Goal: Task Accomplishment & Management: Use online tool/utility

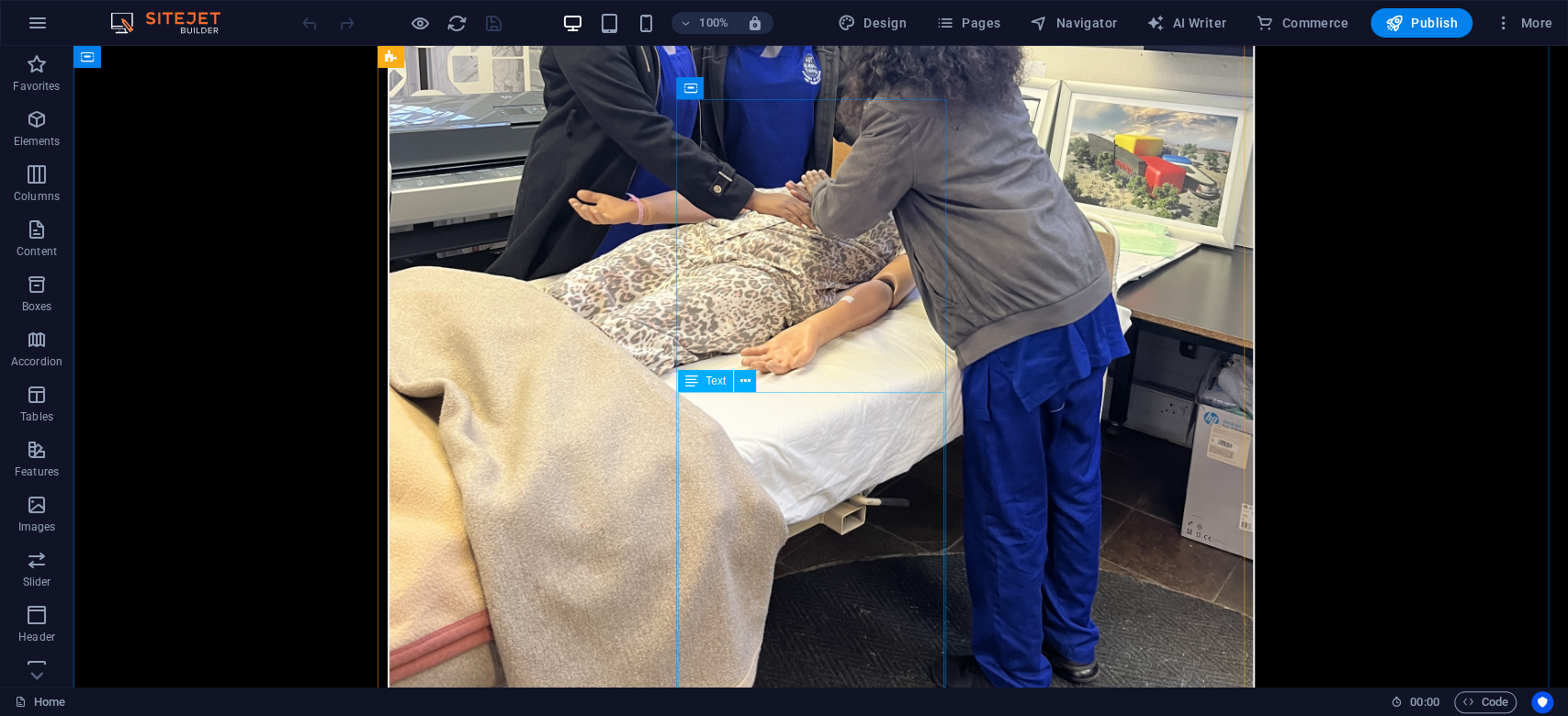
scroll to position [1836, 0]
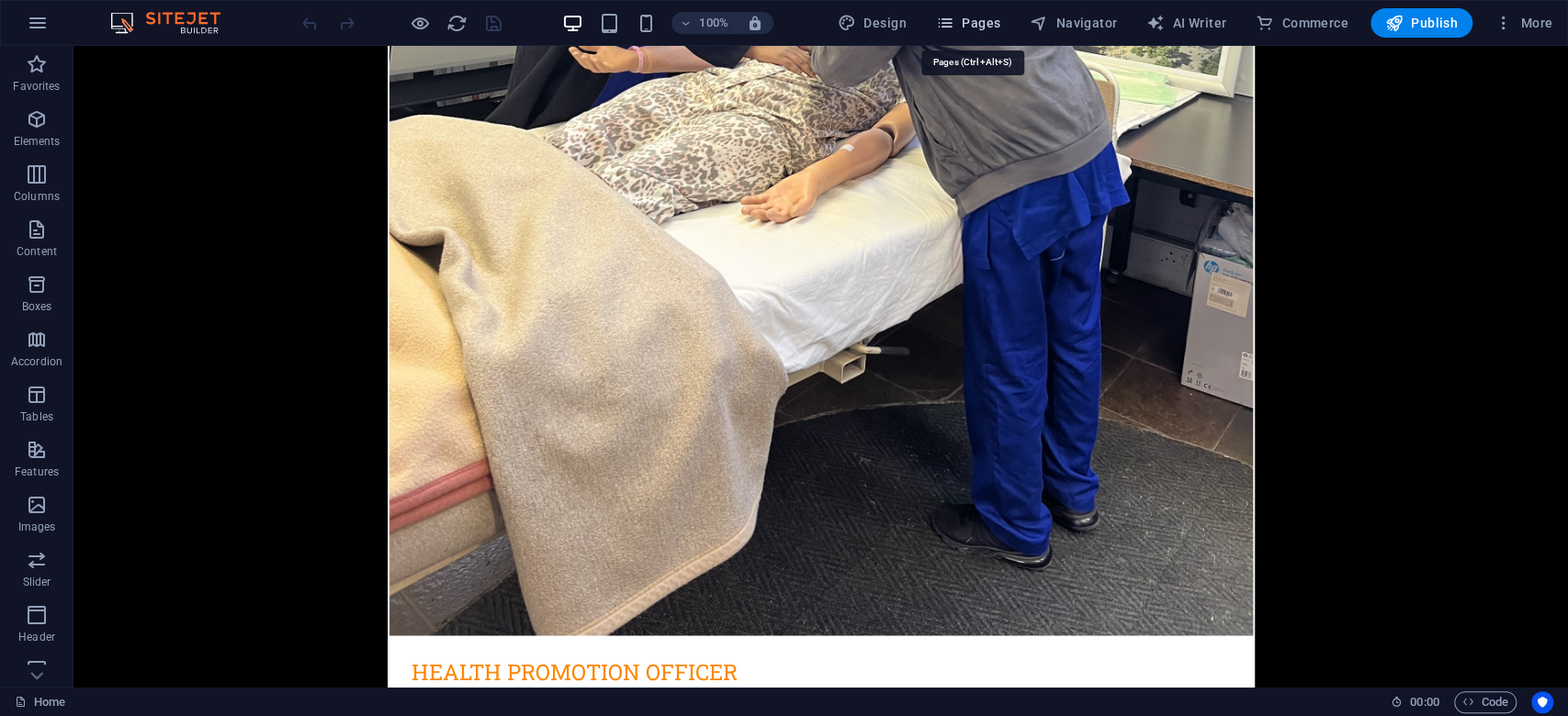
click at [986, 21] on span "Pages" at bounding box center [968, 23] width 64 height 18
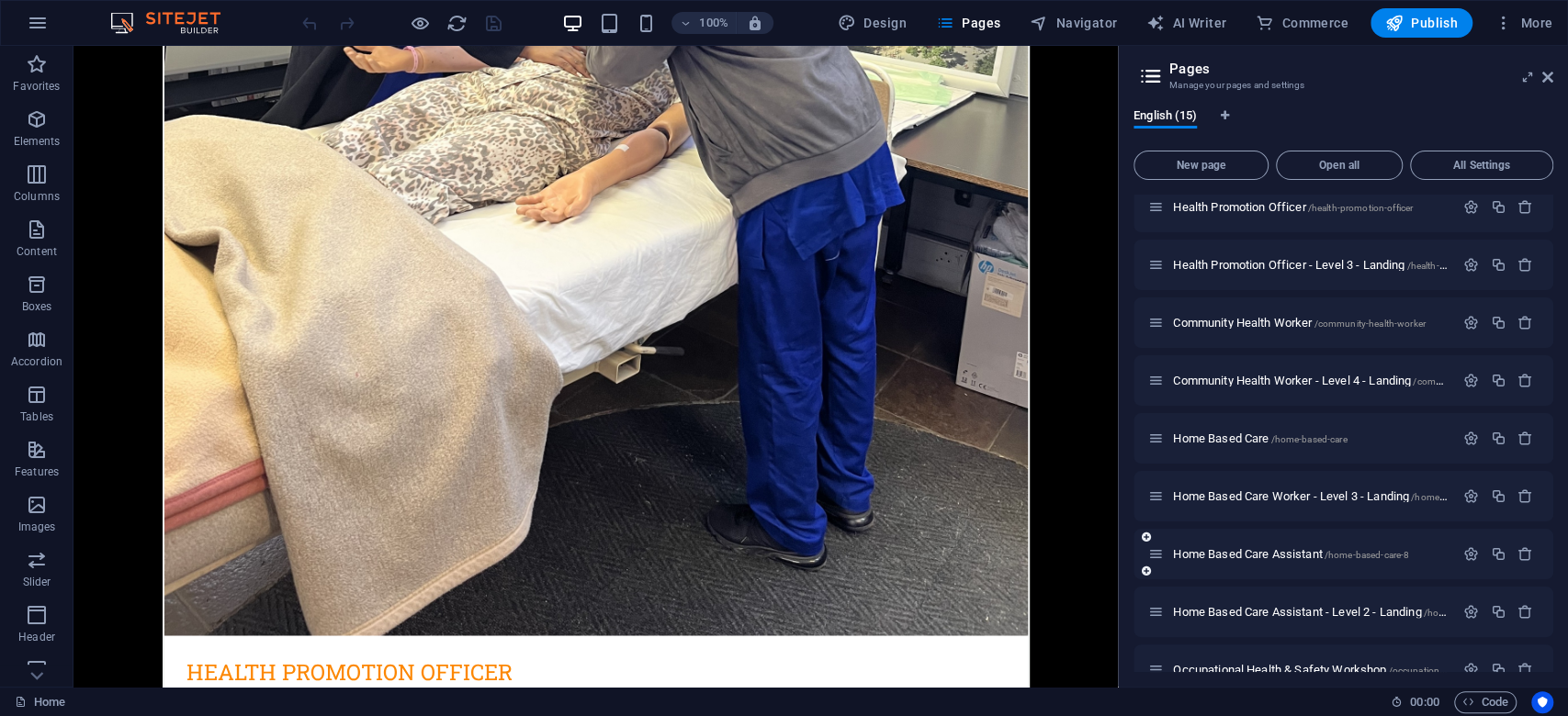
scroll to position [368, 0]
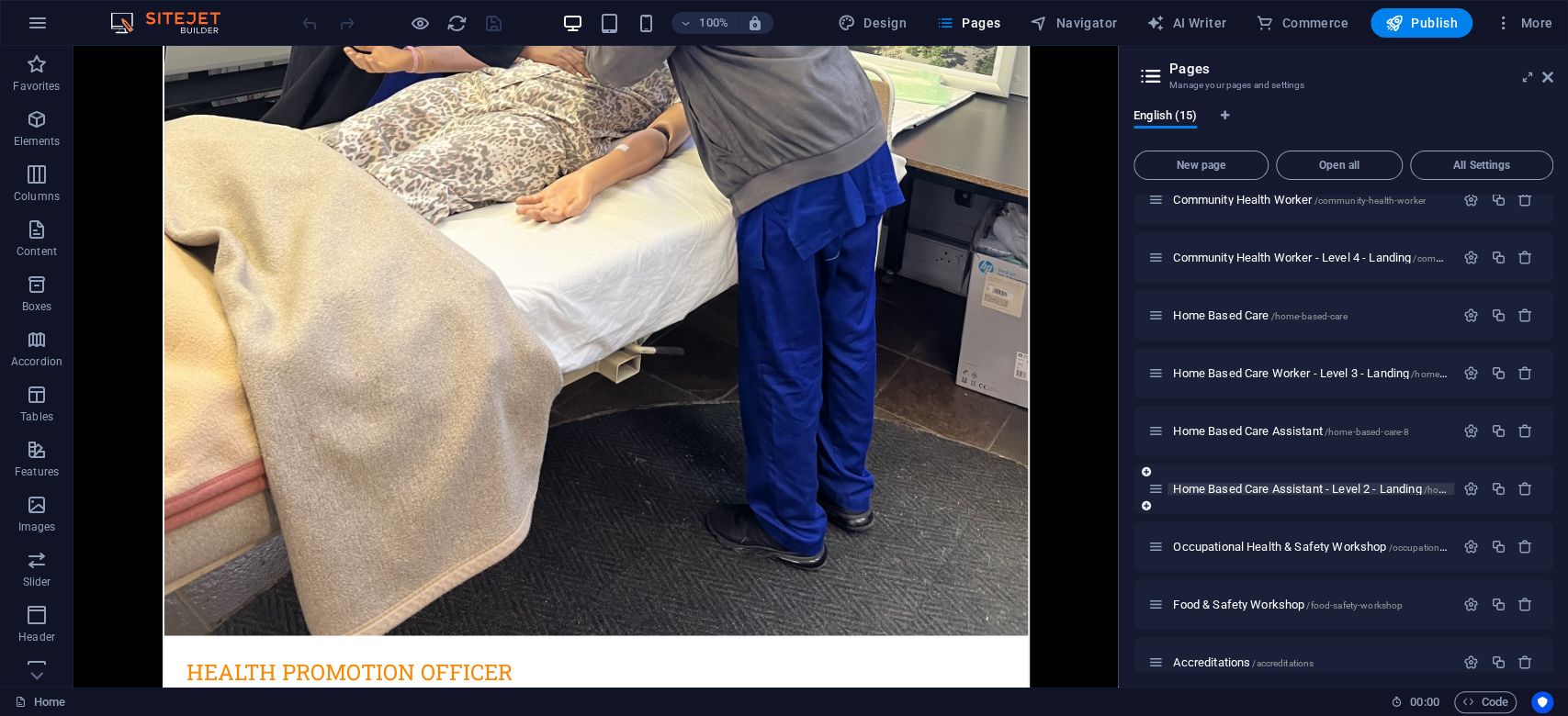
click at [1278, 488] on span "Home Based Care Assistant - Level 2 - Landing /home-based-care-assistant-level-2" at bounding box center [1371, 488] width 395 height 14
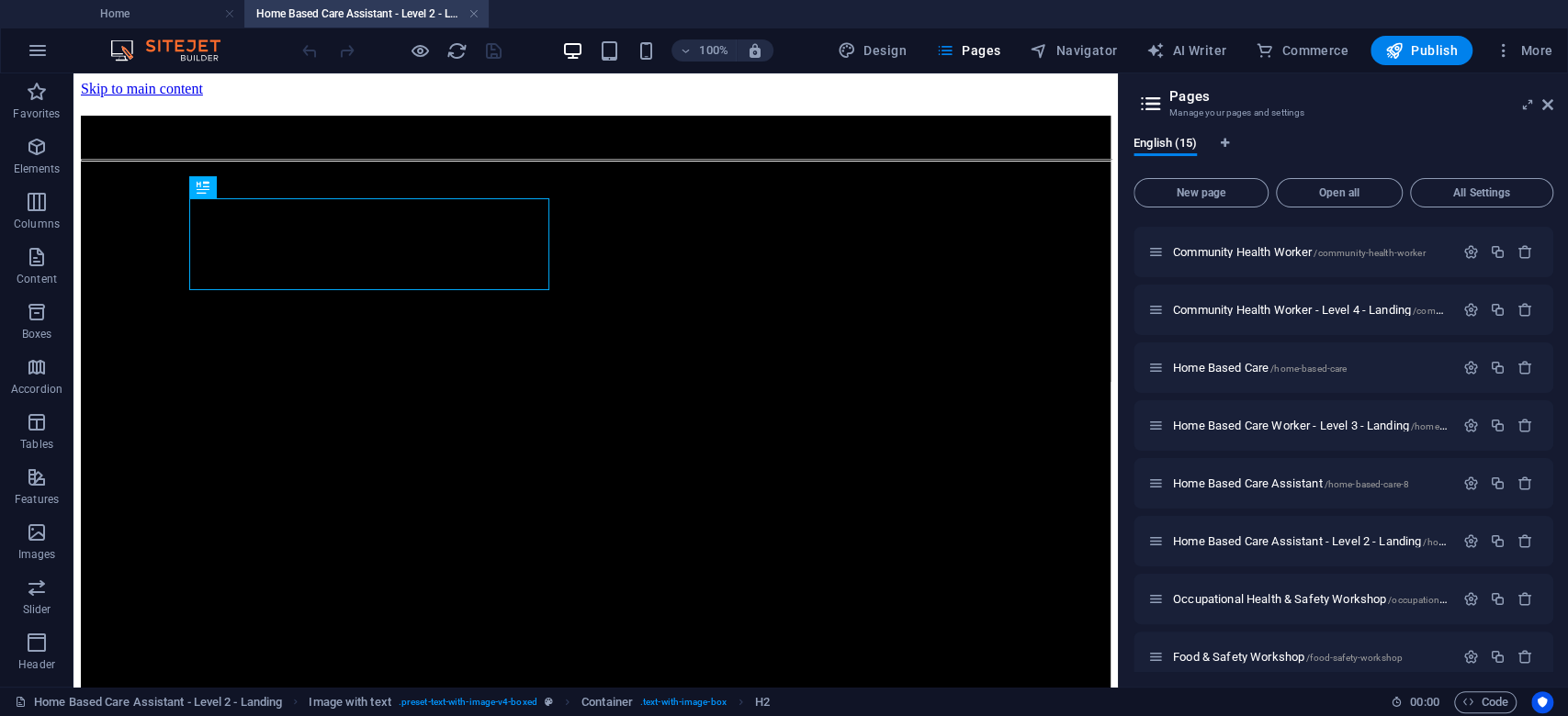
scroll to position [0, 0]
click at [1286, 422] on span "Home Based Care Worker - Level 3 - Landing /home-based-care-level-3" at bounding box center [1345, 425] width 344 height 14
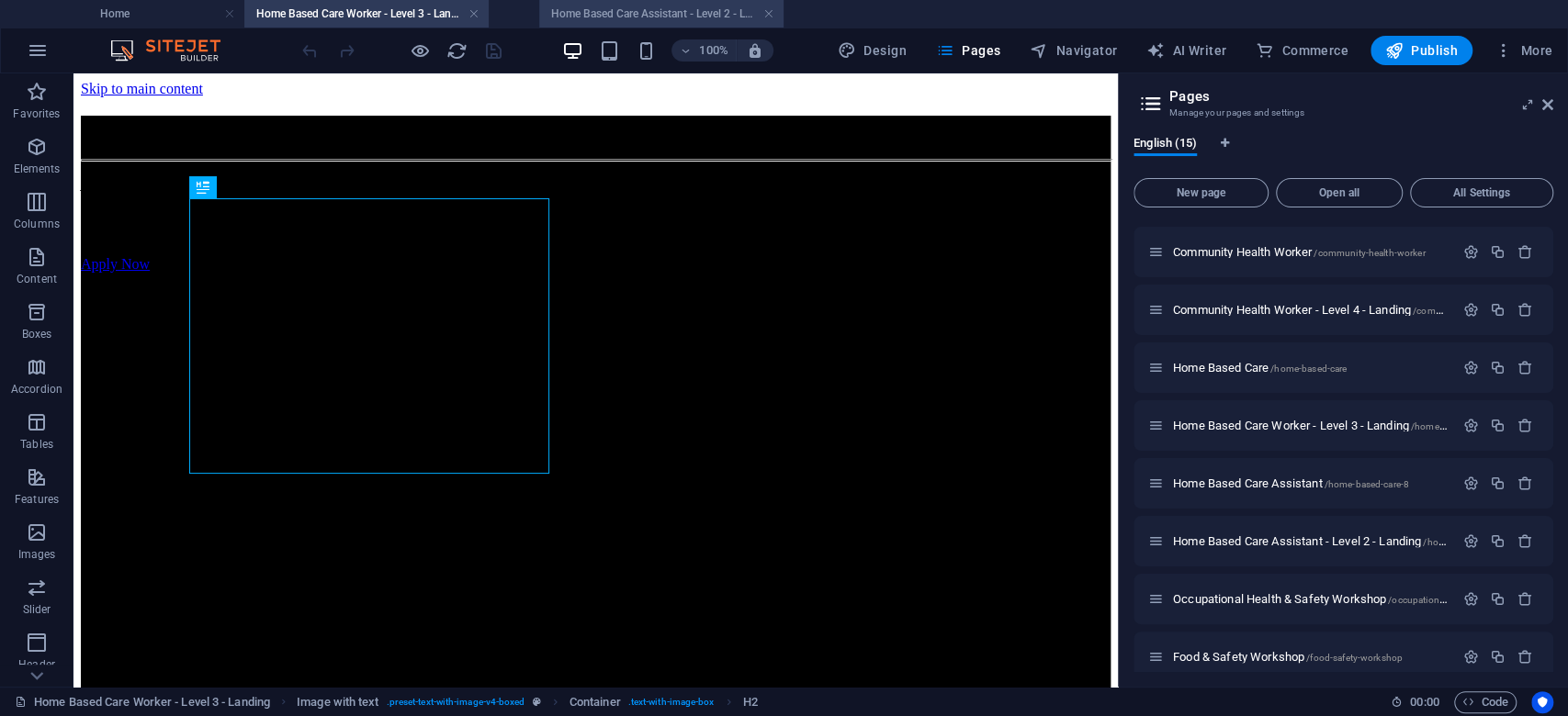
drag, startPoint x: 413, startPoint y: 17, endPoint x: 708, endPoint y: 18, distance: 295.0
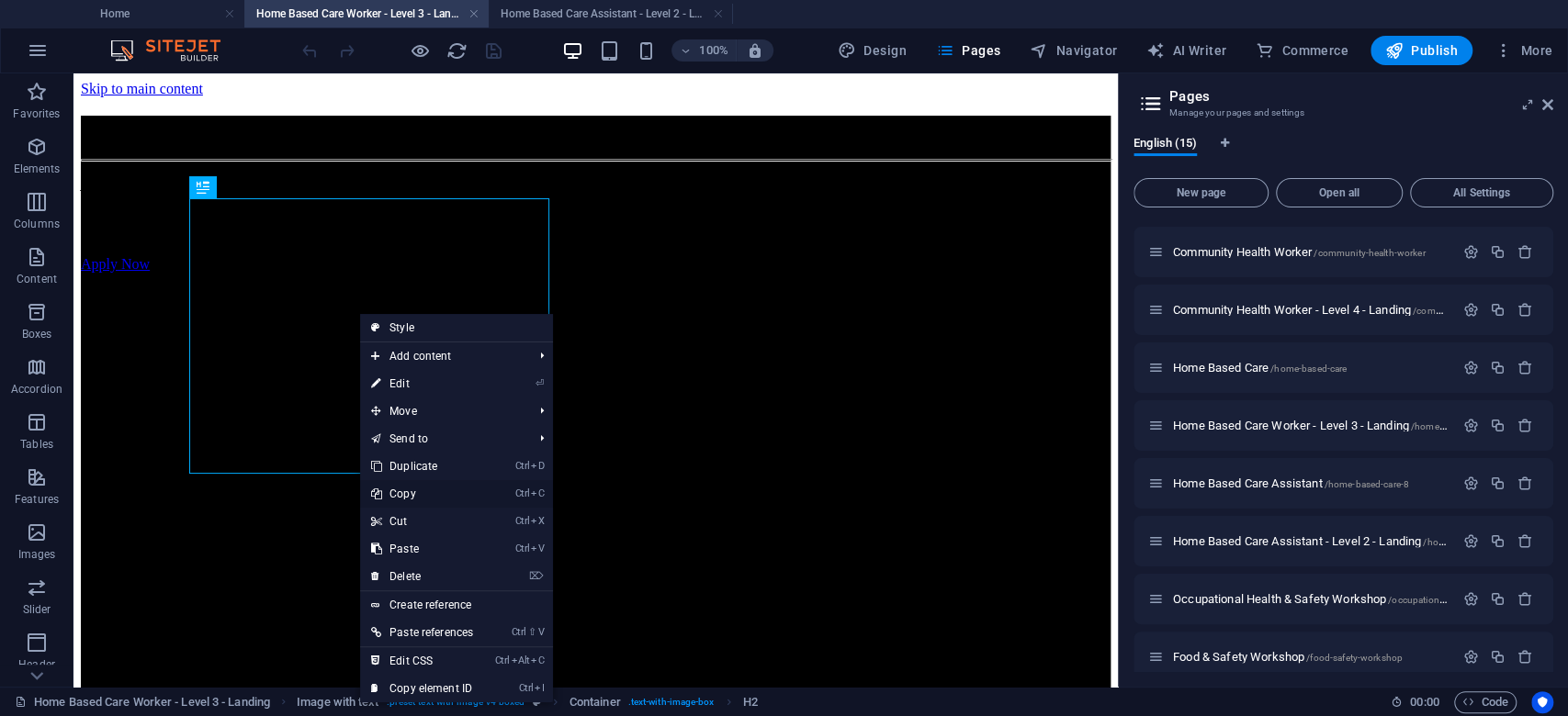
click at [430, 494] on link "Ctrl C Copy" at bounding box center [422, 494] width 124 height 28
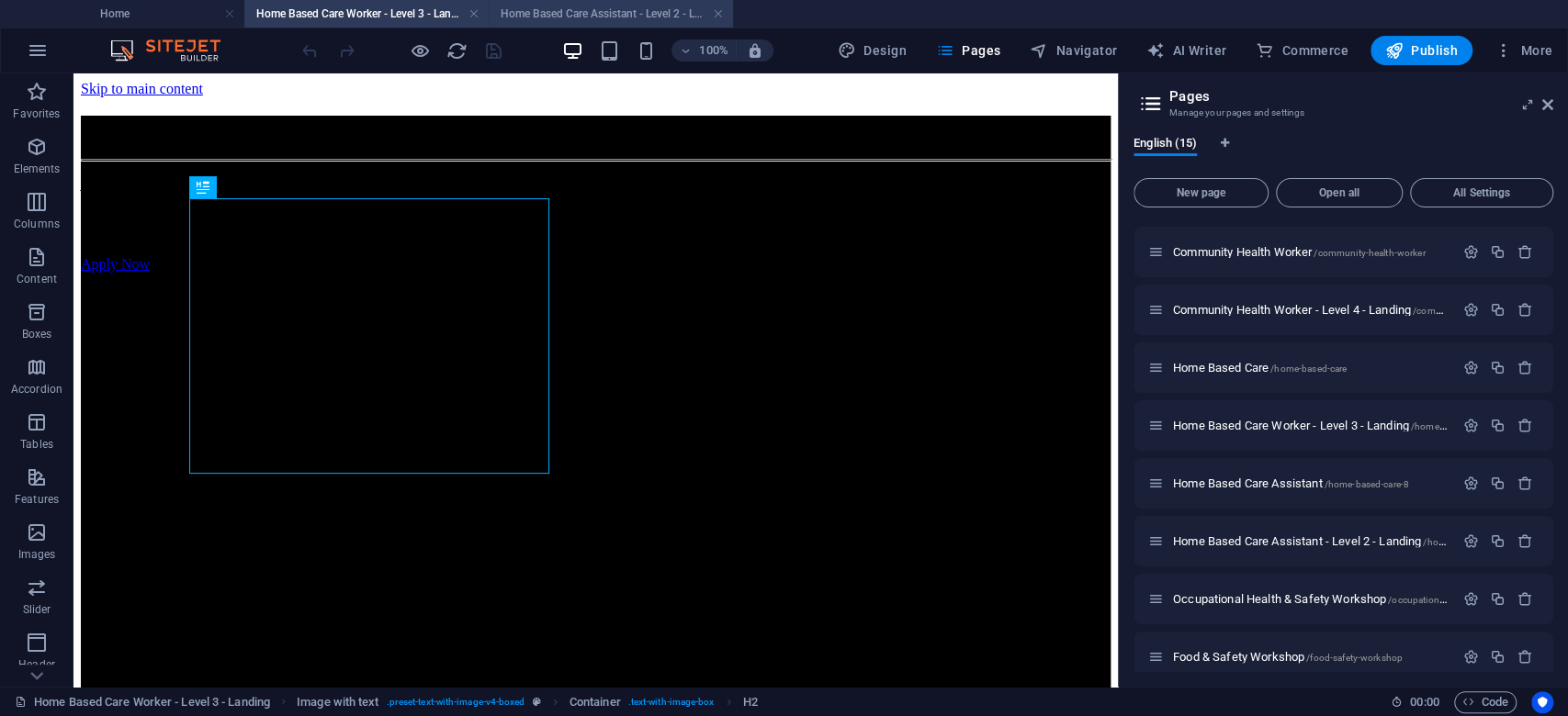
click at [577, 14] on h4 "Home Based Care Assistant - Level 2 - Landing" at bounding box center [611, 14] width 245 height 20
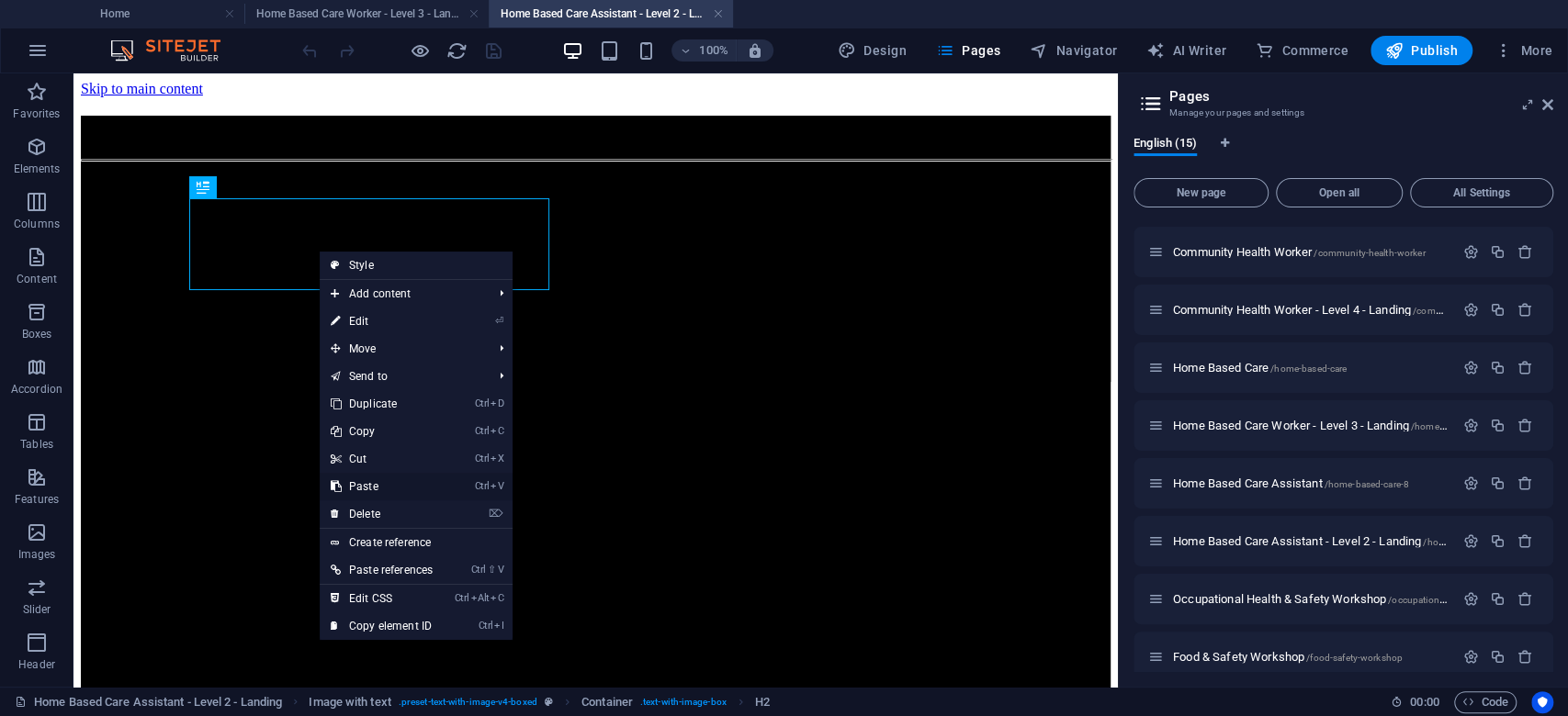
click at [389, 481] on link "Ctrl V Paste" at bounding box center [382, 486] width 124 height 28
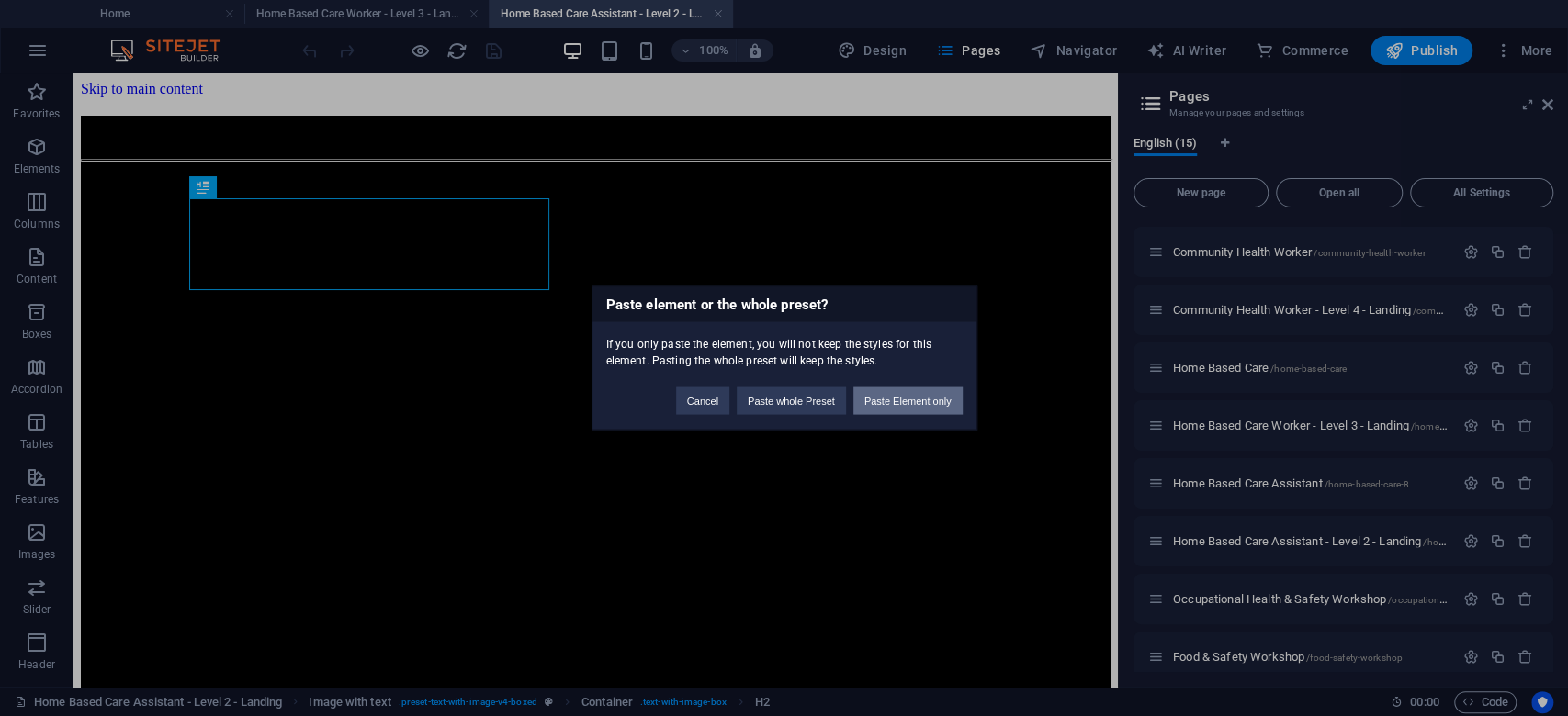
click at [894, 406] on button "Paste Element only" at bounding box center [908, 402] width 109 height 28
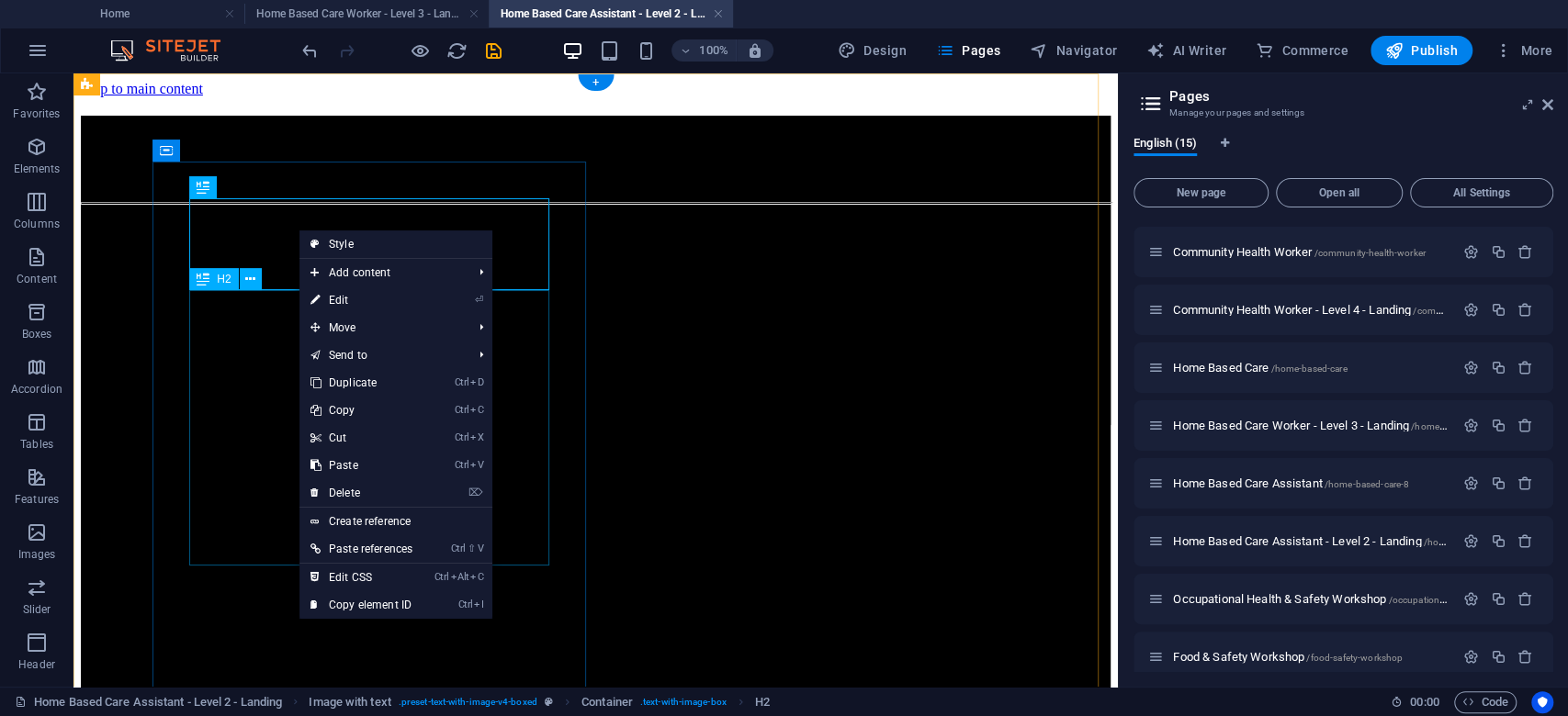
click at [275, 184] on div "Become a Certified Home Based Care Worker – NQF Level 3 (SAQA ID: 104792)" at bounding box center [596, 171] width 1030 height 25
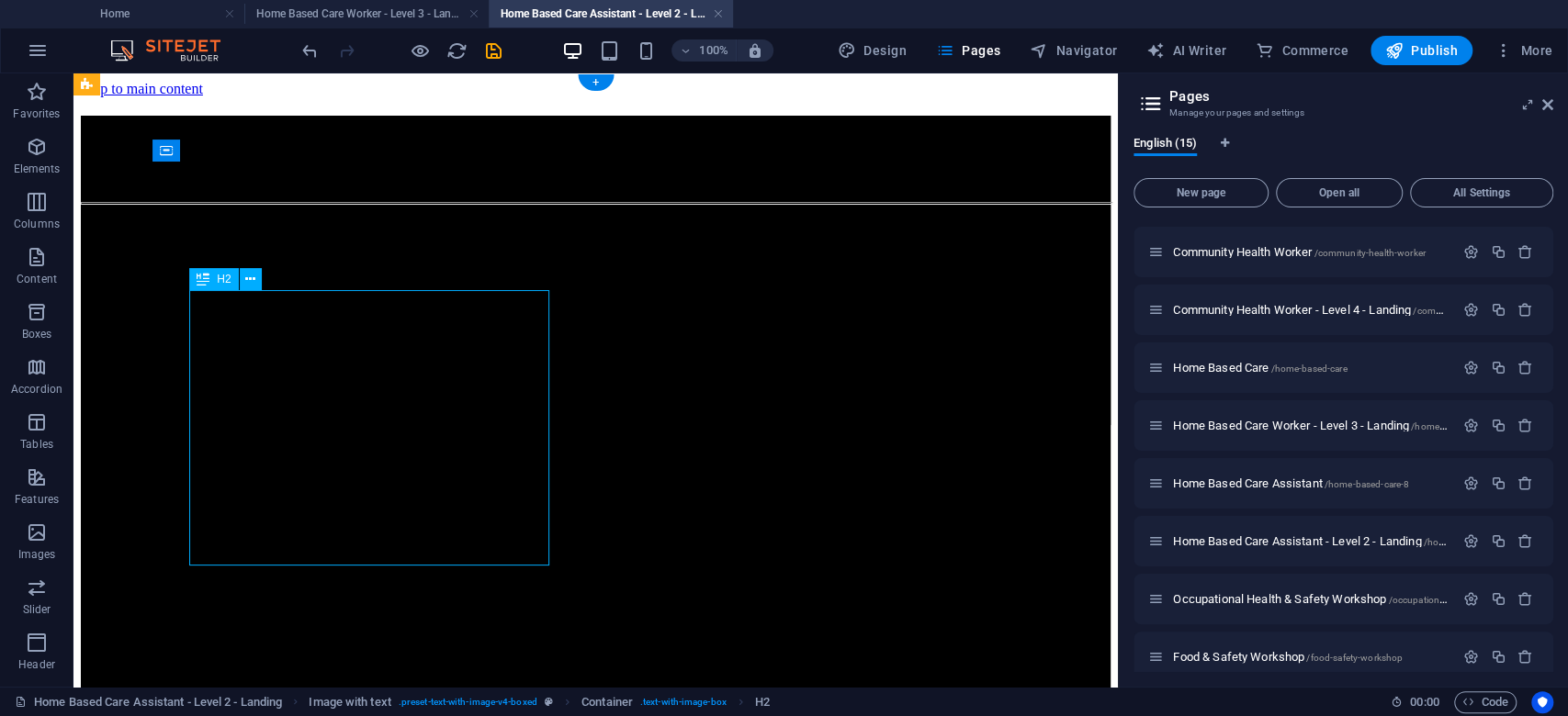
click at [343, 184] on div "Become a Certified Home Based Care Worker – NQF Level 3 (SAQA ID: 104792)" at bounding box center [596, 171] width 1030 height 25
click at [343, 141] on div "HOME BASED CARE ASSISTANT" at bounding box center [596, 128] width 1030 height 25
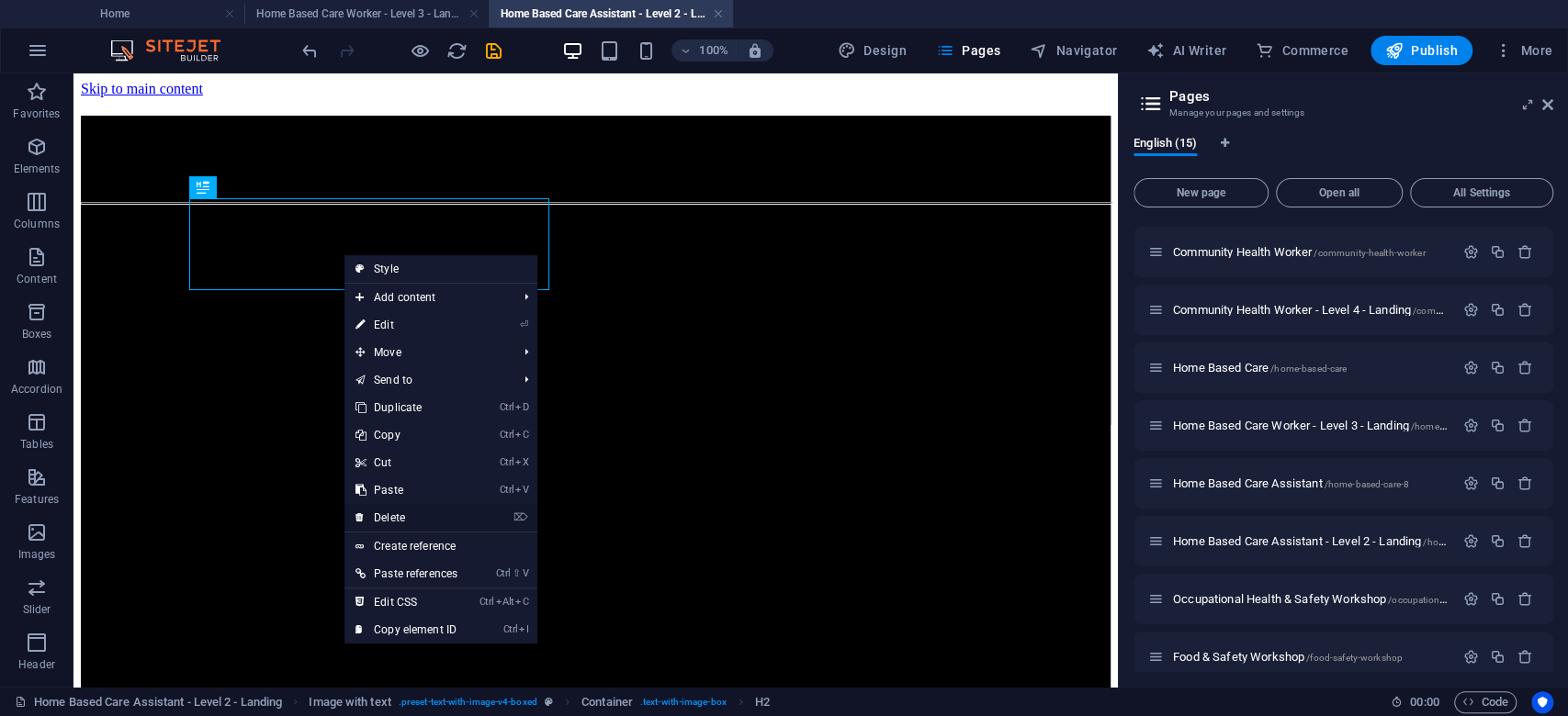
click at [414, 521] on link "⌦ Delete" at bounding box center [406, 517] width 124 height 28
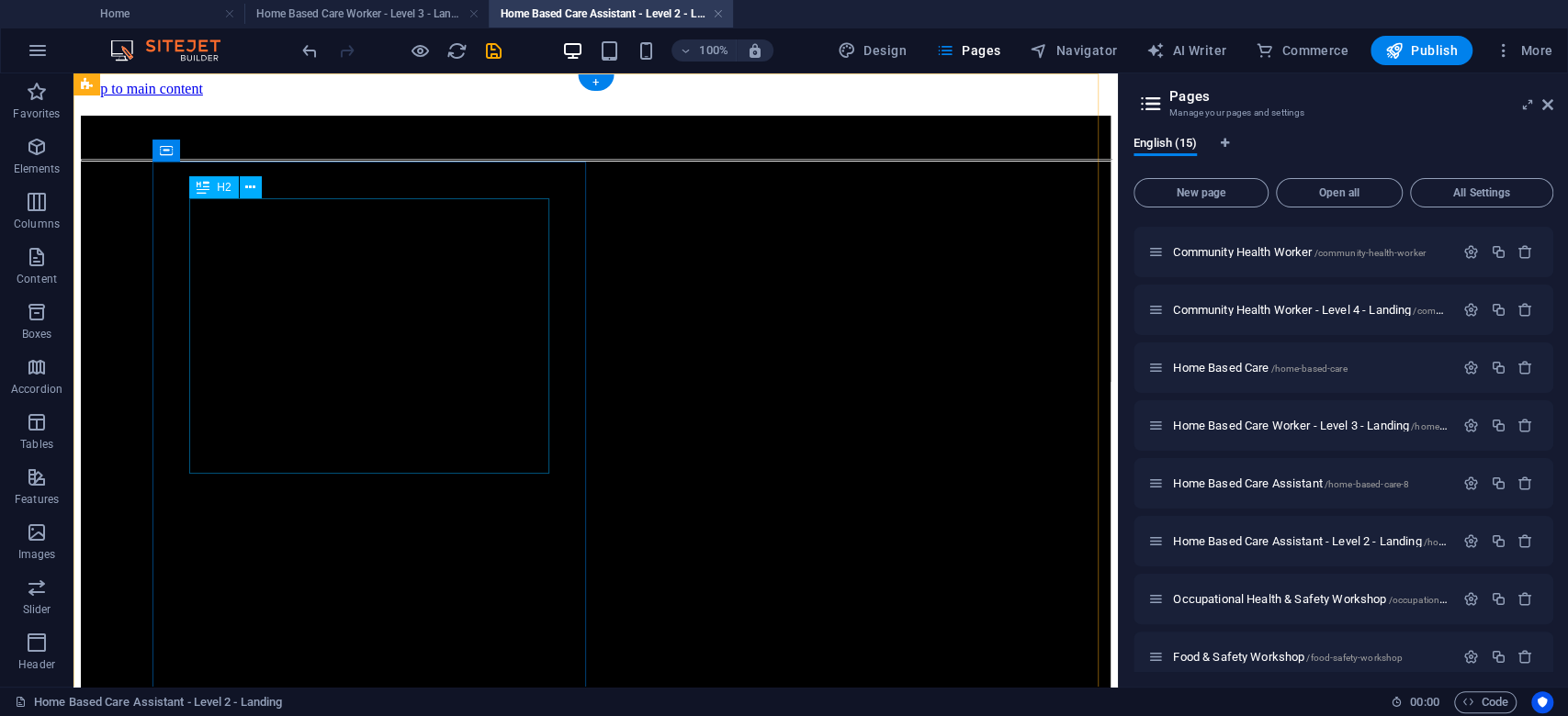
click at [324, 141] on div "Become a Certified Home Based Care Worker – NQF Level 3 (SAQA ID: 104792)" at bounding box center [596, 128] width 1030 height 25
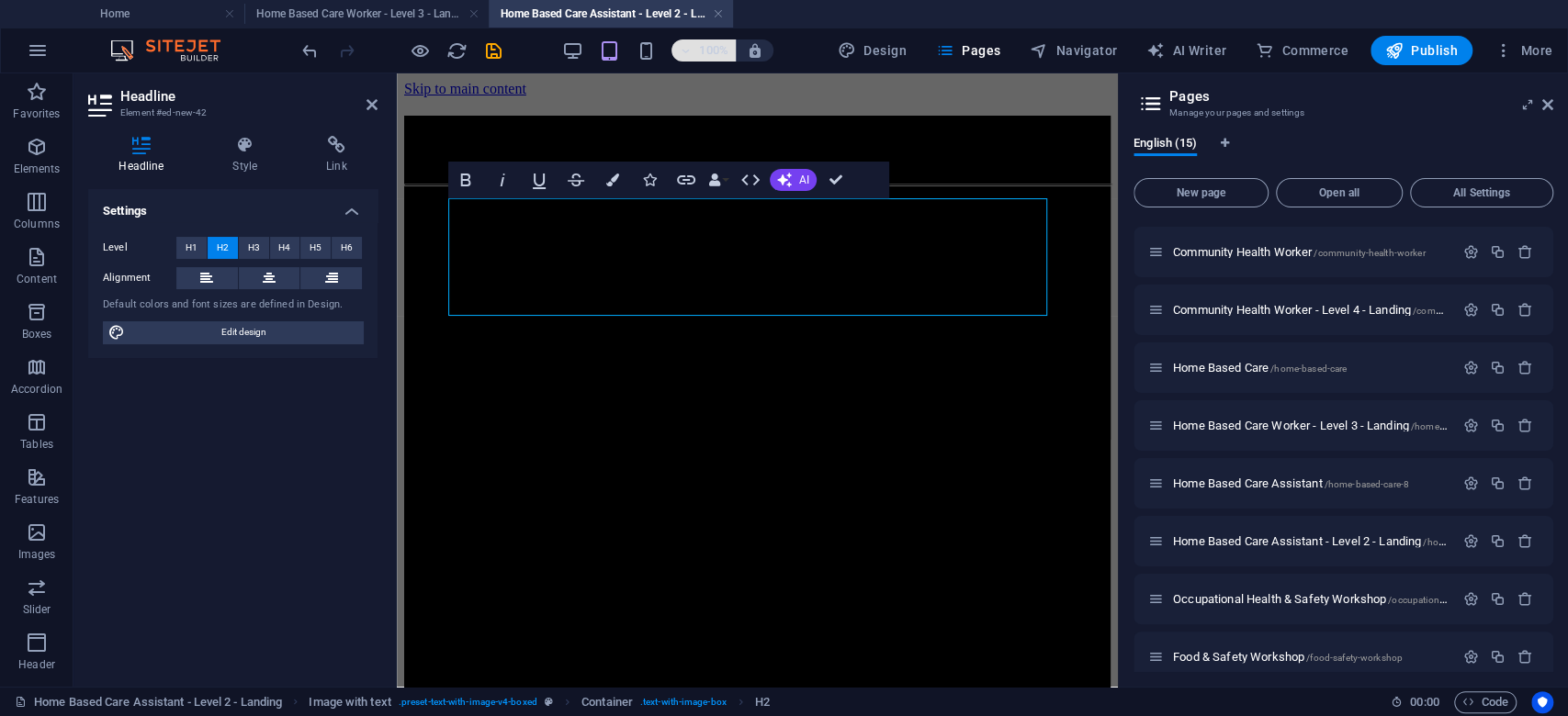
click at [713, 55] on h6 "100%" at bounding box center [714, 51] width 29 height 22
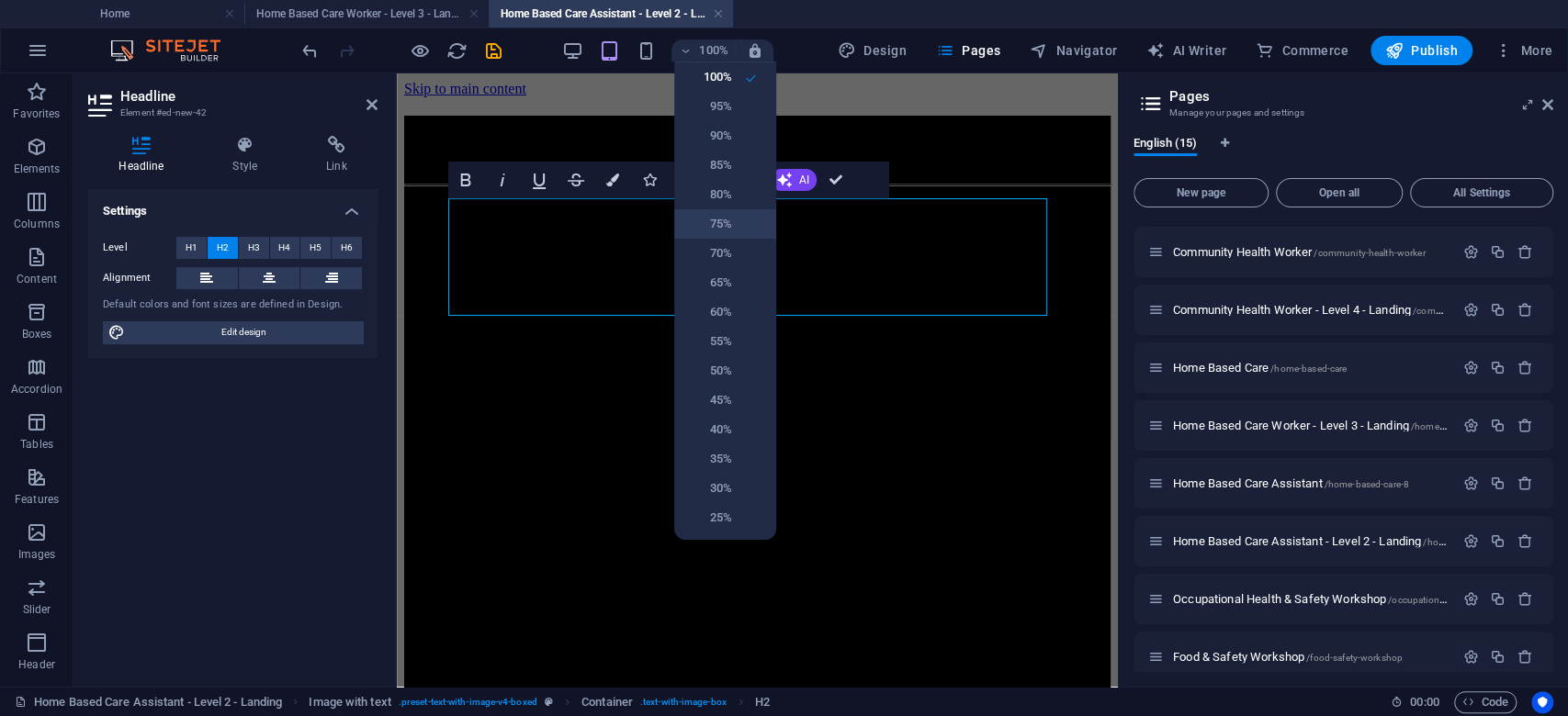
click at [727, 223] on h6 "75%" at bounding box center [708, 224] width 47 height 22
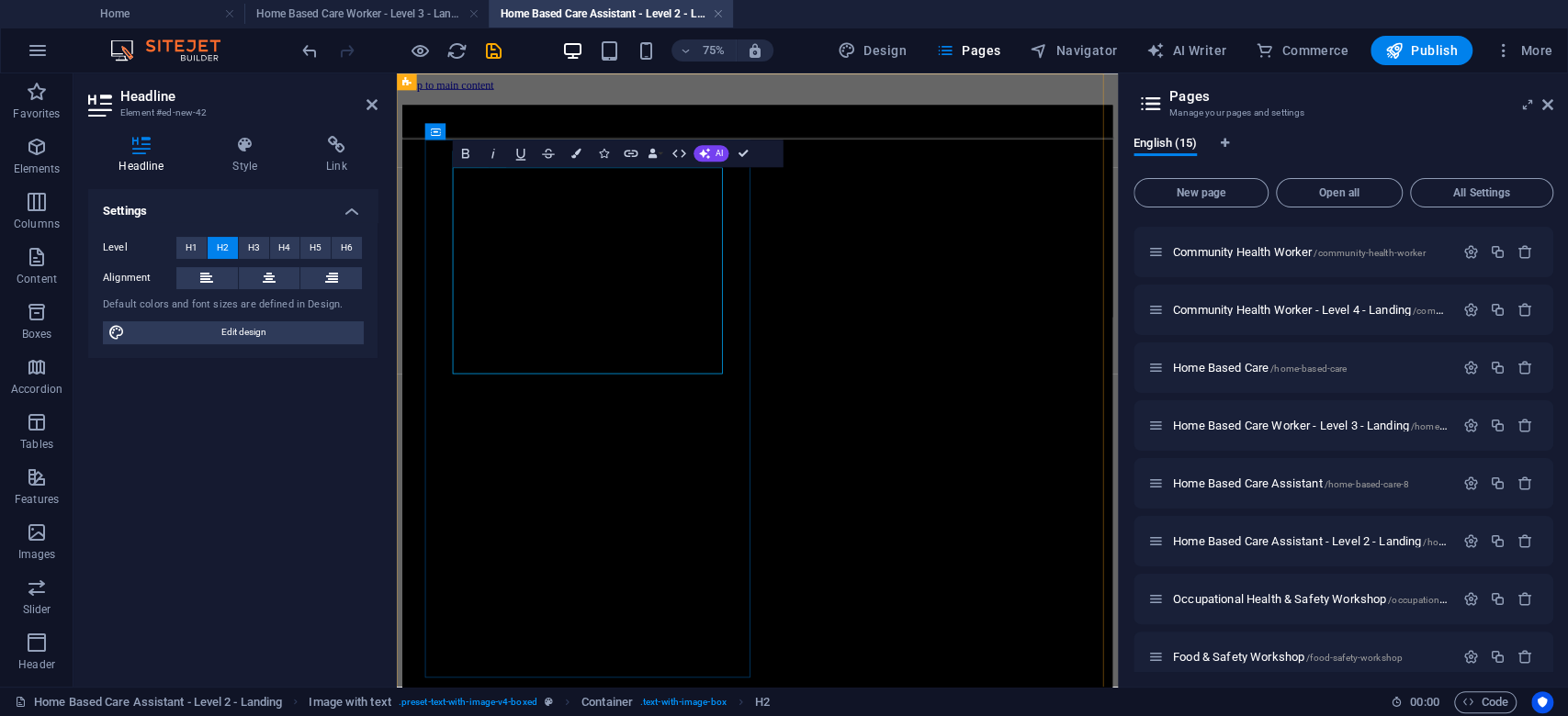
click at [604, 141] on h2 "Become a Certified Home Based Care Worker – NQF Level 3 (SAQA ID: 104792)" at bounding box center [877, 128] width 947 height 25
drag, startPoint x: 633, startPoint y: 352, endPoint x: 477, endPoint y: 360, distance: 156.2
click at [584, 140] on span "Home Based Care Worker – NQF Level 3 (SAQA ID: 104792)" at bounding box center [870, 128] width 573 height 24
click at [844, 140] on span "– NQF Level 3 (SAQA ID: 104792)" at bounding box center [1007, 128] width 326 height 24
click at [844, 140] on span "– NQF Level 2 (SAQA ID: 104792)" at bounding box center [1007, 128] width 326 height 24
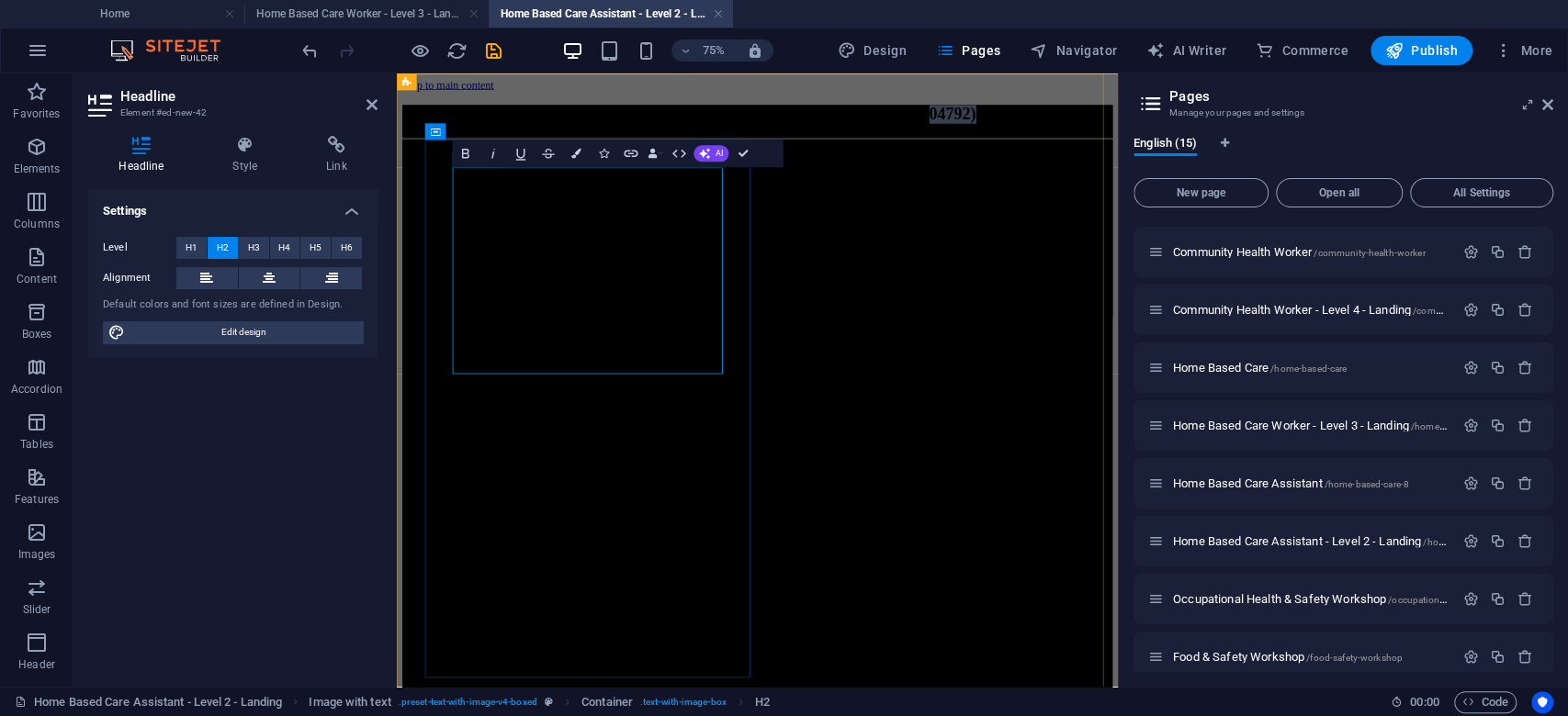
click at [844, 140] on span "– NQF Level 2 (SAQA ID: 104792)" at bounding box center [1007, 128] width 326 height 24
click at [443, 18] on h4 "Home Based Care Worker - Level 3 - Landing" at bounding box center [367, 14] width 245 height 20
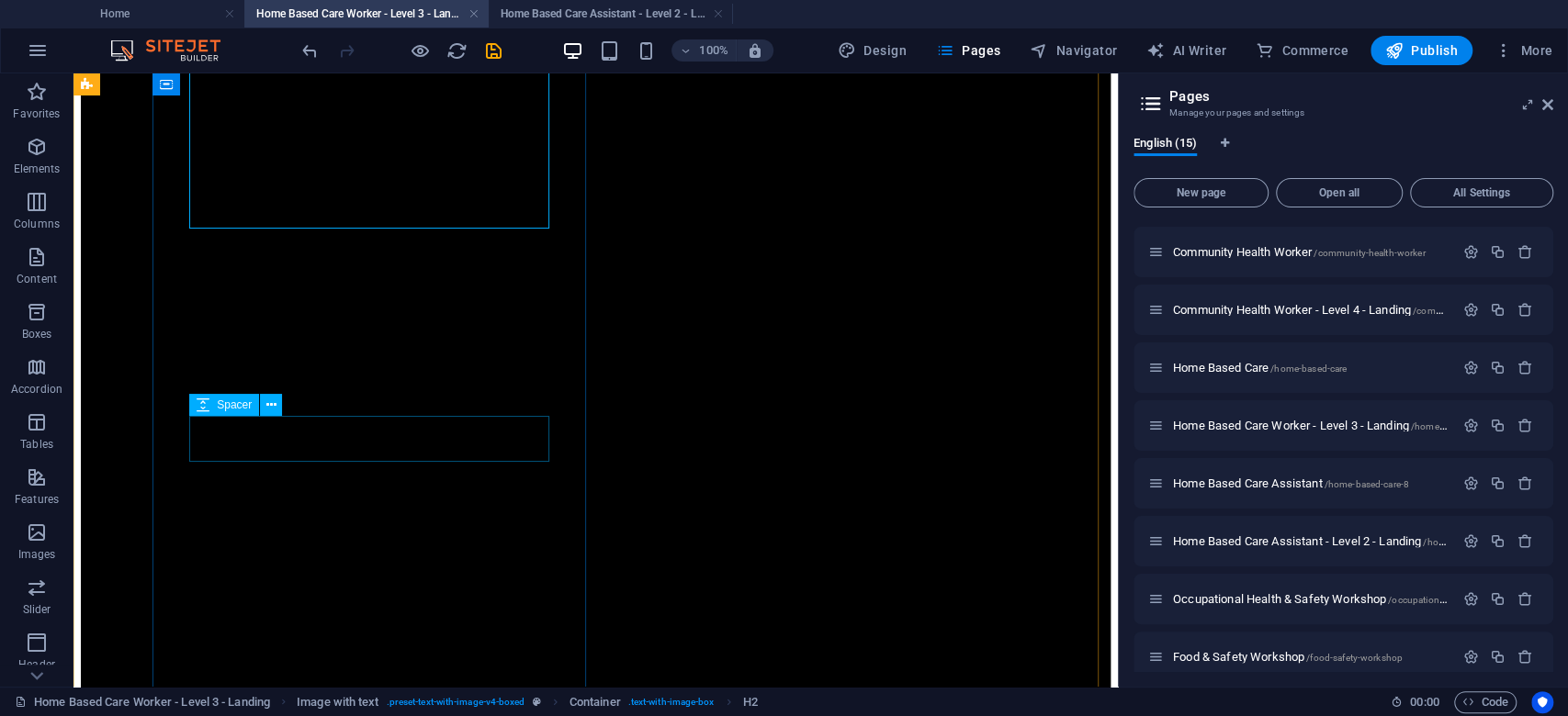
scroll to position [244, 0]
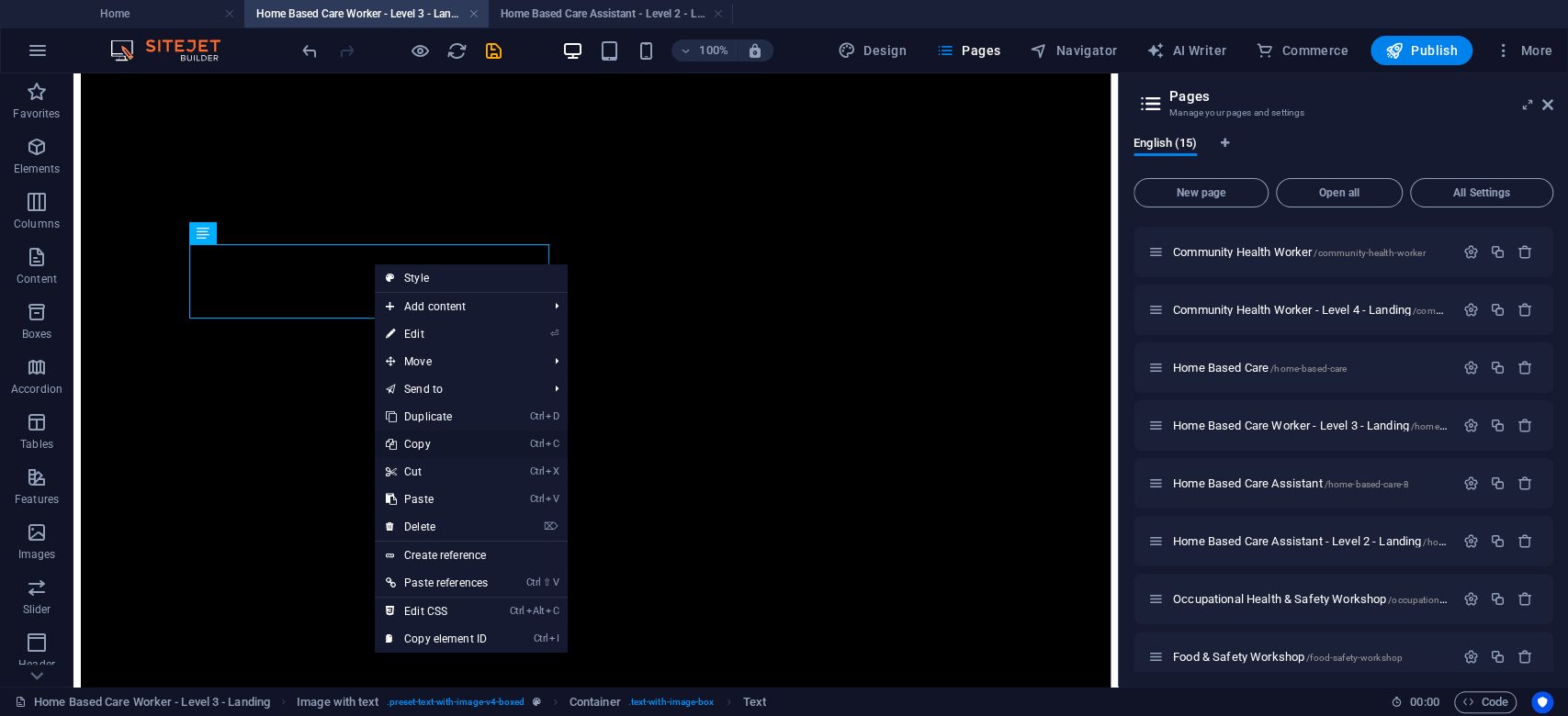
click at [432, 438] on link "Ctrl C Copy" at bounding box center [437, 444] width 124 height 28
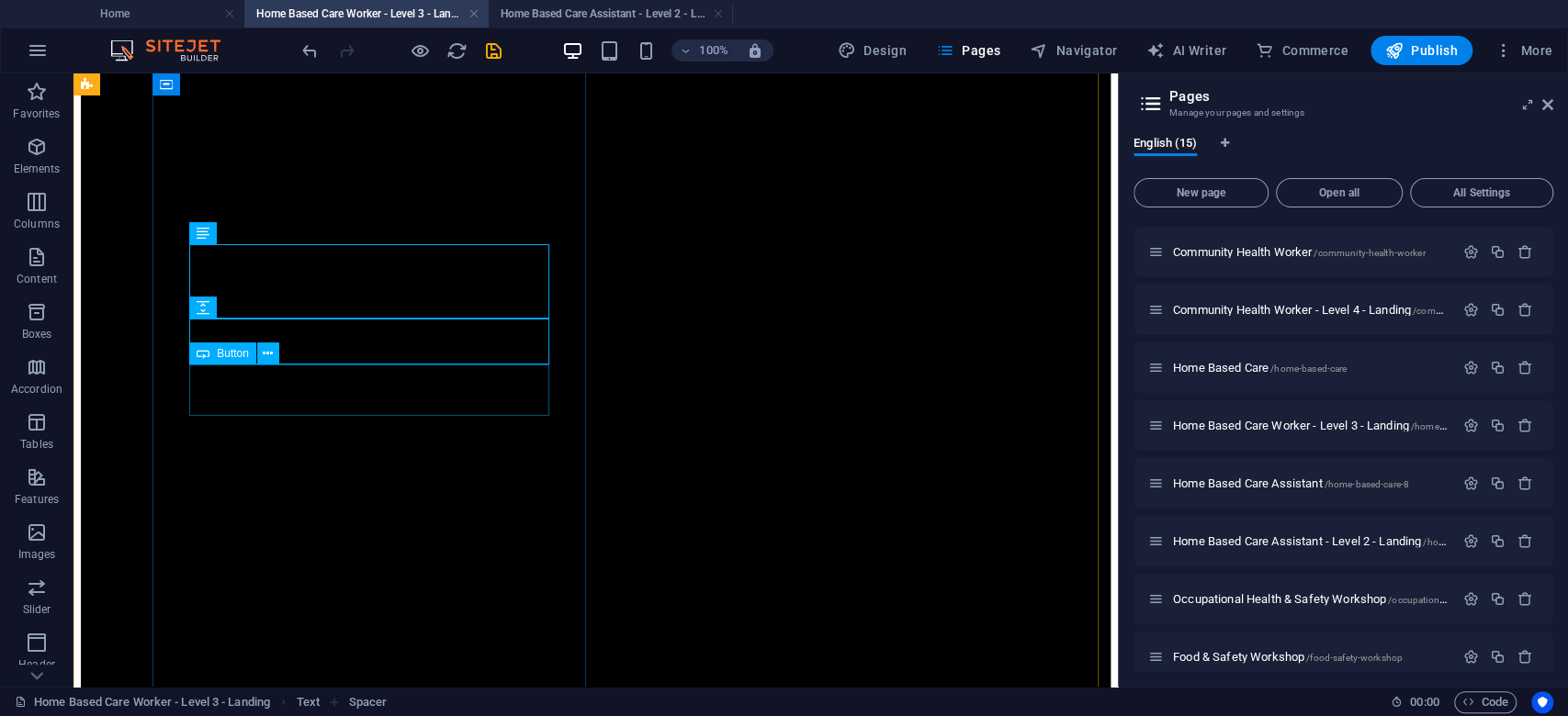
click at [292, 28] on div "Apply Now" at bounding box center [596, 20] width 1030 height 17
click at [293, 74] on div at bounding box center [596, 51] width 1030 height 46
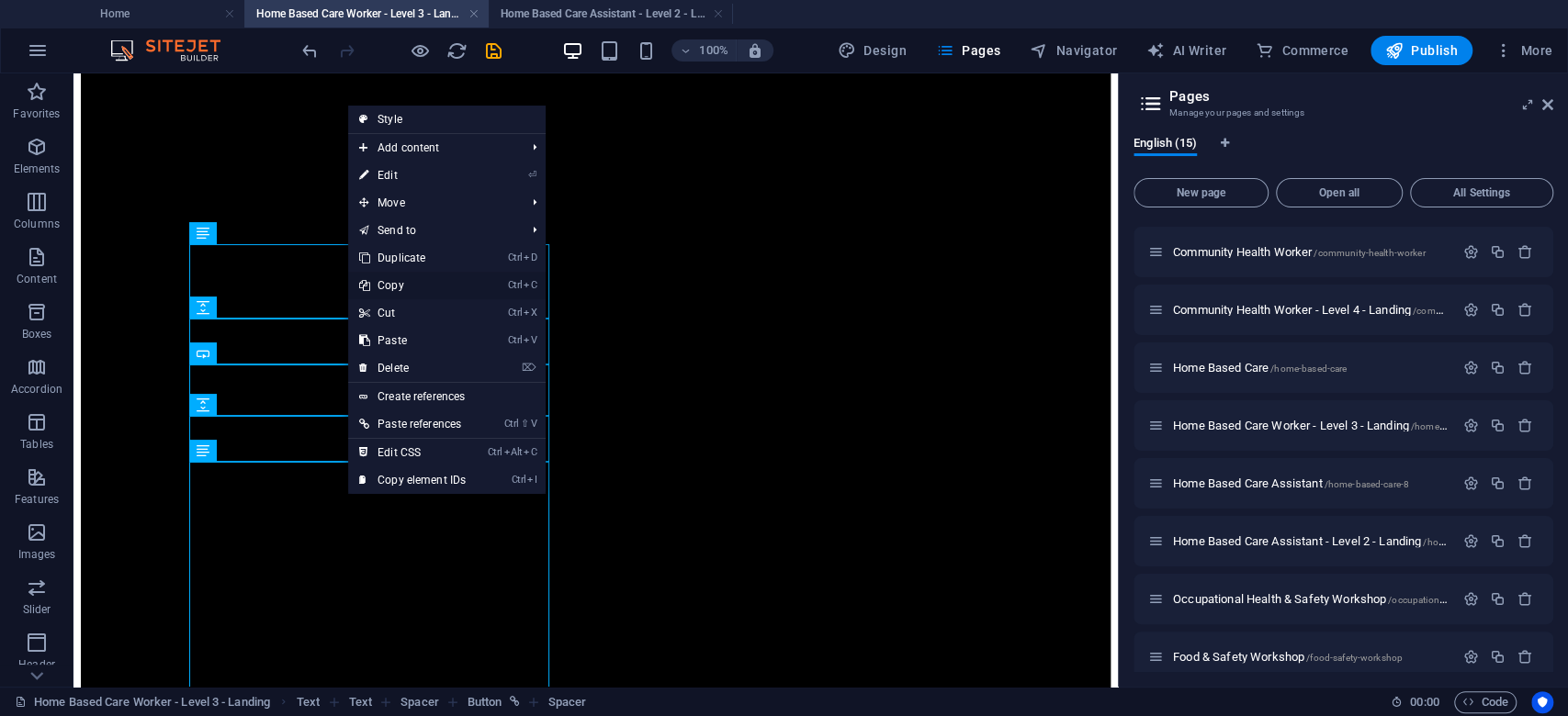
click at [416, 277] on link "Ctrl C Copy" at bounding box center [413, 286] width 129 height 28
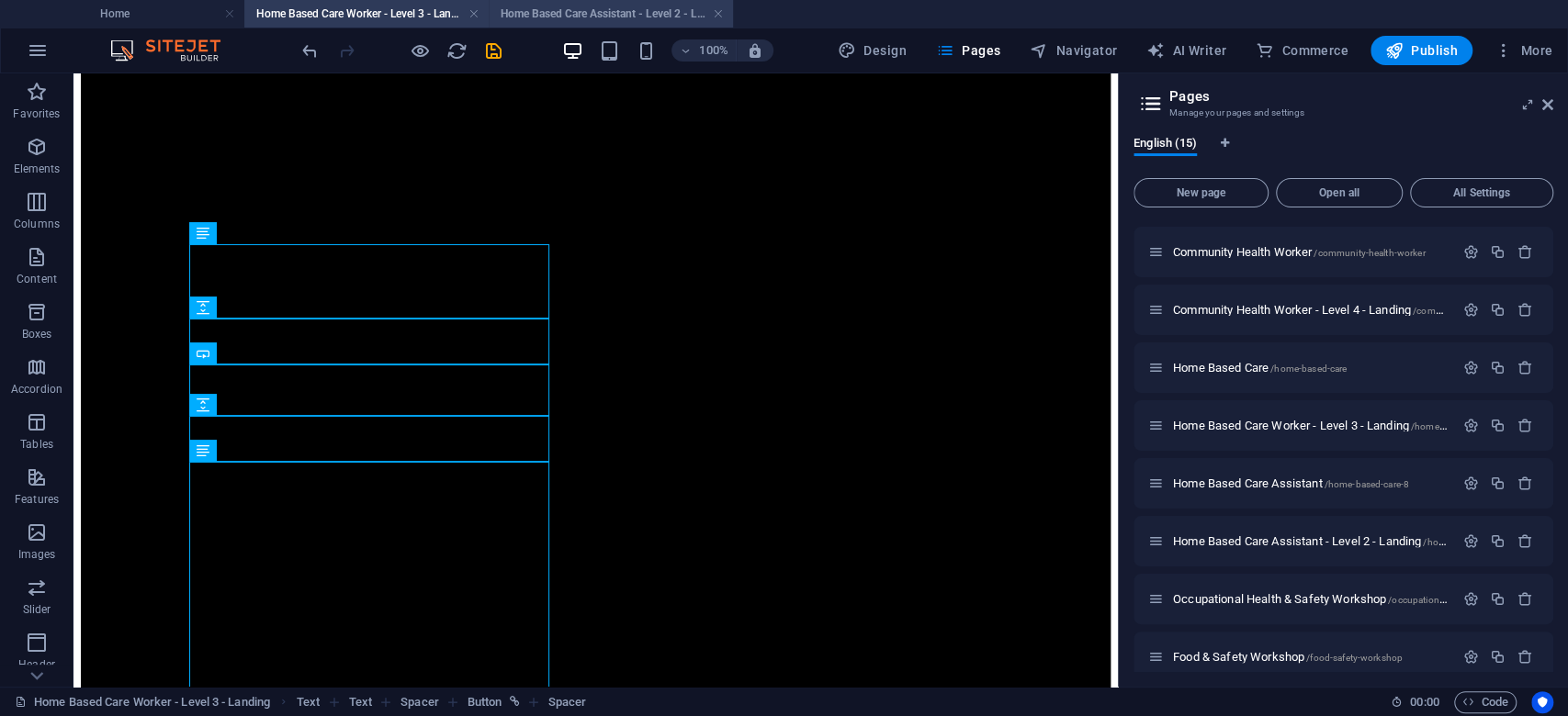
click at [613, 17] on h4 "Home Based Care Assistant - Level 2 - Landing" at bounding box center [611, 14] width 245 height 20
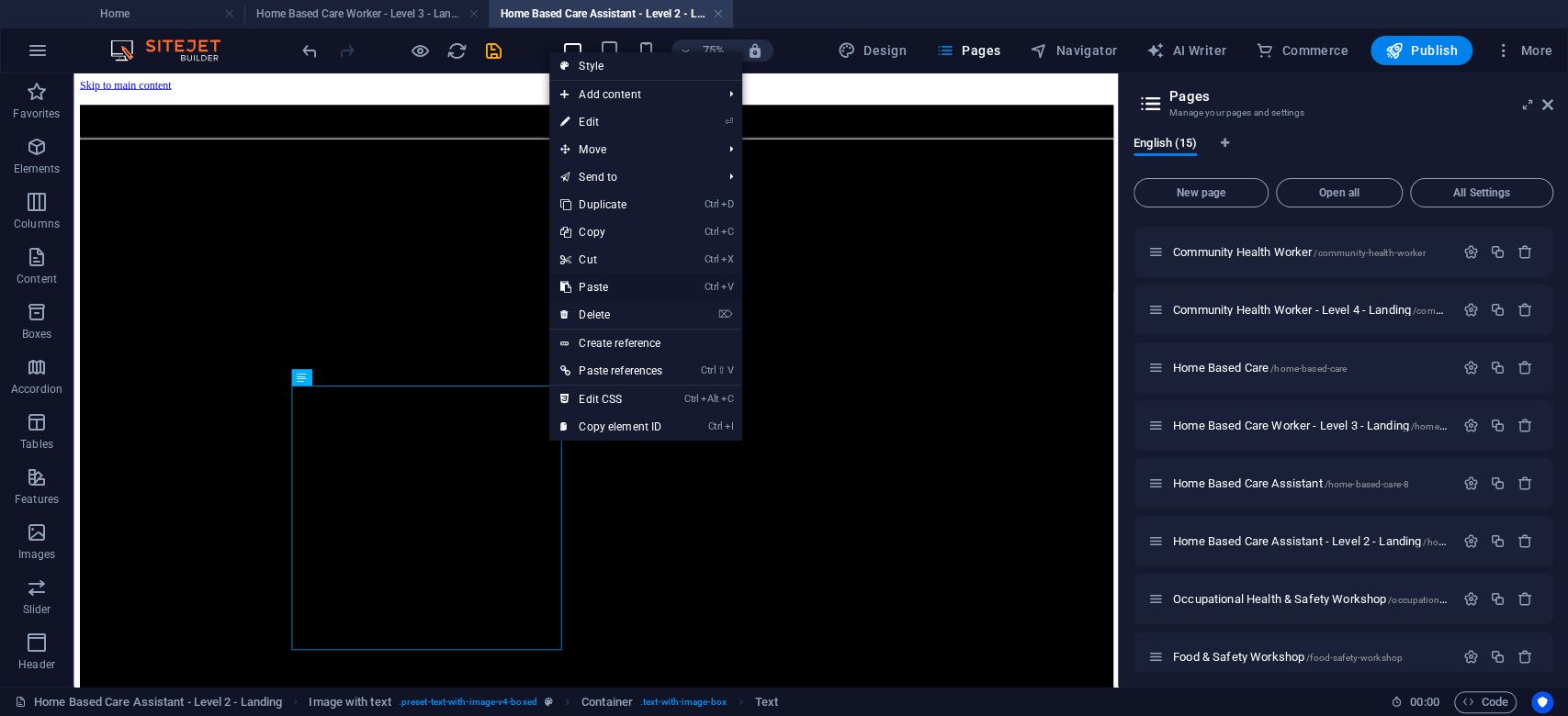
click at [610, 289] on link "Ctrl V Paste" at bounding box center [611, 288] width 124 height 28
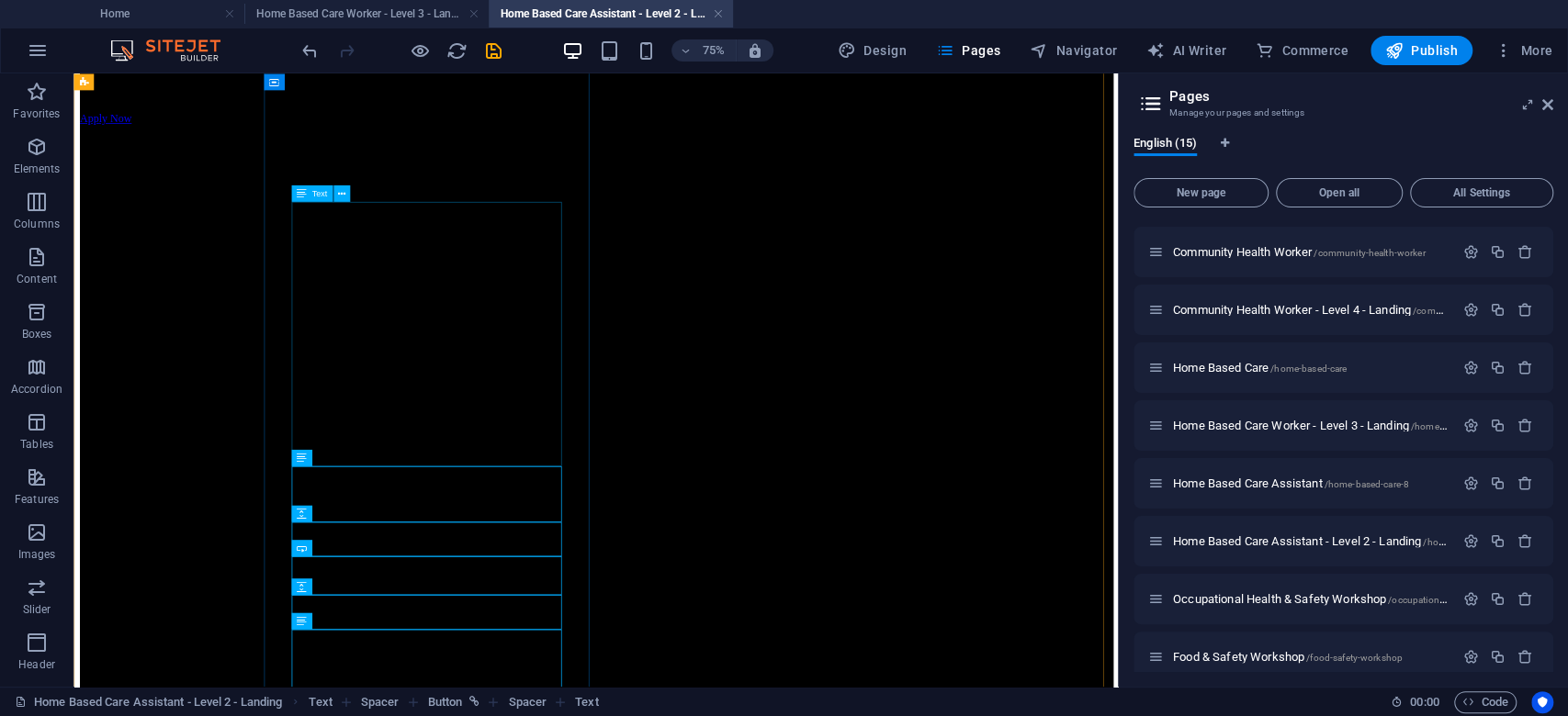
scroll to position [368, 0]
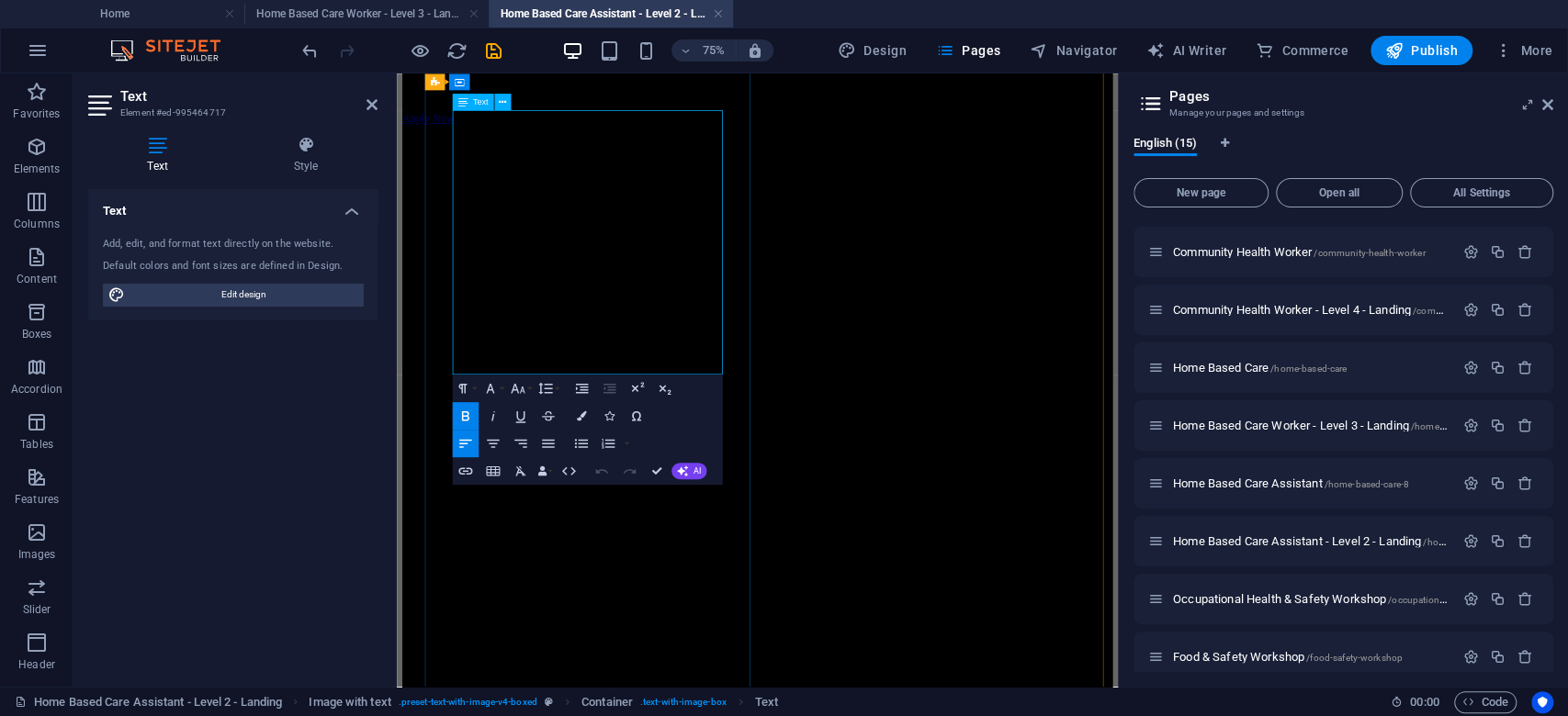
drag, startPoint x: 630, startPoint y: 132, endPoint x: 555, endPoint y: 136, distance: 75.1
copy span "(Credits 70)"
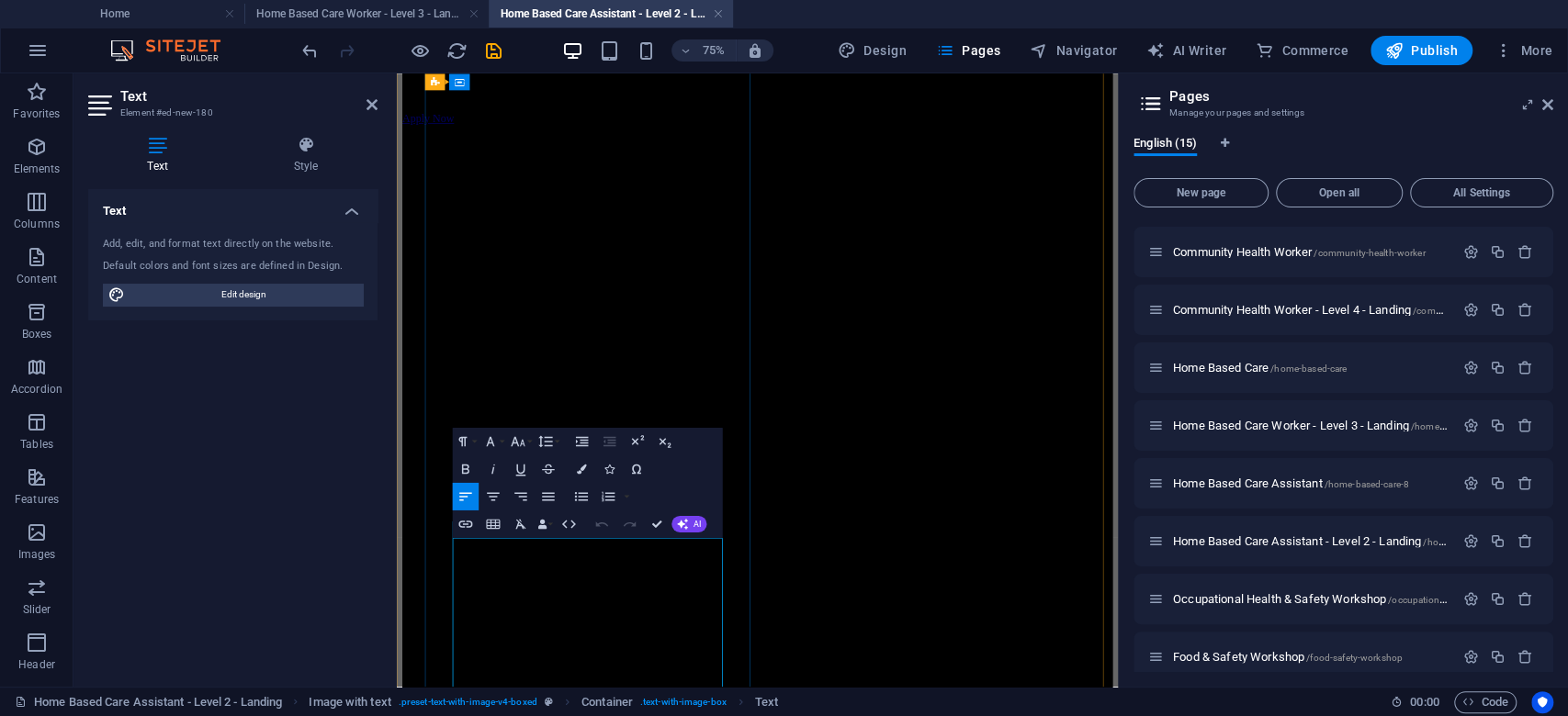
drag, startPoint x: 654, startPoint y: 702, endPoint x: 572, endPoint y: 703, distance: 82.0
click at [561, 219] on span "NQF Level 3 (Credits 163)" at bounding box center [482, 210] width 157 height 16
click at [484, 219] on strong "NQF Level 3" at bounding box center [443, 210] width 80 height 16
click at [692, 220] on p "NQF Level 2 (Credits 70)" at bounding box center [877, 211] width 947 height 17
click at [732, 220] on p "NQF Level 2 (Credits 70)" at bounding box center [877, 211] width 947 height 17
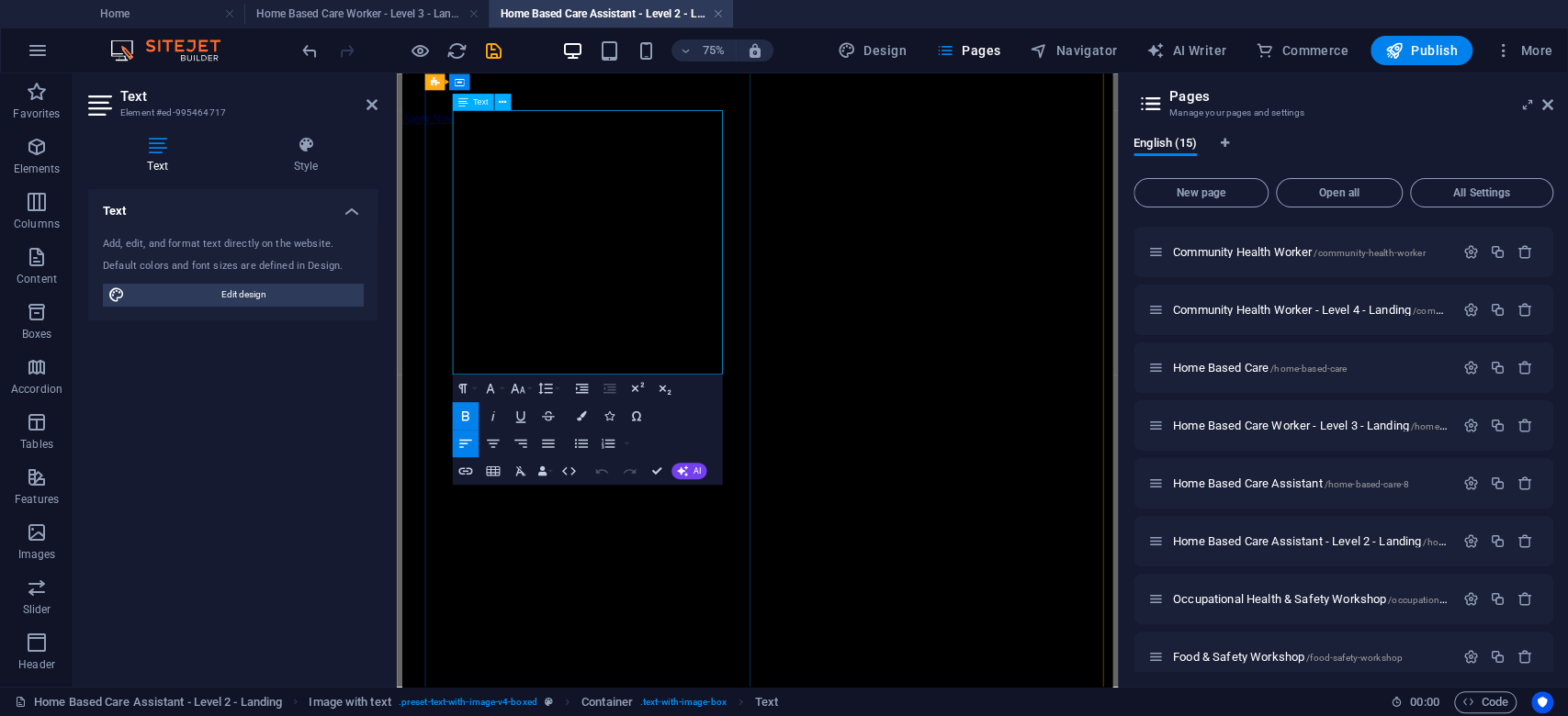
drag, startPoint x: 614, startPoint y: 156, endPoint x: 551, endPoint y: 156, distance: 63.0
copy span "6 Months"
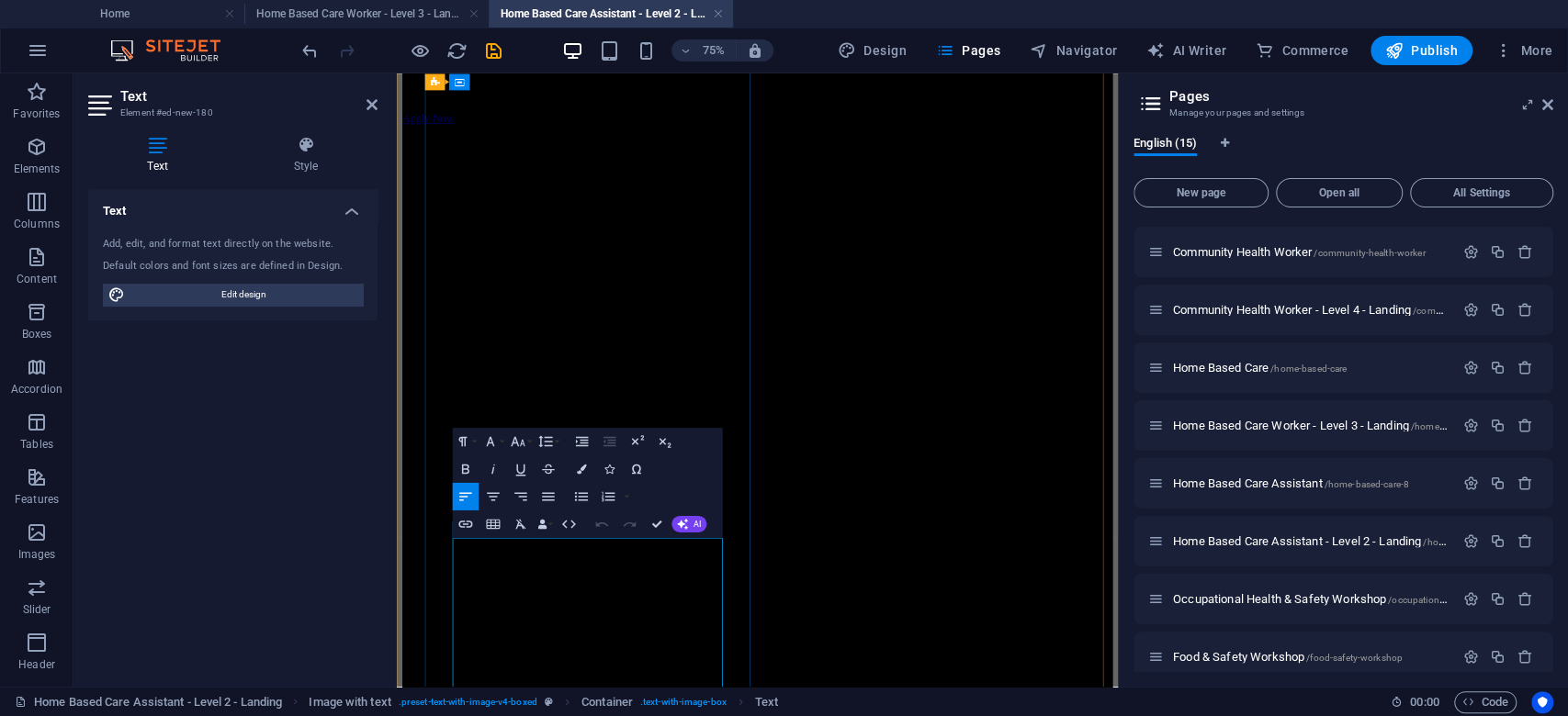
drag, startPoint x: 650, startPoint y: 748, endPoint x: 579, endPoint y: 750, distance: 71.0
click at [579, 715] on span "Course Fees: R26,200.00" at bounding box center [877, 704] width 947 height 877
drag, startPoint x: 634, startPoint y: 729, endPoint x: 553, endPoint y: 731, distance: 81.0
click at [553, 251] on p "Duration: 12 Months" at bounding box center [877, 243] width 947 height 17
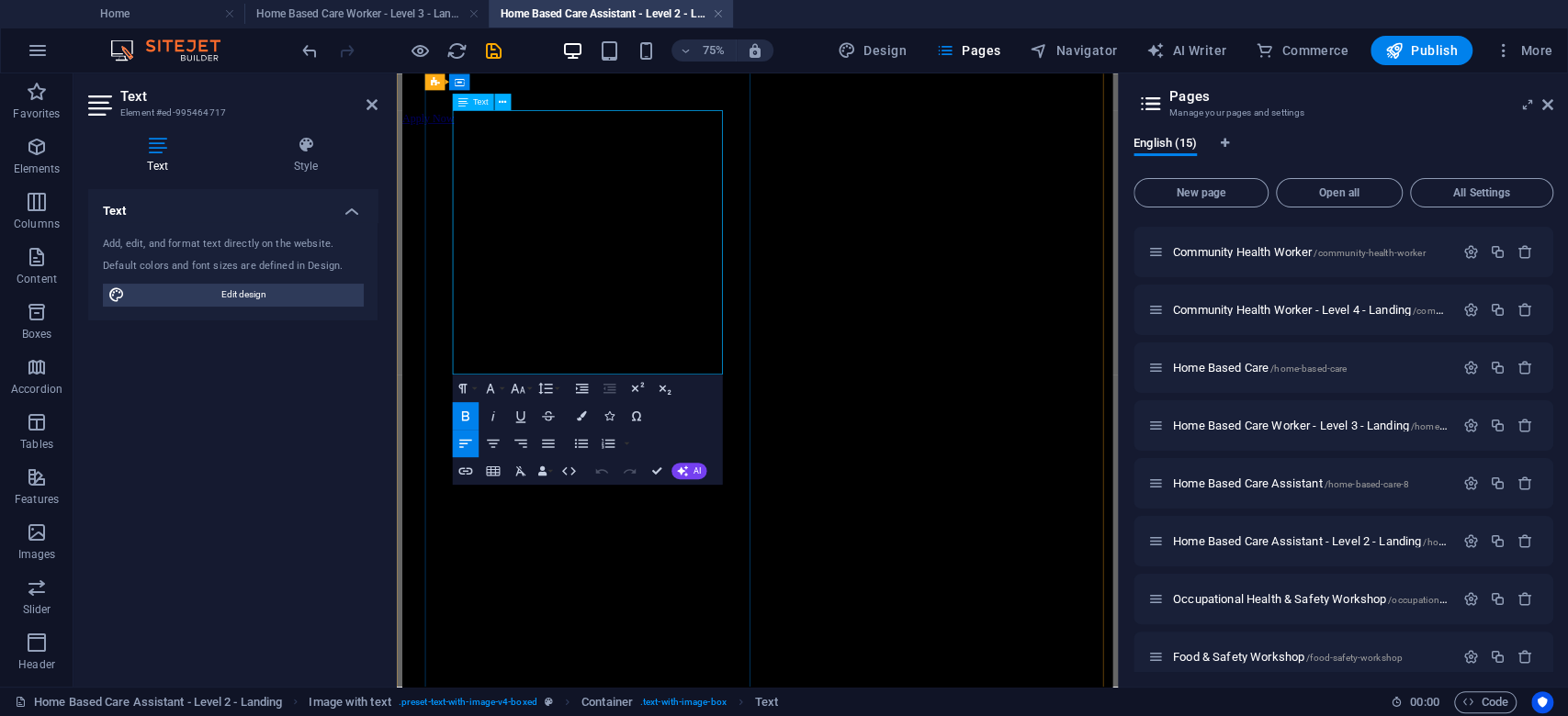
drag, startPoint x: 589, startPoint y: 177, endPoint x: 512, endPoint y: 186, distance: 77.5
copy span "R11,800.00"
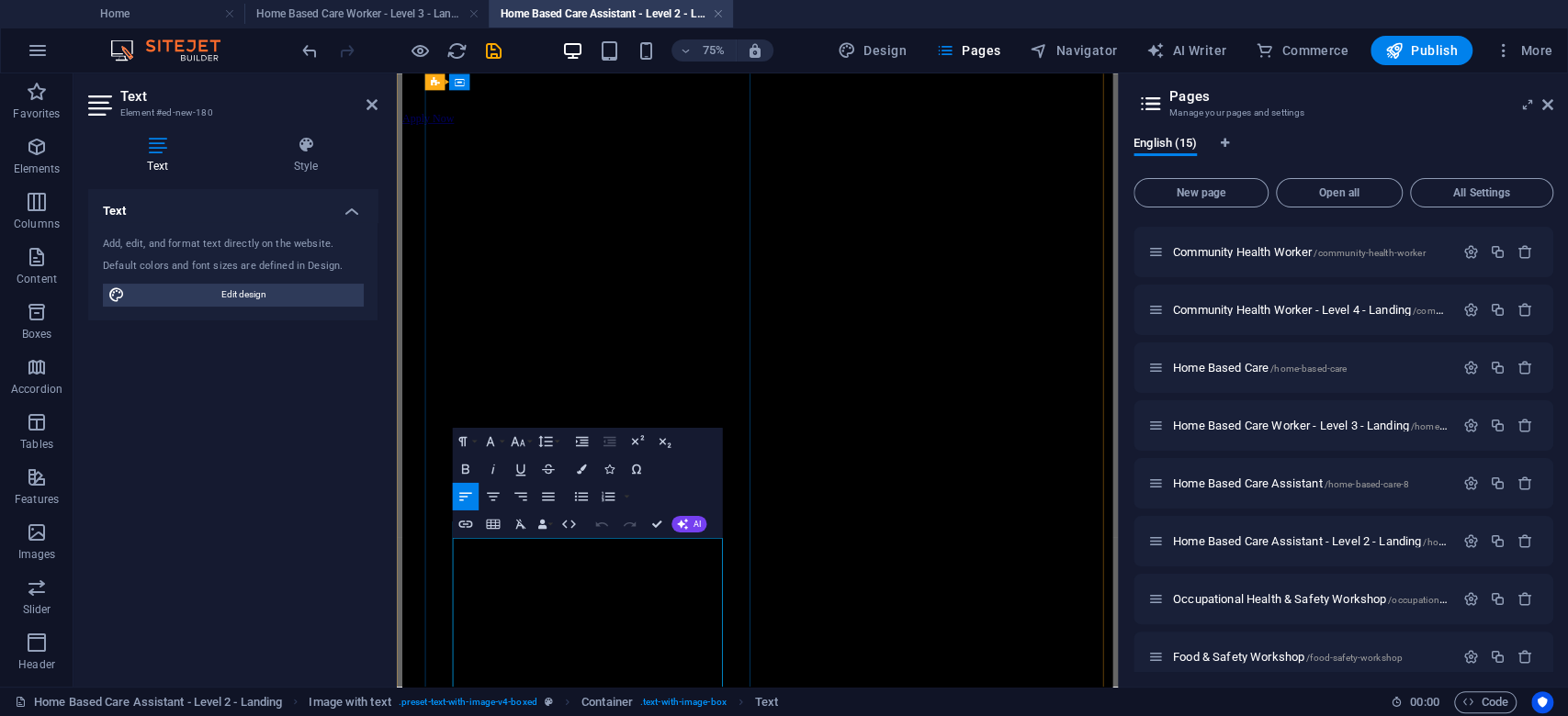
click at [663, 715] on p "Course Fees: R26,200.00" at bounding box center [877, 704] width 947 height 878
drag, startPoint x: 663, startPoint y: 746, endPoint x: 579, endPoint y: 750, distance: 84.1
click at [579, 715] on p "Course Fees: R26,200.00" at bounding box center [877, 704] width 947 height 878
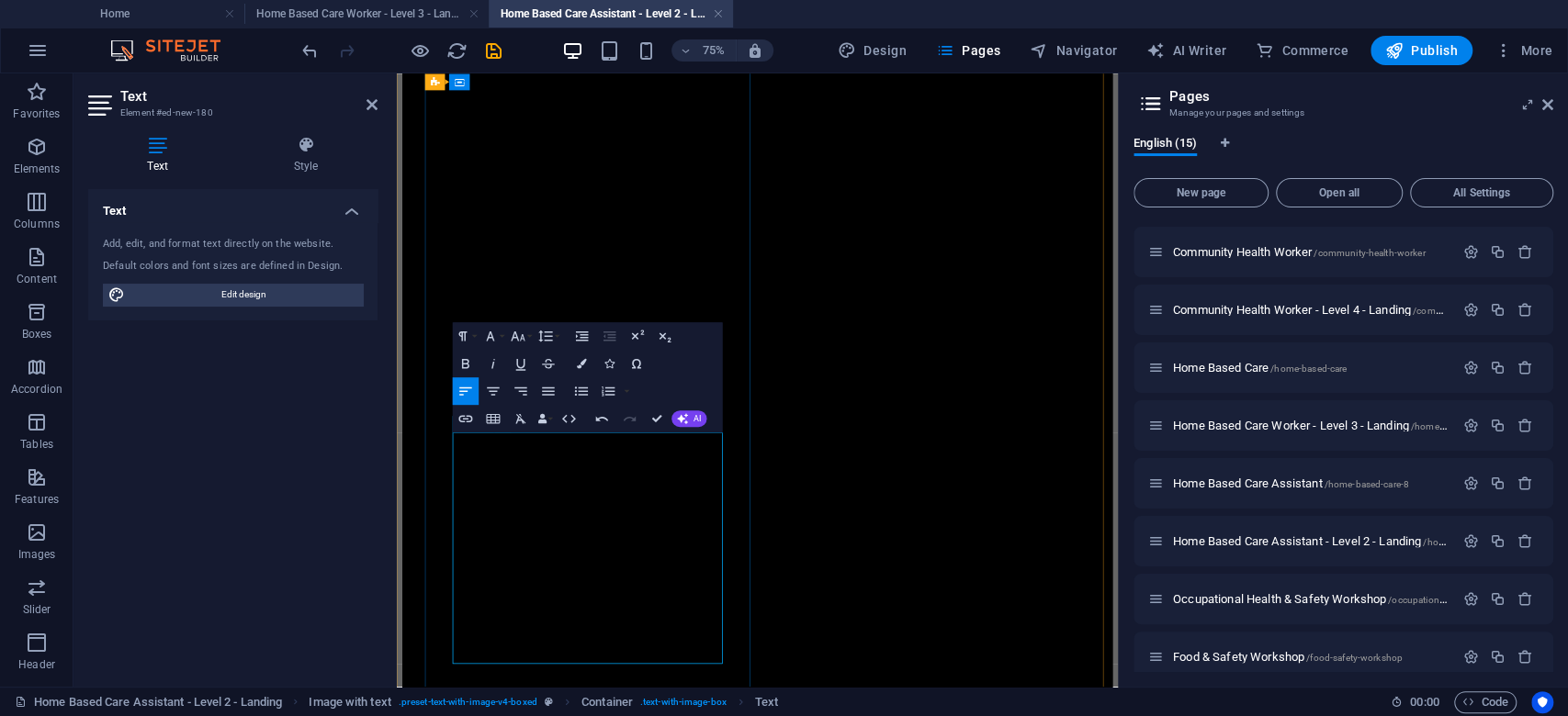
scroll to position [611, 0]
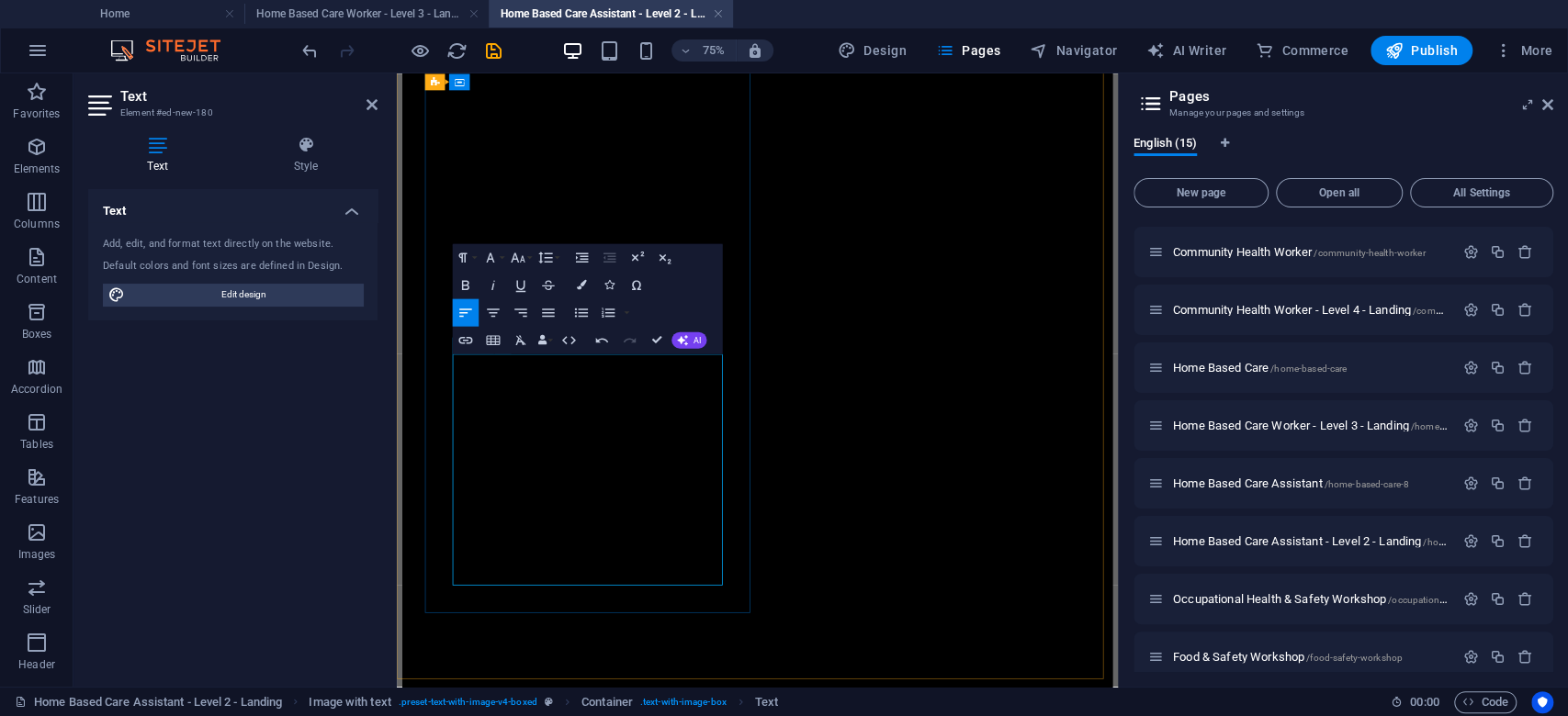
drag, startPoint x: 647, startPoint y: 570, endPoint x: 680, endPoint y: 568, distance: 33.1
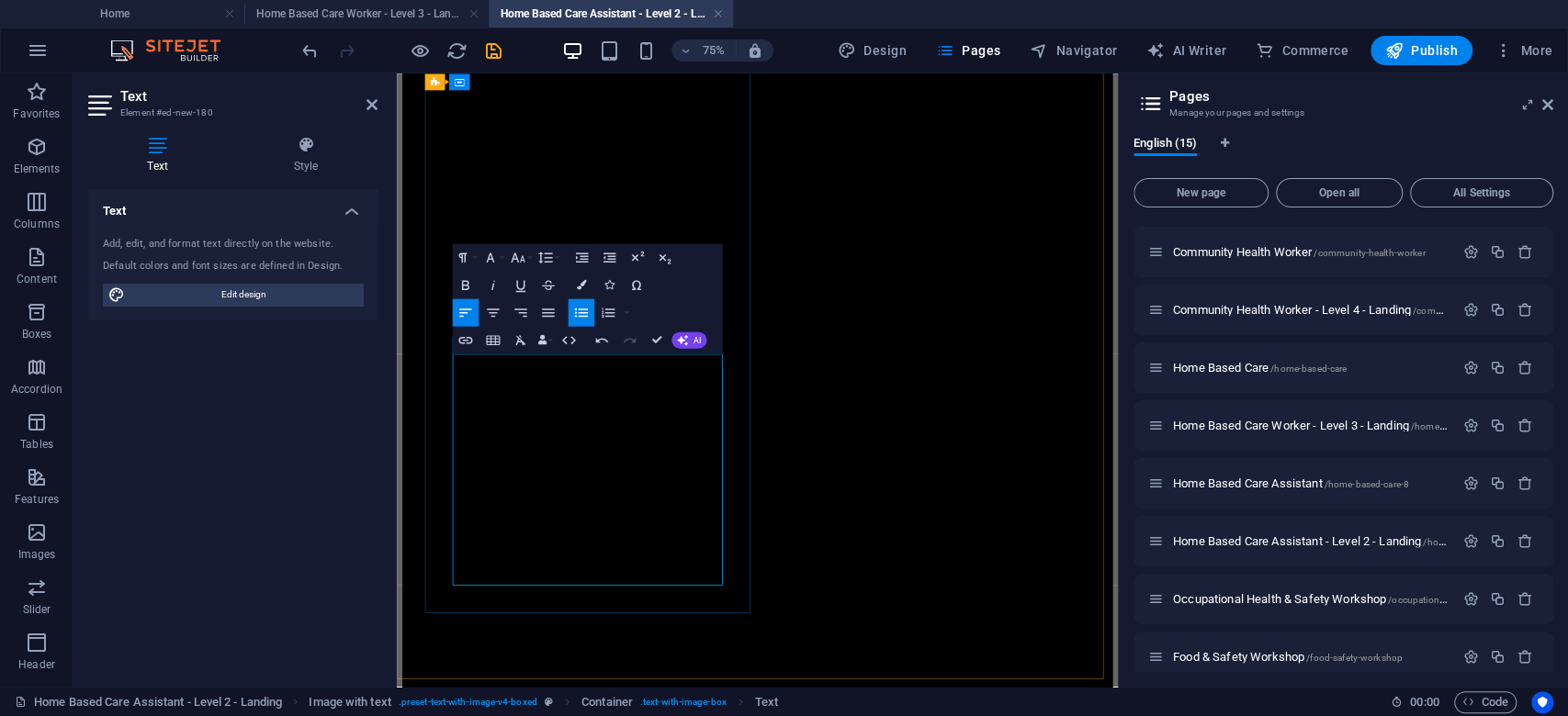
drag, startPoint x: 688, startPoint y: 571, endPoint x: 635, endPoint y: 571, distance: 53.0
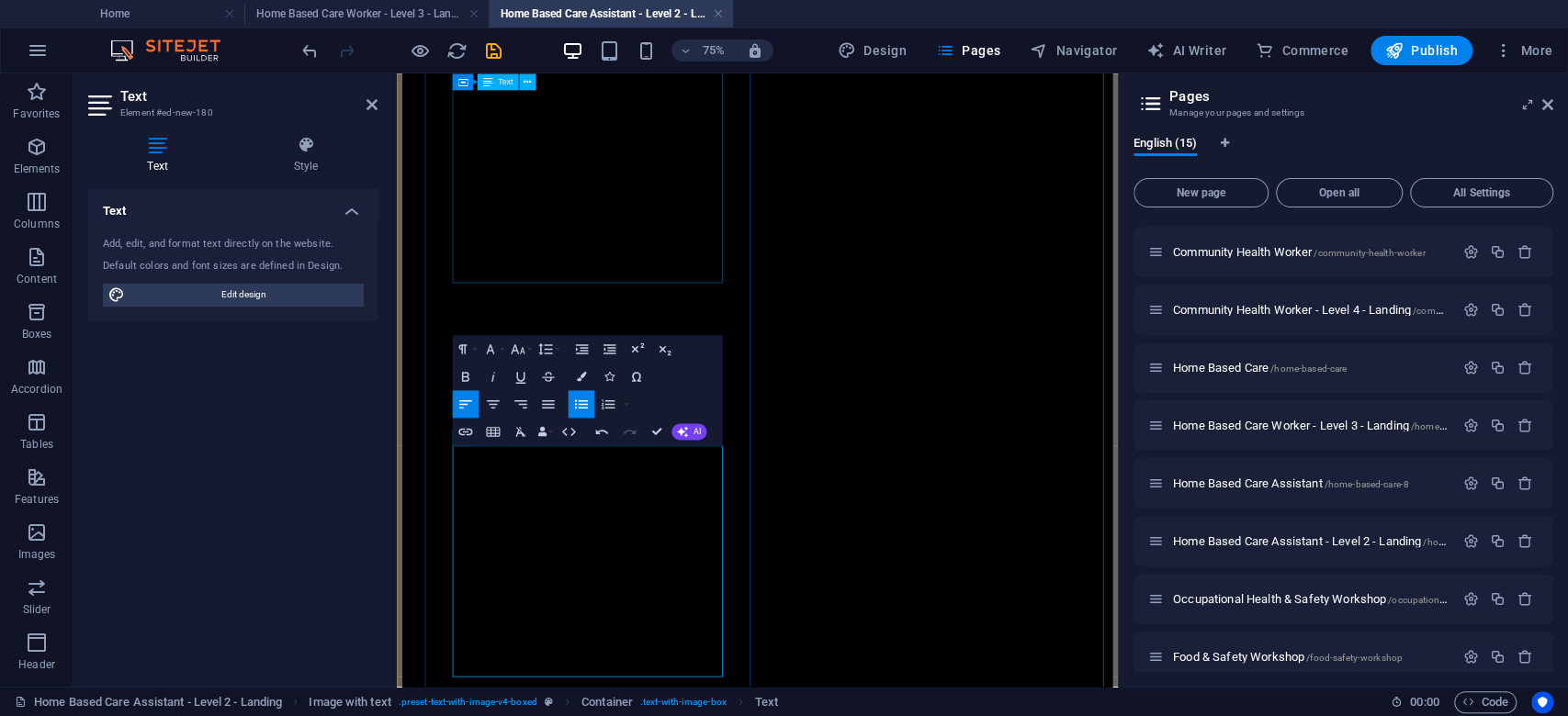
scroll to position [489, 0]
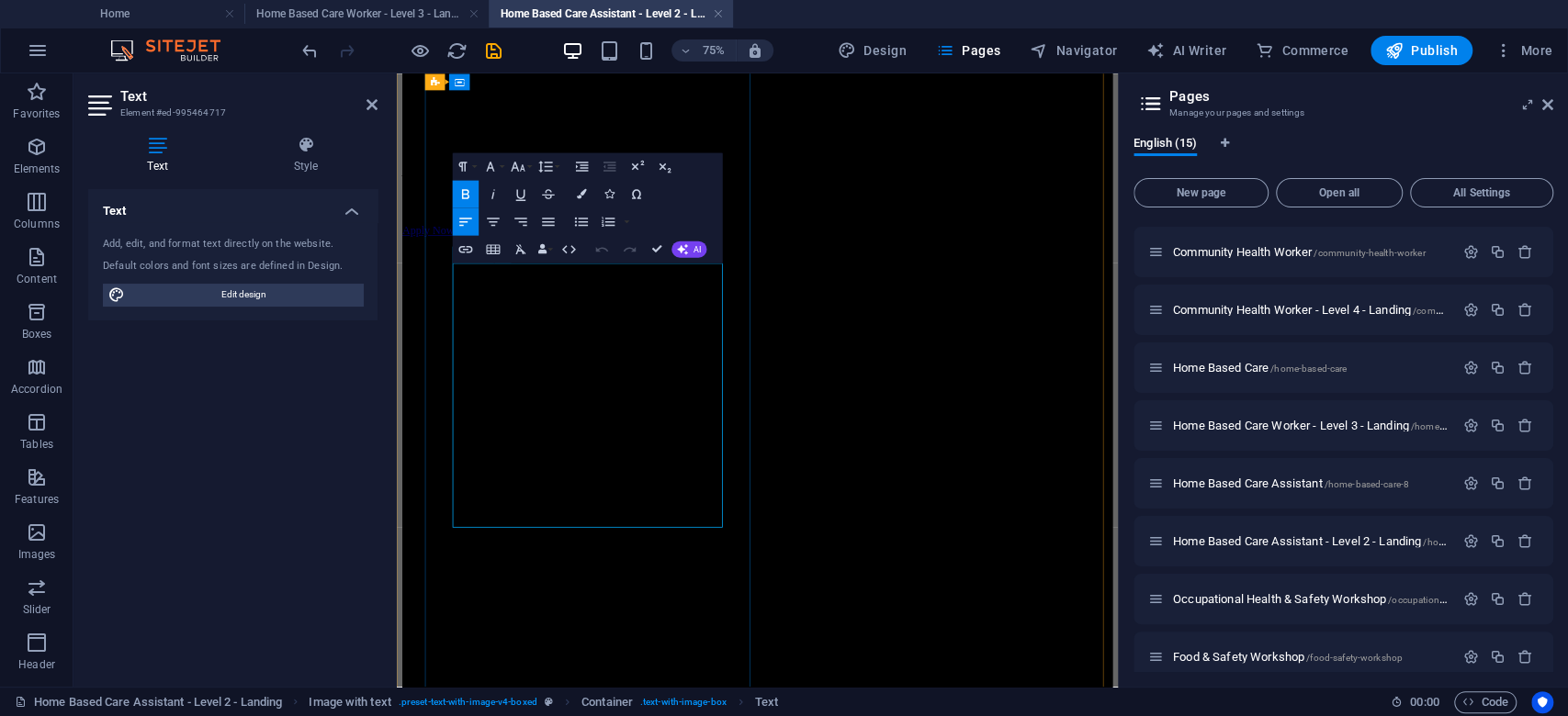
scroll to position [251, 0]
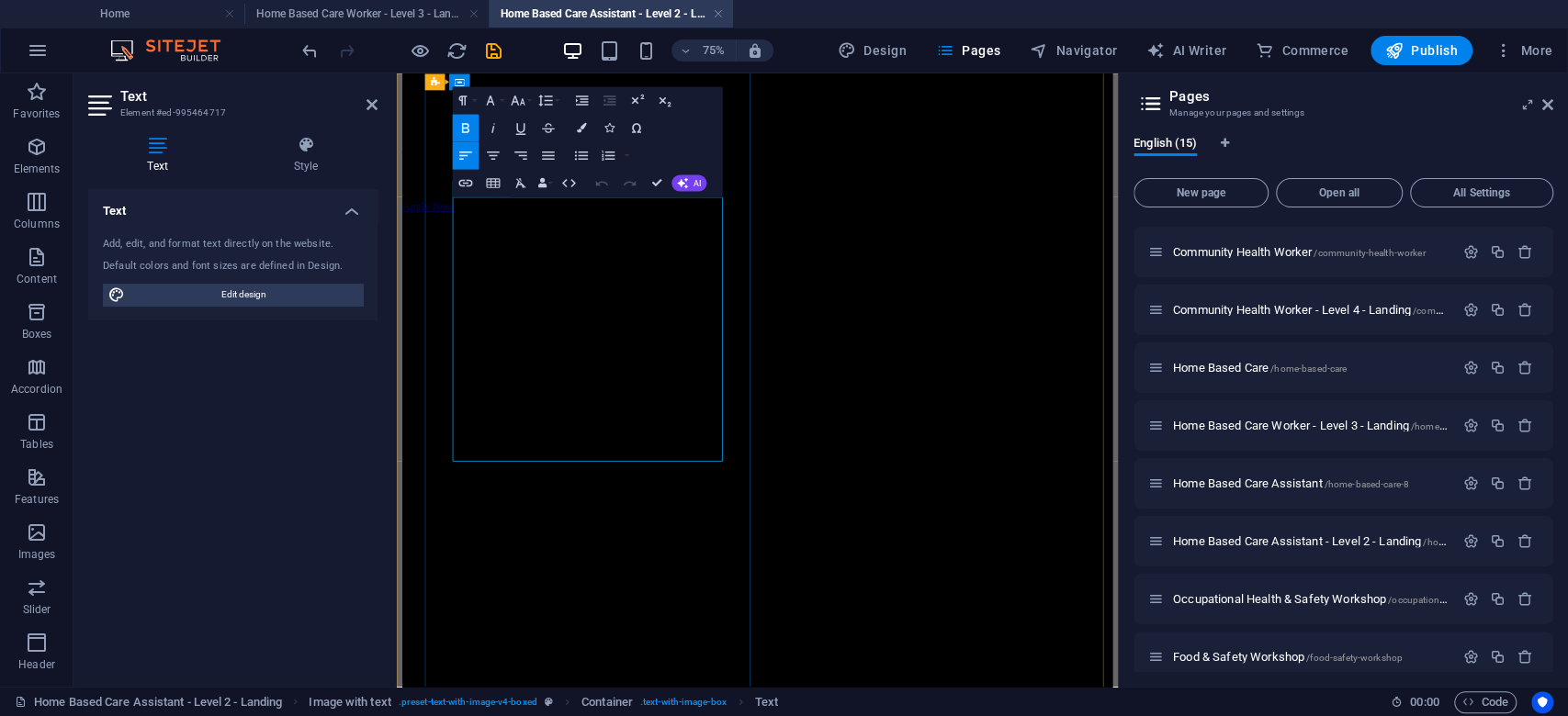
drag, startPoint x: 580, startPoint y: 378, endPoint x: 585, endPoint y: 357, distance: 21.6
click at [585, 52] on p "Entry Requirement: No formal educational qualifications required; ABET Level 4 …" at bounding box center [877, 36] width 947 height 33
click at [592, 51] on span "Entry Requirement: No formal educational qualifications required; ABET Level 4 …" at bounding box center [867, 35] width 928 height 32
drag, startPoint x: 577, startPoint y: 379, endPoint x: 604, endPoint y: 318, distance: 66.7
click at [604, 52] on p "Entry Requirement: No formal educational qualifications required; ABET Level 4 …" at bounding box center [877, 36] width 947 height 33
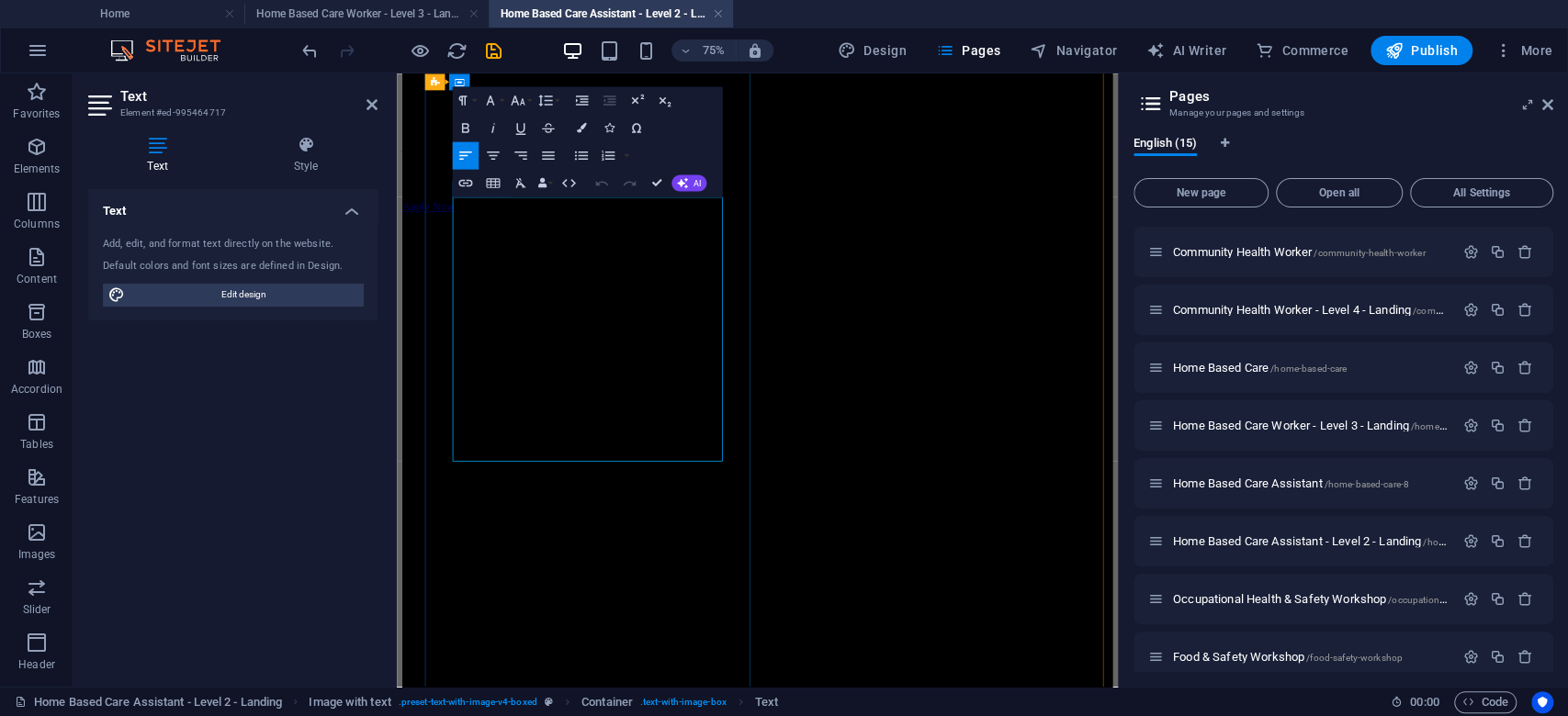
copy span "No formal educational qualifications required; ABET Level 4 preferred. Minimum:…"
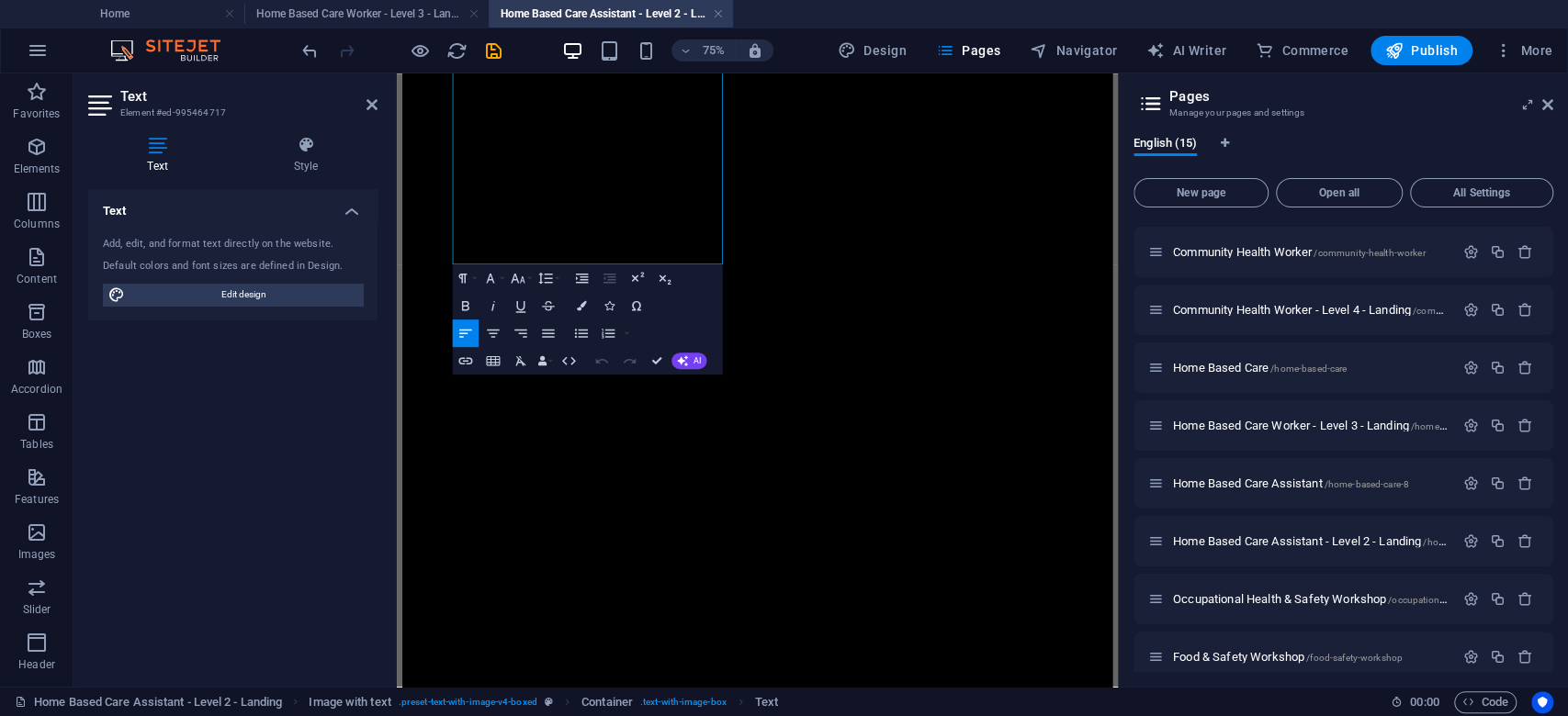
scroll to position [618, 0]
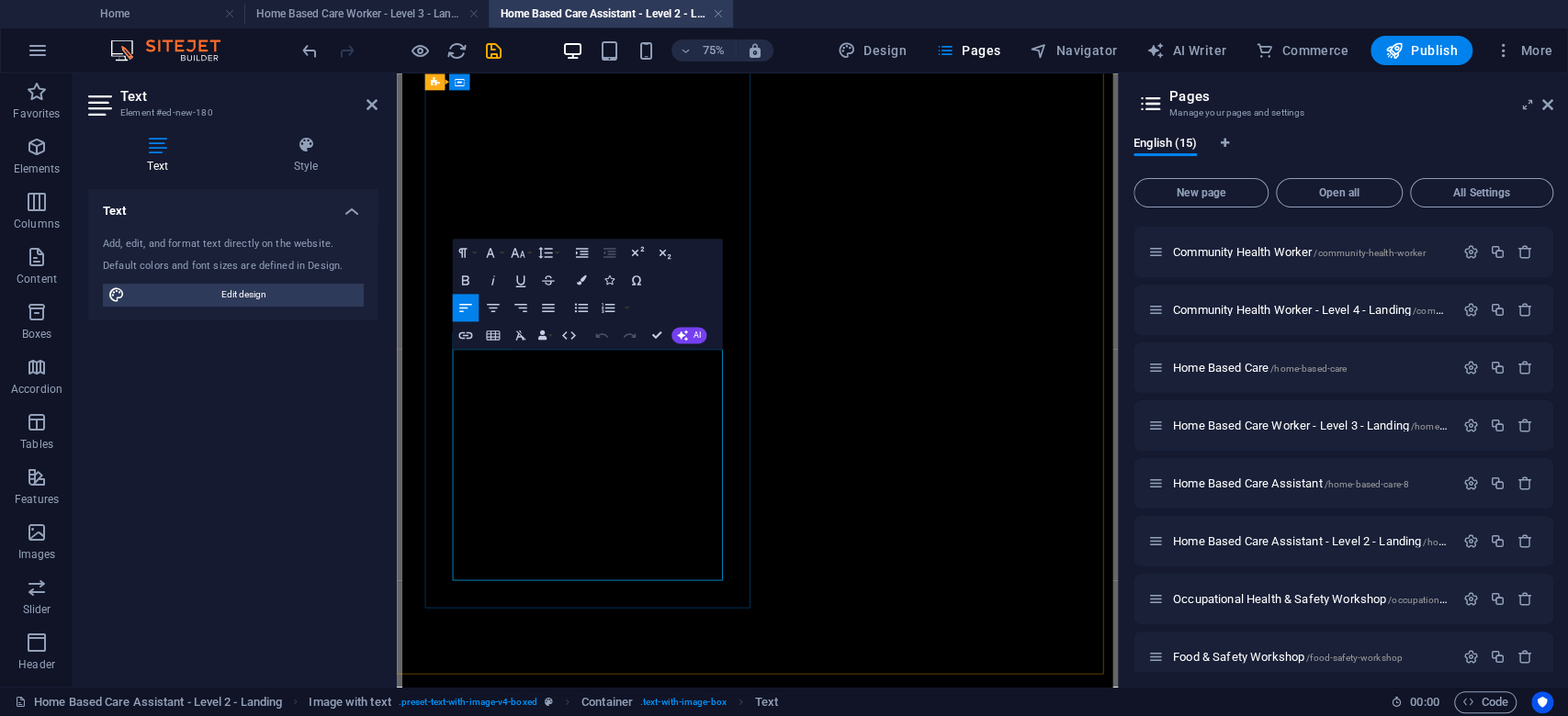
drag, startPoint x: 781, startPoint y: 625, endPoint x: 631, endPoint y: 604, distance: 151.5
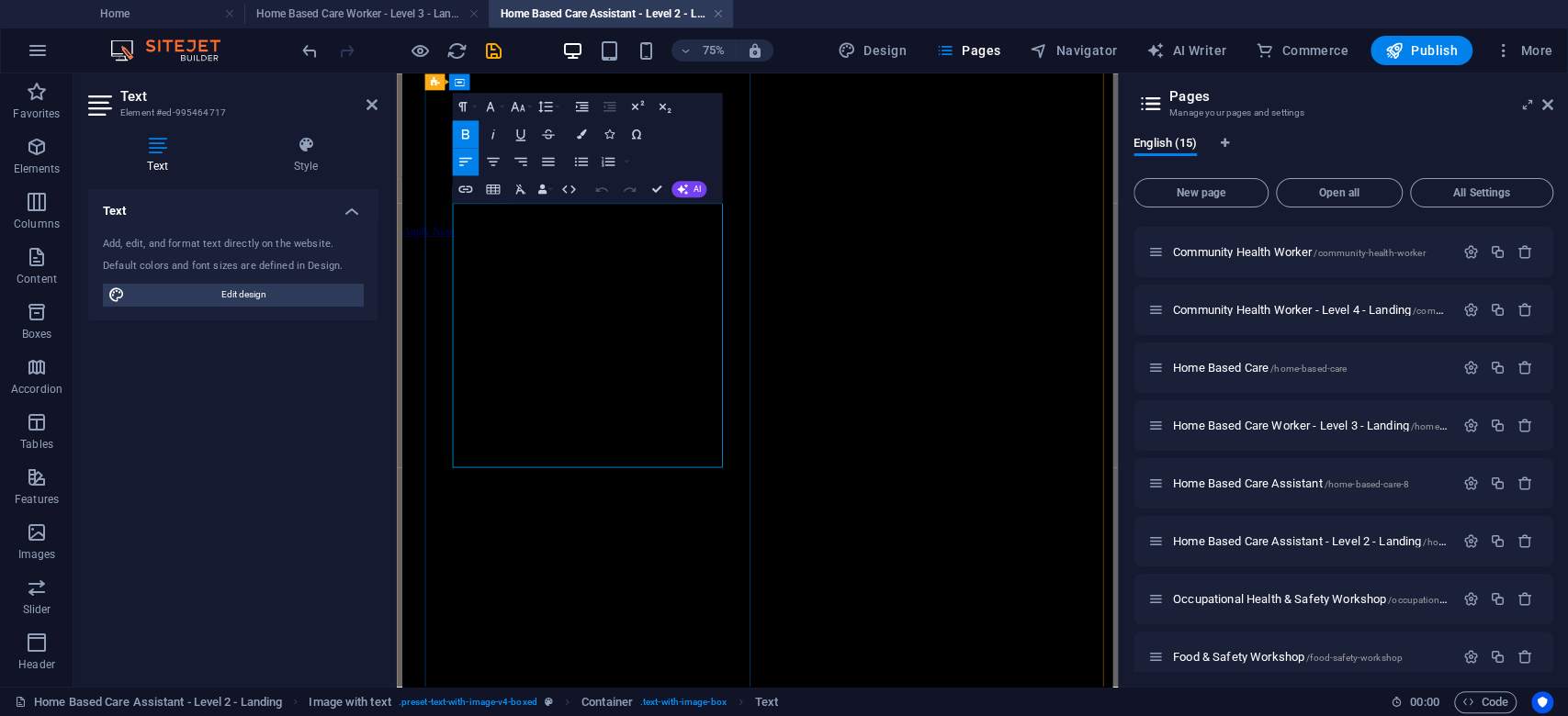
scroll to position [251, 0]
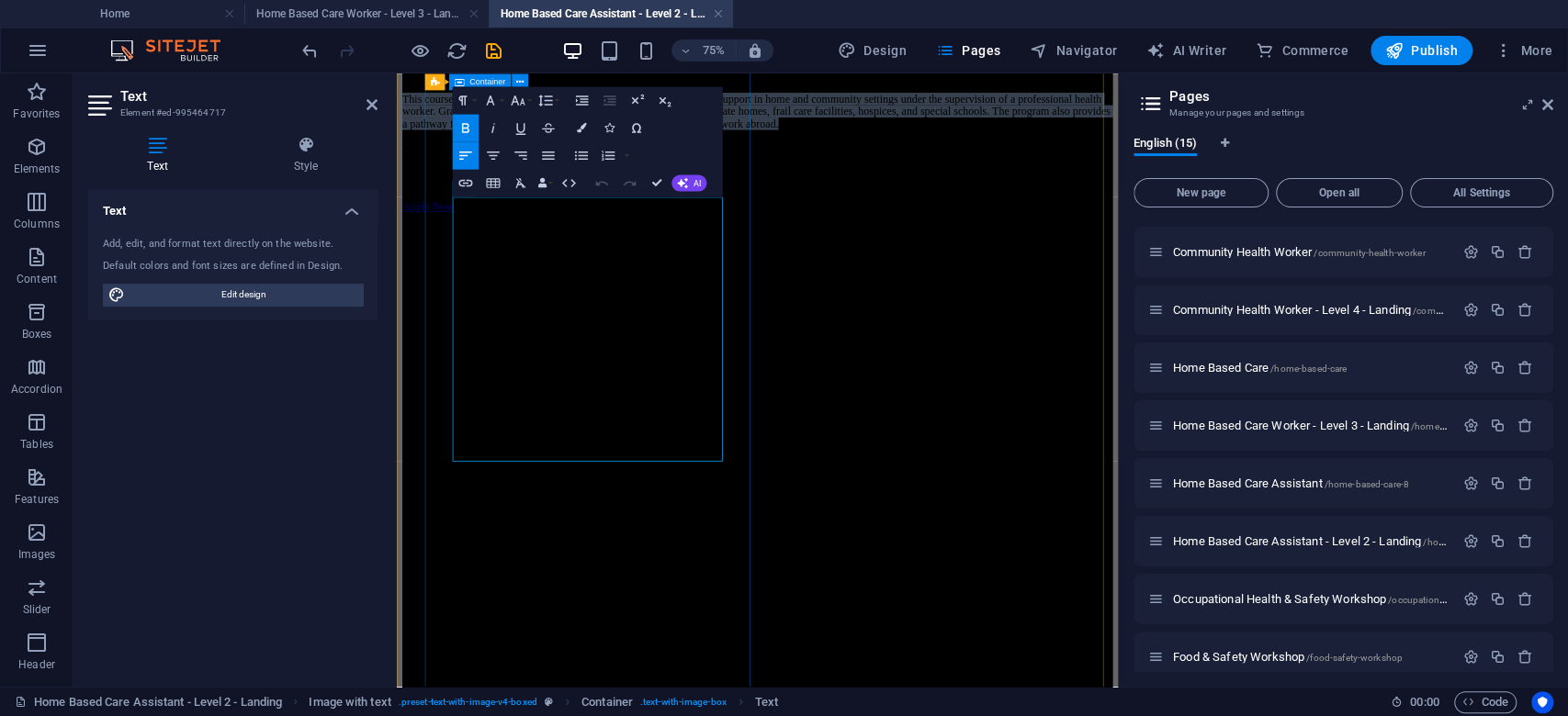
drag, startPoint x: 753, startPoint y: 576, endPoint x: 469, endPoint y: 432, distance: 318.4
copy span "This course equips learners with the practical skills to provide care and suppo…"
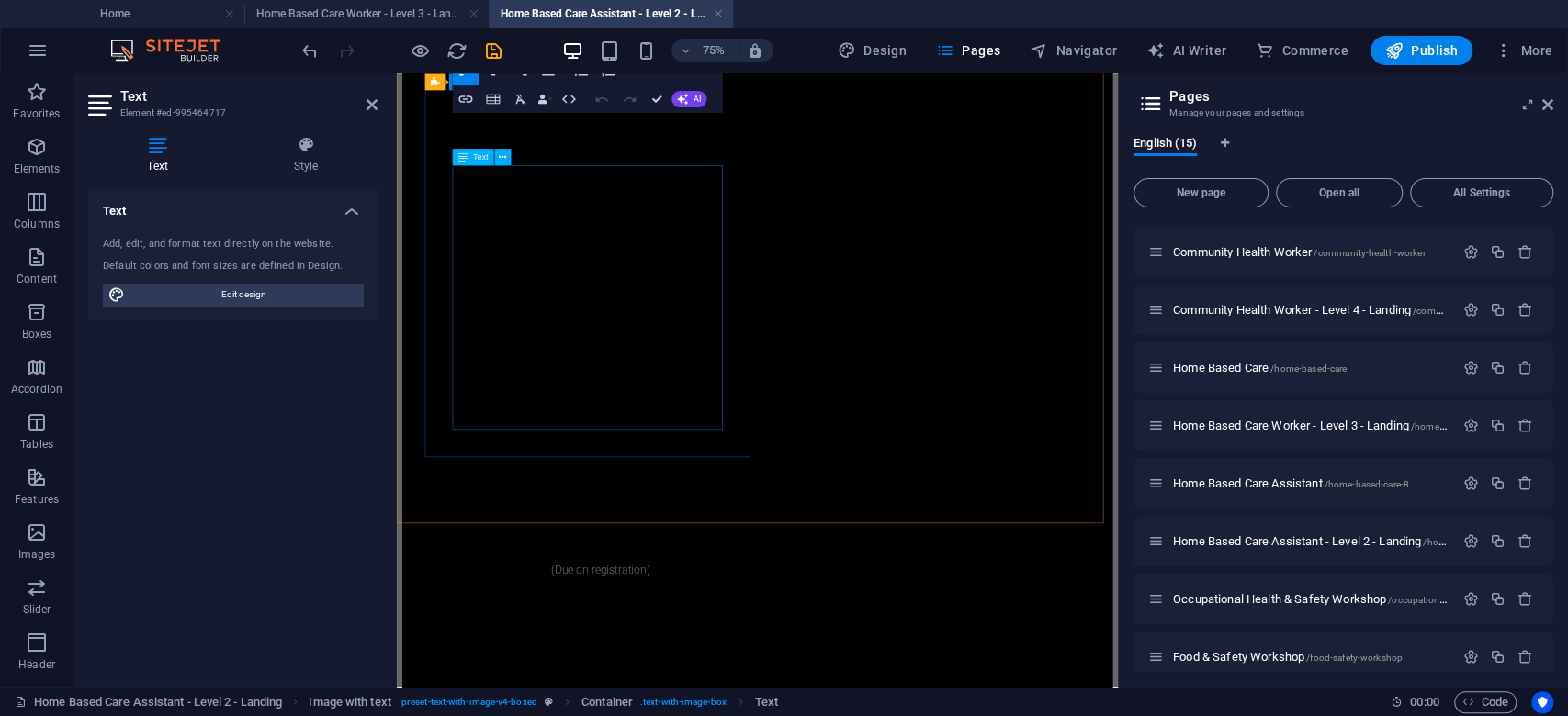
scroll to position [863, 0]
click at [692, 474] on div "NQF Level 2 (Credits 70) Duration: 6 Months     Course Fees: R11,800.00 Deposit…" at bounding box center [877, 662] width 947 height 1910
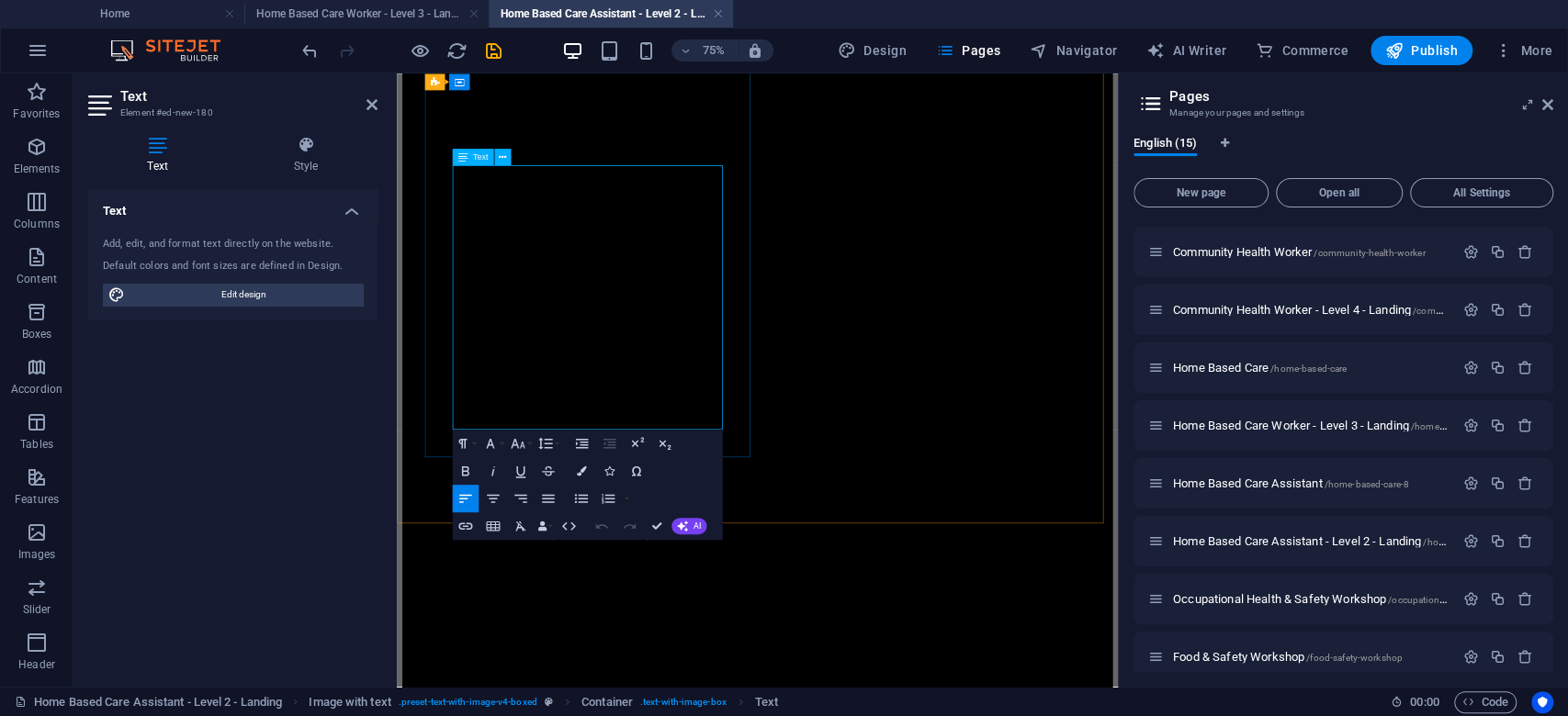
drag, startPoint x: 474, startPoint y: 477, endPoint x: 830, endPoint y: 542, distance: 361.9
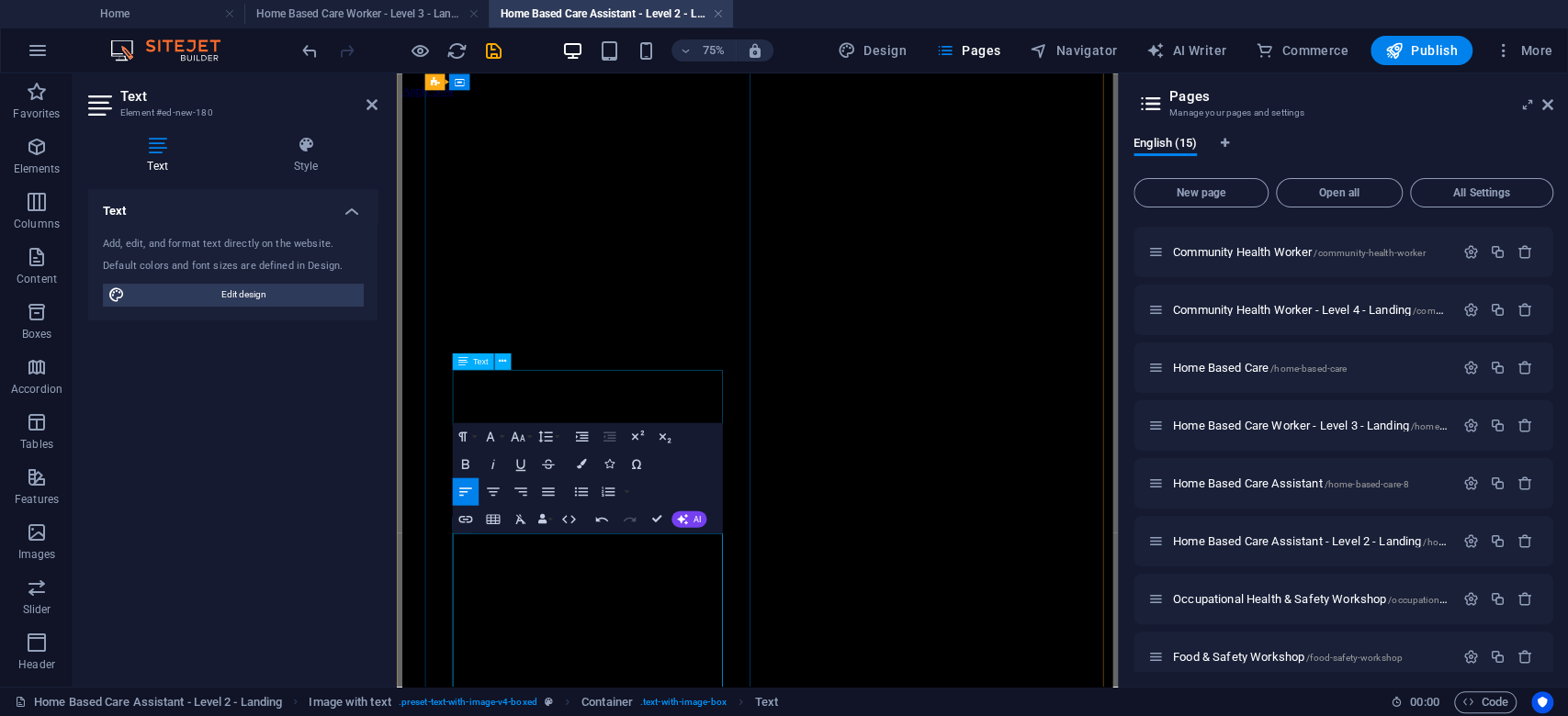
scroll to position [374, 0]
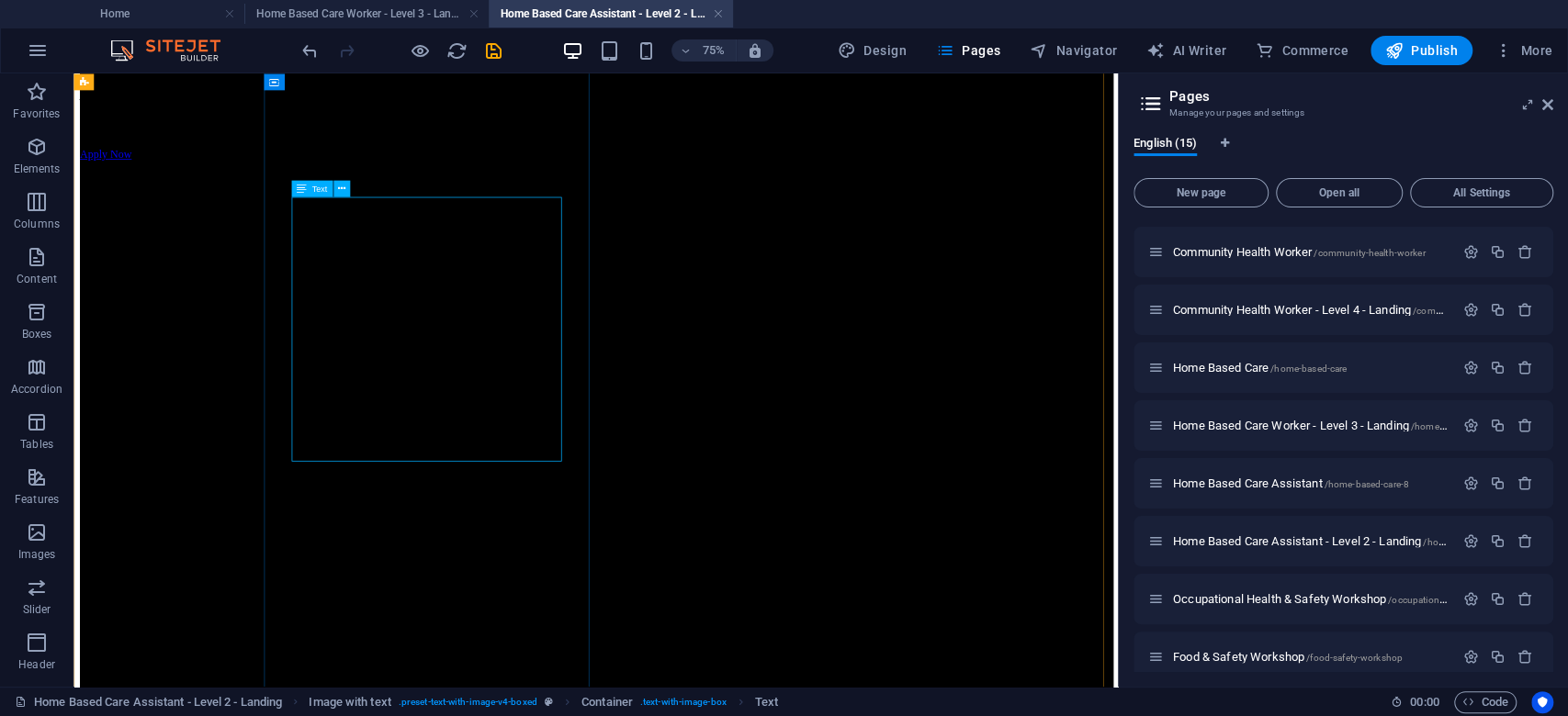
scroll to position [251, 0]
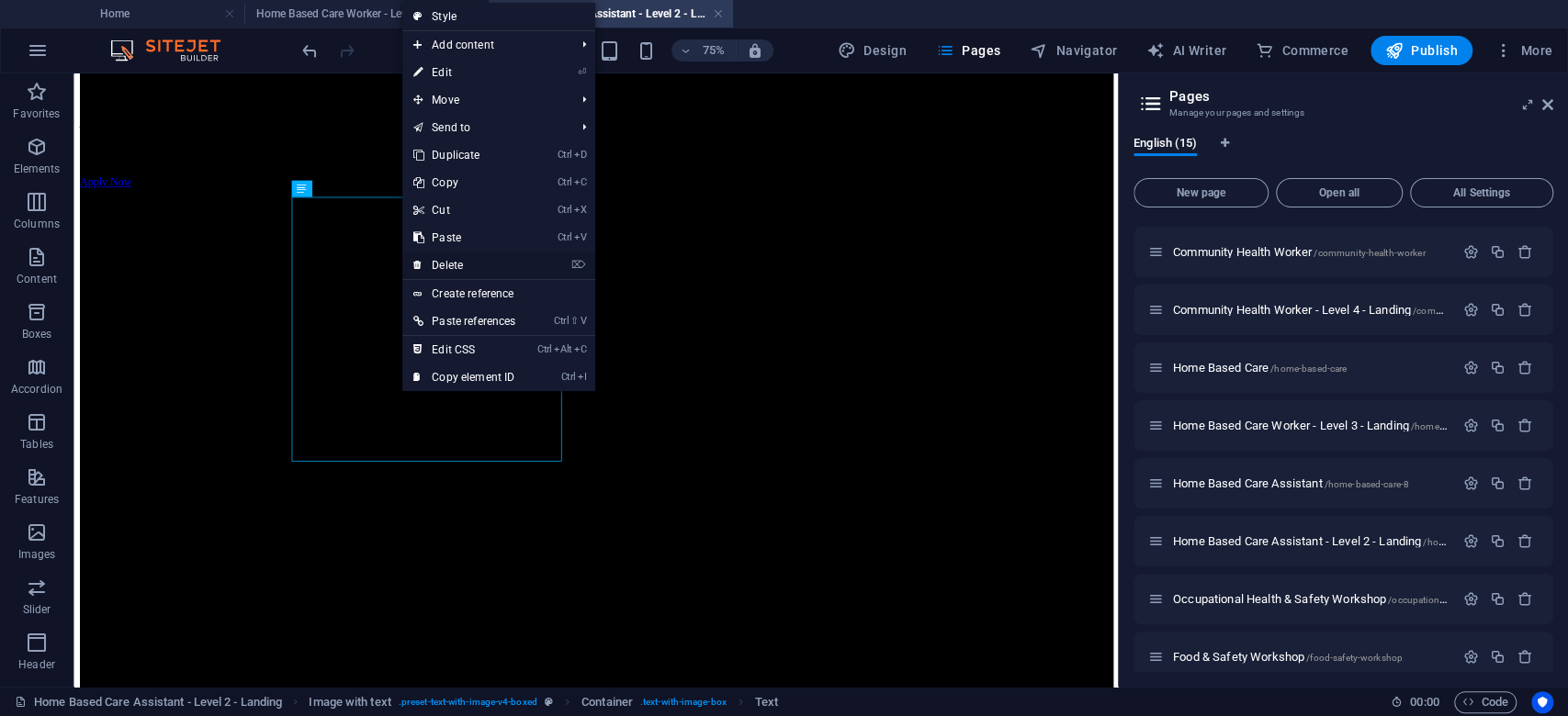
click at [466, 267] on link "⌦ Delete" at bounding box center [464, 266] width 124 height 28
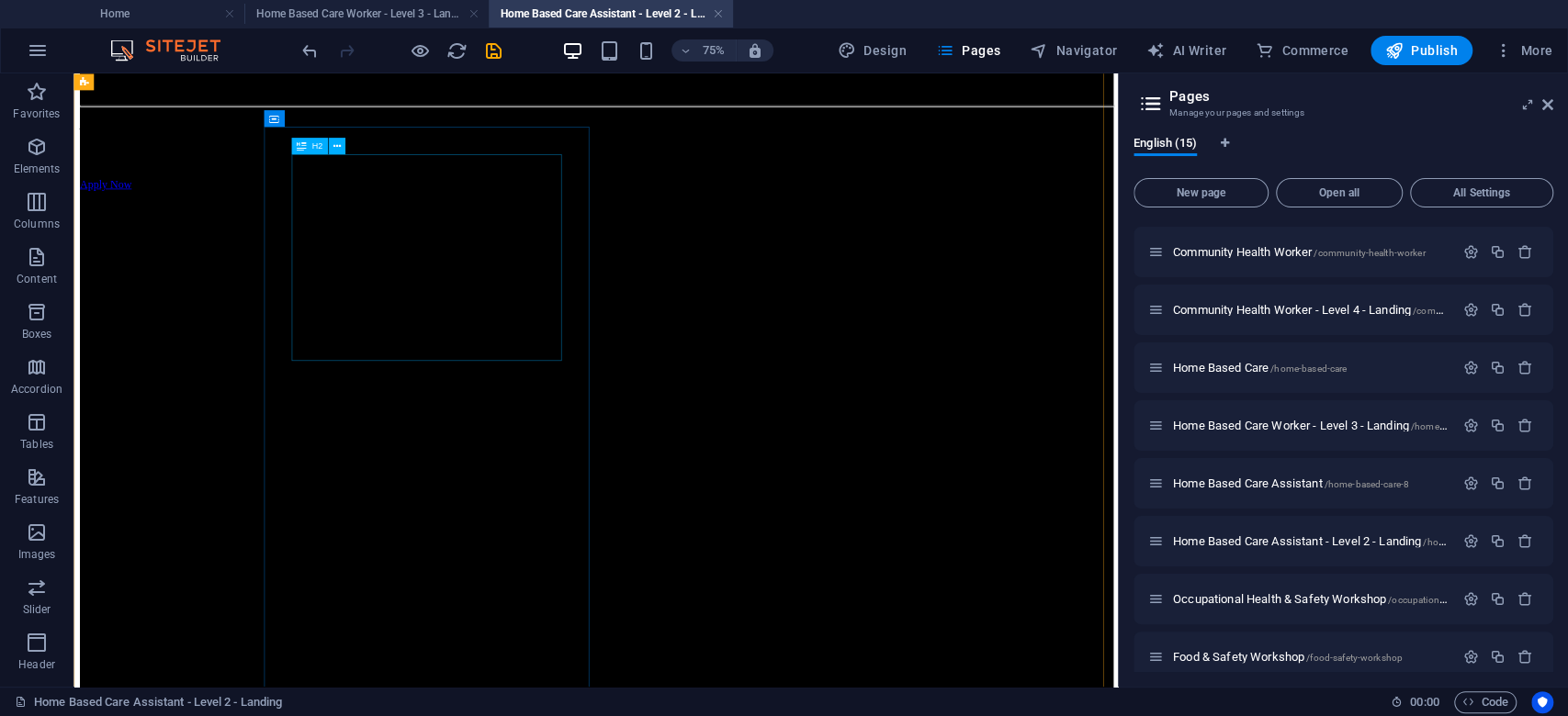
scroll to position [6, 0]
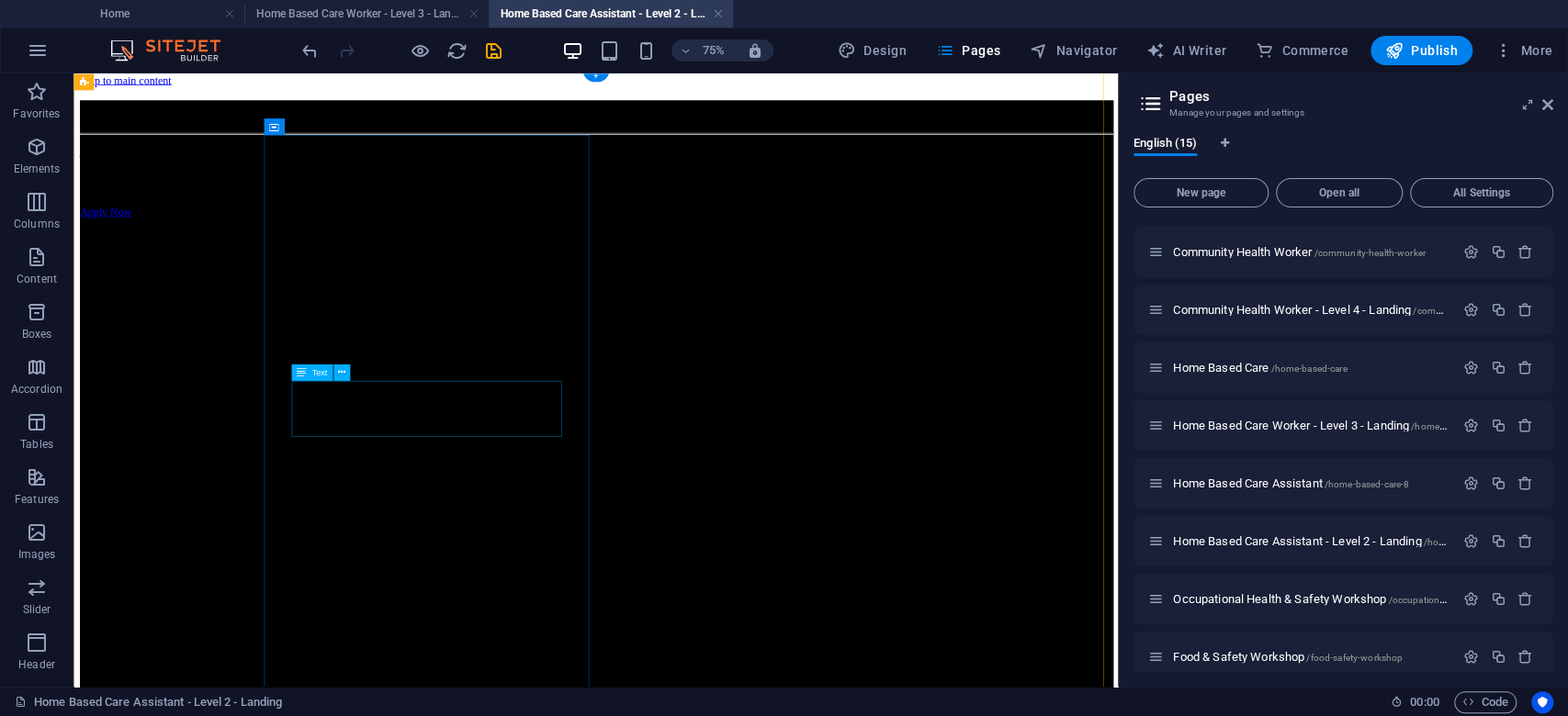
click at [558, 189] on div "Accredited training to equip you with the skills to provide quality care for pa…" at bounding box center [770, 179] width 1378 height 19
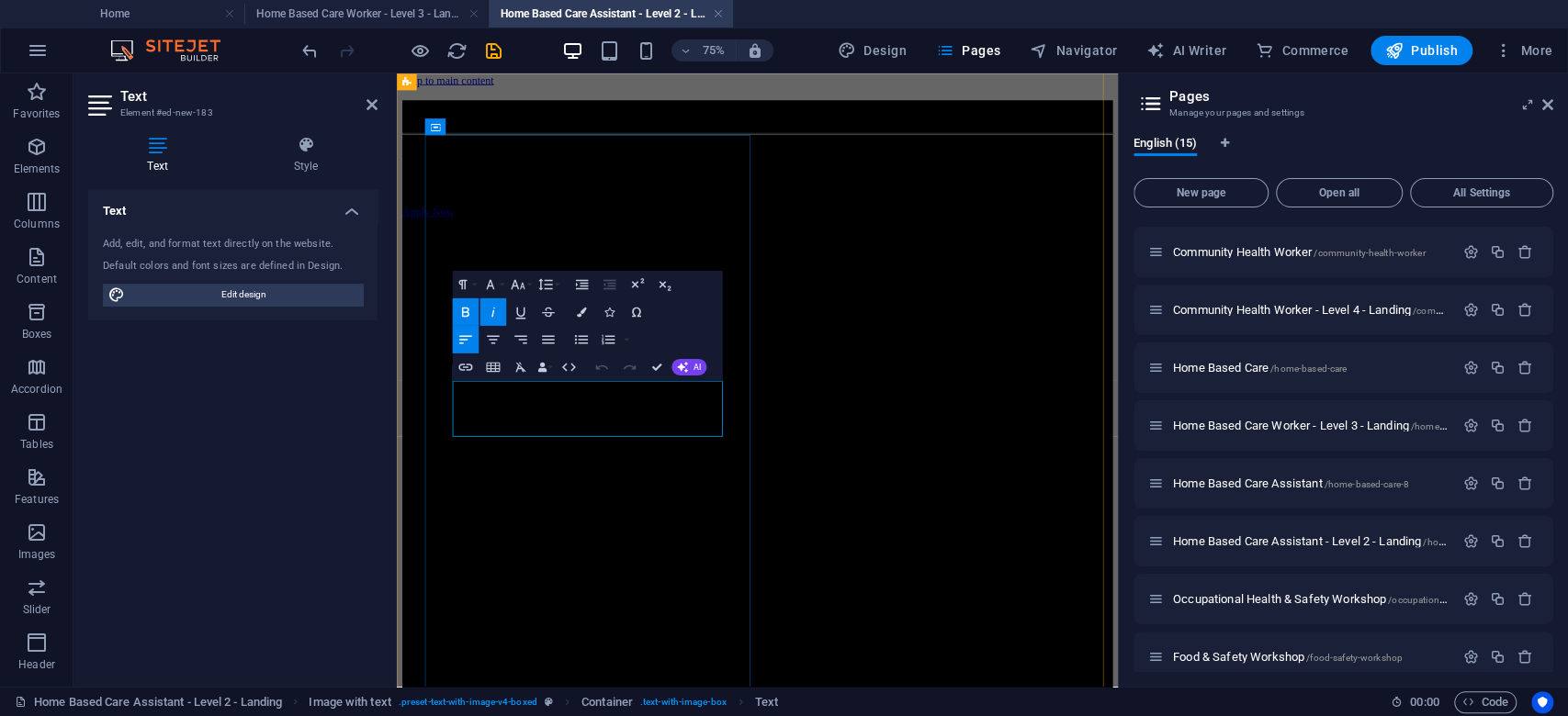
click at [589, 188] on em "Accredited training to equip you with the skills to provide quality care for pa…" at bounding box center [789, 179] width 771 height 18
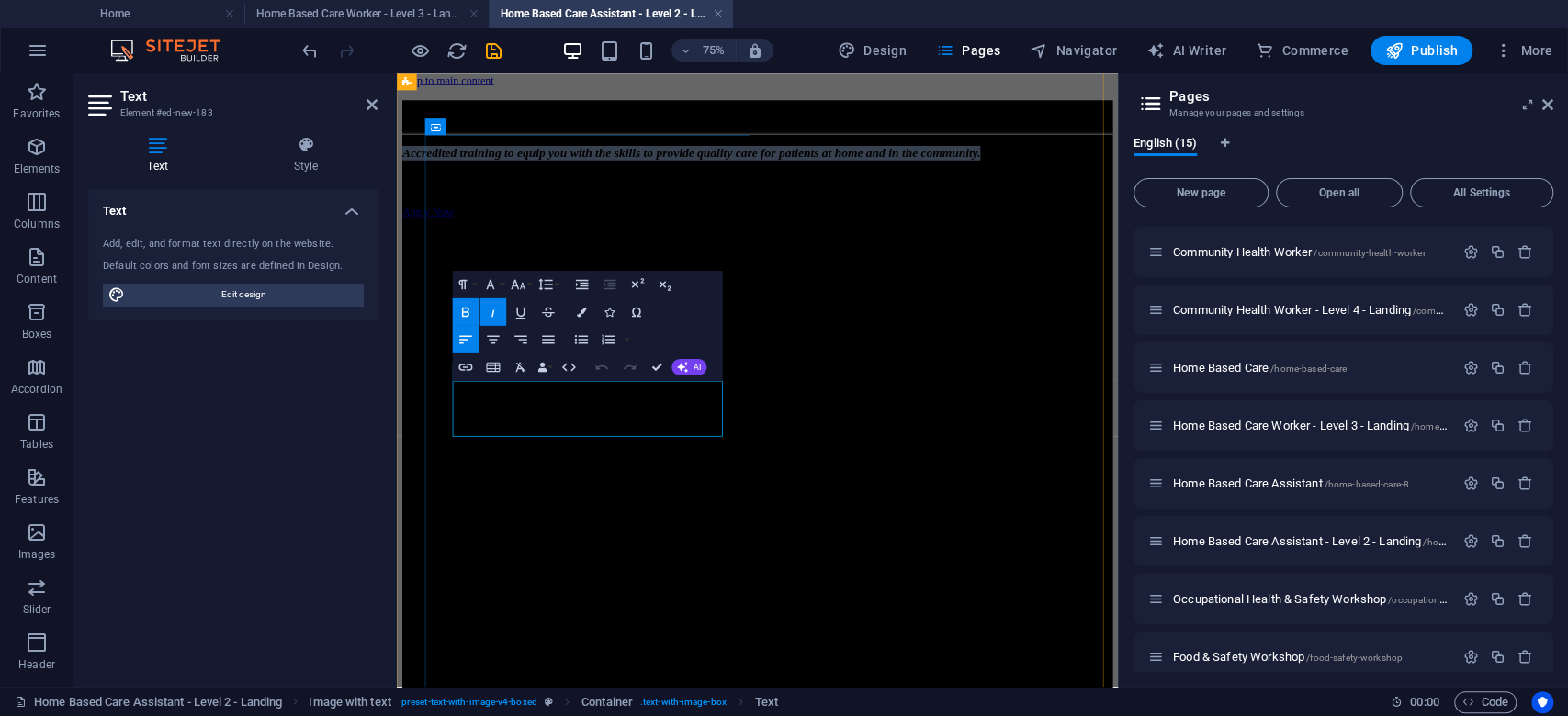
click at [589, 188] on em "Accredited training to equip you with the skills to provide quality care for pa…" at bounding box center [789, 179] width 771 height 18
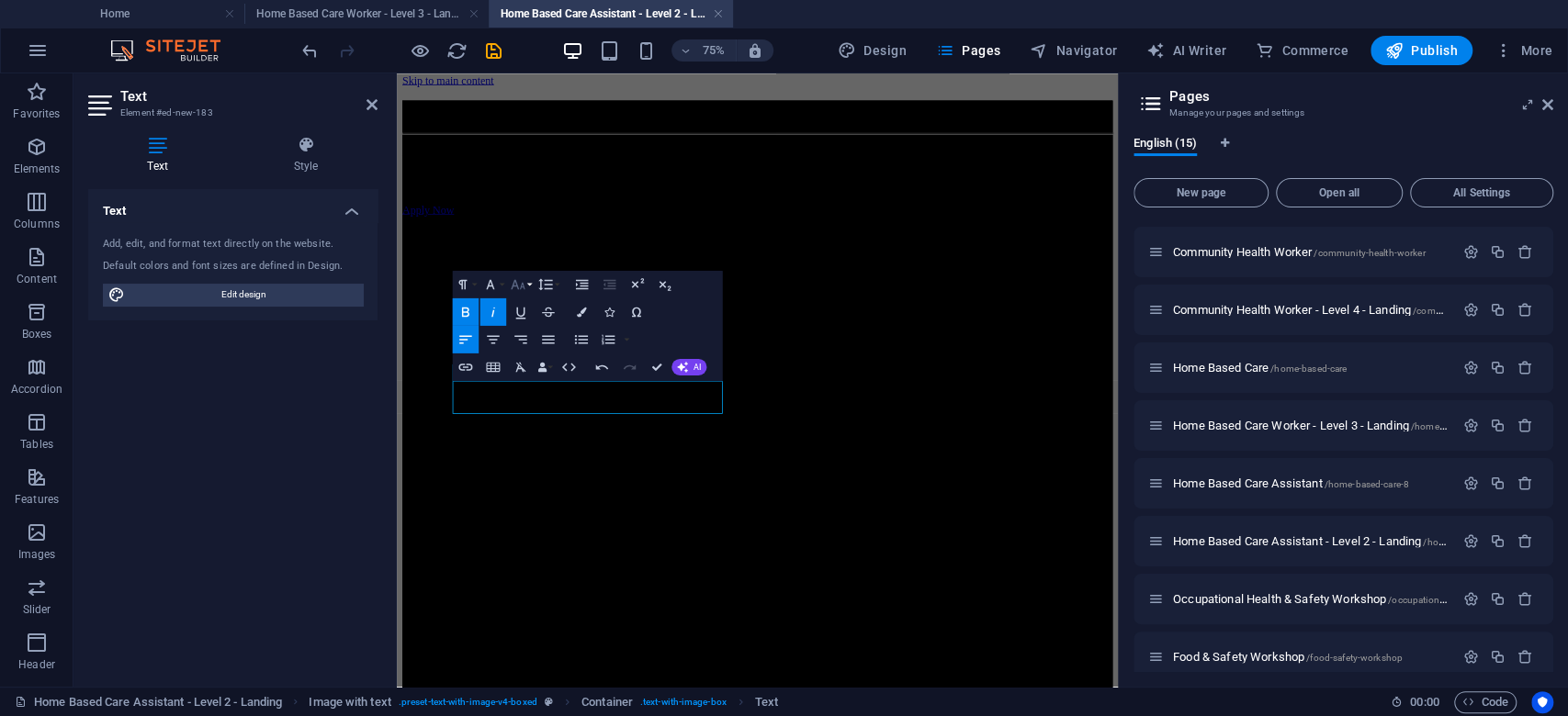
click at [524, 284] on icon "button" at bounding box center [518, 284] width 17 height 17
click at [525, 429] on link "18" at bounding box center [519, 434] width 50 height 21
click at [760, 189] on p "Learn the skills to care for patients and the elderly at home or in care facili…" at bounding box center [877, 179] width 947 height 19
click at [413, 14] on h4 "Home Based Care Worker - Level 3 - Landing" at bounding box center [367, 14] width 245 height 20
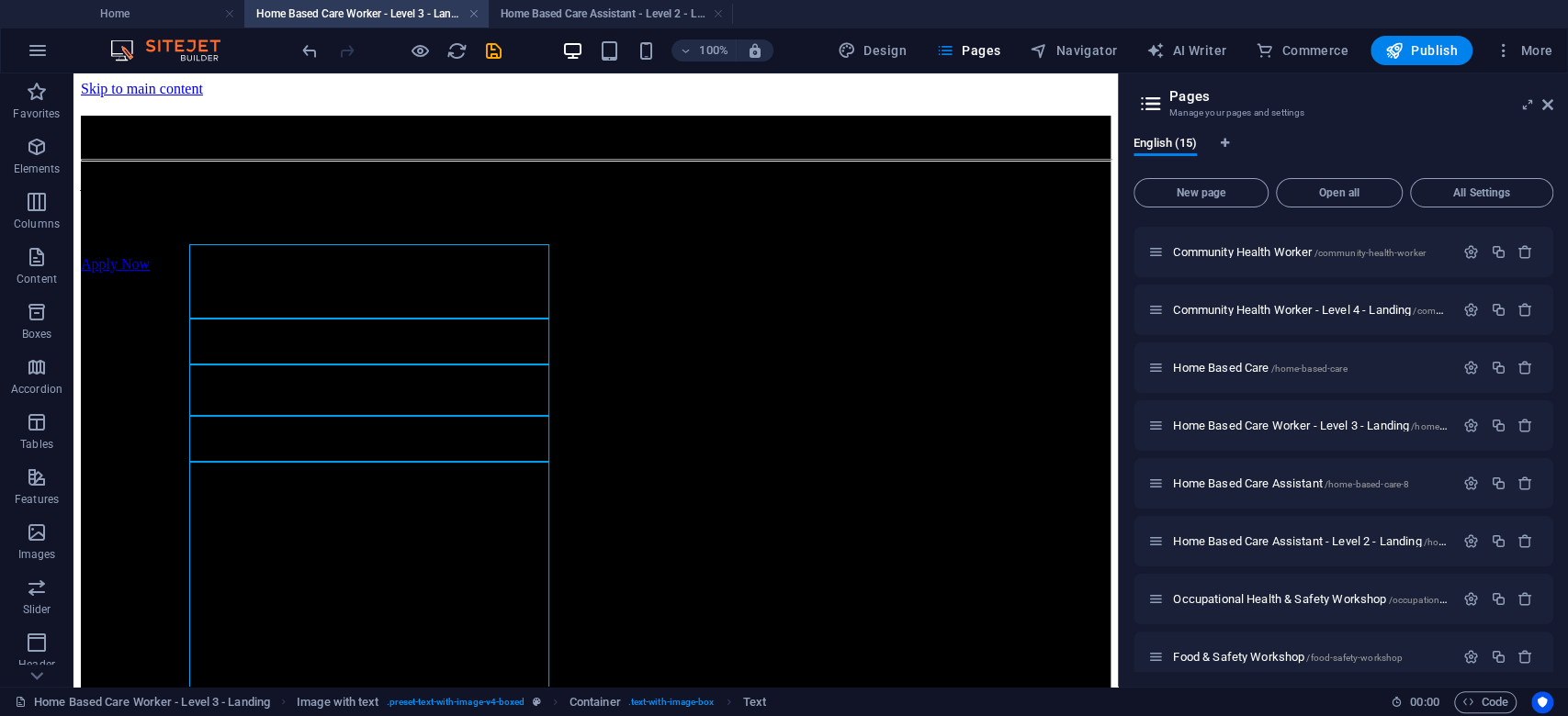
scroll to position [244, 0]
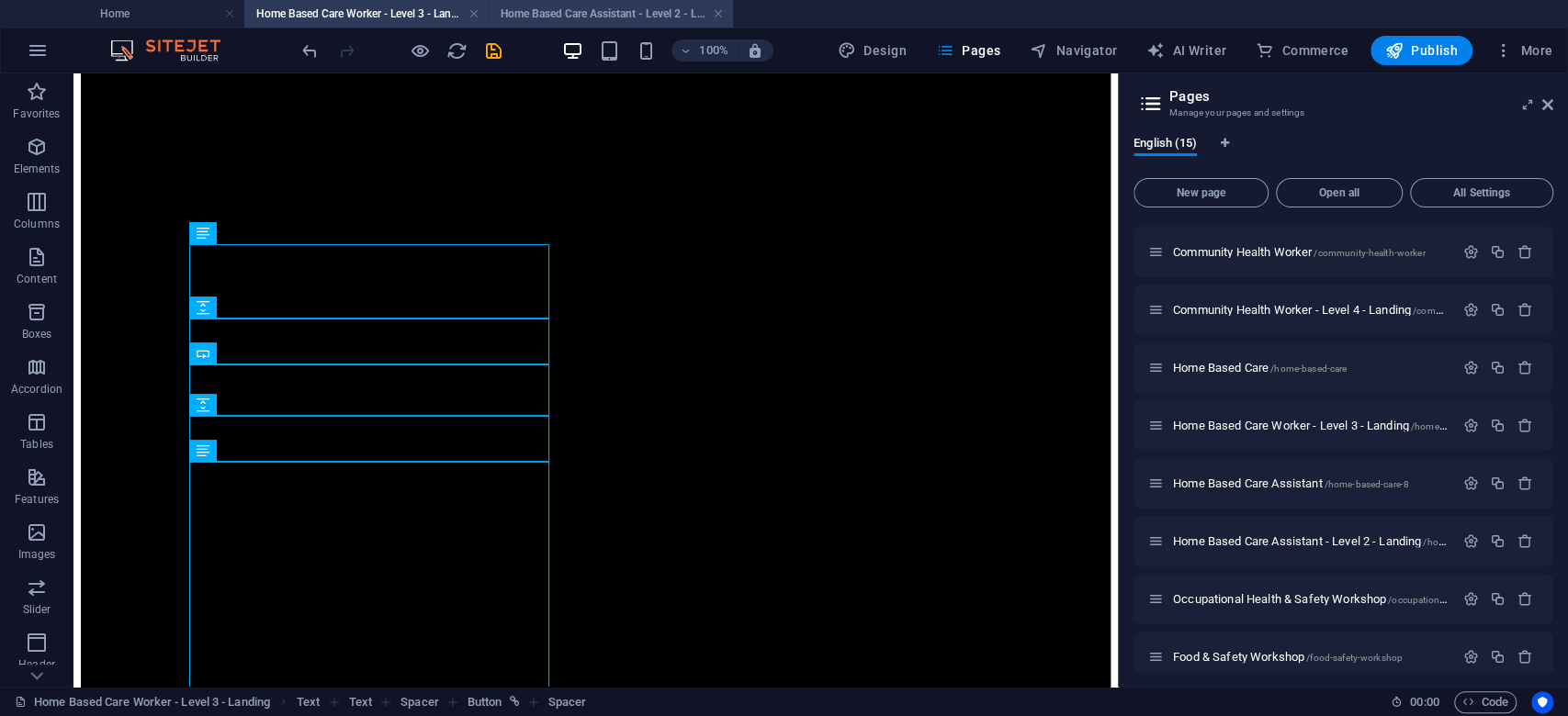
click at [563, 11] on h4 "Home Based Care Assistant - Level 2 - Landing" at bounding box center [611, 14] width 245 height 20
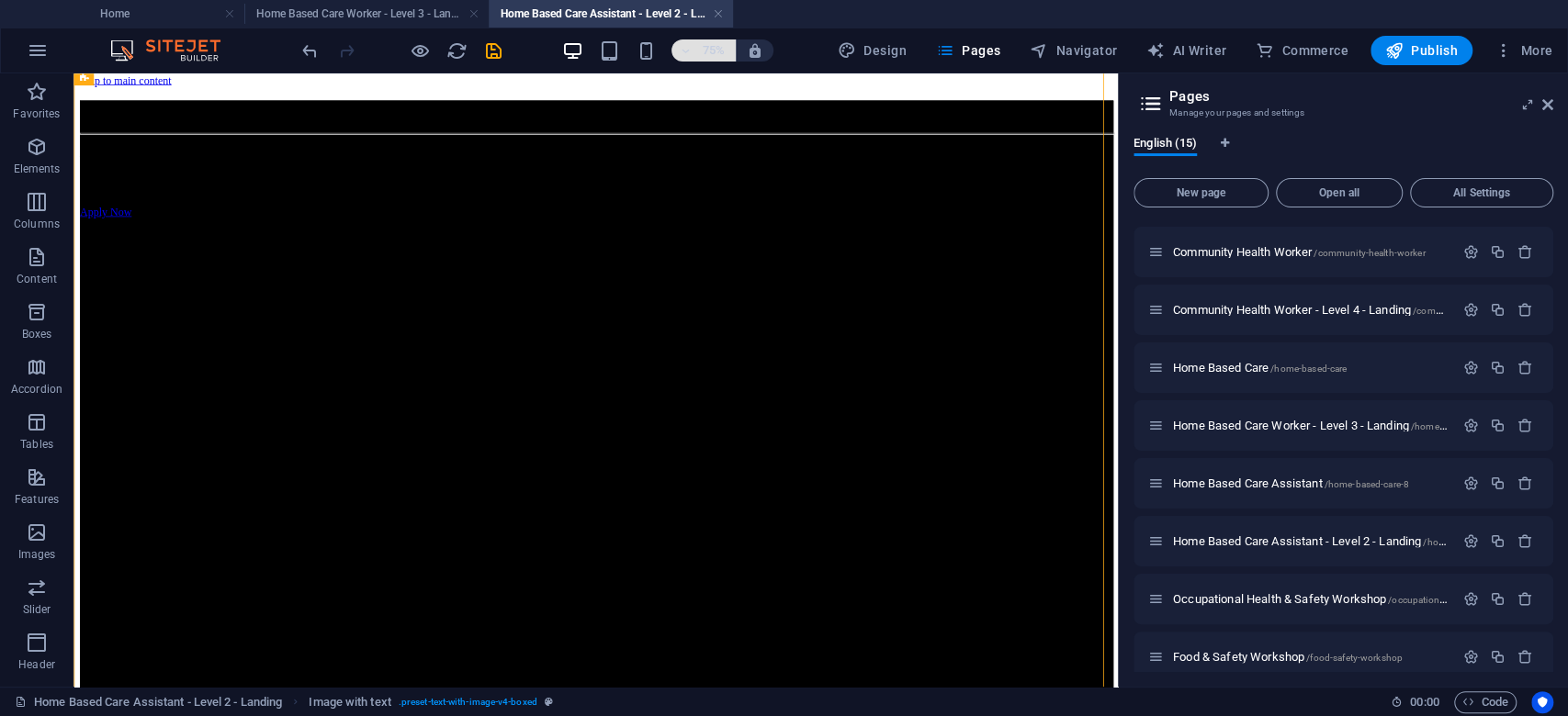
click at [714, 48] on h6 "75%" at bounding box center [714, 51] width 29 height 22
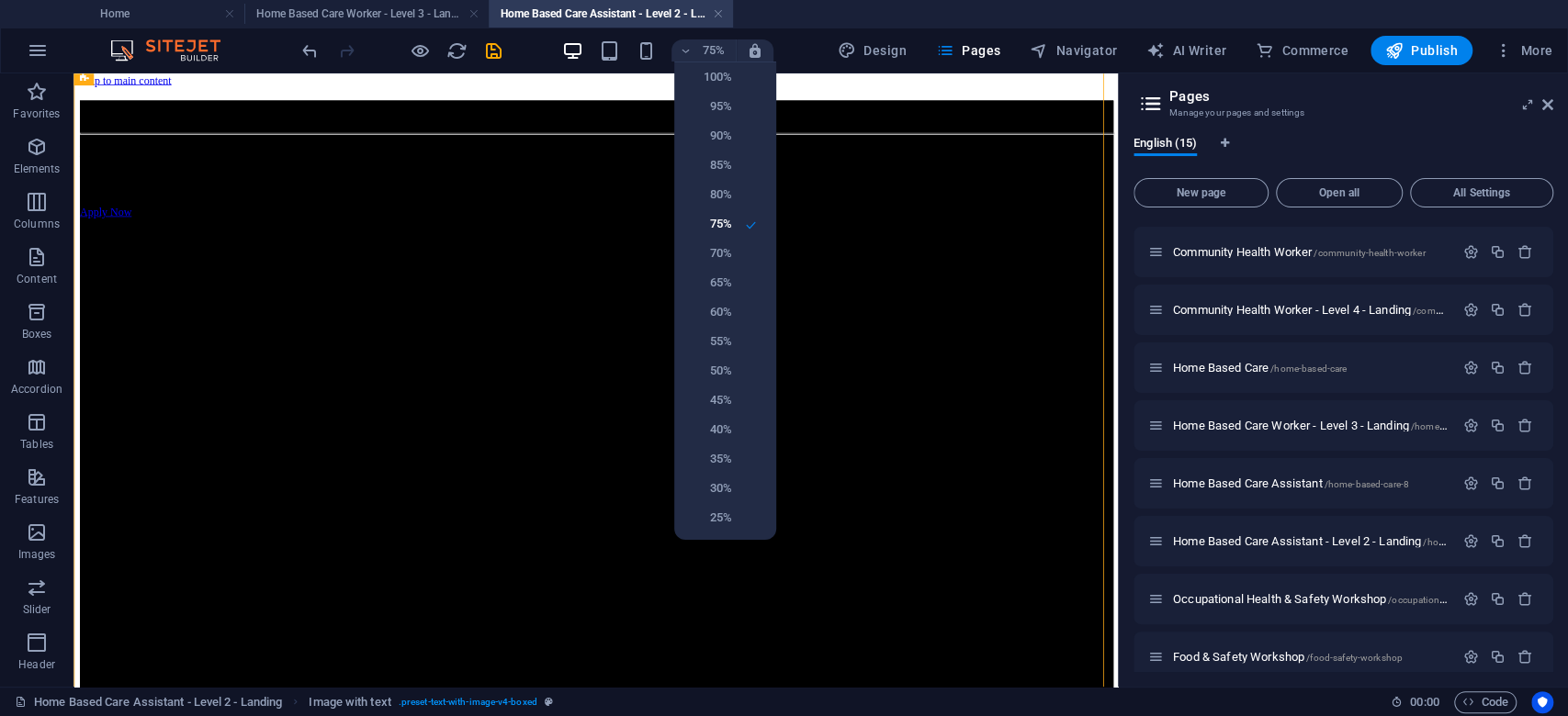
click at [853, 103] on div at bounding box center [784, 358] width 1568 height 716
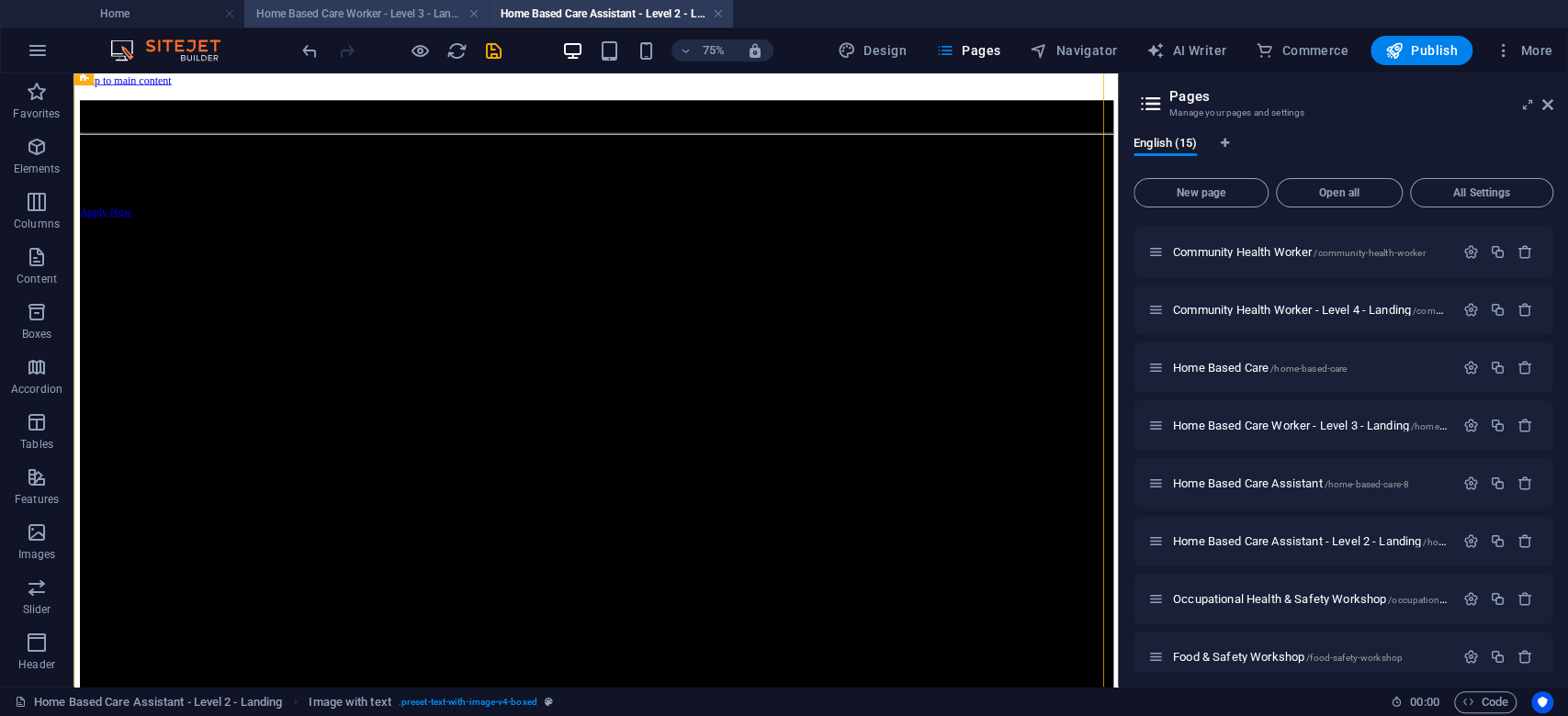
click at [421, 24] on li "Home Based Care Worker - Level 3 - Landing" at bounding box center [367, 14] width 245 height 28
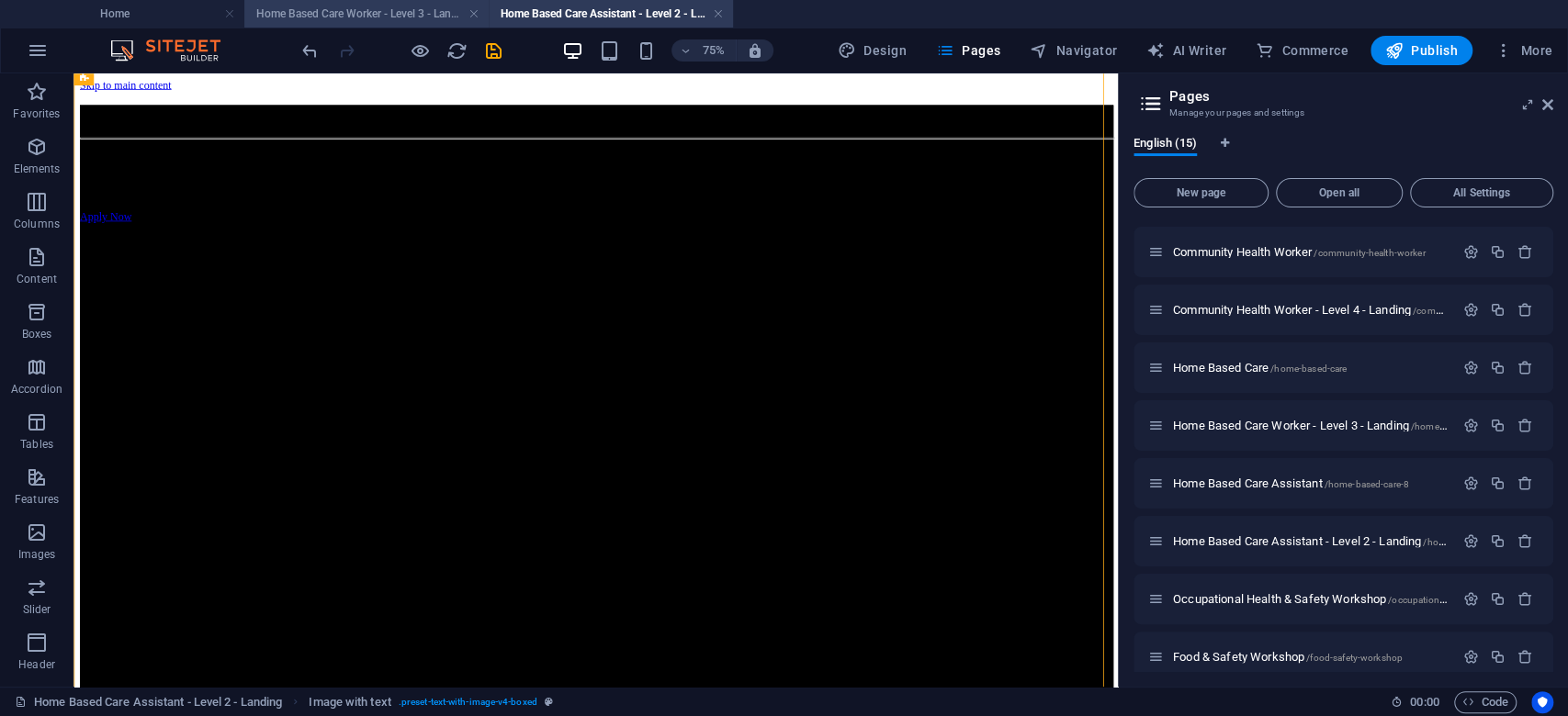
scroll to position [244, 0]
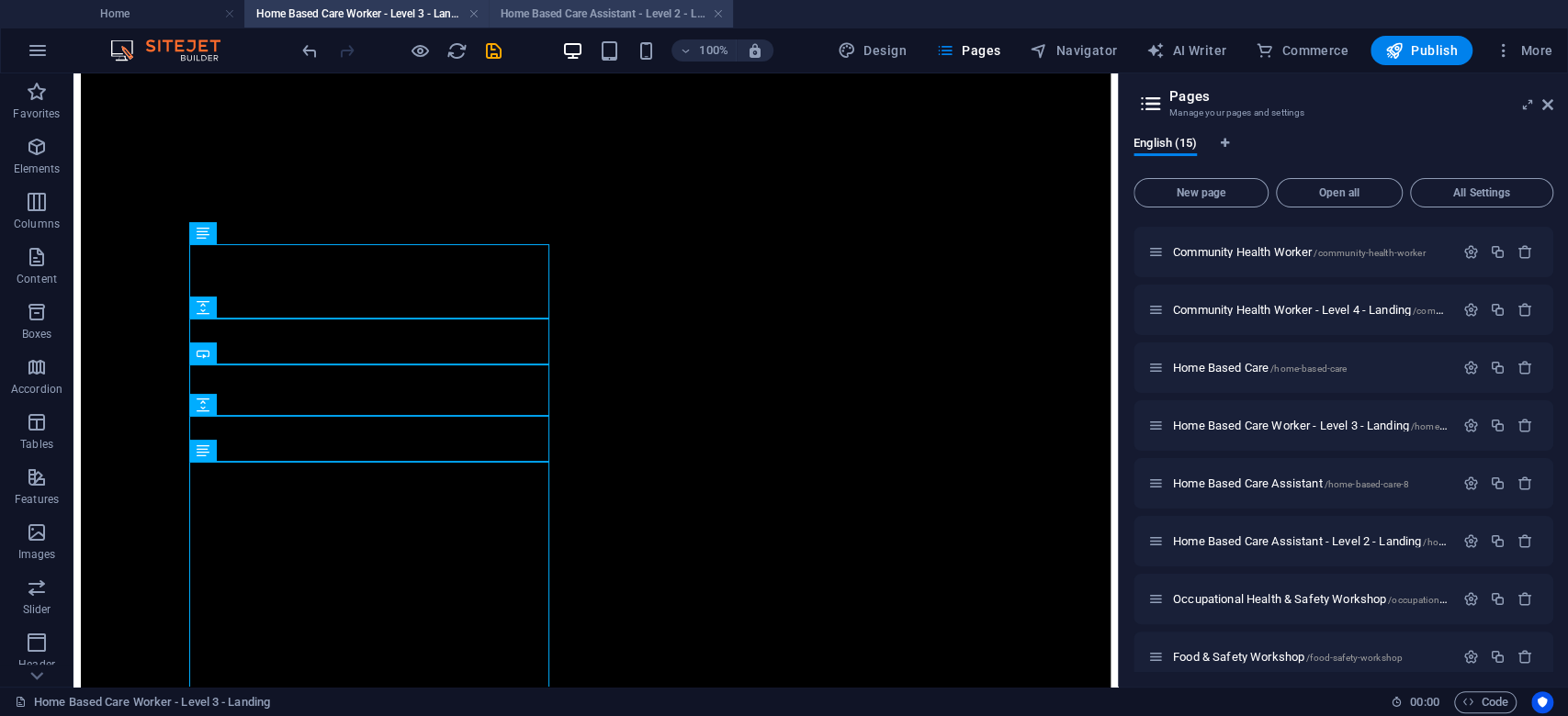
click at [589, 24] on li "Home Based Care Assistant - Level 2 - Landing" at bounding box center [611, 14] width 245 height 28
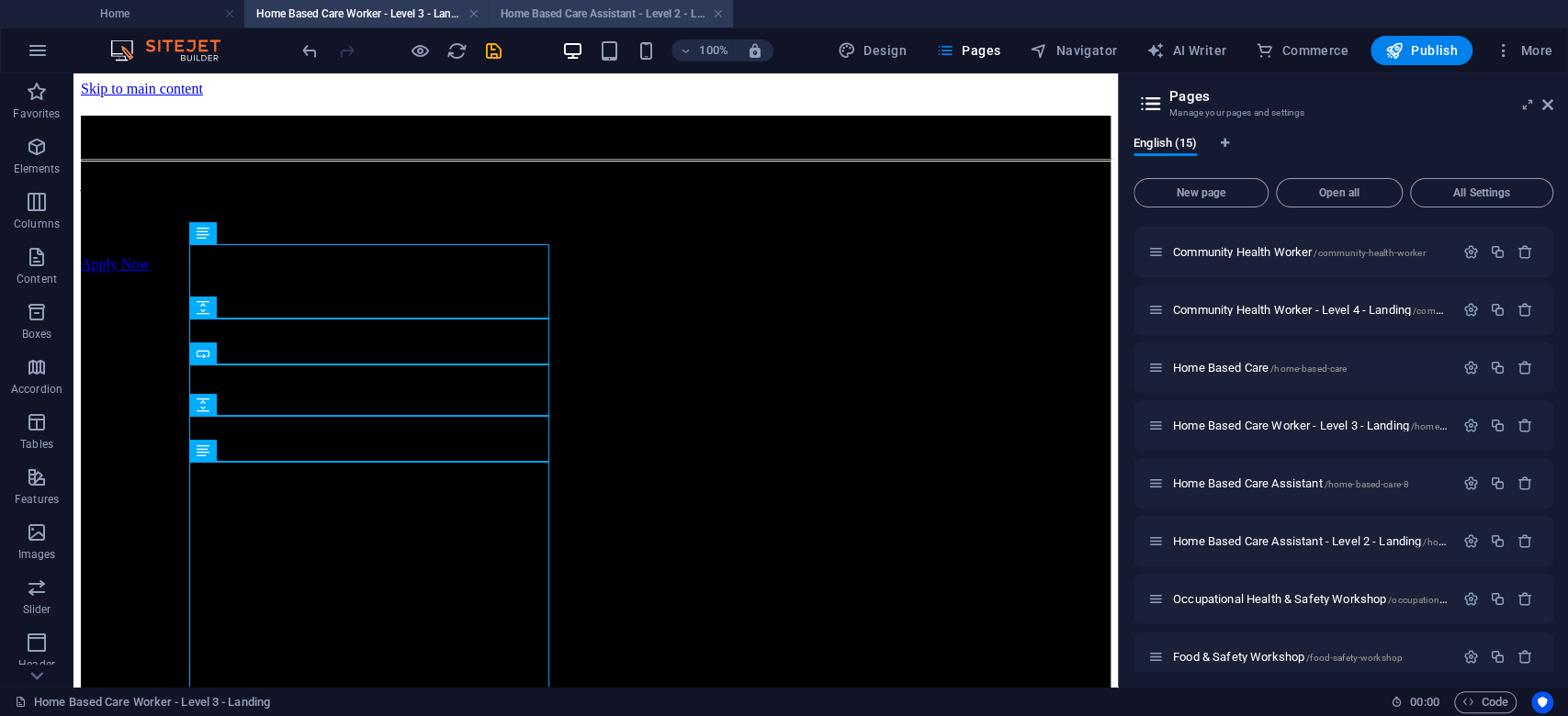
scroll to position [6, 0]
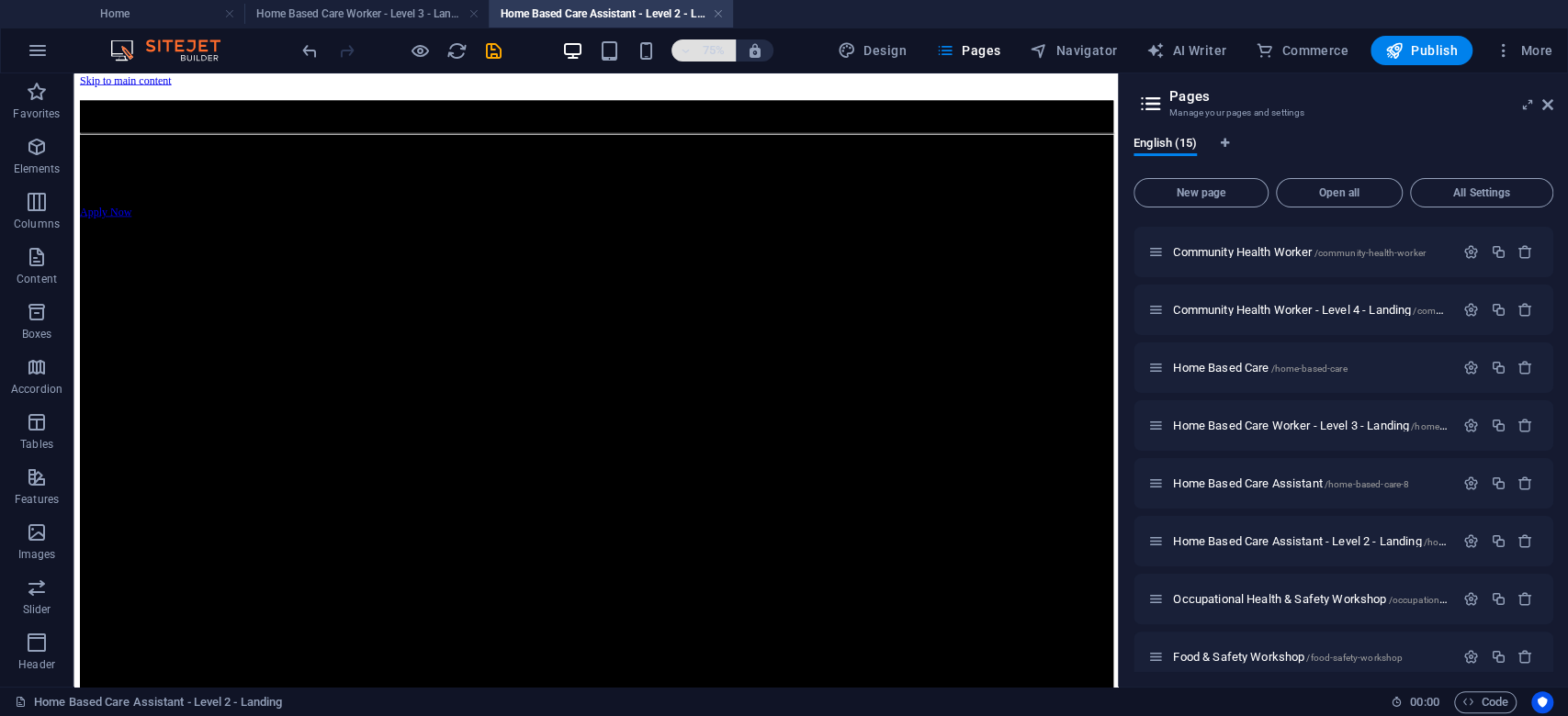
click at [727, 49] on h6 "75%" at bounding box center [714, 51] width 29 height 22
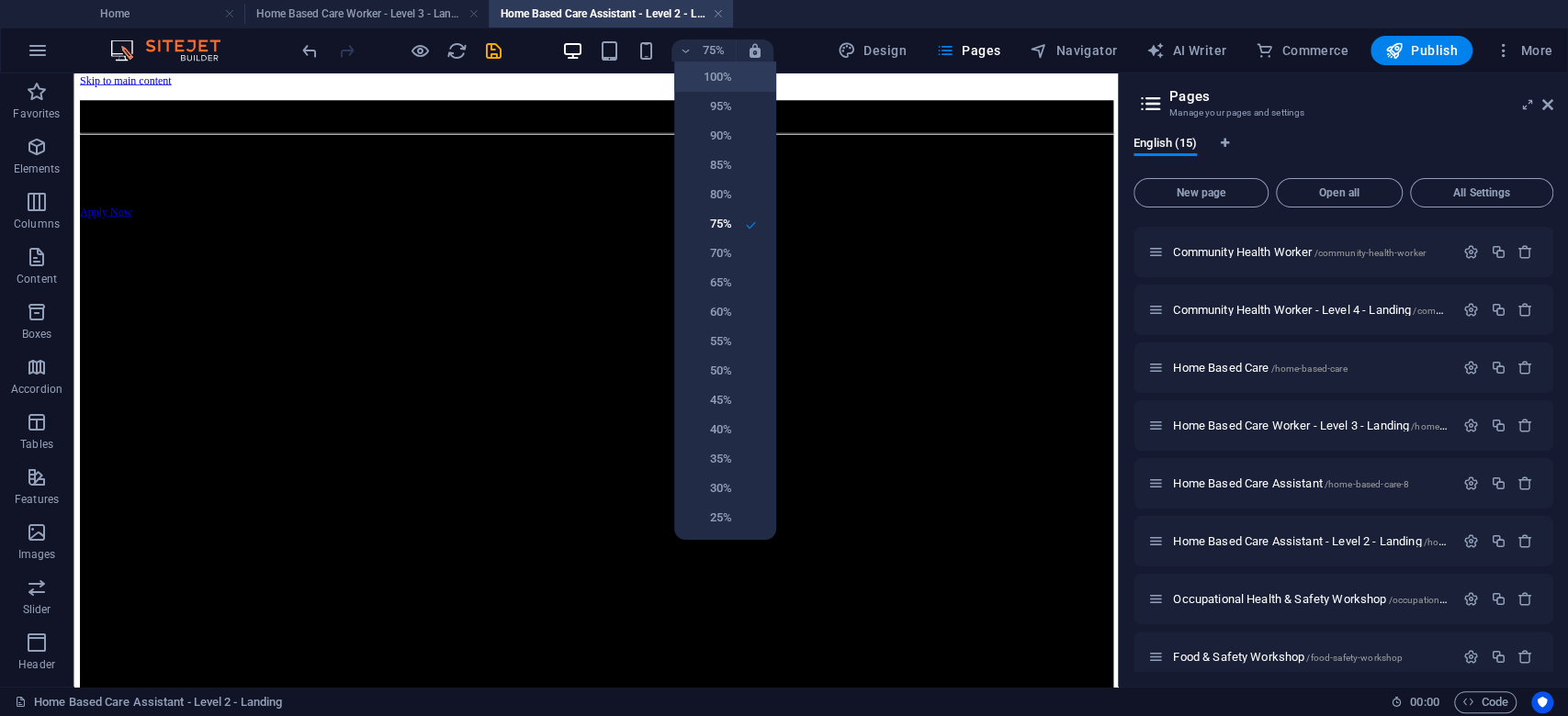
click at [727, 78] on h6 "100%" at bounding box center [708, 77] width 47 height 22
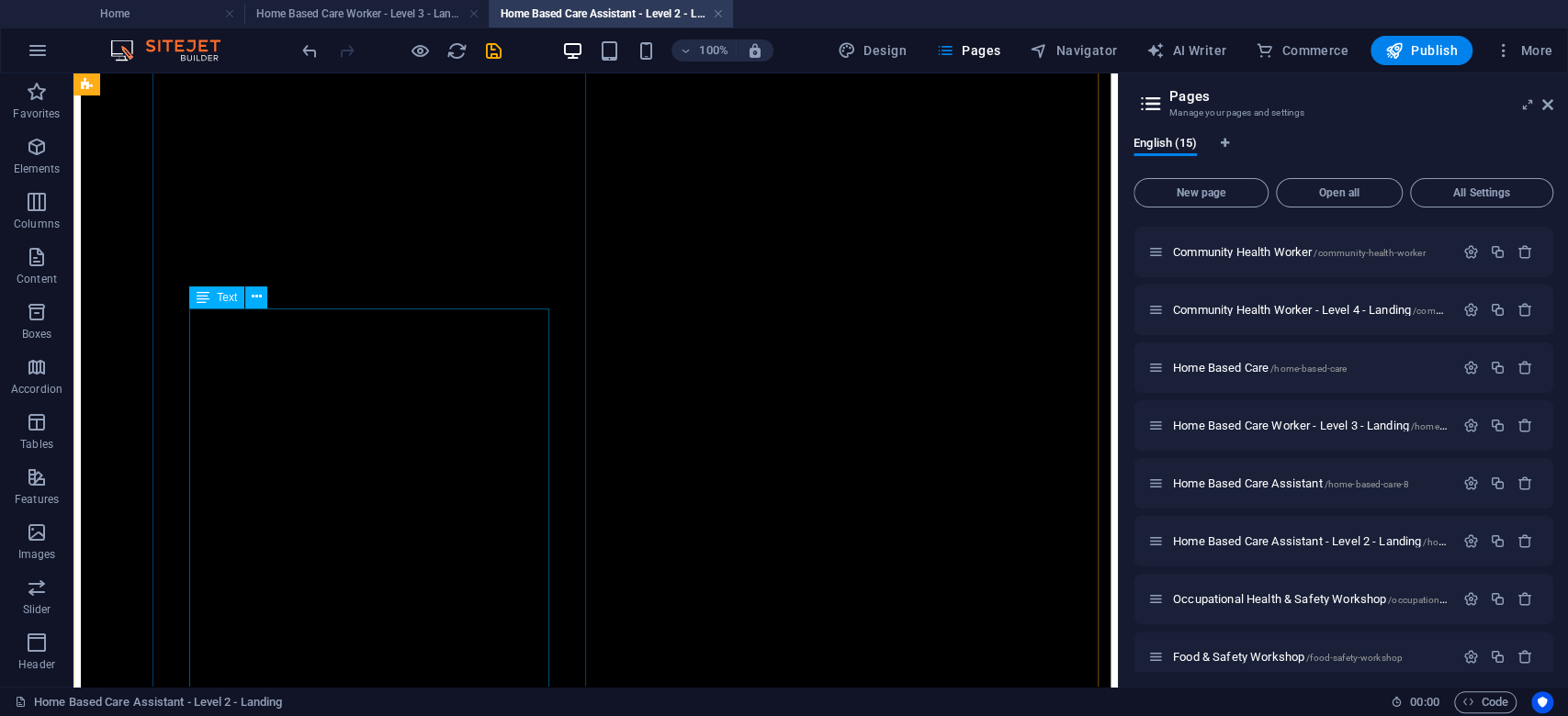
scroll to position [374, 0]
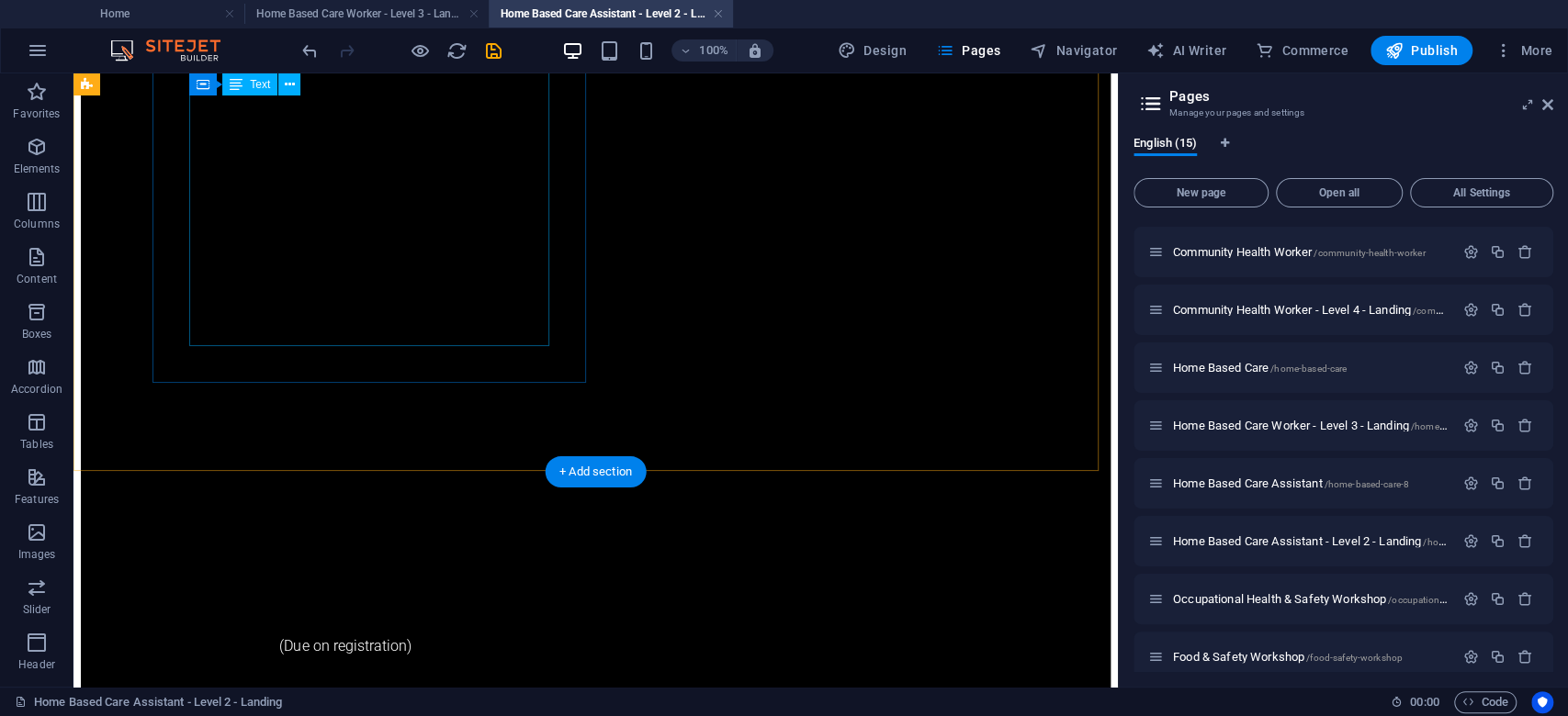
scroll to position [863, 0]
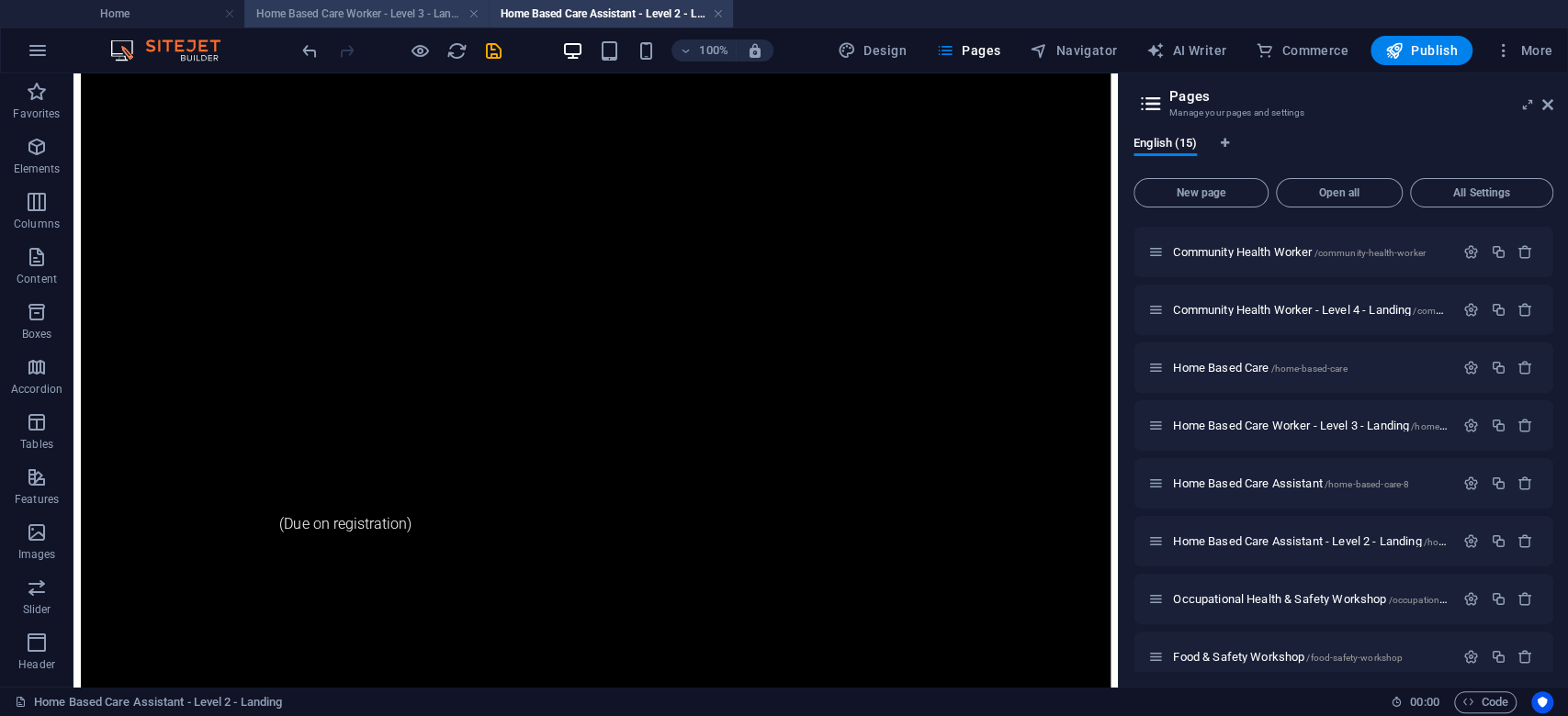
click at [416, 17] on h4 "Home Based Care Worker - Level 3 - Landing" at bounding box center [367, 14] width 245 height 20
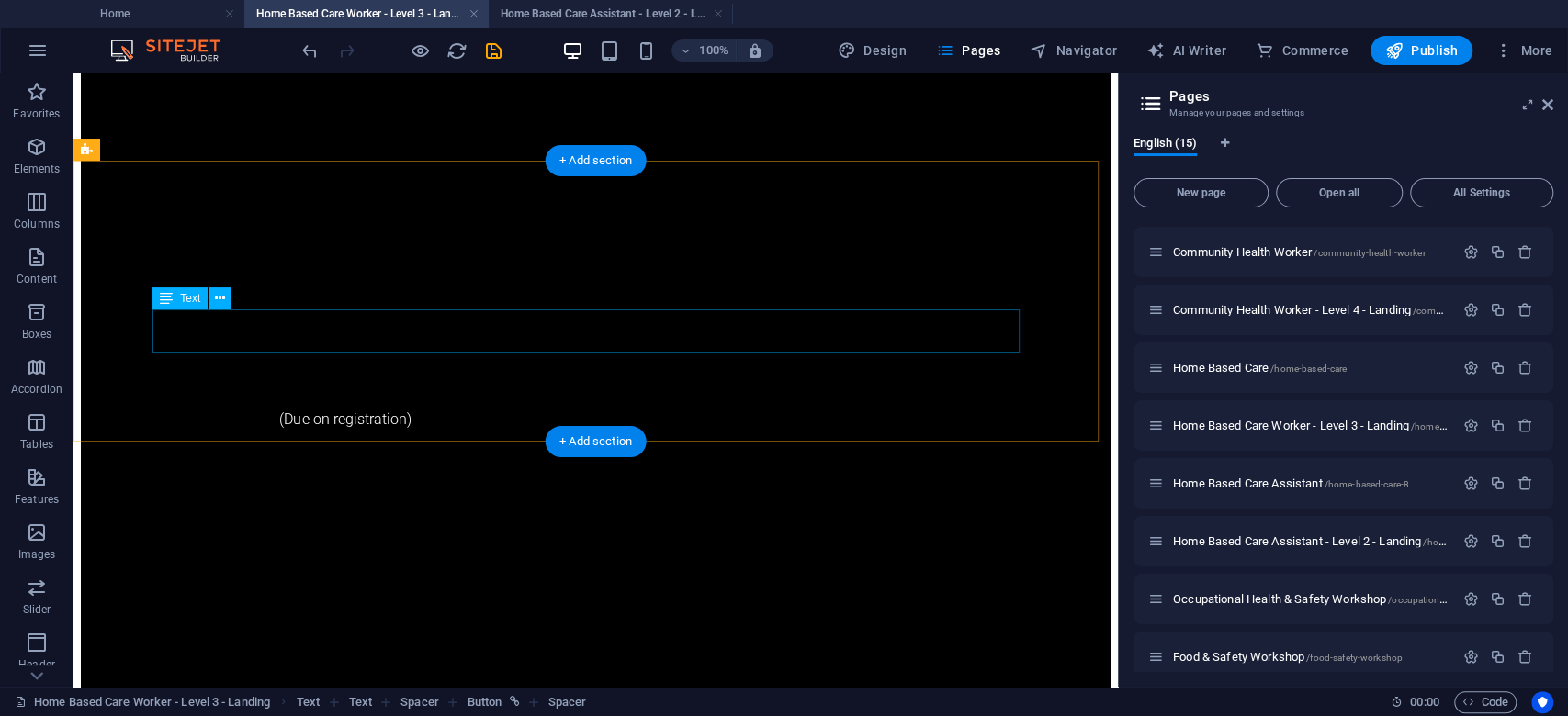
scroll to position [979, 0]
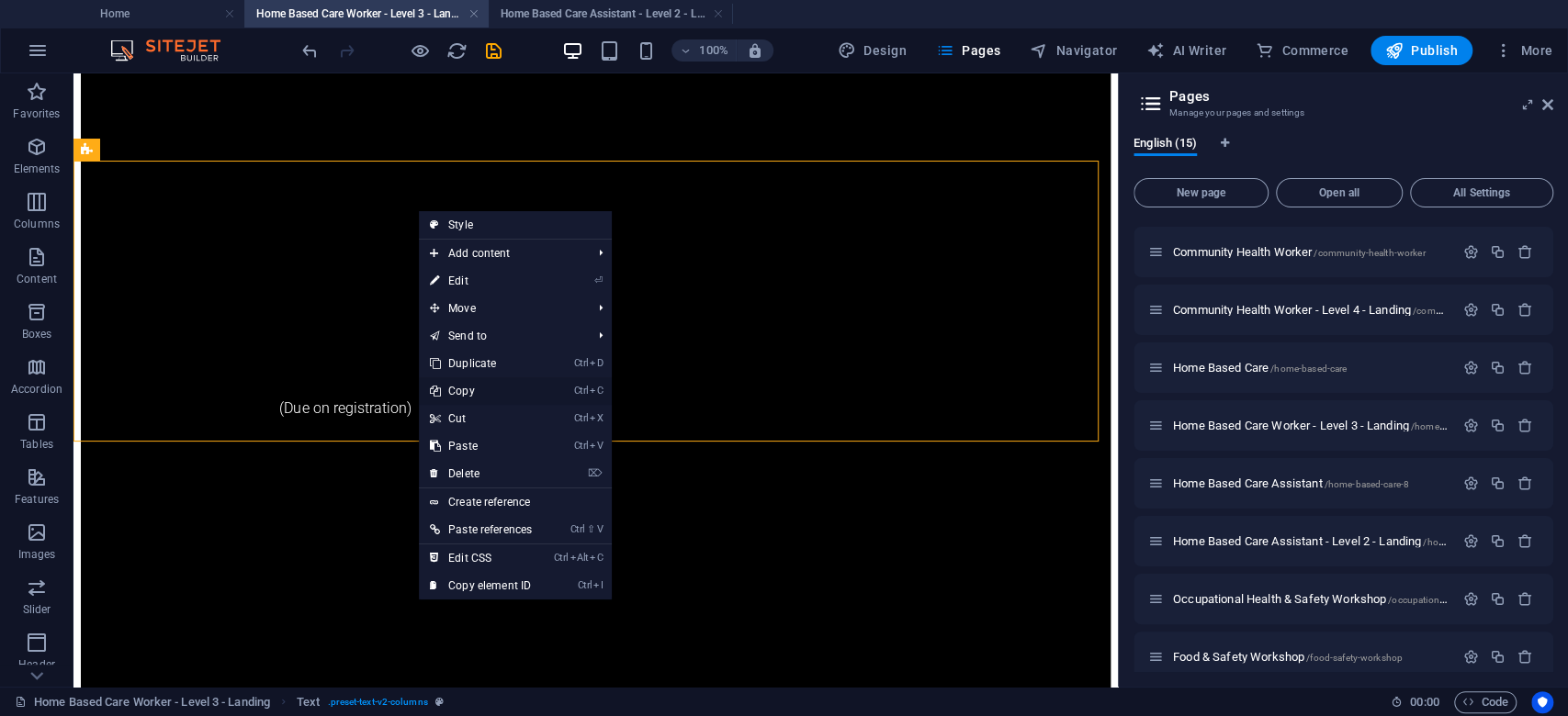
click at [500, 392] on link "Ctrl C Copy" at bounding box center [480, 392] width 124 height 28
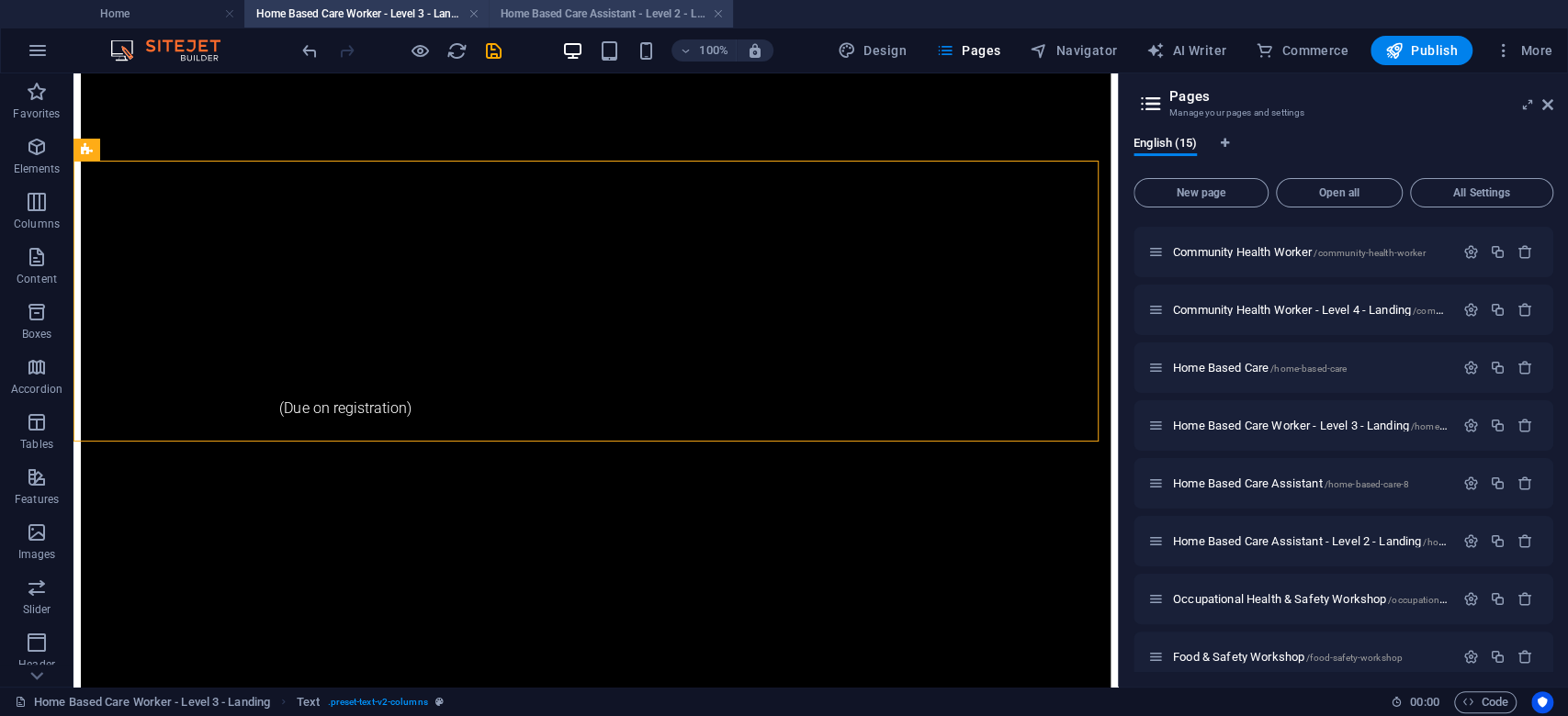
click at [545, 6] on h4 "Home Based Care Assistant - Level 2 - Landing" at bounding box center [611, 14] width 245 height 20
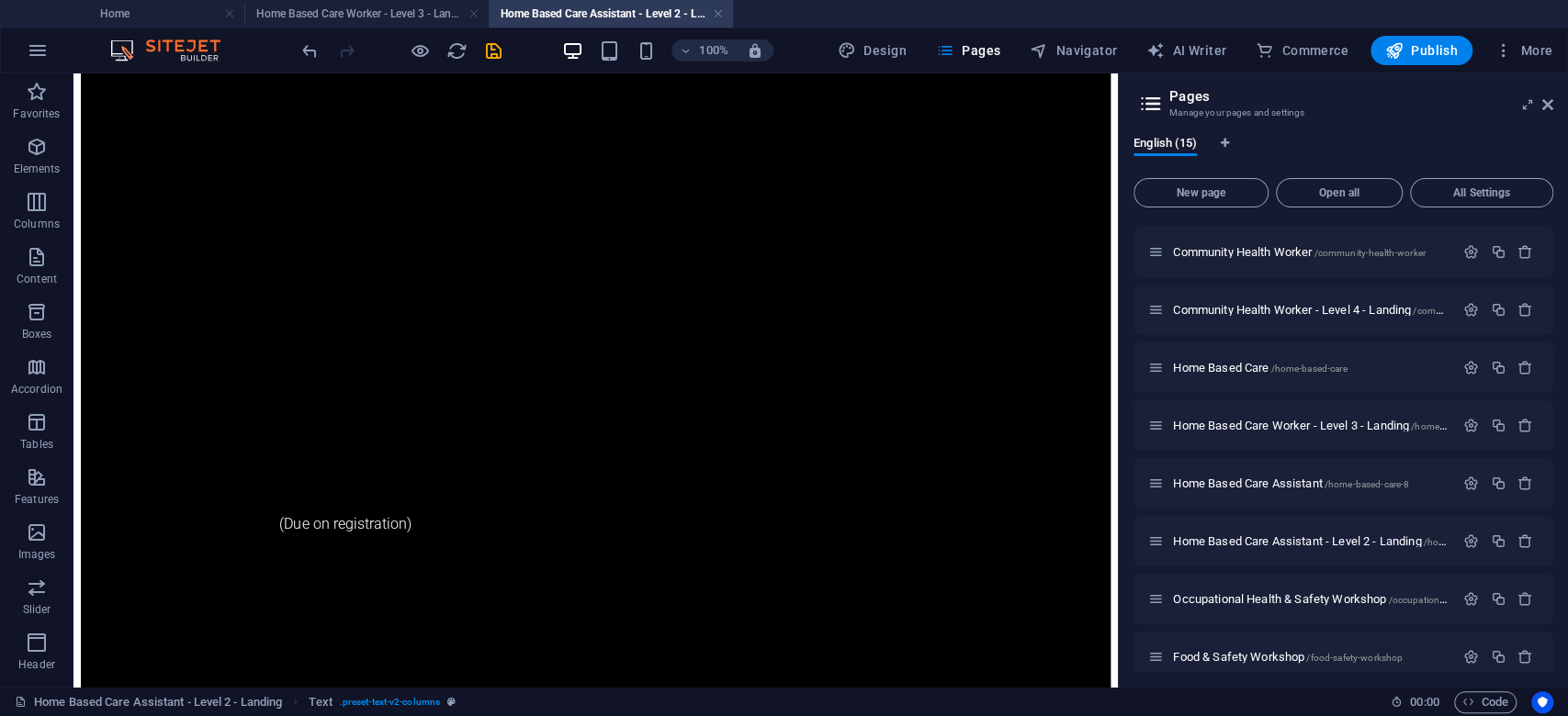
scroll to position [0, 0]
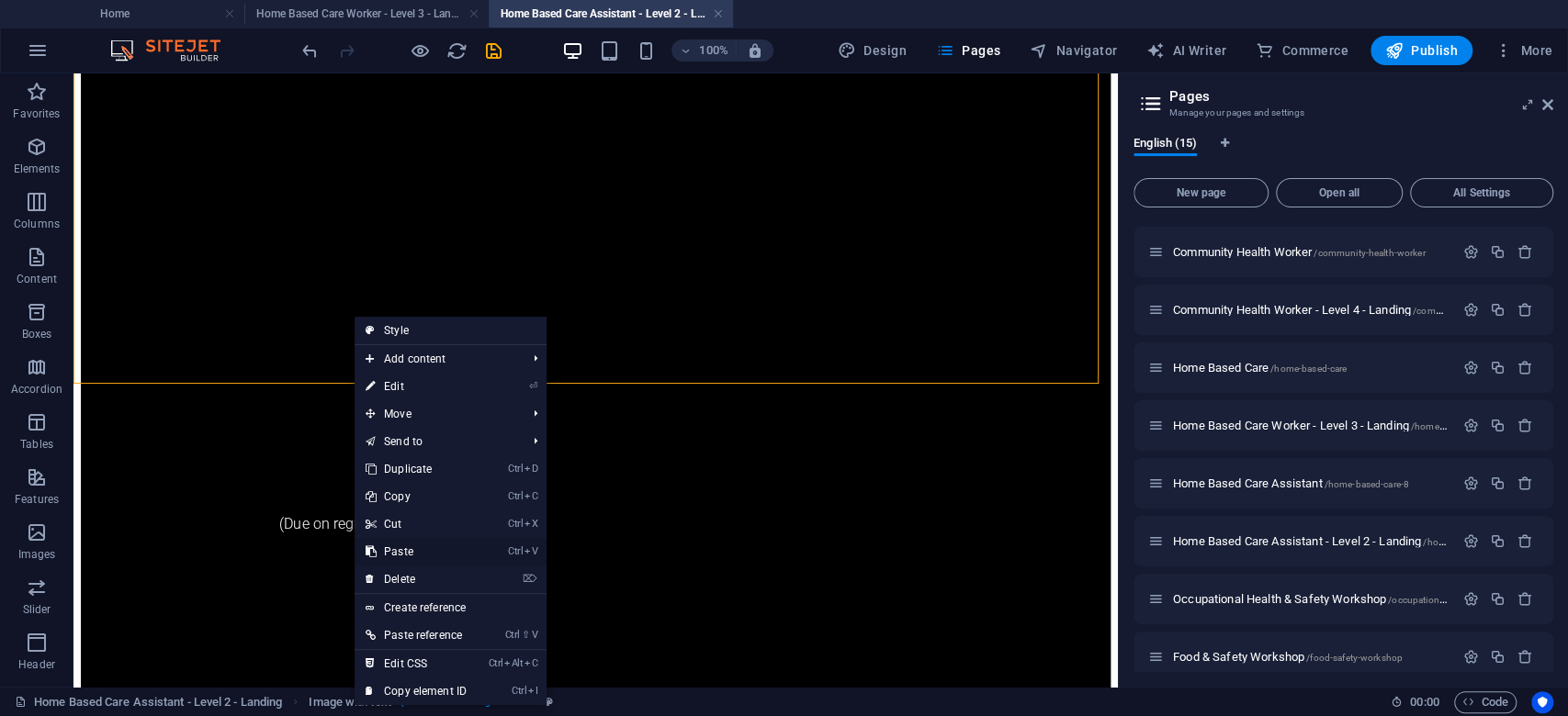
click at [422, 554] on link "Ctrl V Paste" at bounding box center [417, 551] width 123 height 28
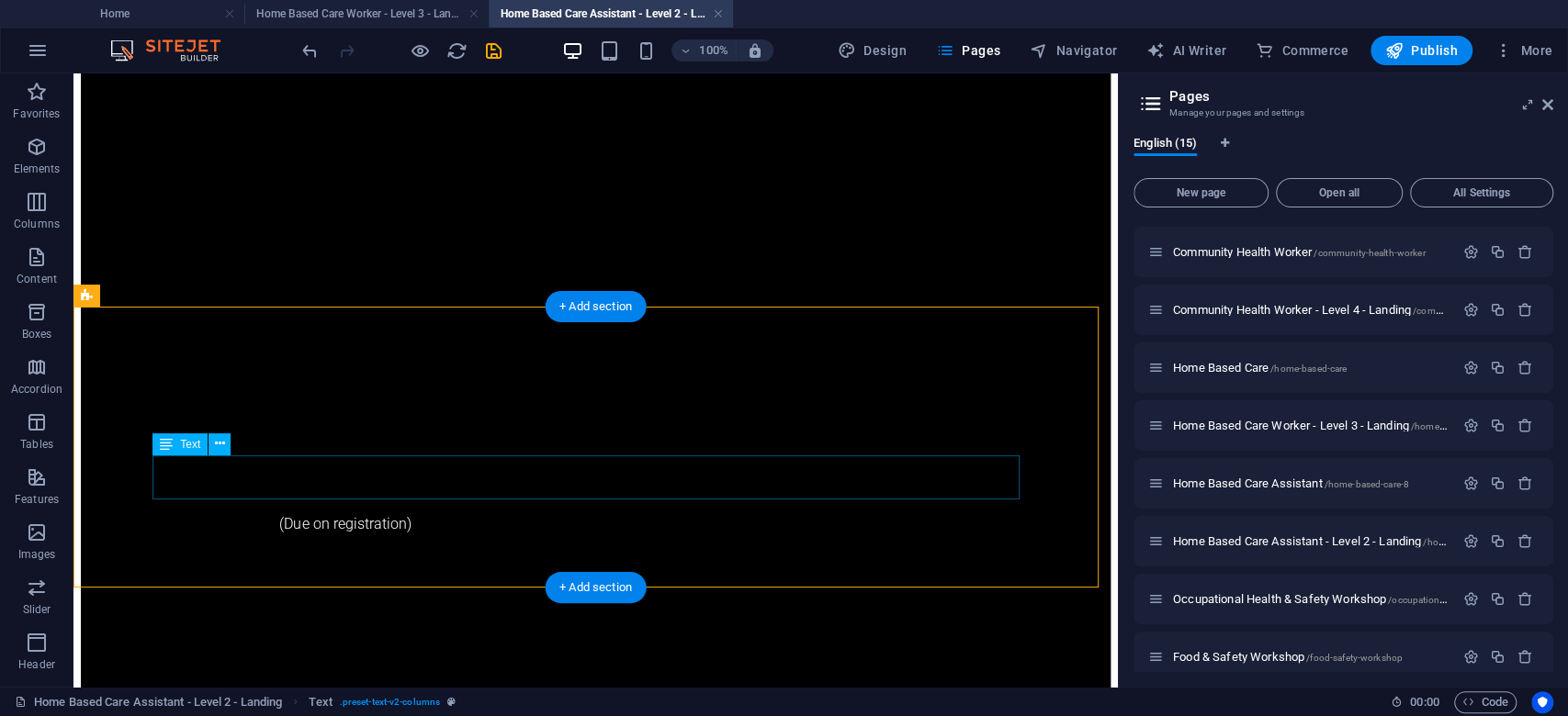
scroll to position [985, 0]
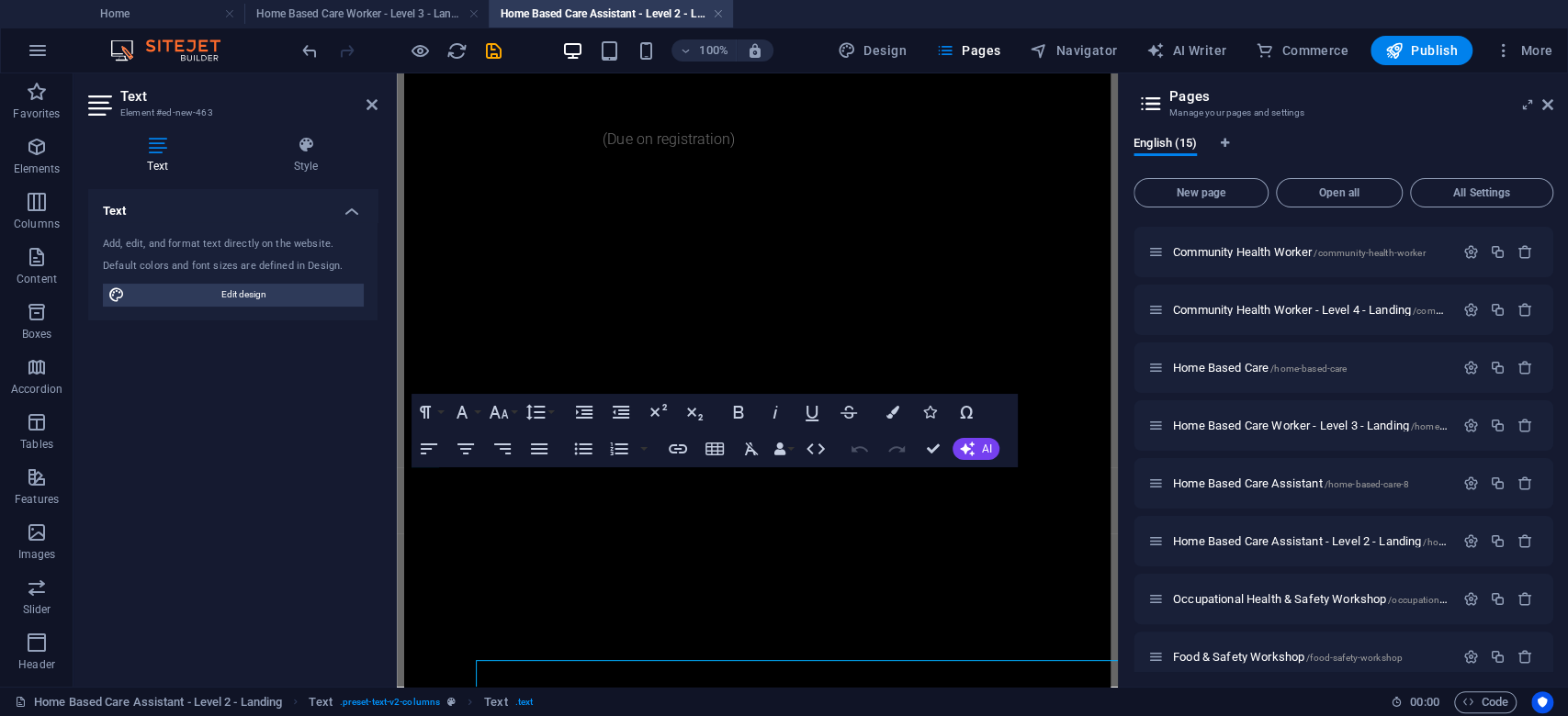
scroll to position [735, 0]
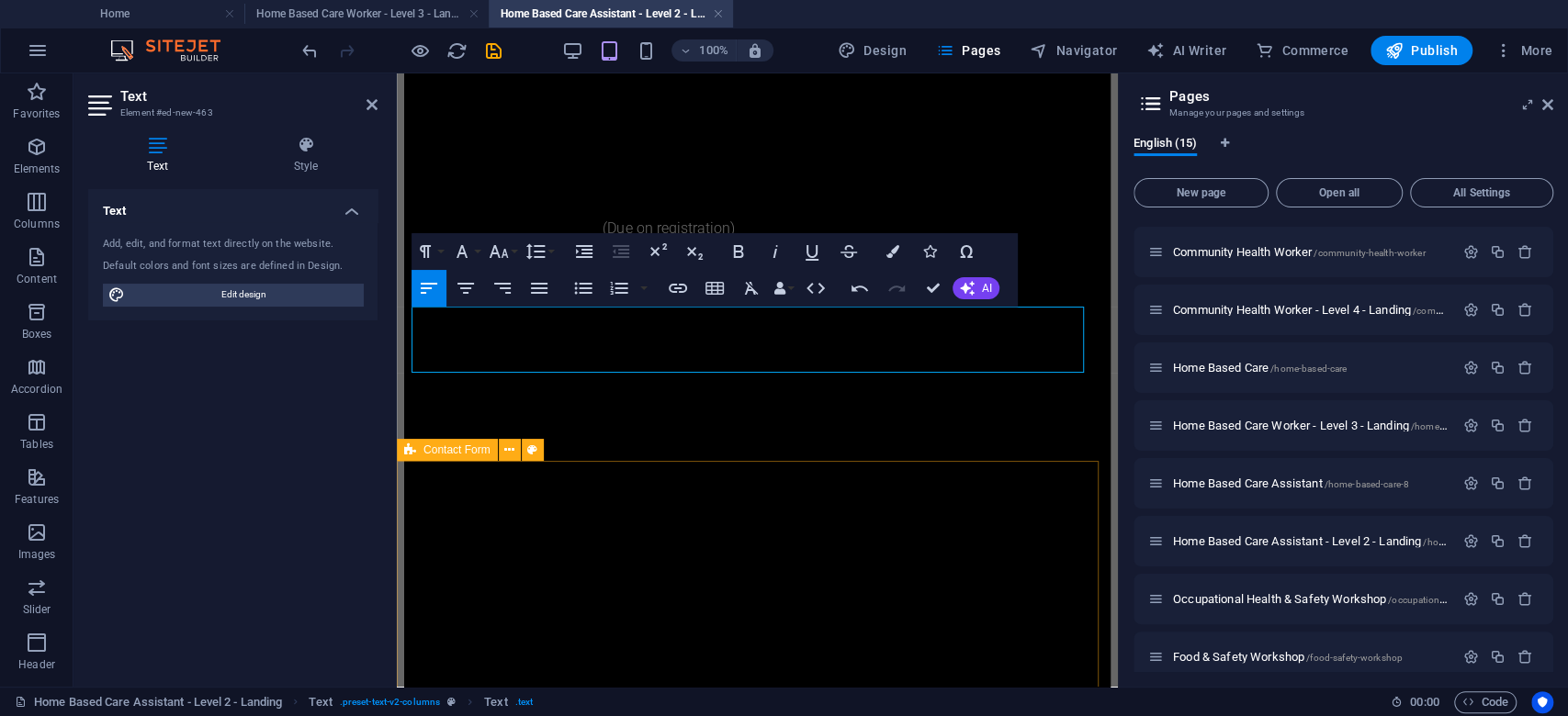
scroll to position [858, 0]
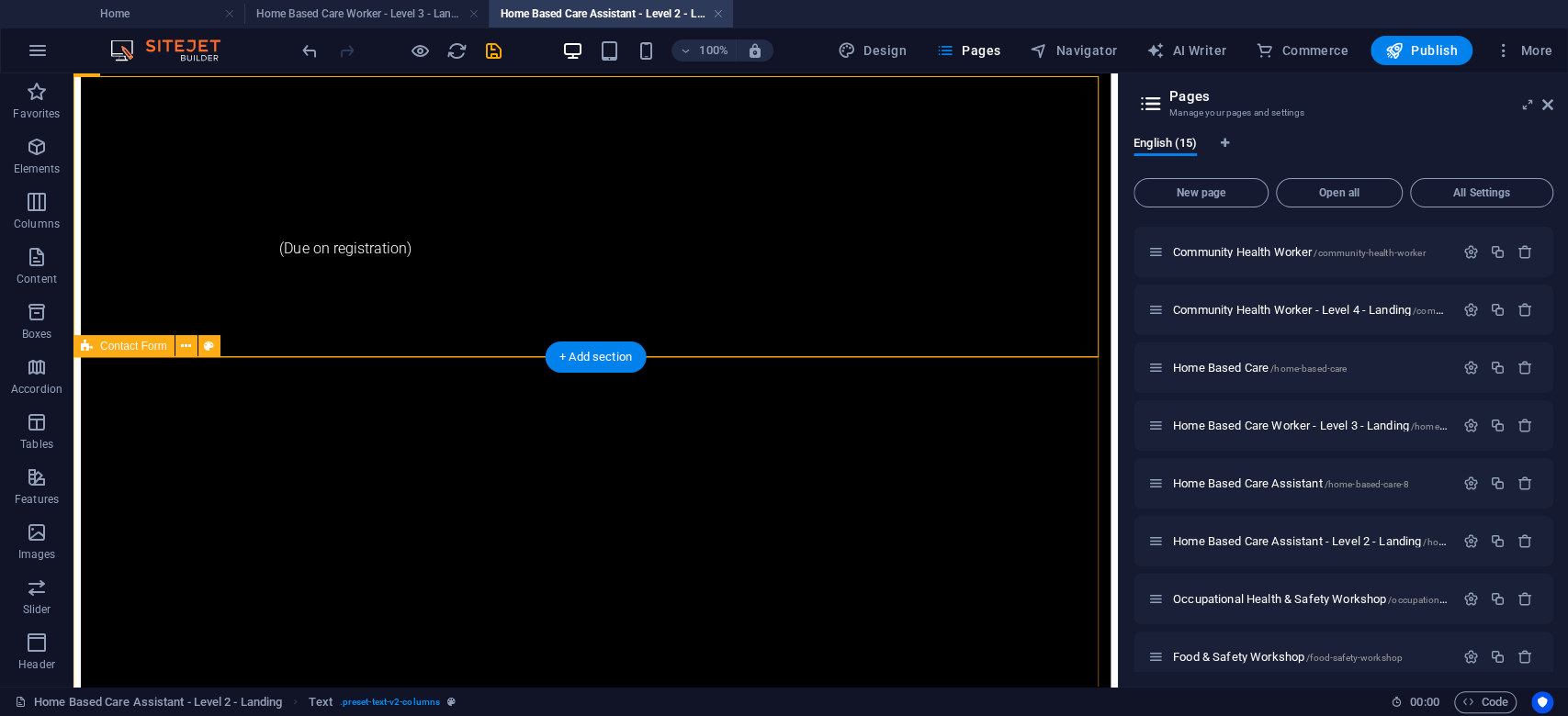
scroll to position [1174, 0]
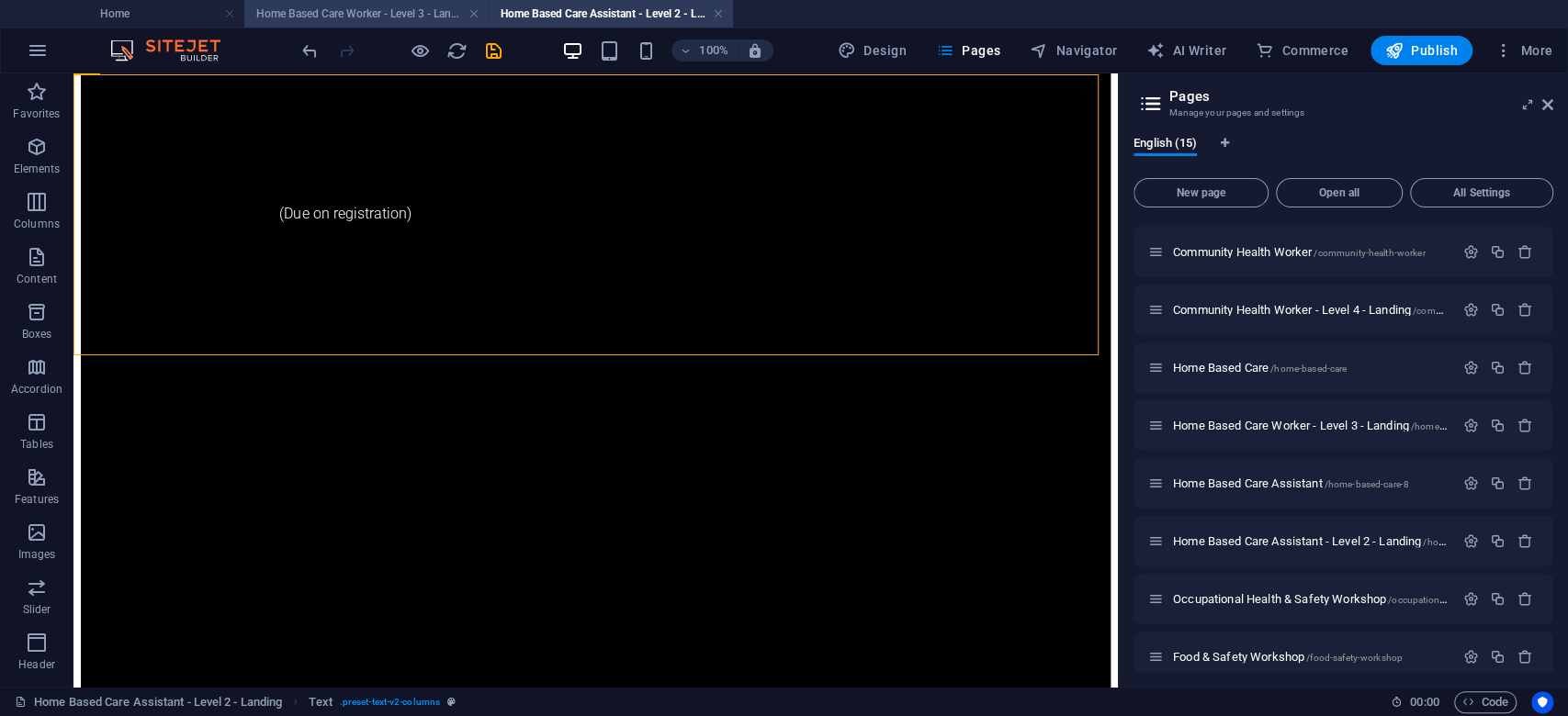
click at [400, 18] on h4 "Home Based Care Worker - Level 3 - Landing" at bounding box center [367, 14] width 245 height 20
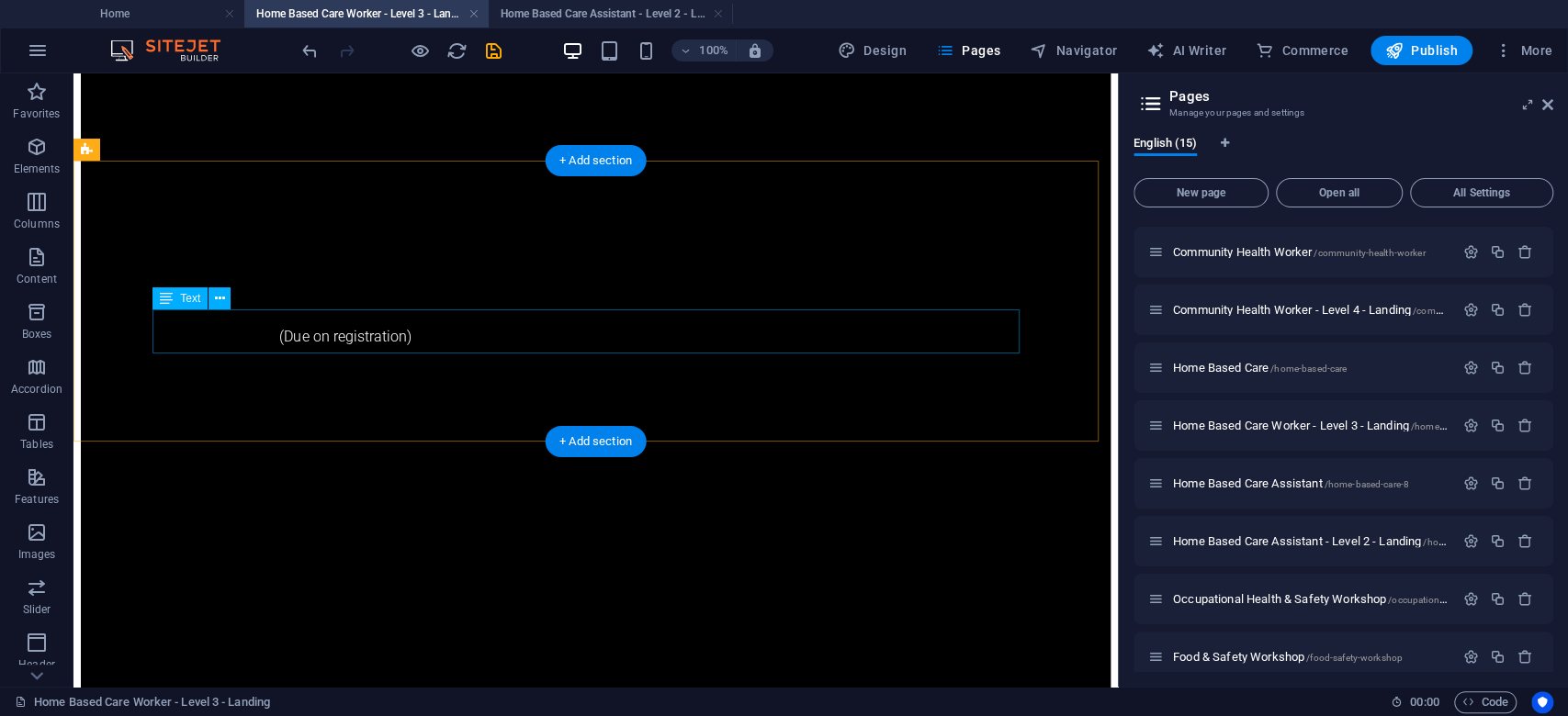
scroll to position [1102, 0]
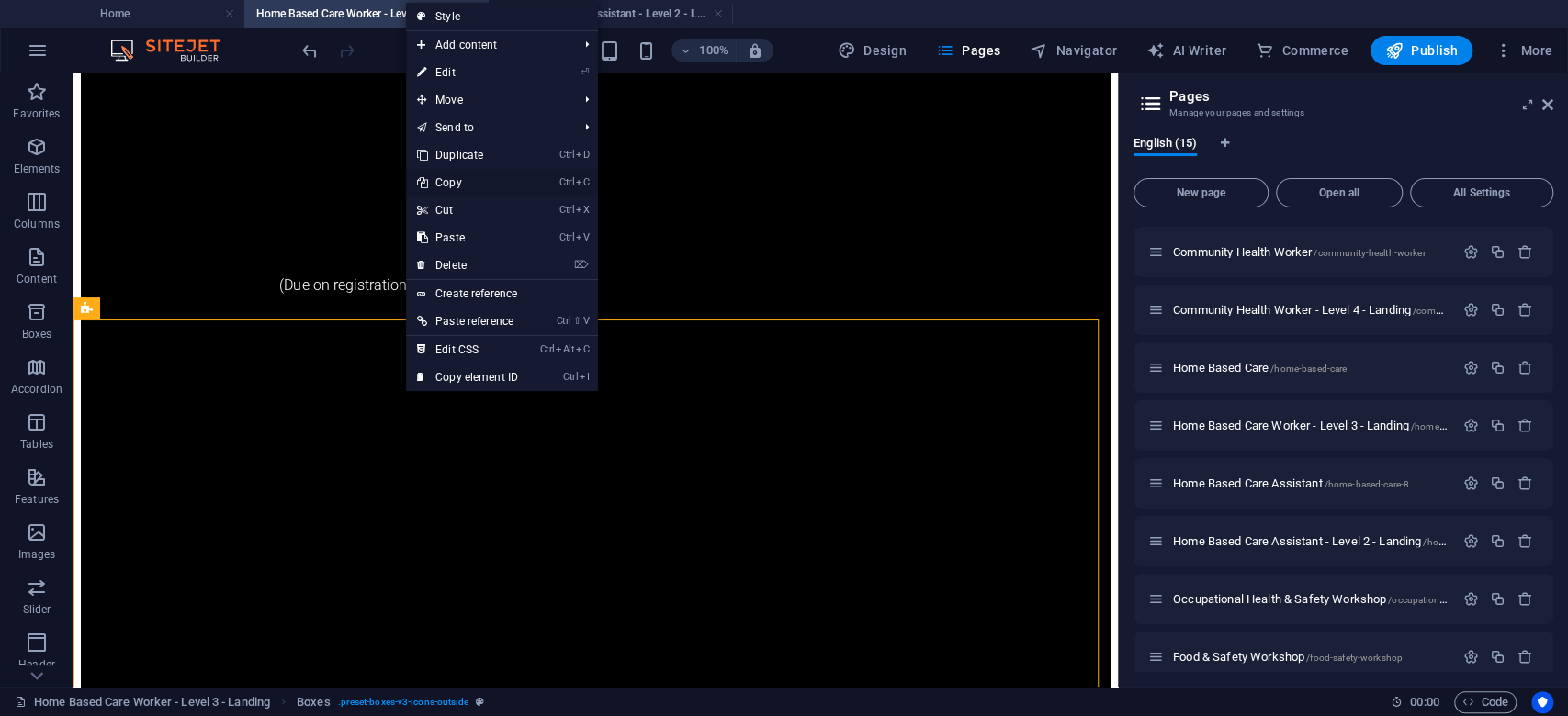
click at [466, 180] on link "Ctrl C Copy" at bounding box center [467, 183] width 123 height 28
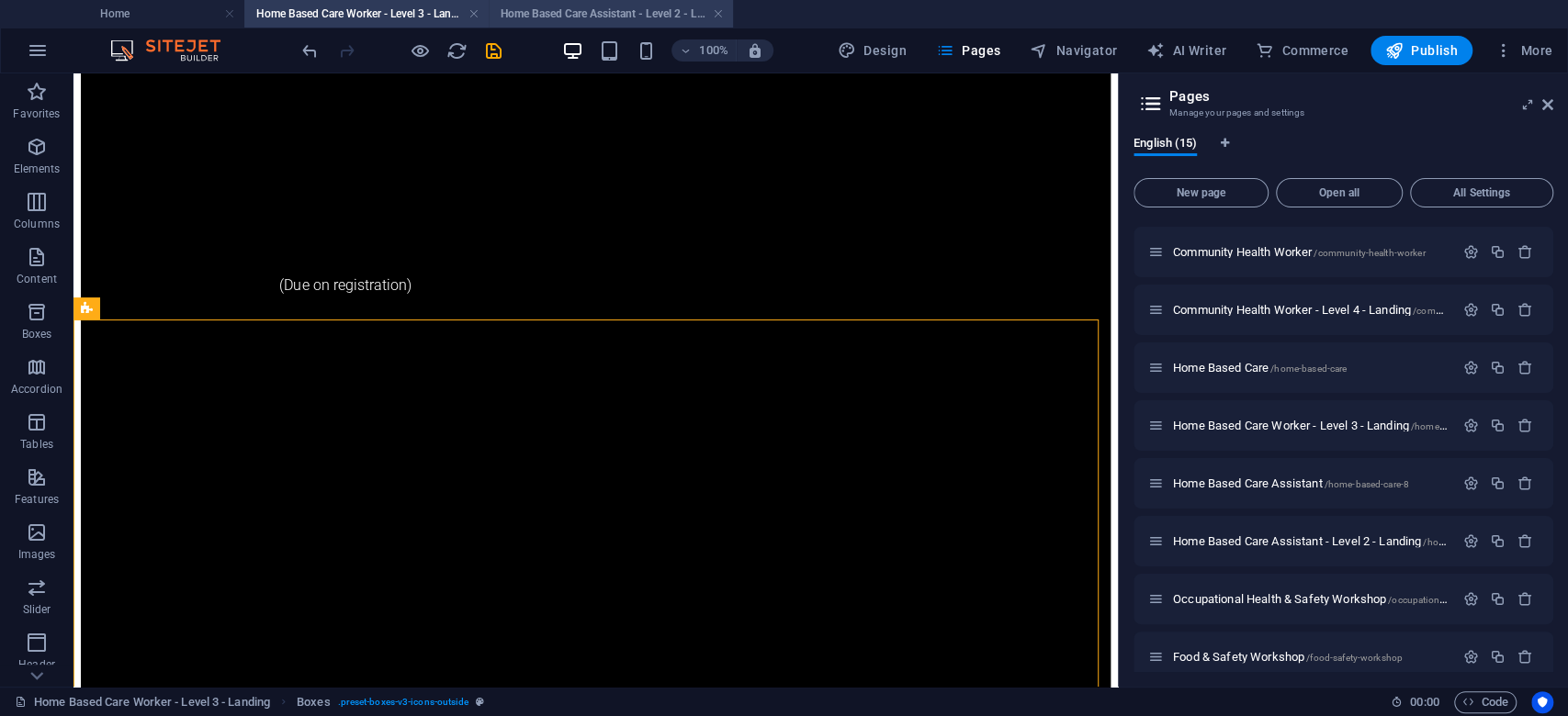
click at [578, 17] on h4 "Home Based Care Assistant - Level 2 - Landing" at bounding box center [611, 14] width 245 height 20
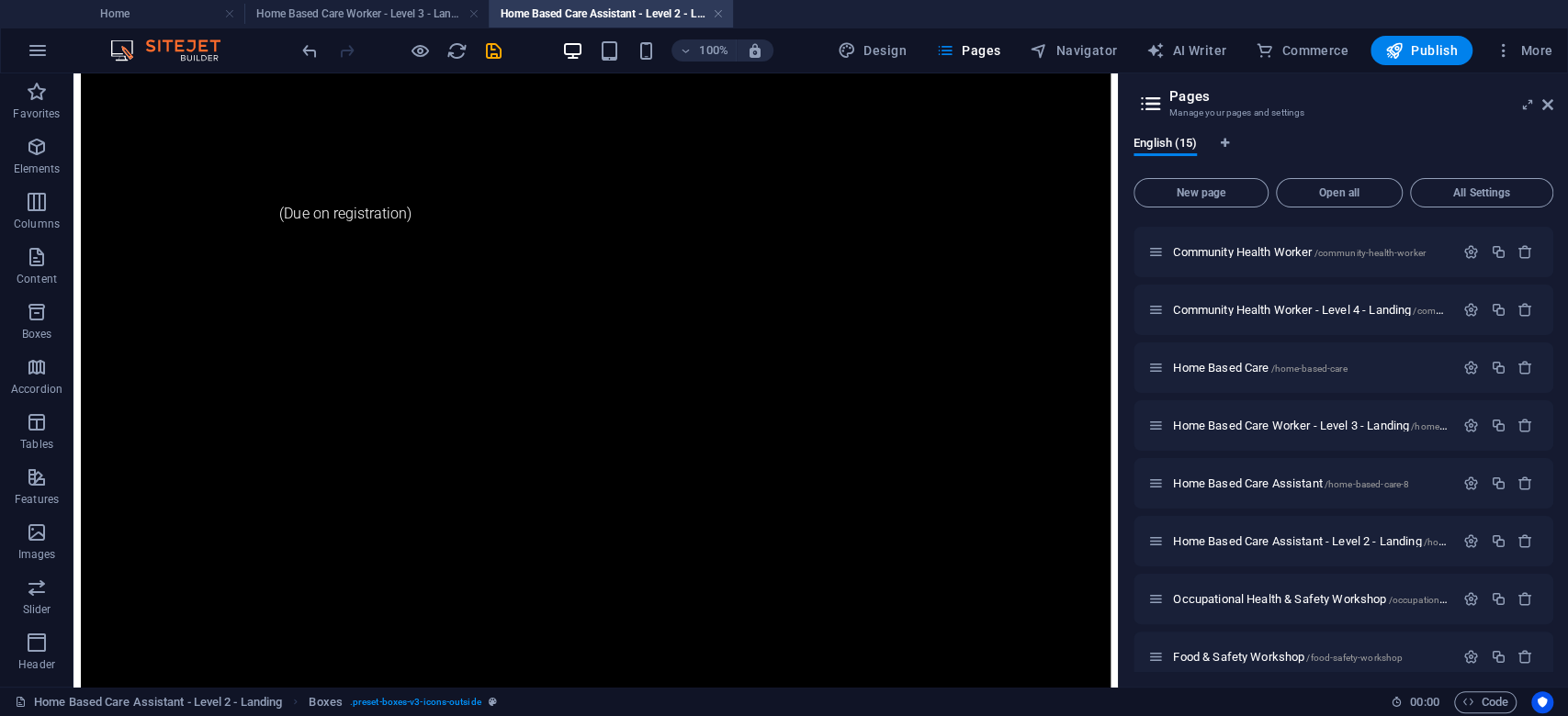
scroll to position [0, 0]
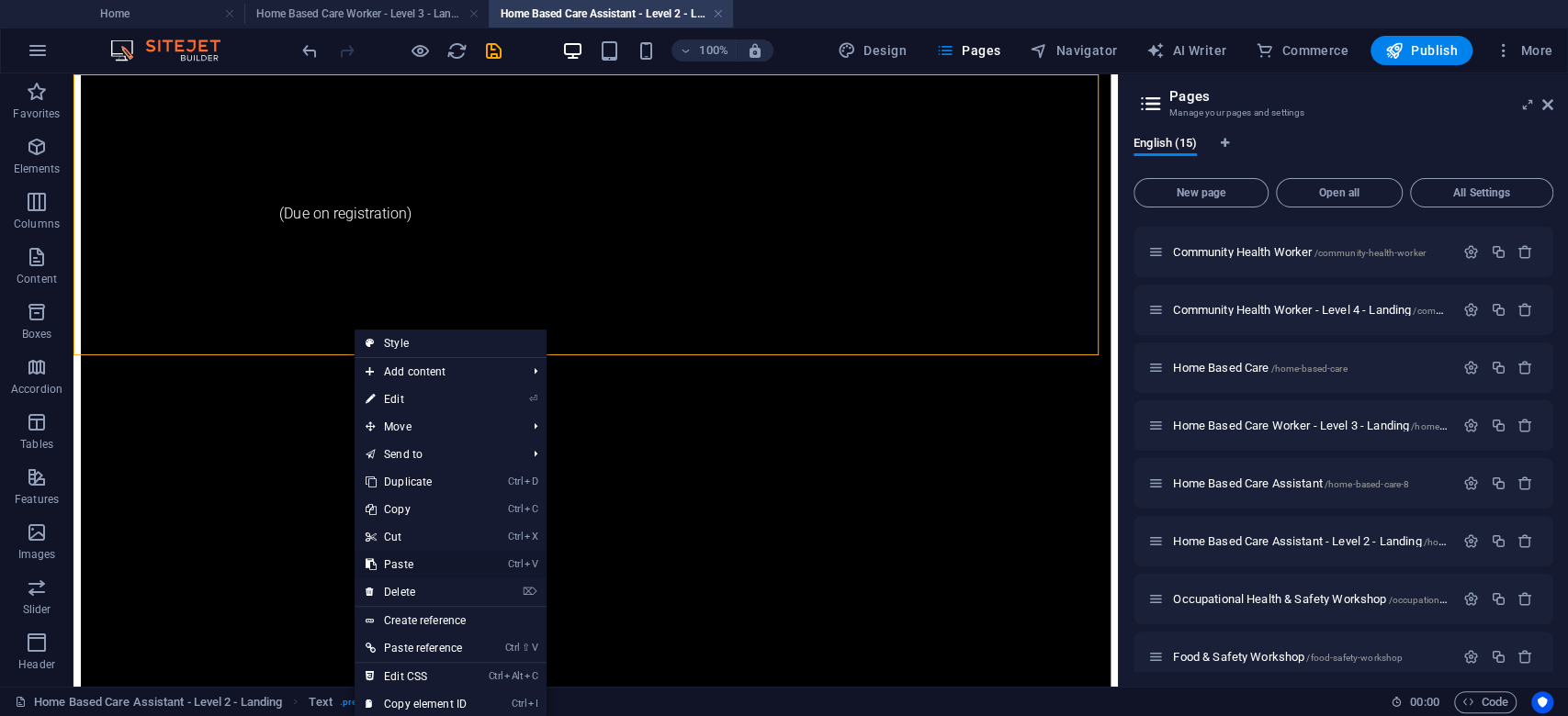
click at [406, 560] on link "Ctrl V Paste" at bounding box center [417, 564] width 123 height 28
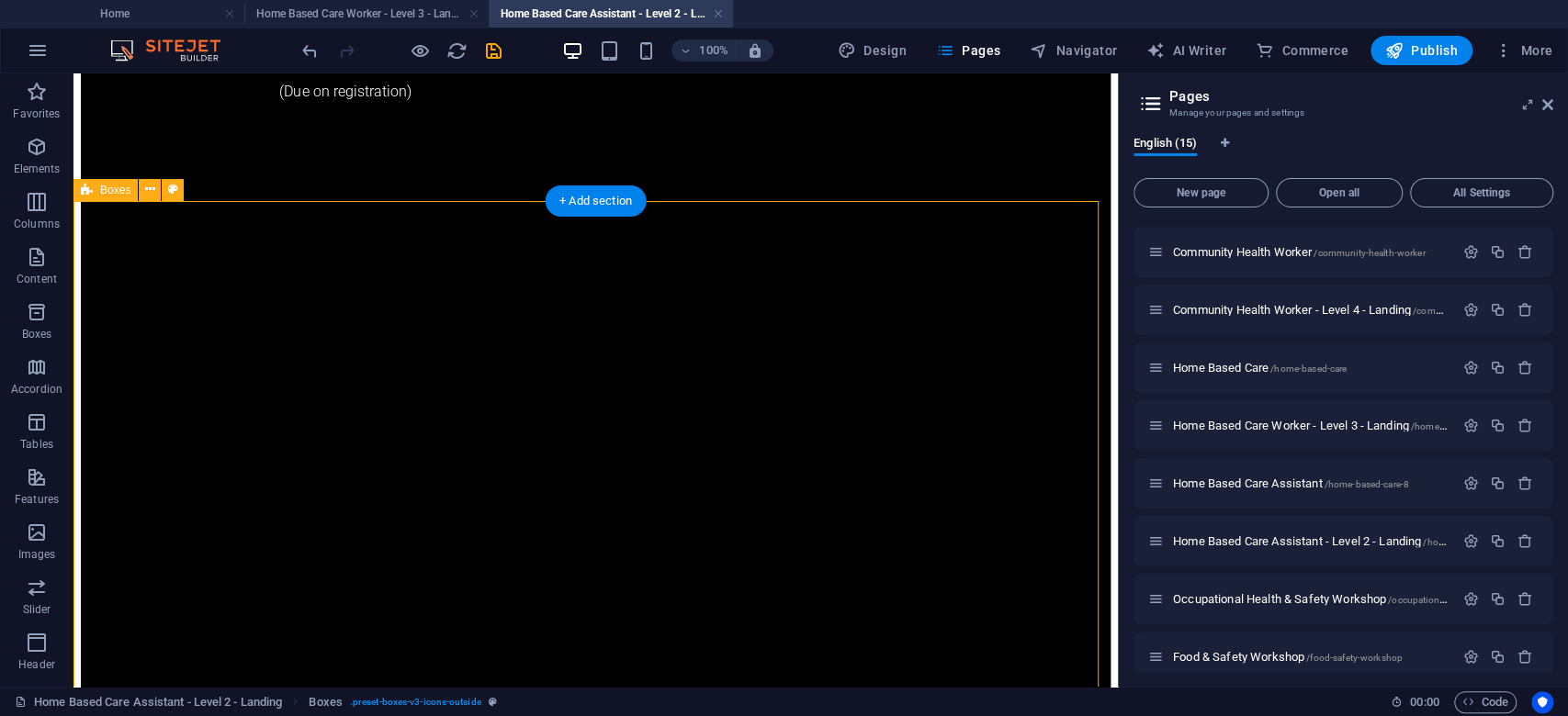
scroll to position [1417, 0]
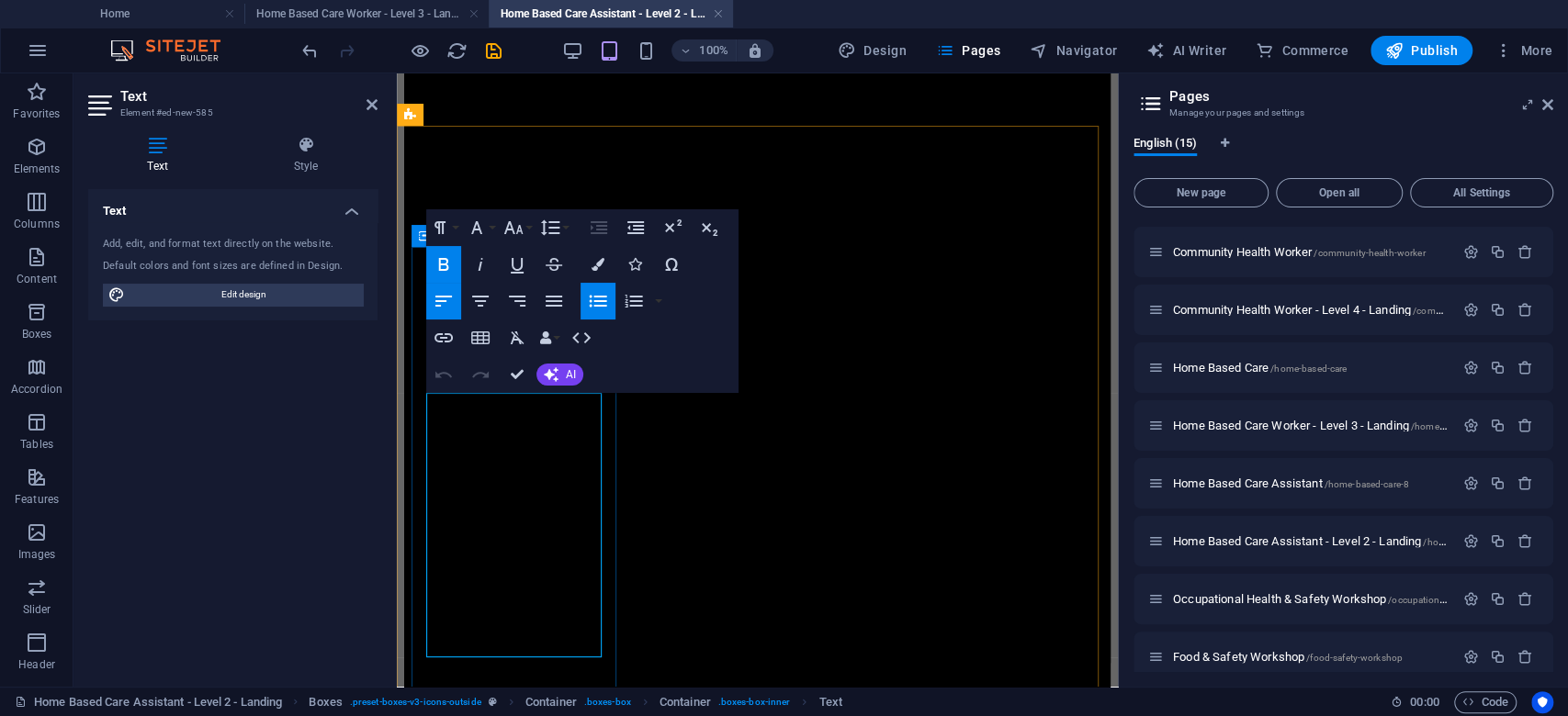
drag, startPoint x: 492, startPoint y: 466, endPoint x: 487, endPoint y: 430, distance: 36.3
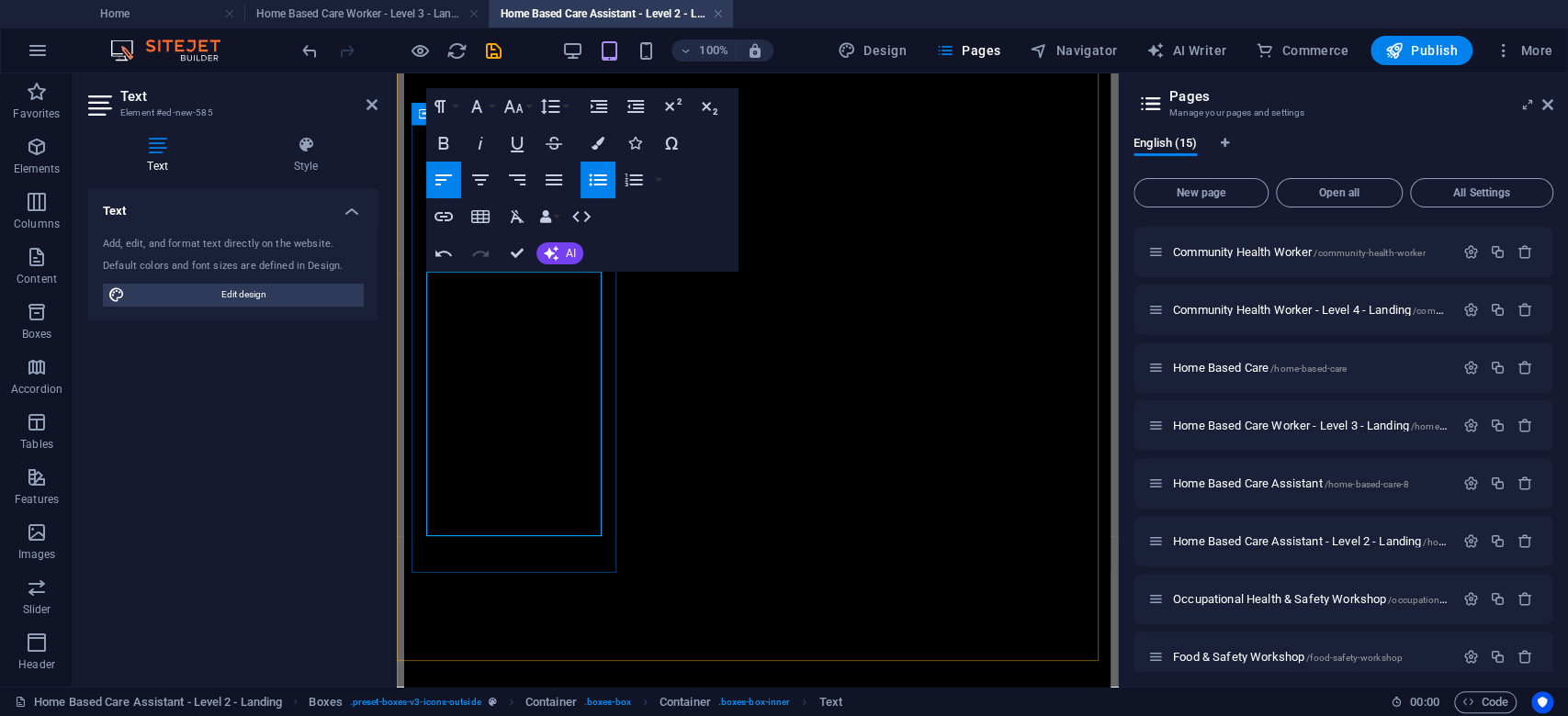
scroll to position [1354, 0]
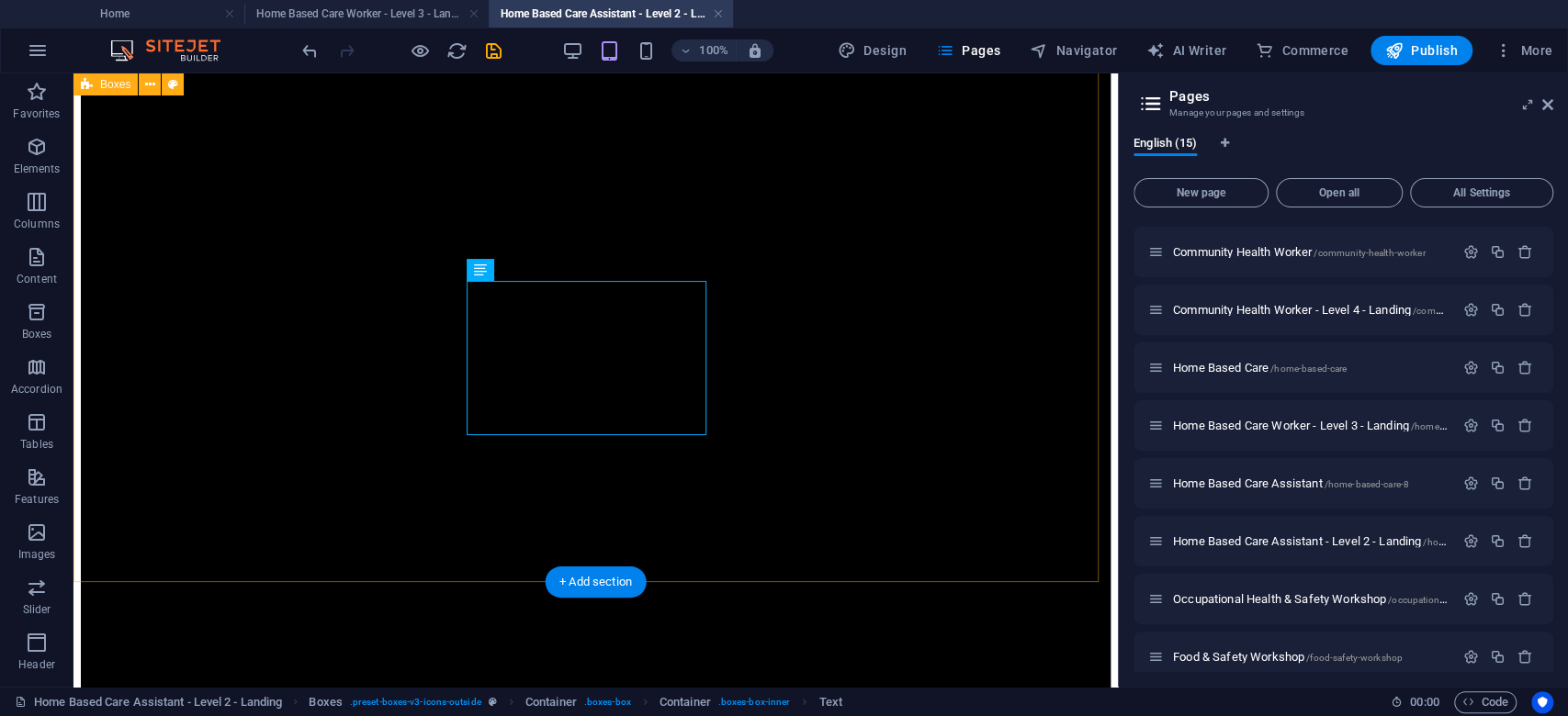
scroll to position [1524, 0]
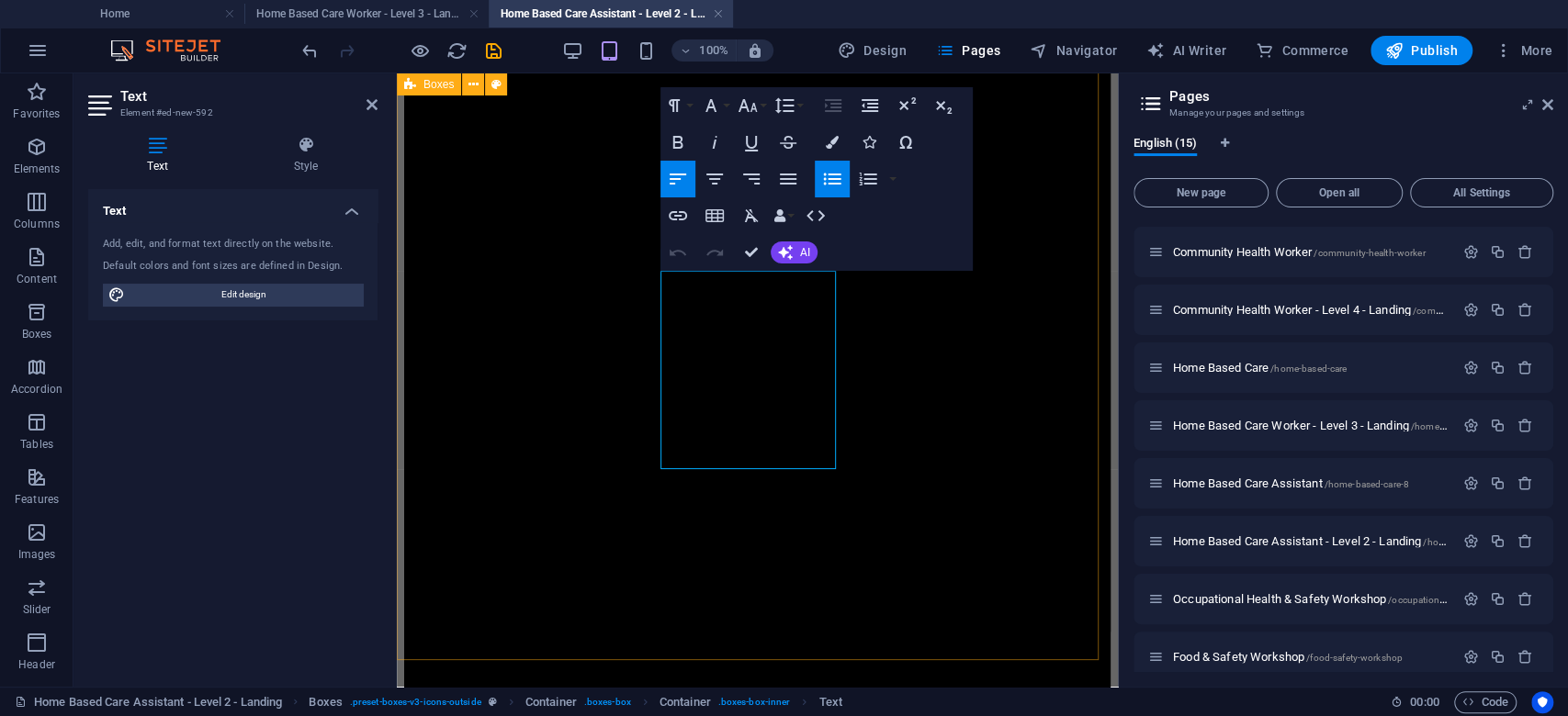
scroll to position [1232, 0]
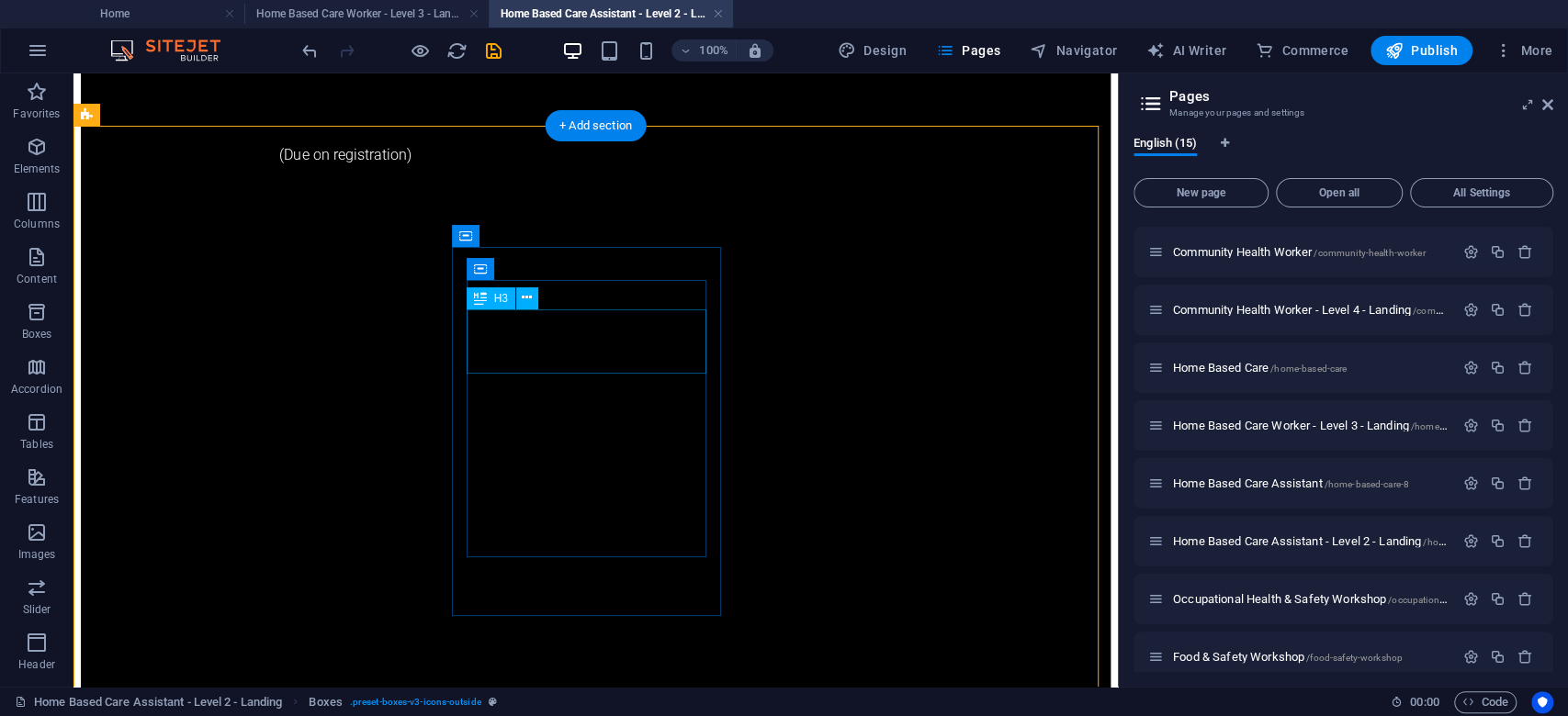
scroll to position [1403, 0]
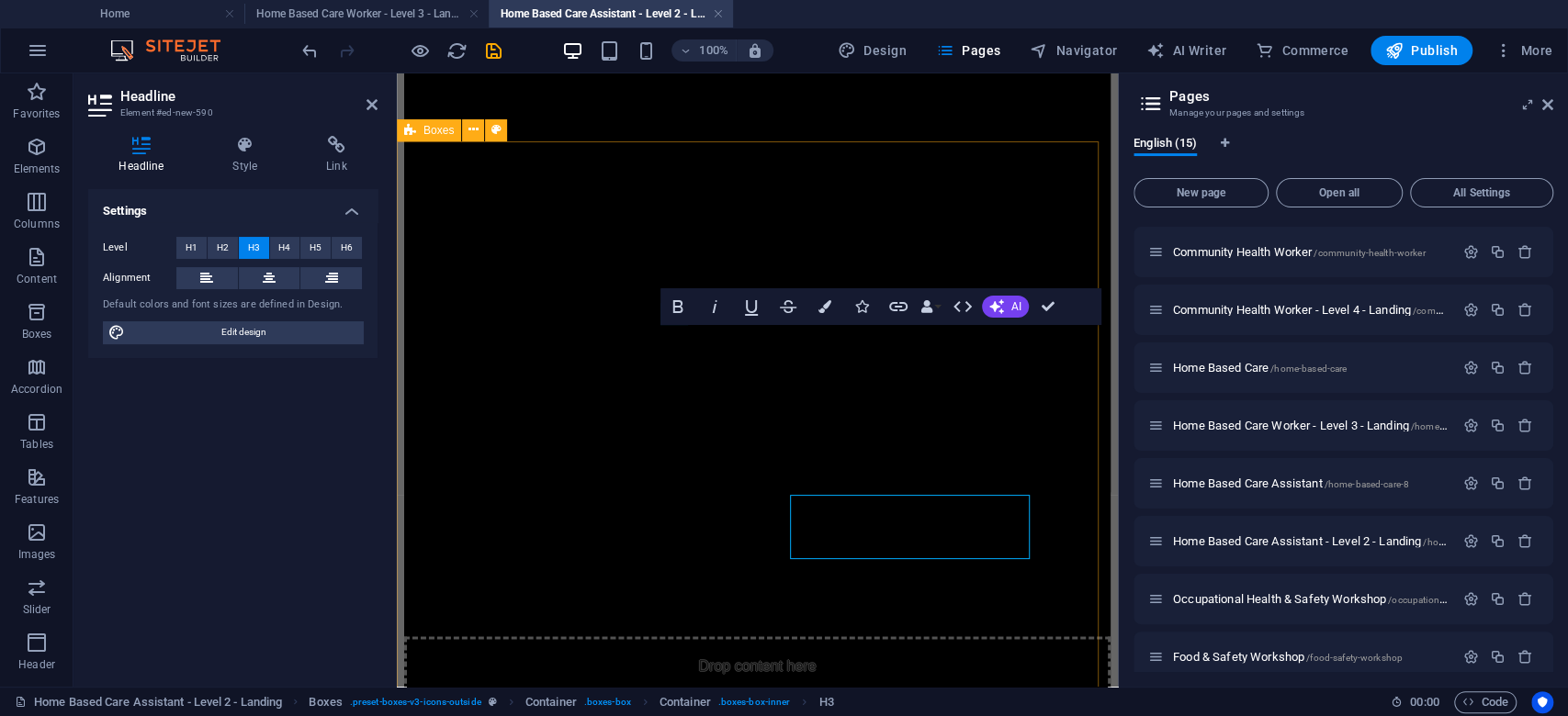
scroll to position [1216, 0]
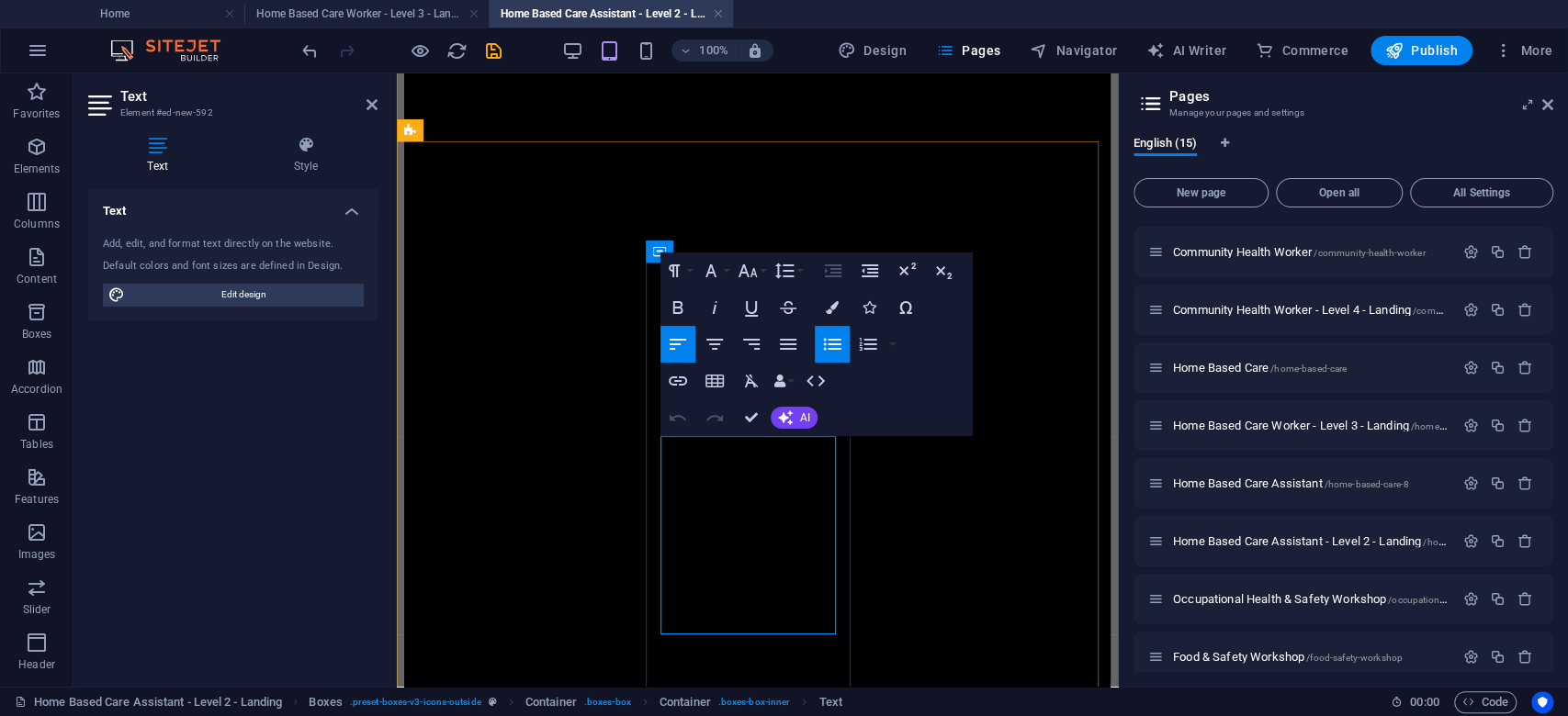
drag, startPoint x: 803, startPoint y: 466, endPoint x: 676, endPoint y: 449, distance: 128.1
drag, startPoint x: 791, startPoint y: 538, endPoint x: 672, endPoint y: 518, distance: 120.7
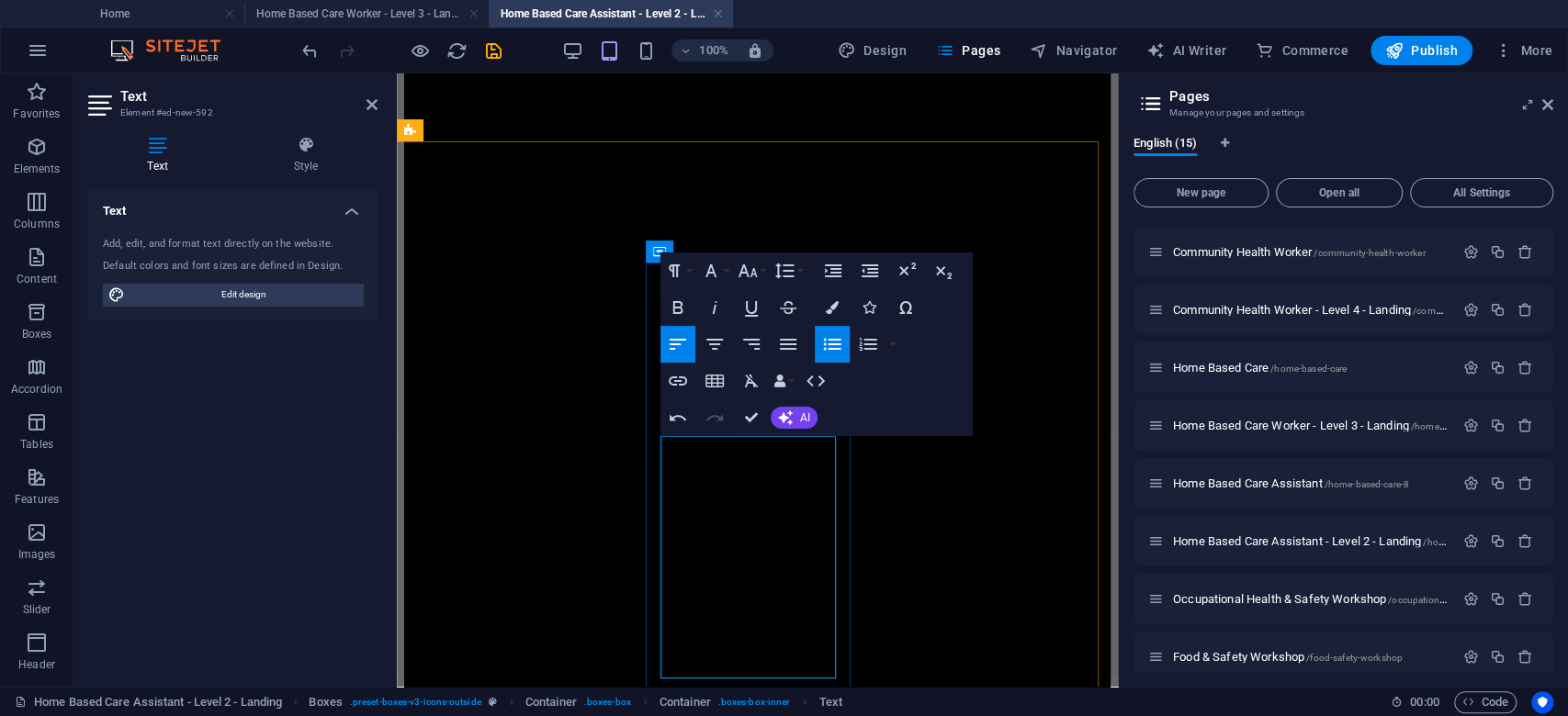
drag, startPoint x: 823, startPoint y: 604, endPoint x: 668, endPoint y: 575, distance: 157.7
copy span "Monitoring patient wellbeing and reporting"
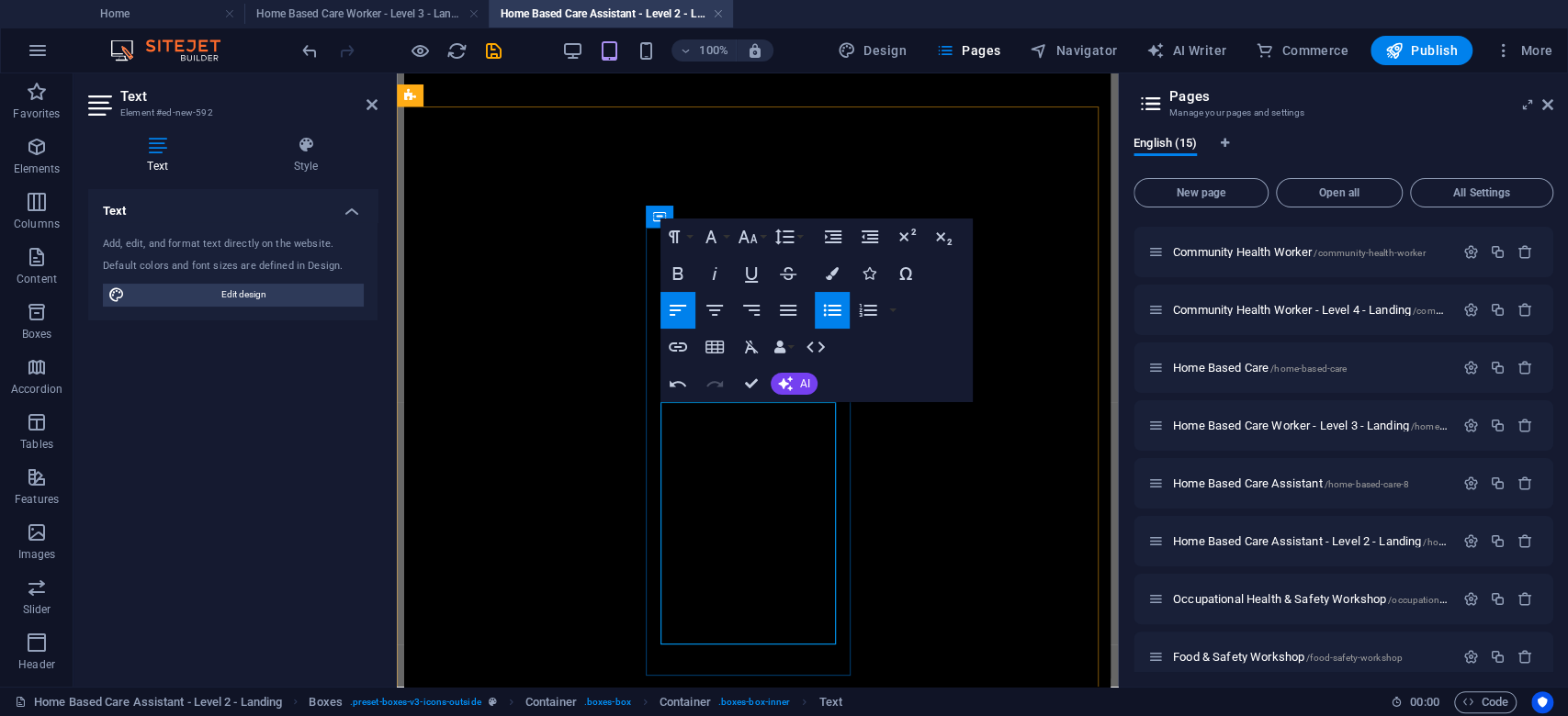
scroll to position [1338, 0]
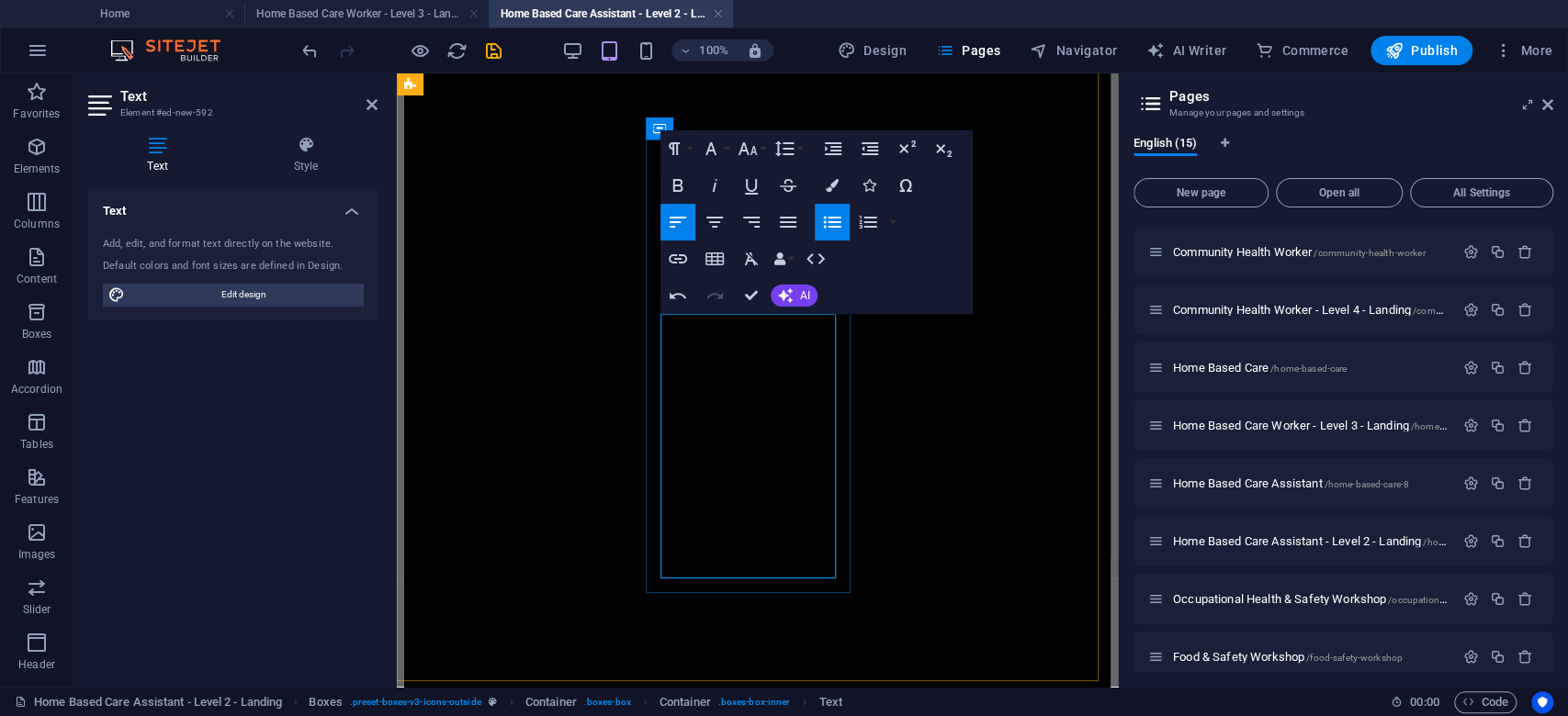
drag, startPoint x: 768, startPoint y: 563, endPoint x: 674, endPoint y: 525, distance: 101.4
drag, startPoint x: 752, startPoint y: 565, endPoint x: 672, endPoint y: 393, distance: 189.7
click at [832, 182] on icon "button" at bounding box center [832, 186] width 13 height 13
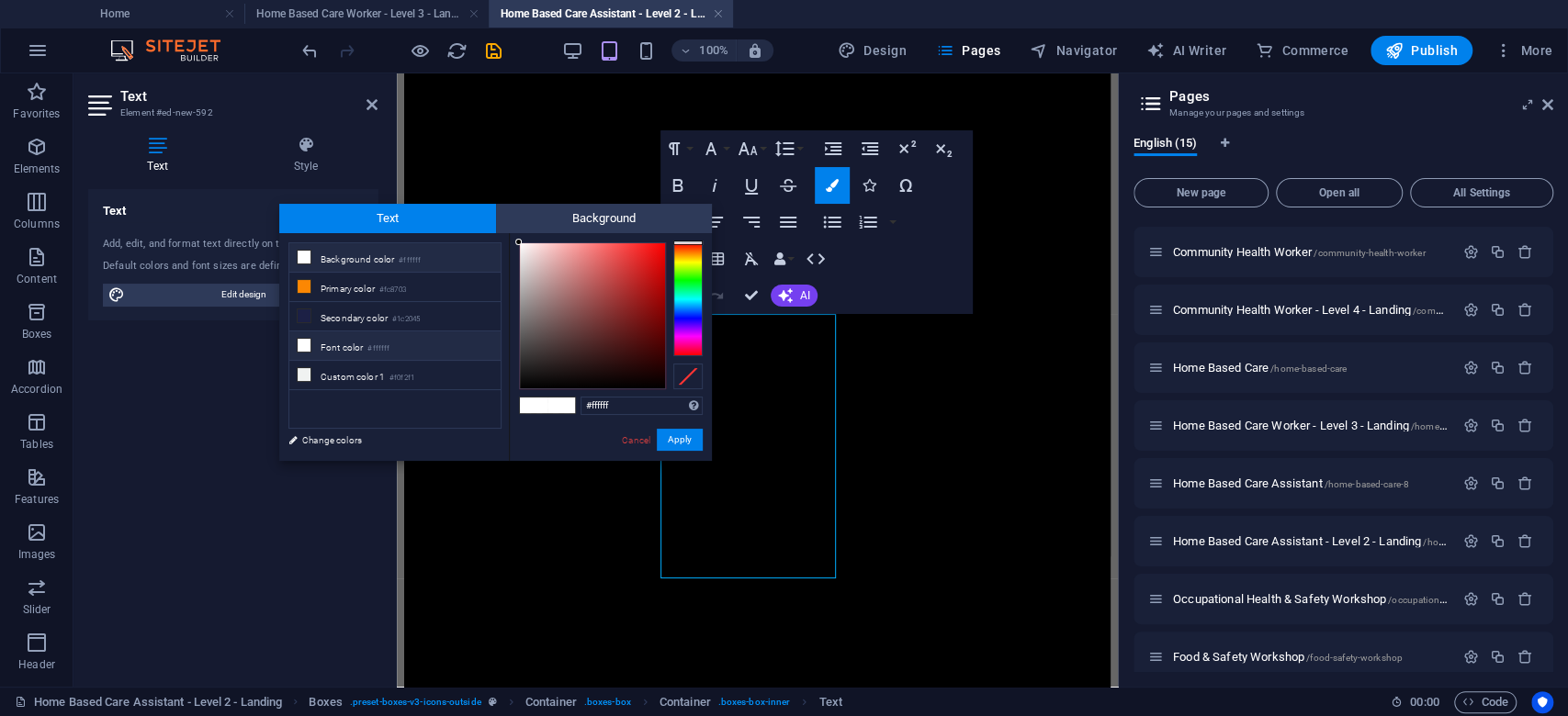
click at [383, 352] on li "Font color #ffffff" at bounding box center [395, 347] width 212 height 29
click at [676, 434] on button "Apply" at bounding box center [680, 439] width 46 height 22
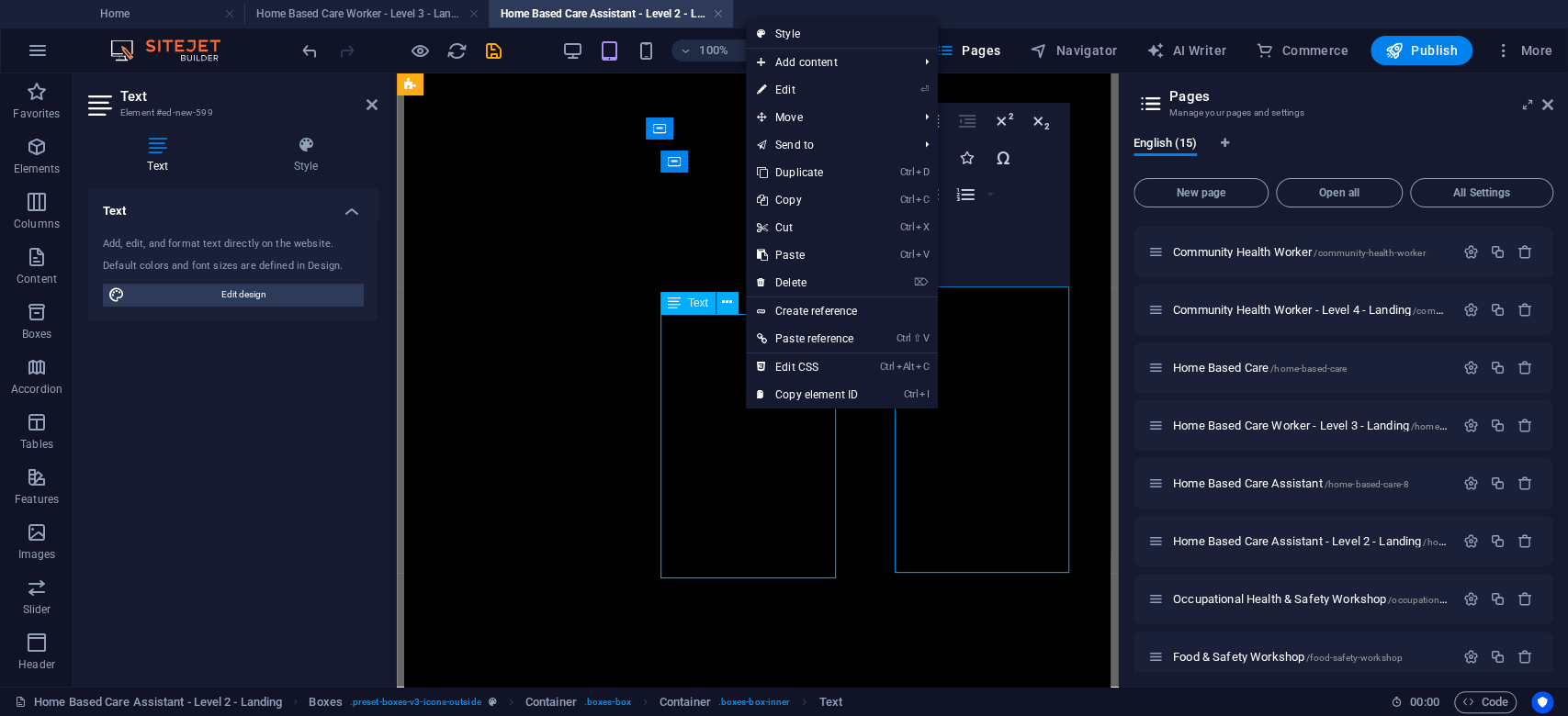
scroll to position [1508, 0]
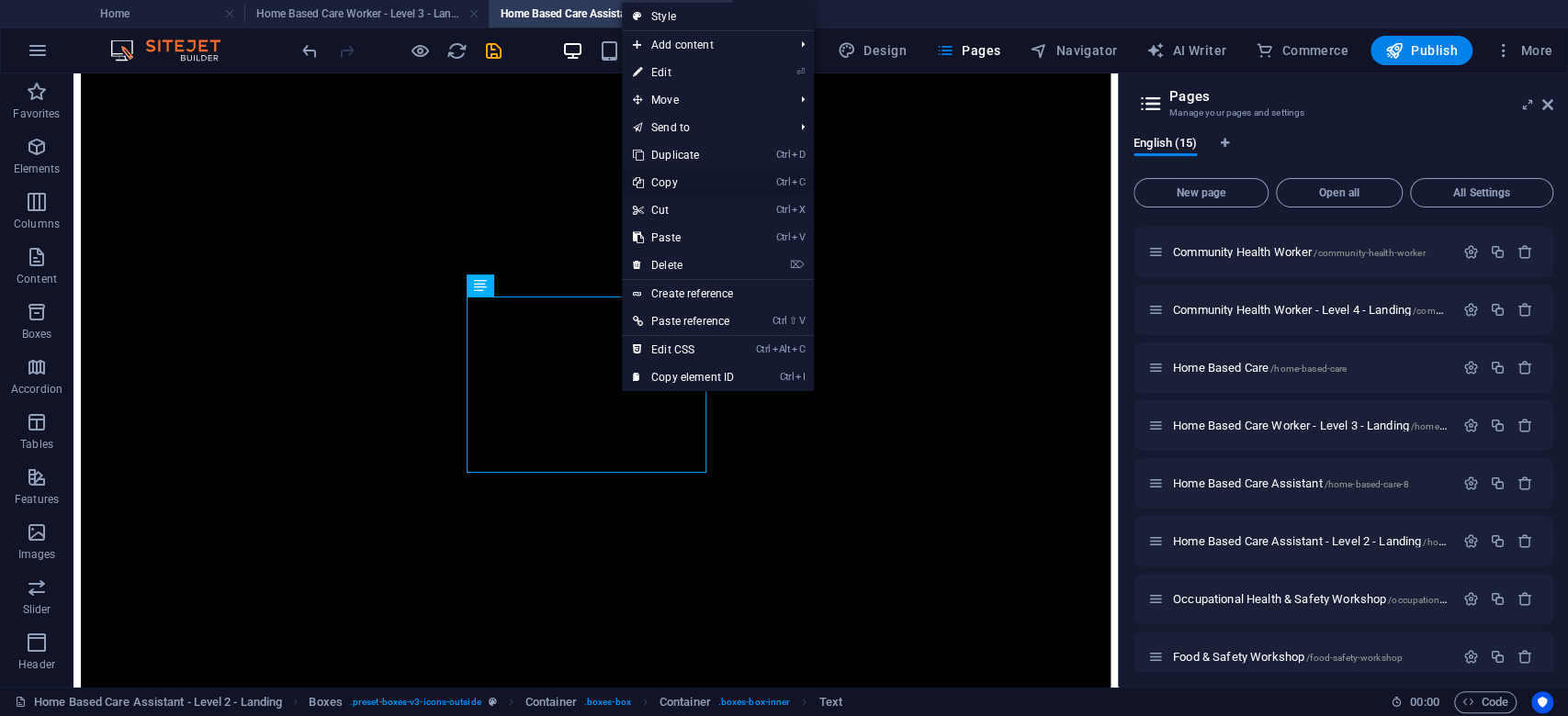
click at [662, 187] on link "Ctrl C Copy" at bounding box center [683, 183] width 123 height 28
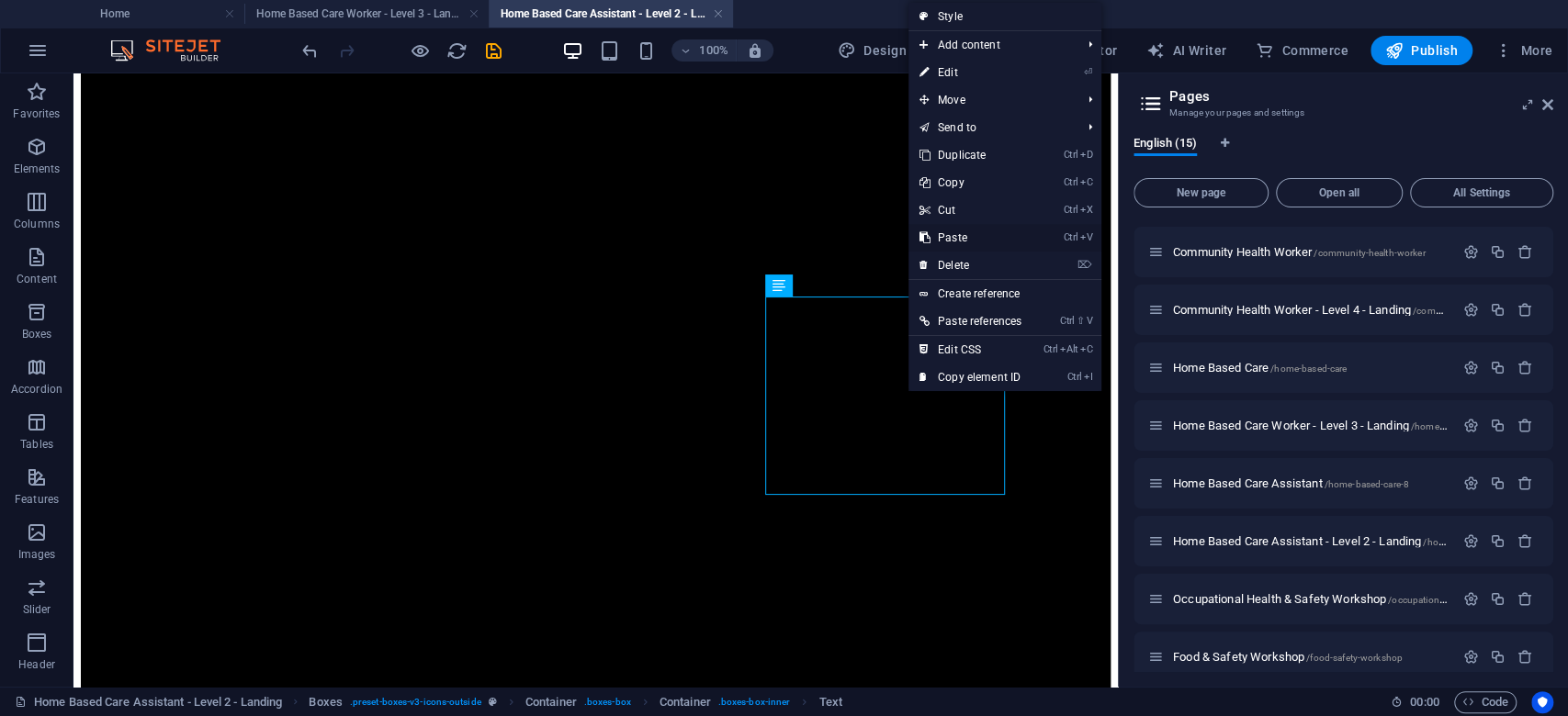
click at [985, 233] on link "Ctrl V Paste" at bounding box center [970, 238] width 124 height 28
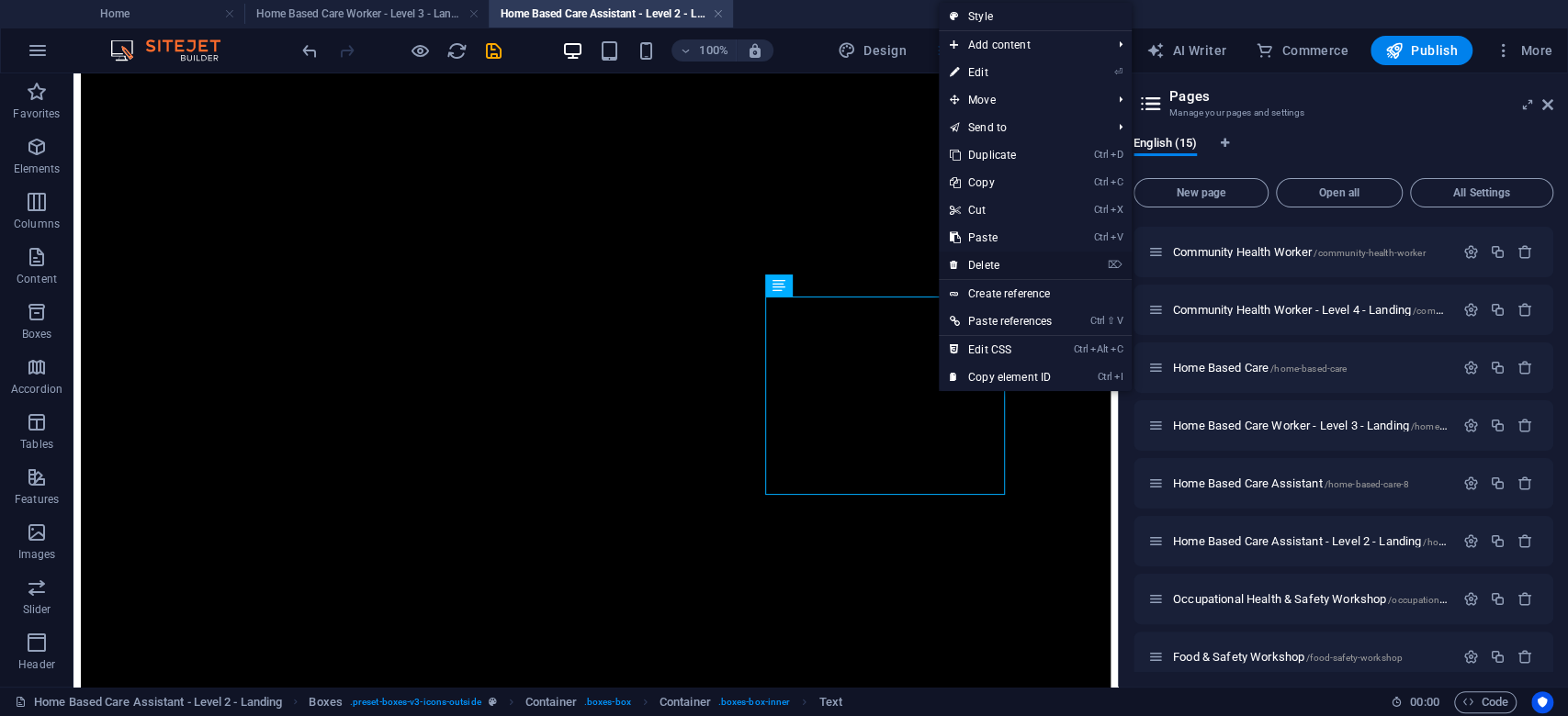
click at [997, 259] on link "⌦ Delete" at bounding box center [1001, 266] width 124 height 28
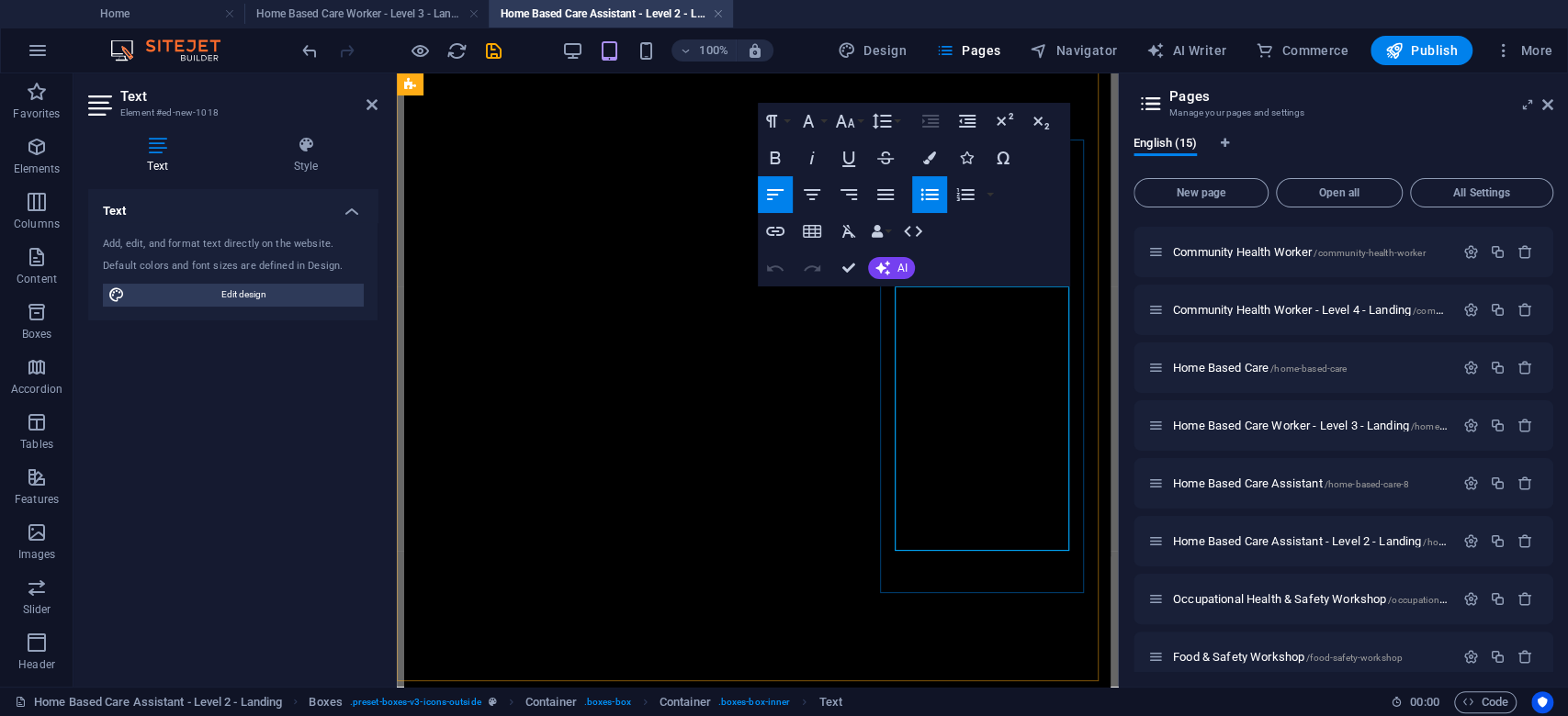
drag, startPoint x: 1049, startPoint y: 344, endPoint x: 910, endPoint y: 303, distance: 144.9
drag, startPoint x: 995, startPoint y: 386, endPoint x: 911, endPoint y: 347, distance: 92.6
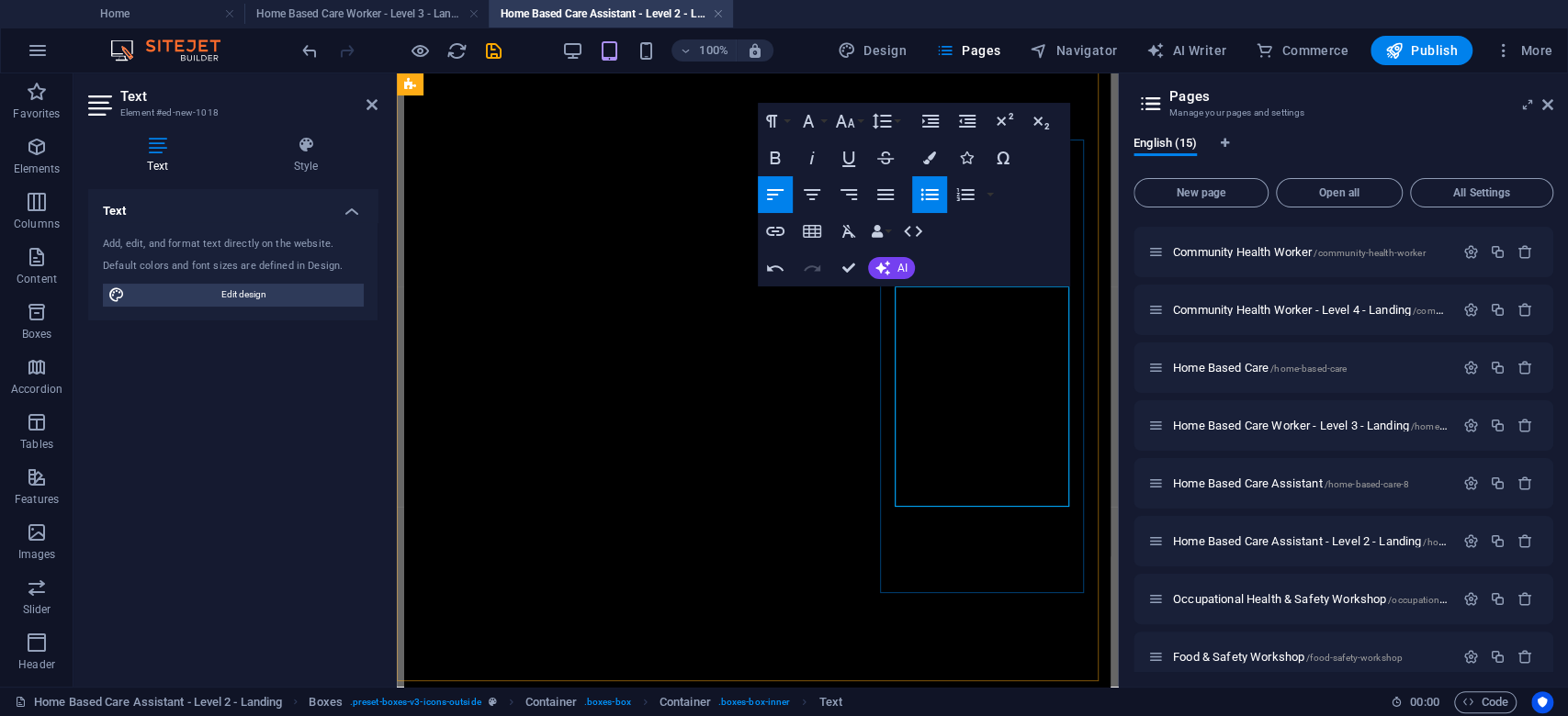
drag, startPoint x: 1024, startPoint y: 407, endPoint x: 912, endPoint y: 388, distance: 113.6
drag, startPoint x: 1041, startPoint y: 426, endPoint x: 906, endPoint y: 393, distance: 139.0
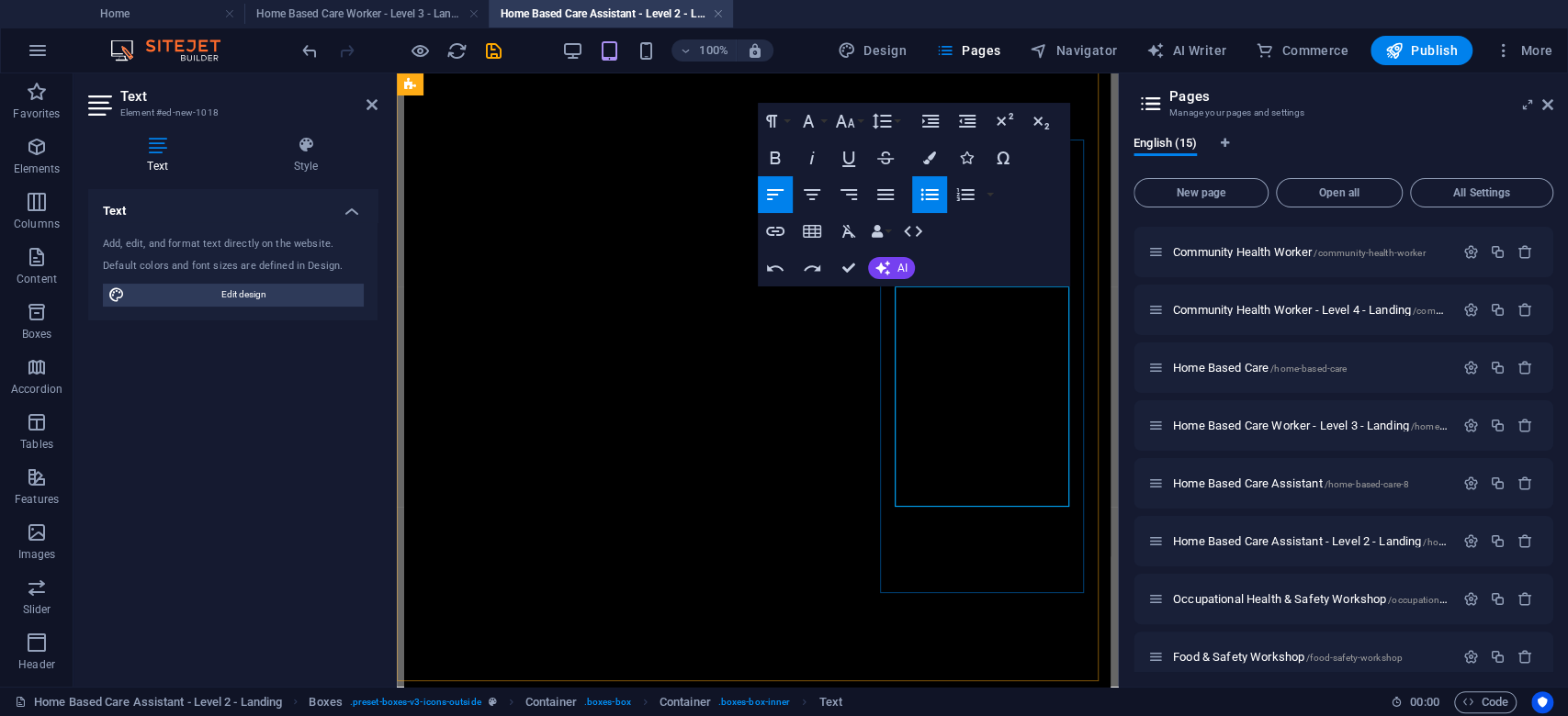
drag, startPoint x: 1012, startPoint y: 401, endPoint x: 903, endPoint y: 386, distance: 110.0
click at [931, 162] on icon "button" at bounding box center [930, 158] width 13 height 13
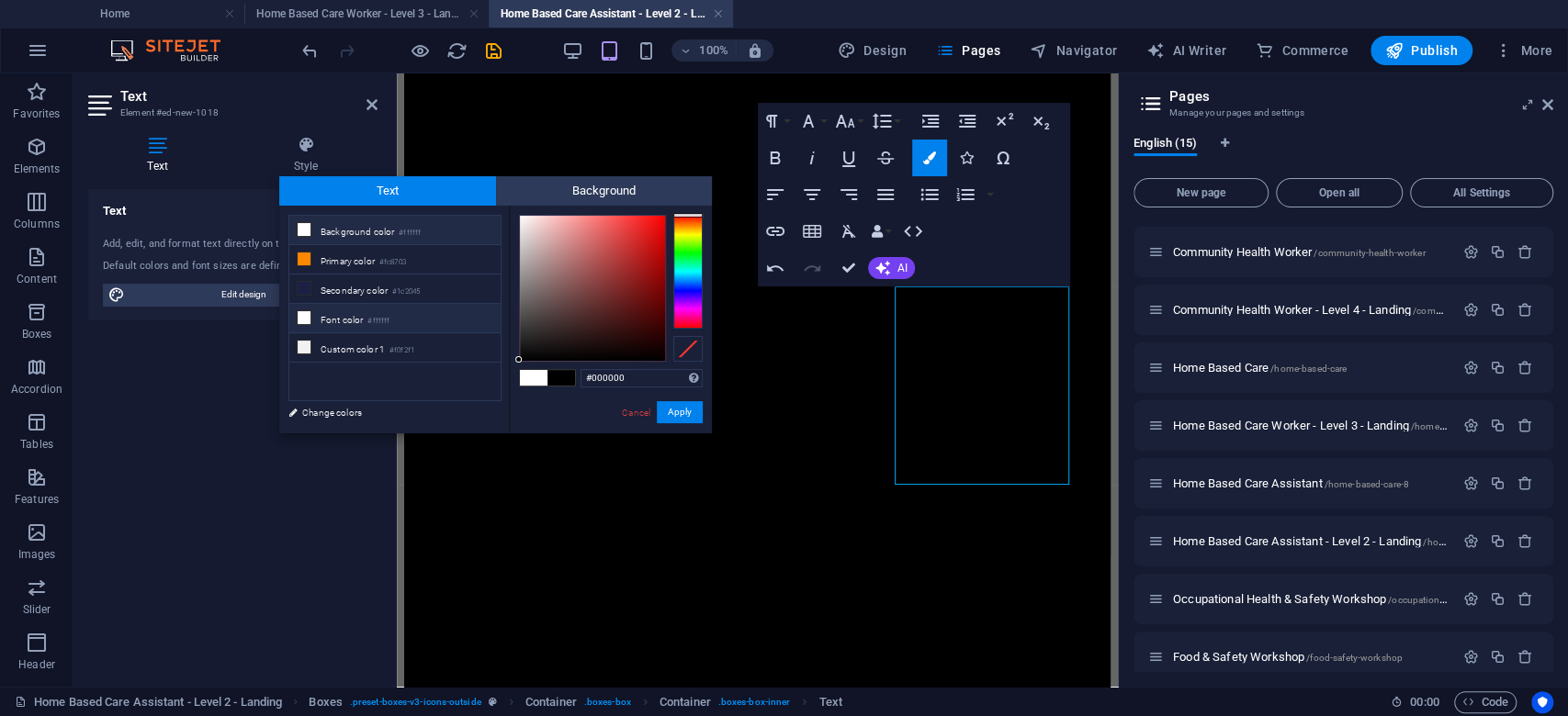
click at [390, 319] on small "#ffffff" at bounding box center [379, 322] width 22 height 13
click at [690, 410] on button "Apply" at bounding box center [680, 412] width 46 height 22
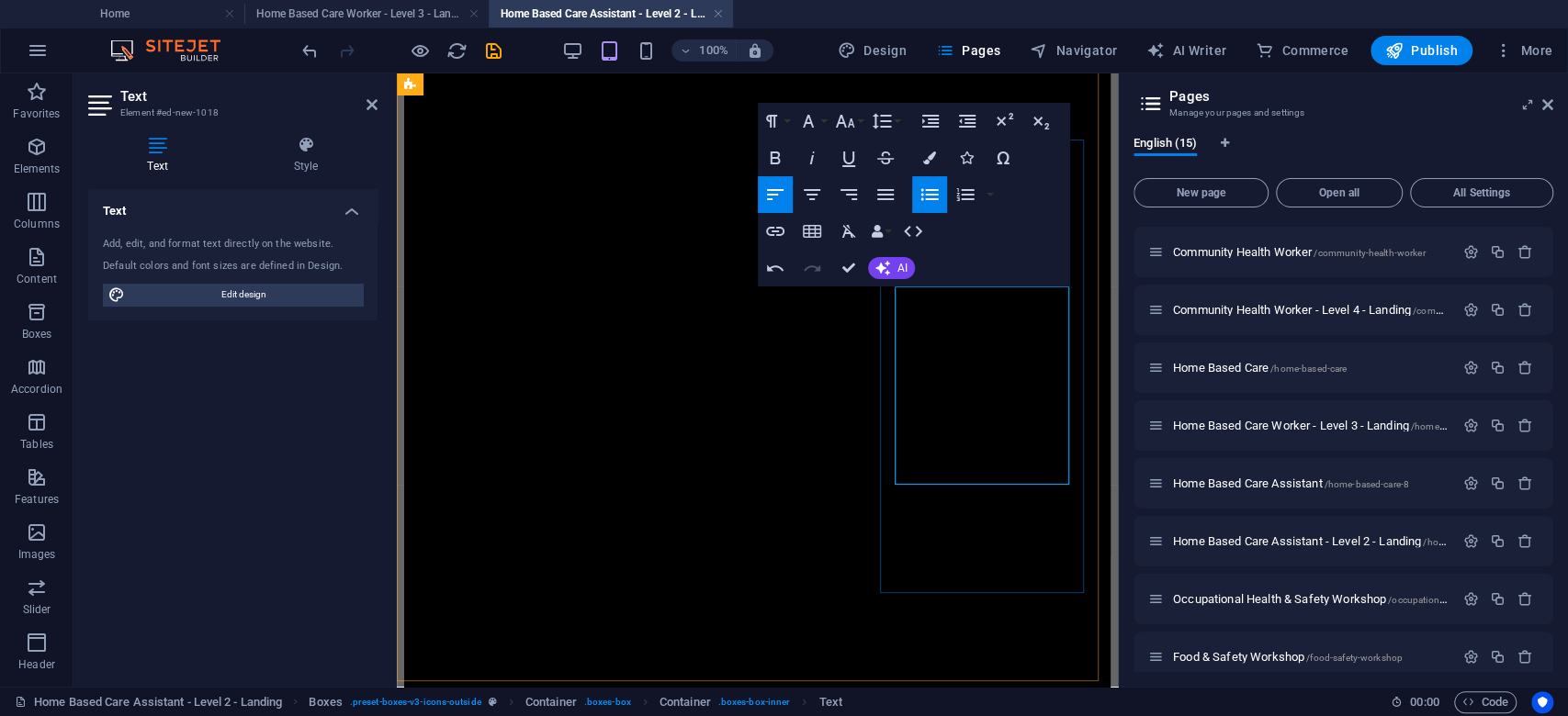
drag, startPoint x: 1006, startPoint y: 467, endPoint x: 911, endPoint y: 429, distance: 102.3
drag, startPoint x: 1048, startPoint y: 472, endPoint x: 896, endPoint y: 434, distance: 156.7
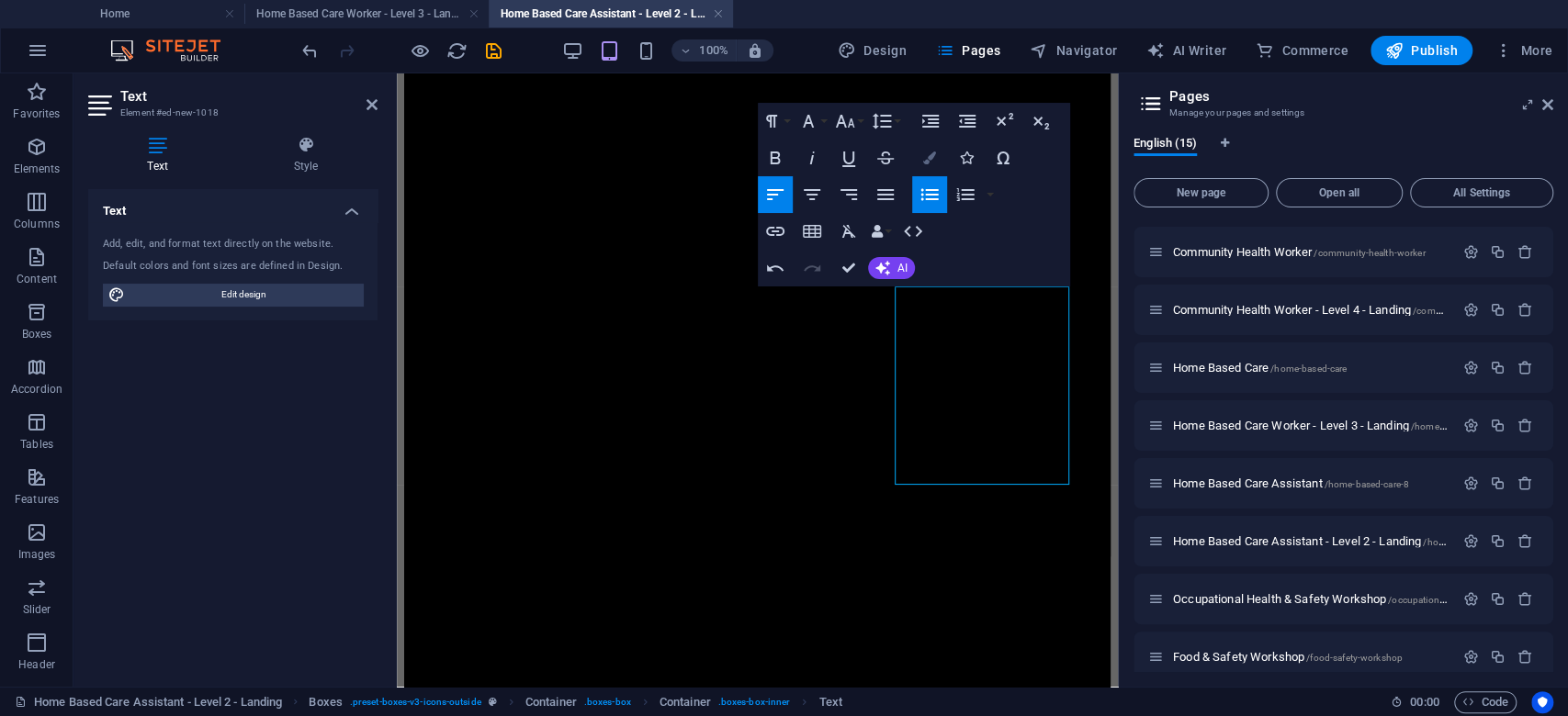
click at [929, 154] on icon "button" at bounding box center [930, 158] width 13 height 13
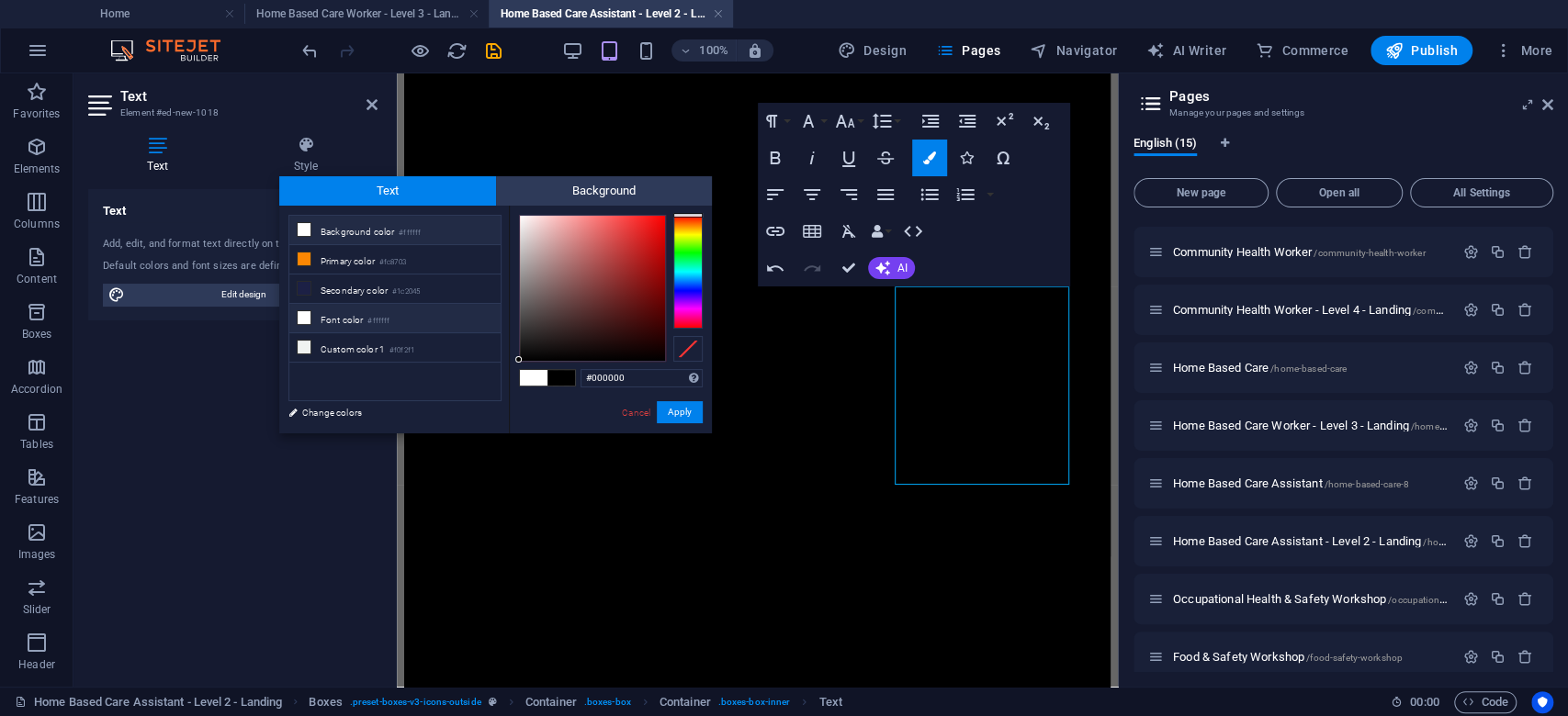
click at [371, 315] on small "#ffffff" at bounding box center [379, 322] width 22 height 13
type input "#ffffff"
click at [676, 415] on button "Apply" at bounding box center [680, 412] width 46 height 22
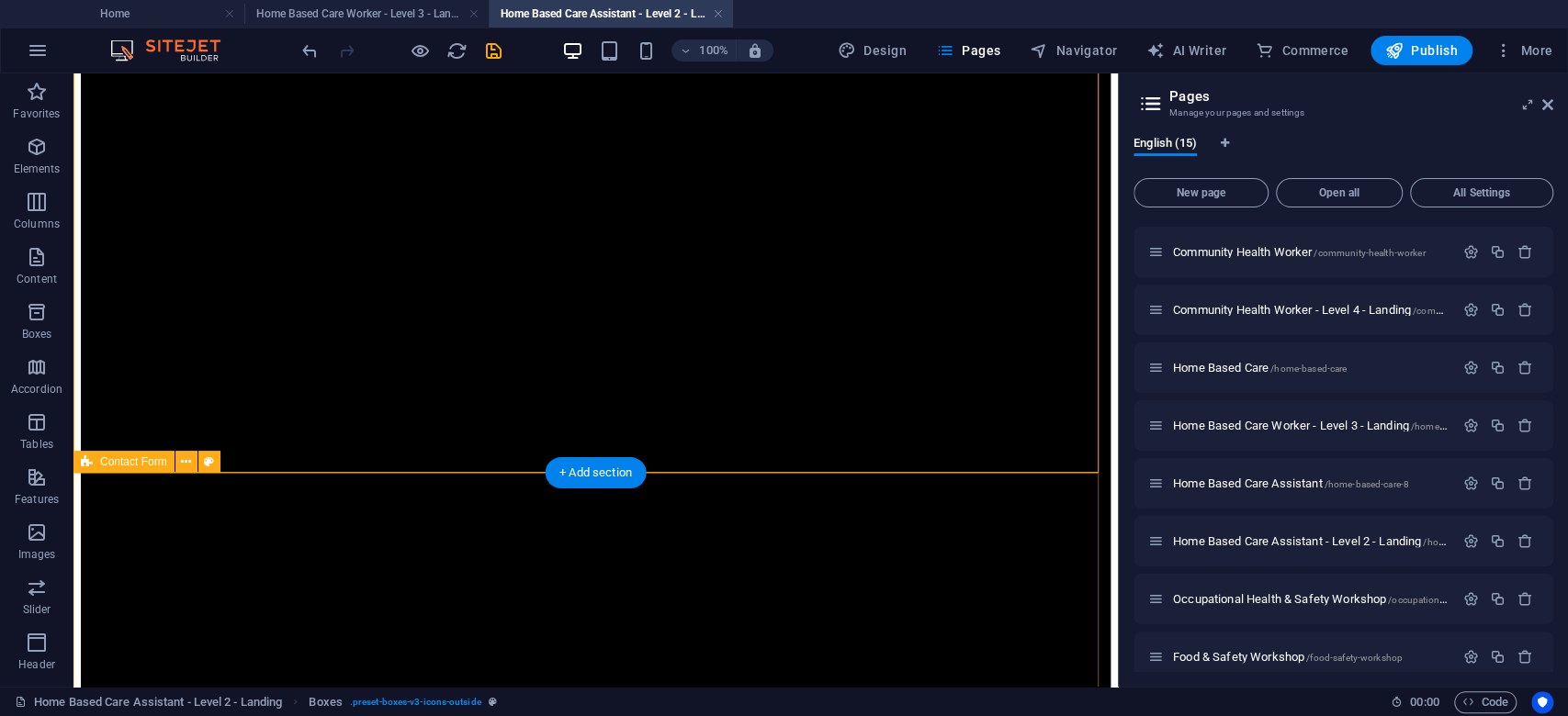
scroll to position [1754, 0]
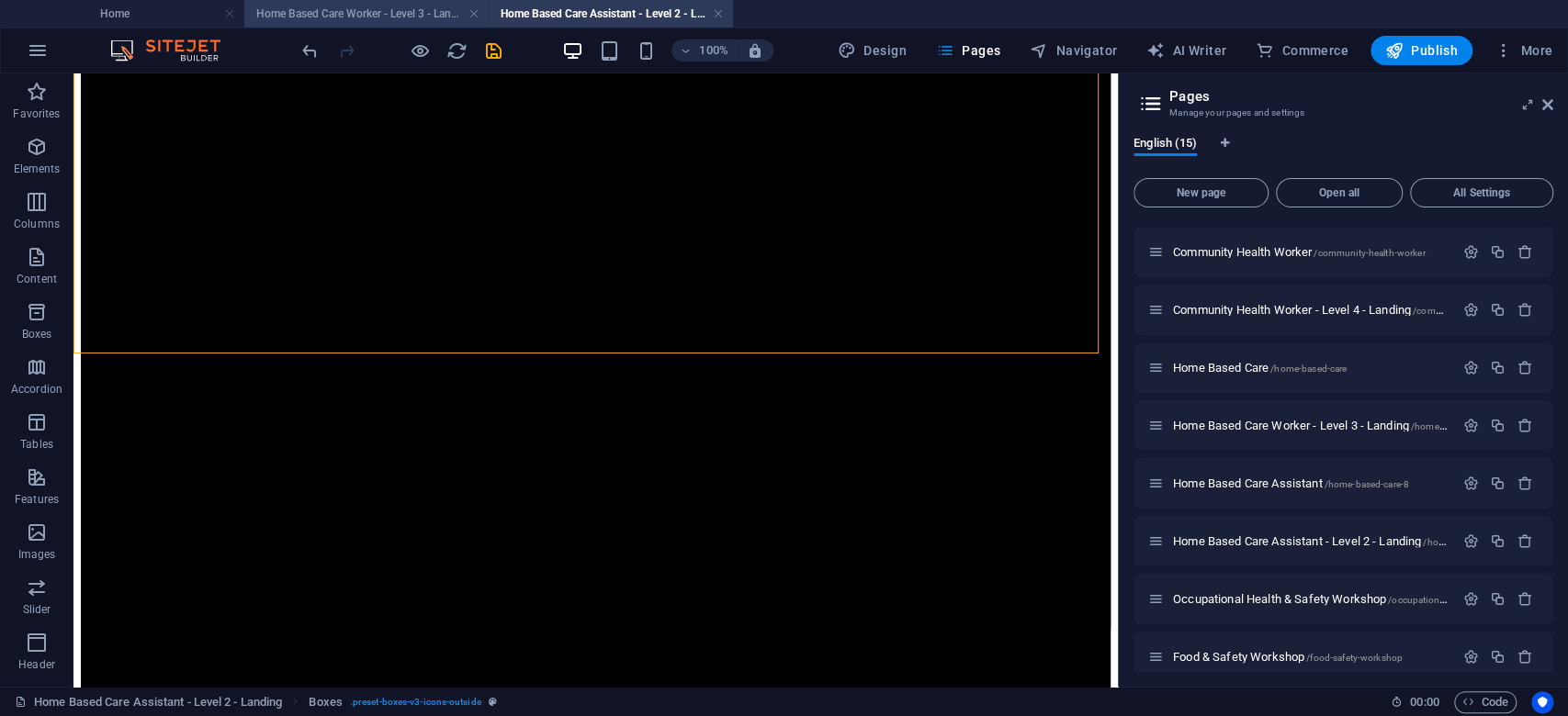
click at [427, 23] on h4 "Home Based Care Worker - Level 3 - Landing" at bounding box center [367, 14] width 245 height 20
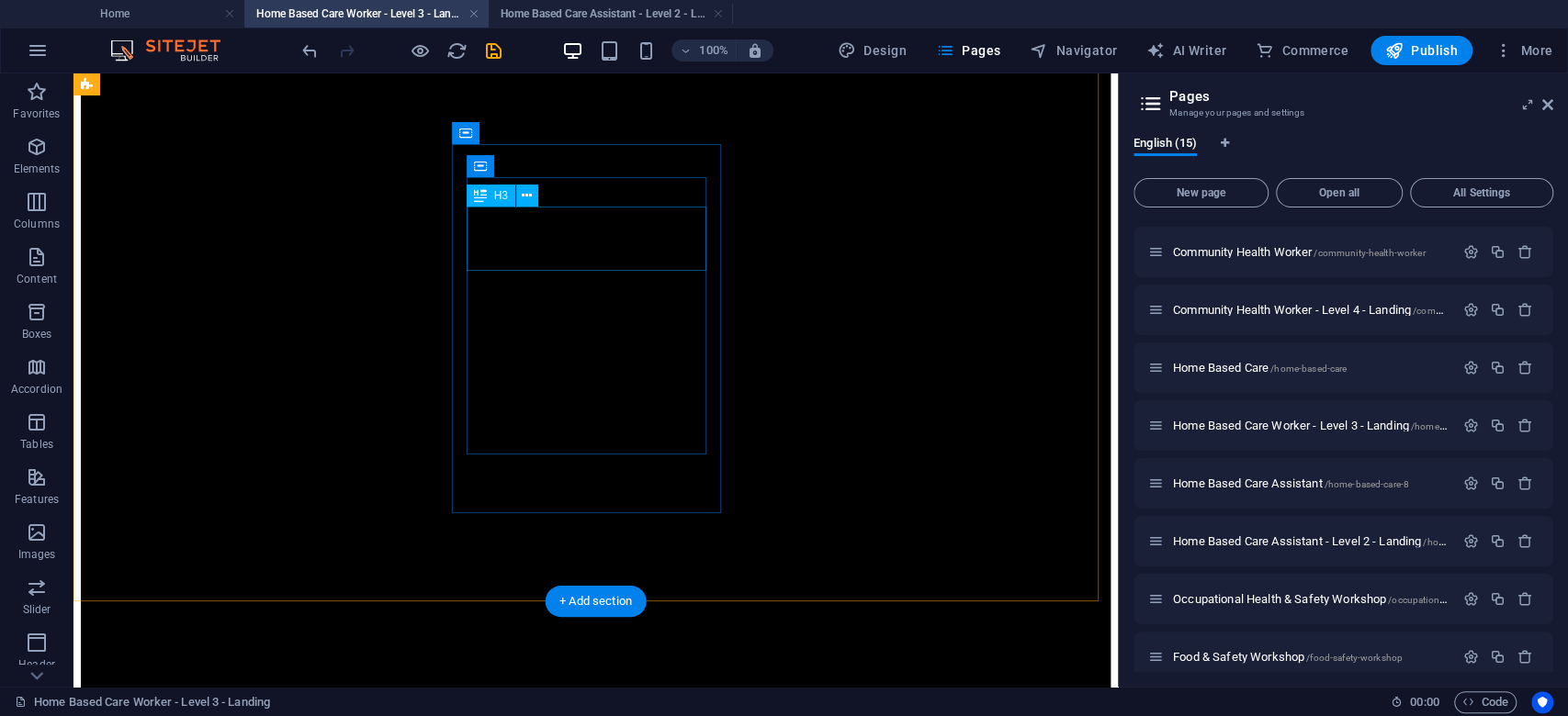
scroll to position [1346, 0]
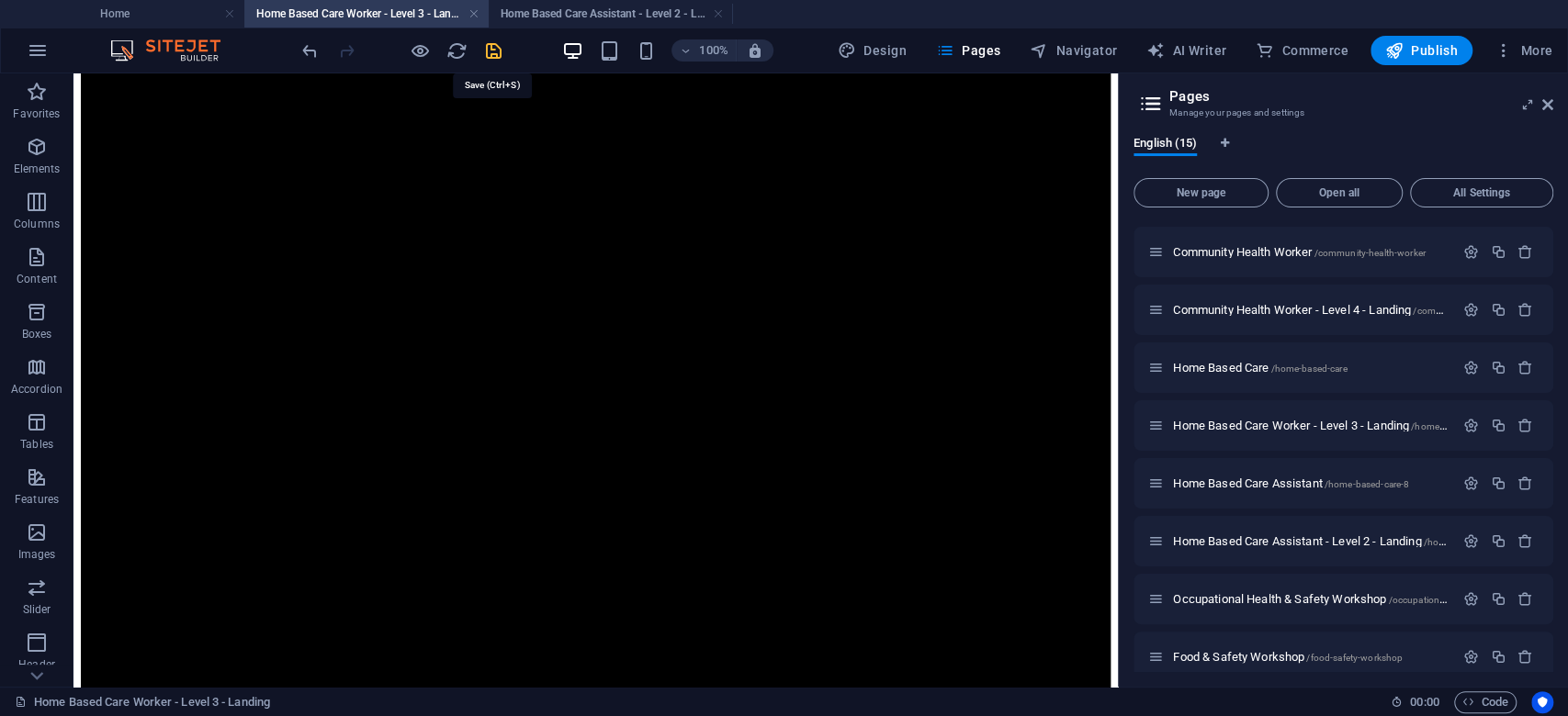
click at [492, 50] on icon "save" at bounding box center [493, 51] width 21 height 21
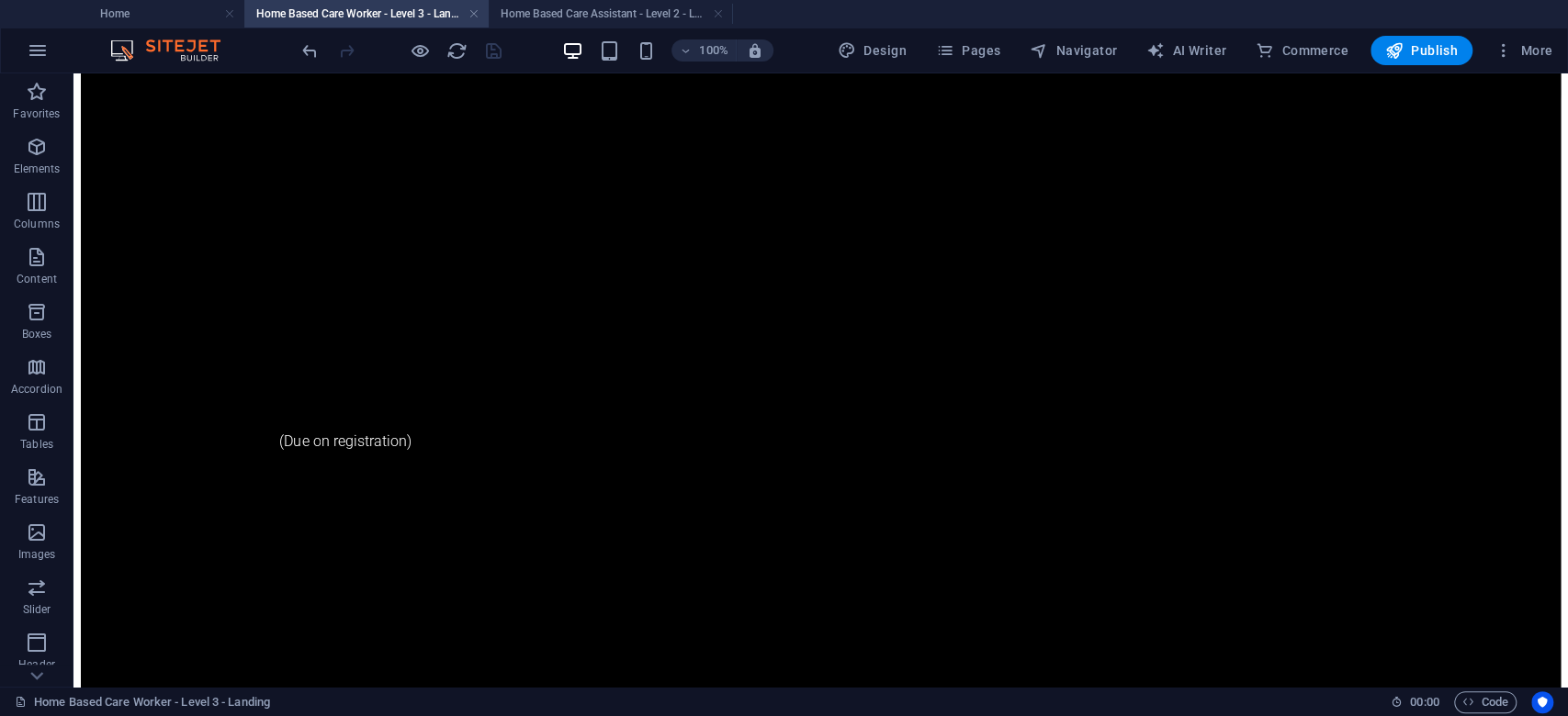
click at [565, 18] on h4 "Home Based Care Assistant - Level 2 - Landing" at bounding box center [611, 14] width 245 height 20
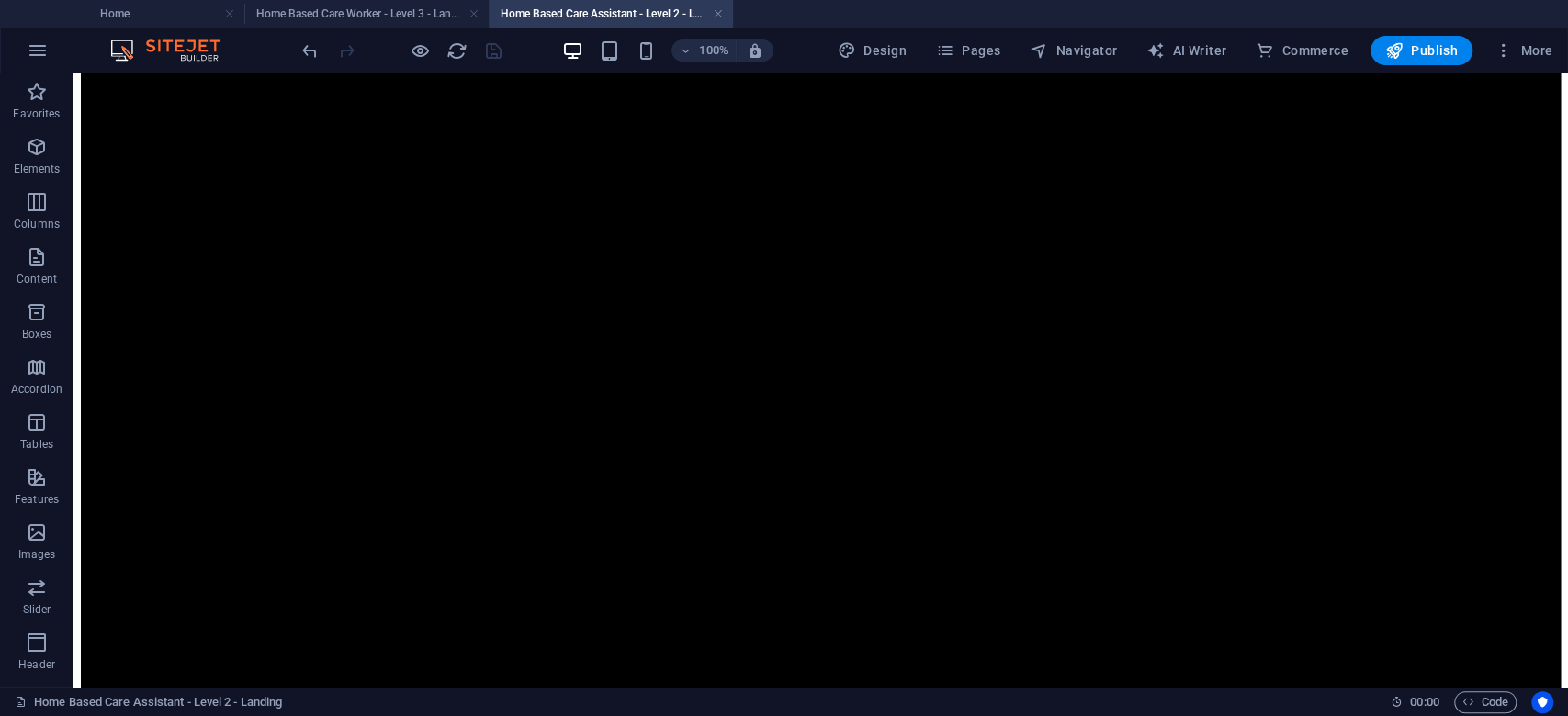
scroll to position [0, 0]
click at [1419, 38] on button "Publish" at bounding box center [1421, 51] width 102 height 29
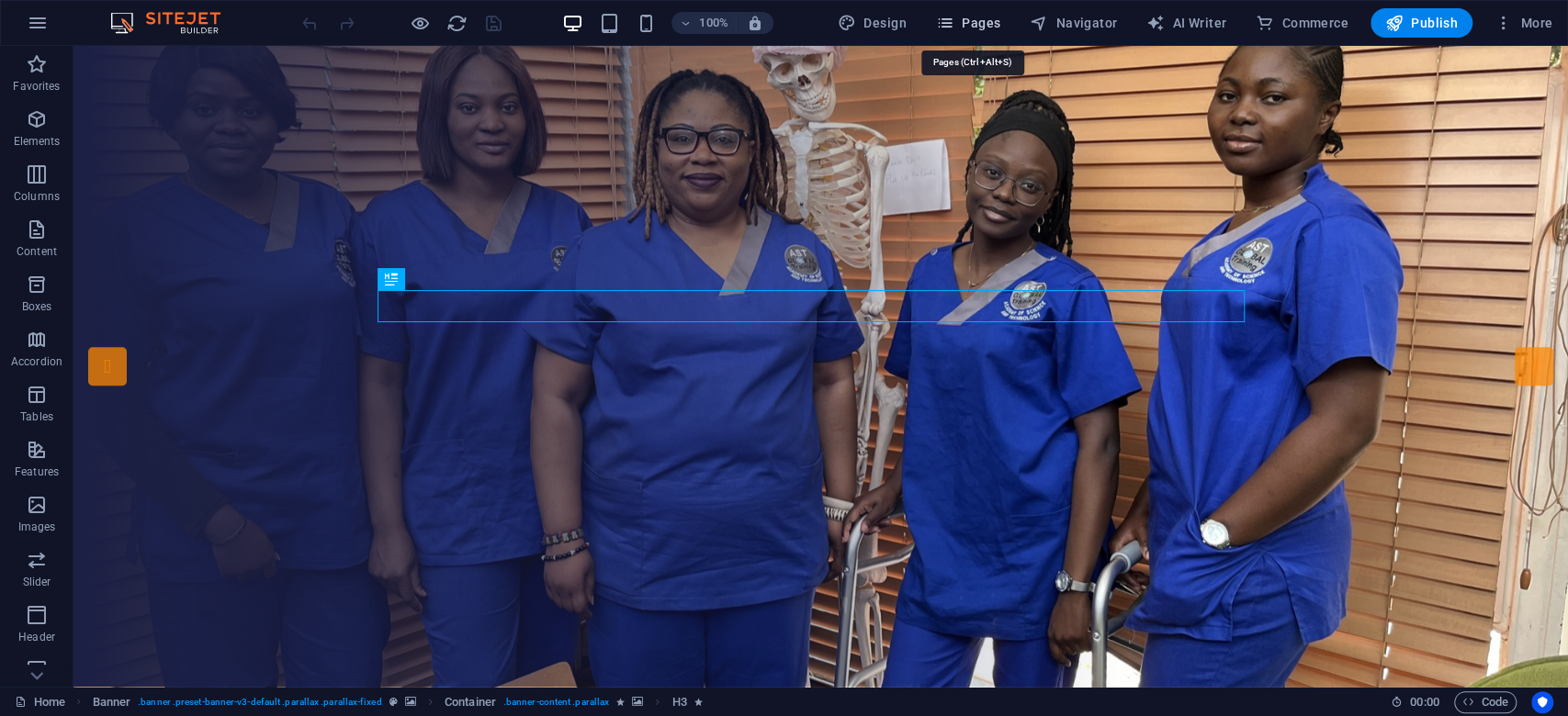
click at [961, 22] on span "Pages" at bounding box center [968, 23] width 64 height 18
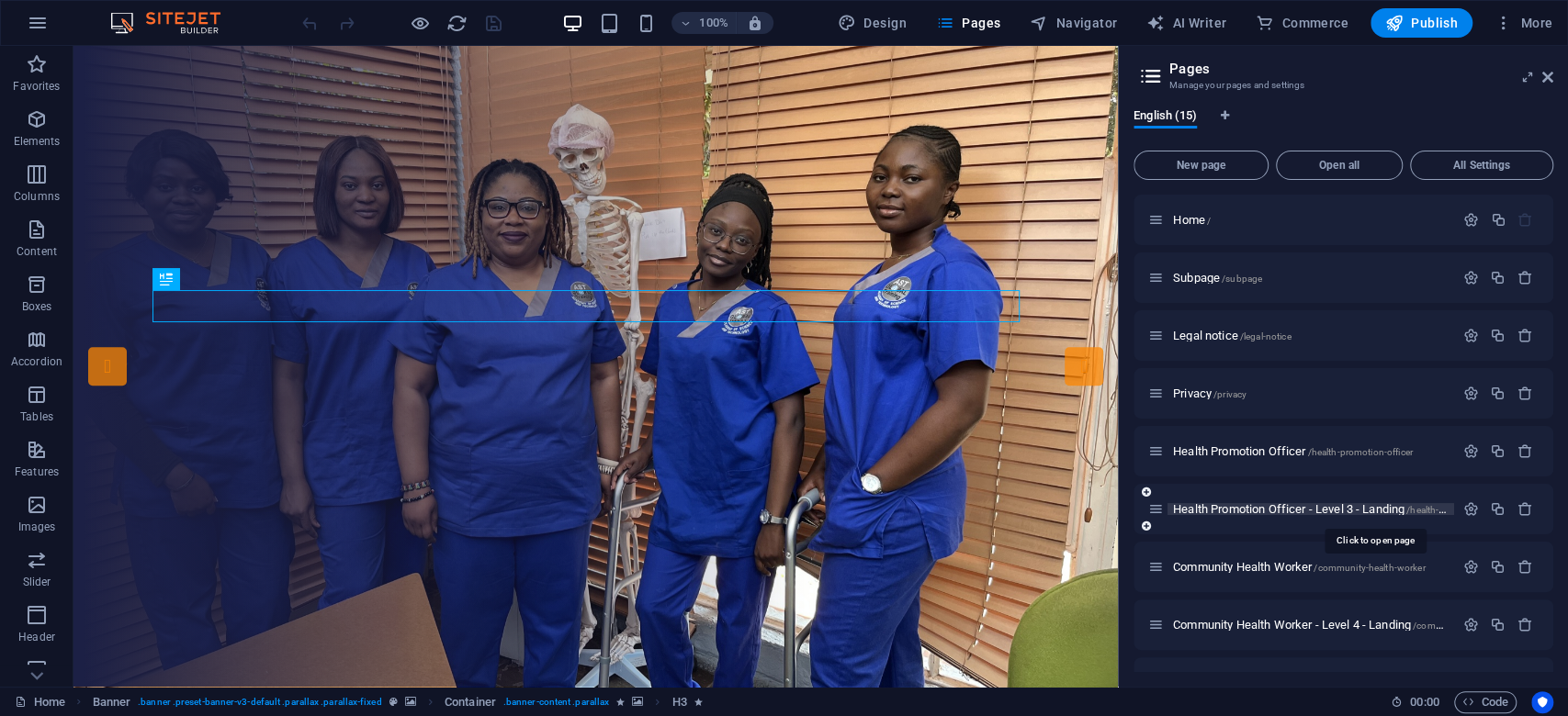
click at [1264, 513] on span "Health Promotion Officer - Level 3 - Landing /health-promotion-officer-level-3-…" at bounding box center [1374, 508] width 402 height 14
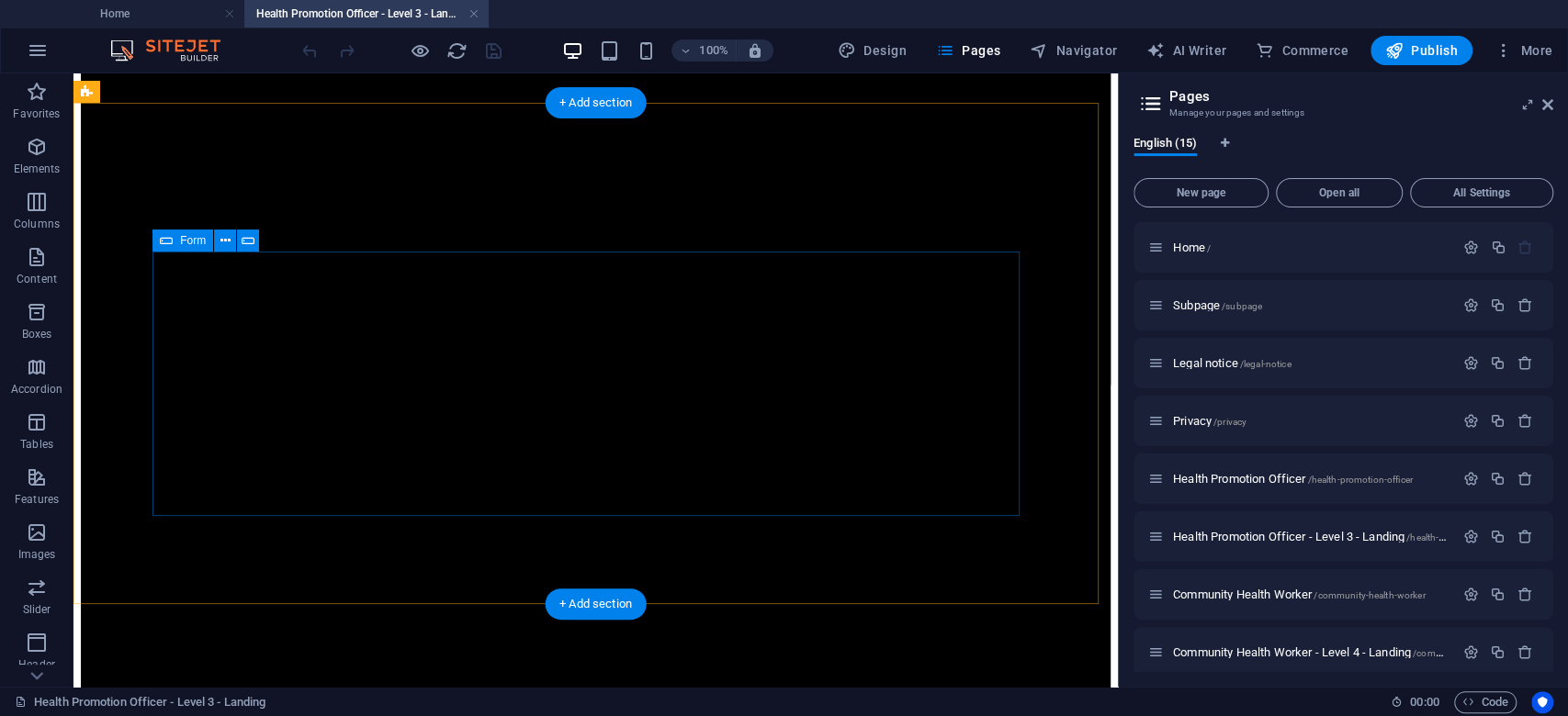
scroll to position [1958, 0]
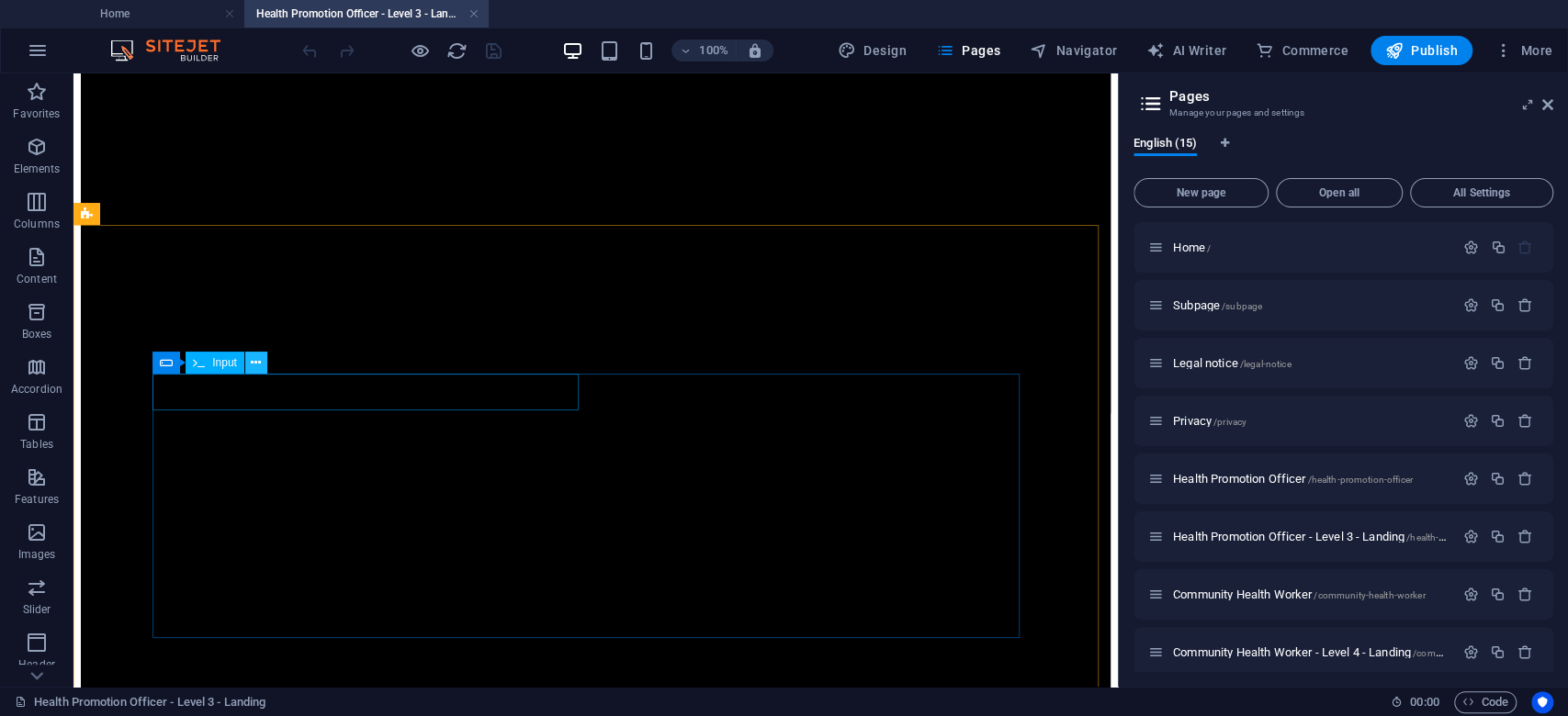
click at [260, 368] on icon at bounding box center [256, 363] width 10 height 19
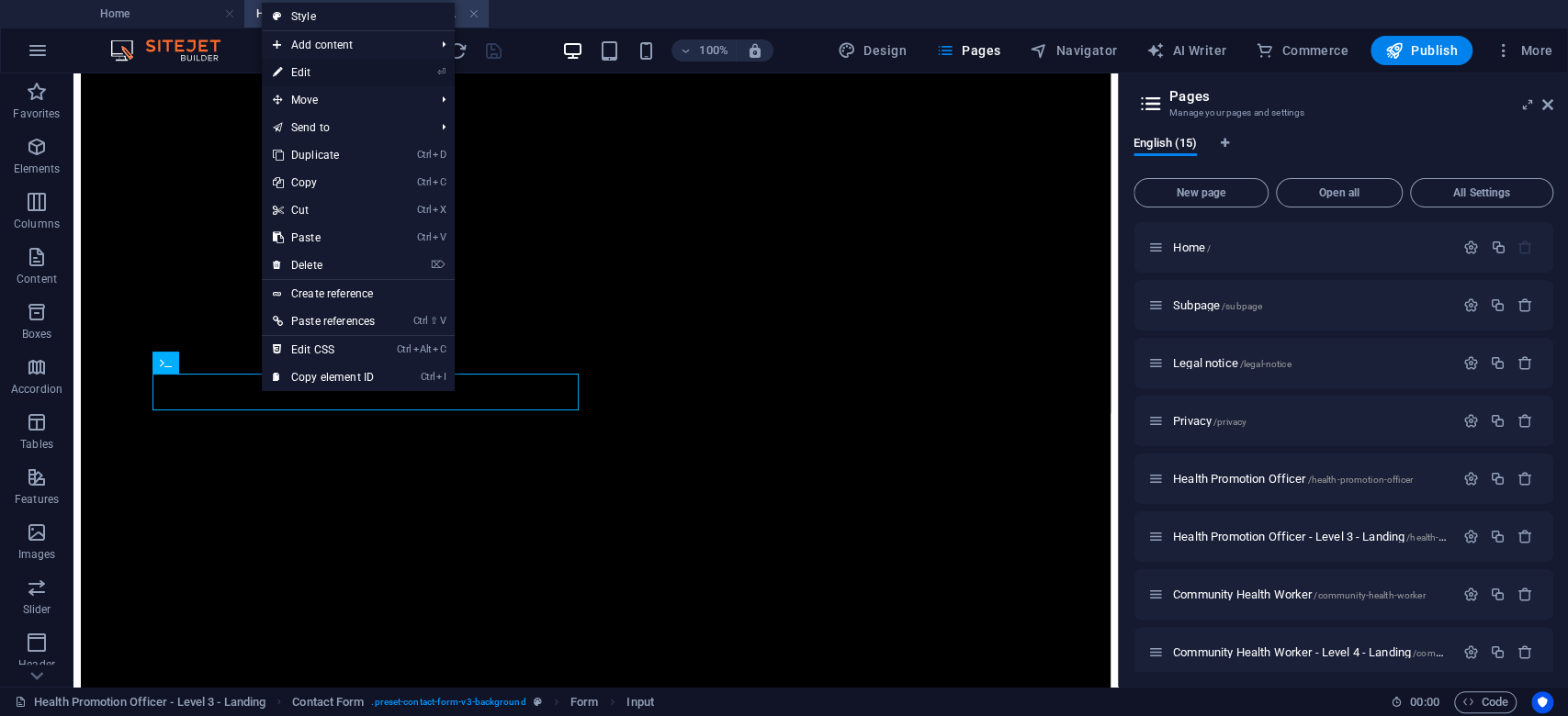
click at [332, 71] on link "⏎ Edit" at bounding box center [324, 73] width 124 height 28
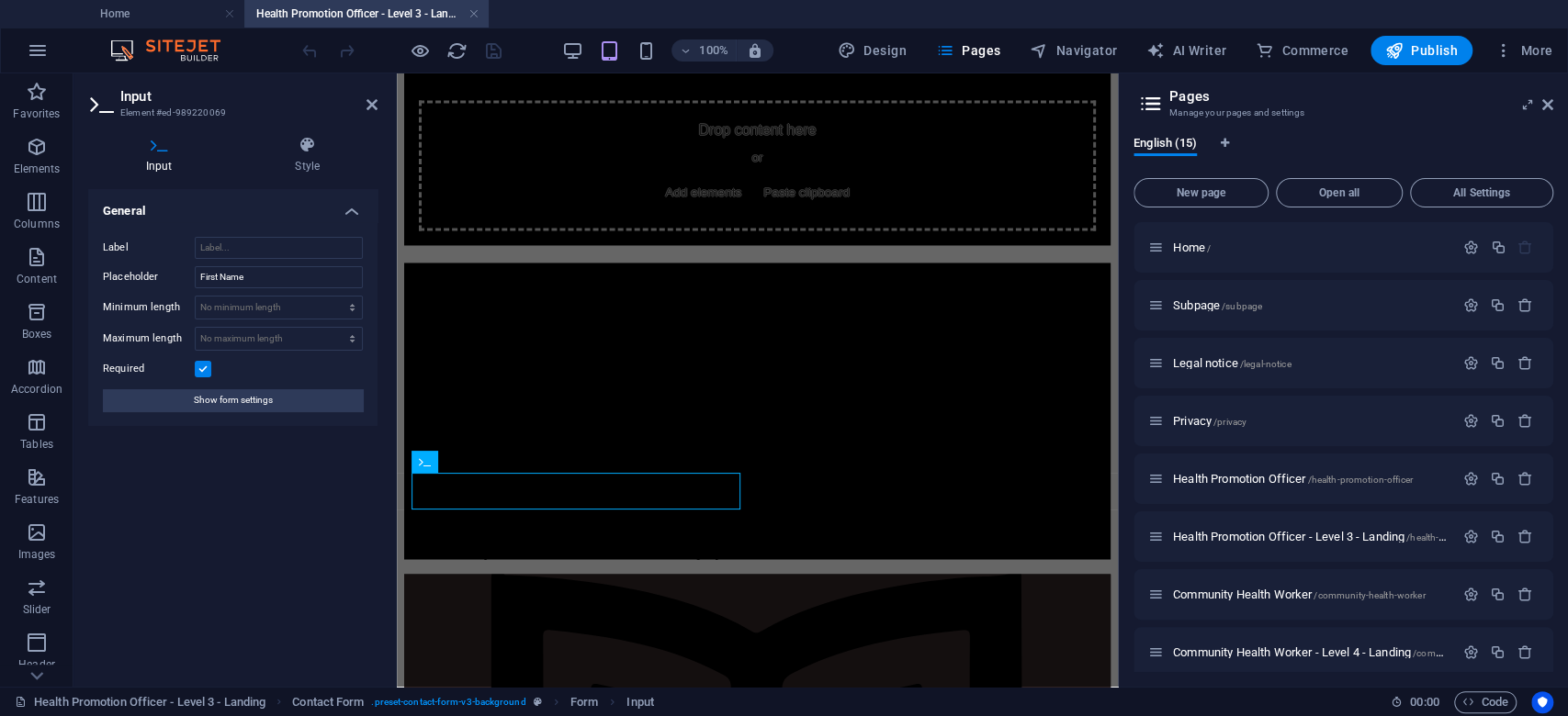
scroll to position [1873, 0]
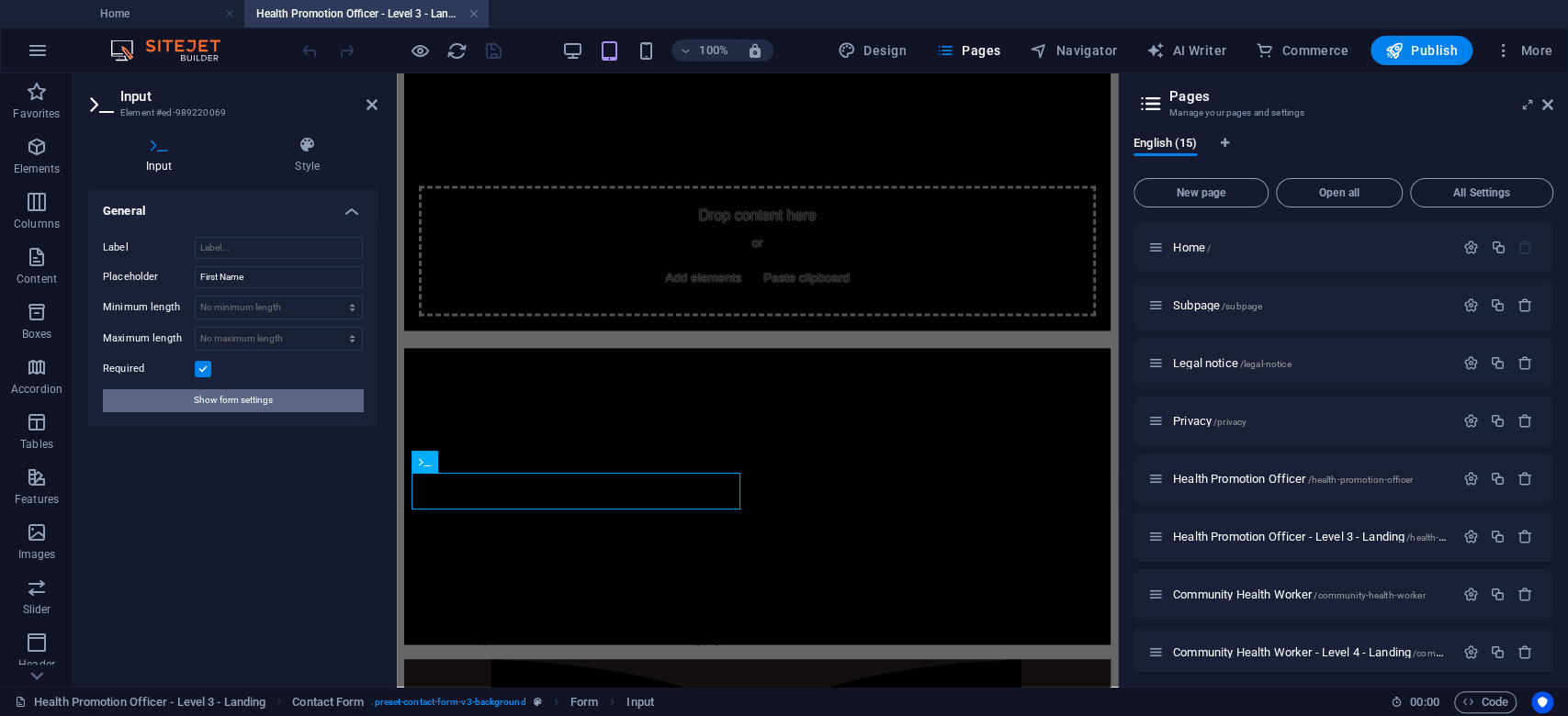
click at [250, 393] on span "Show form settings" at bounding box center [234, 401] width 79 height 22
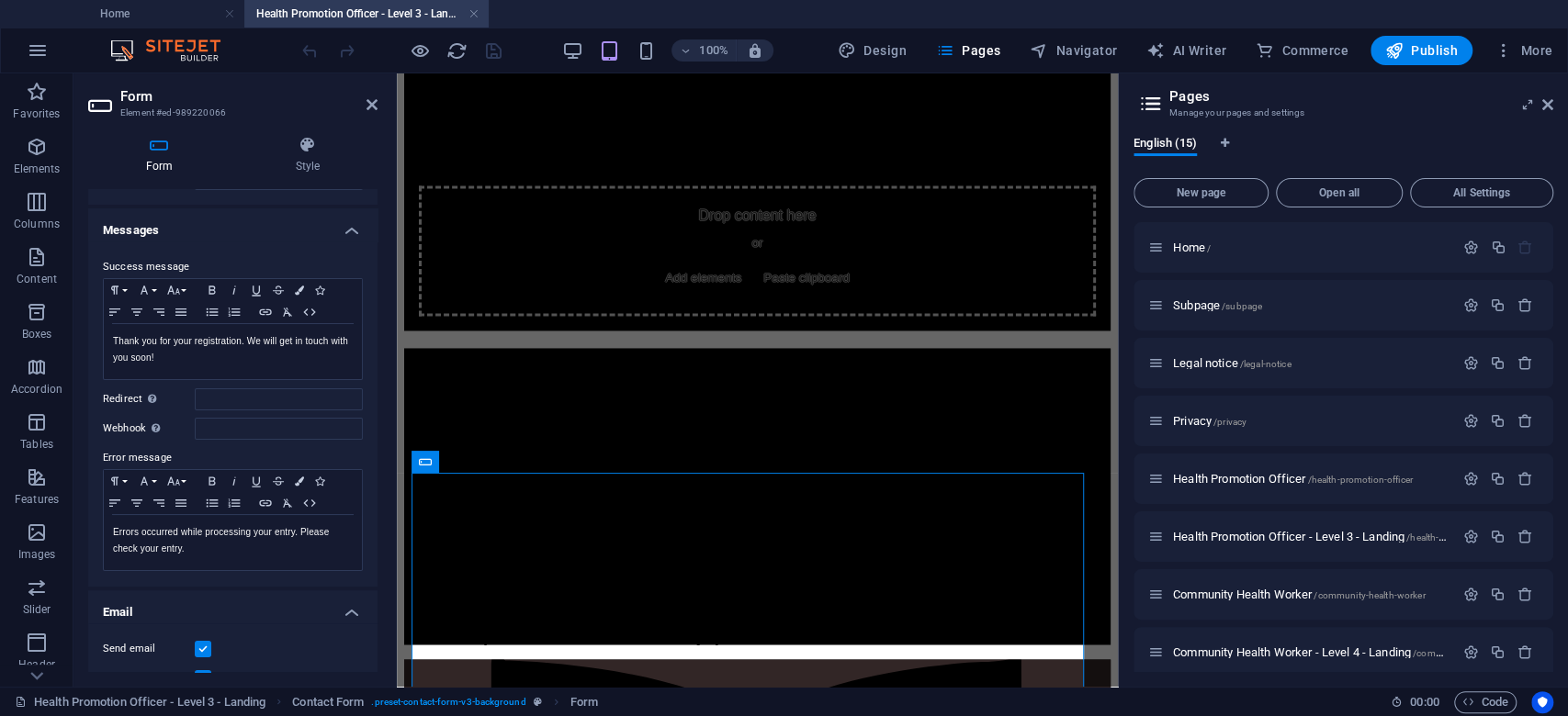
scroll to position [0, 0]
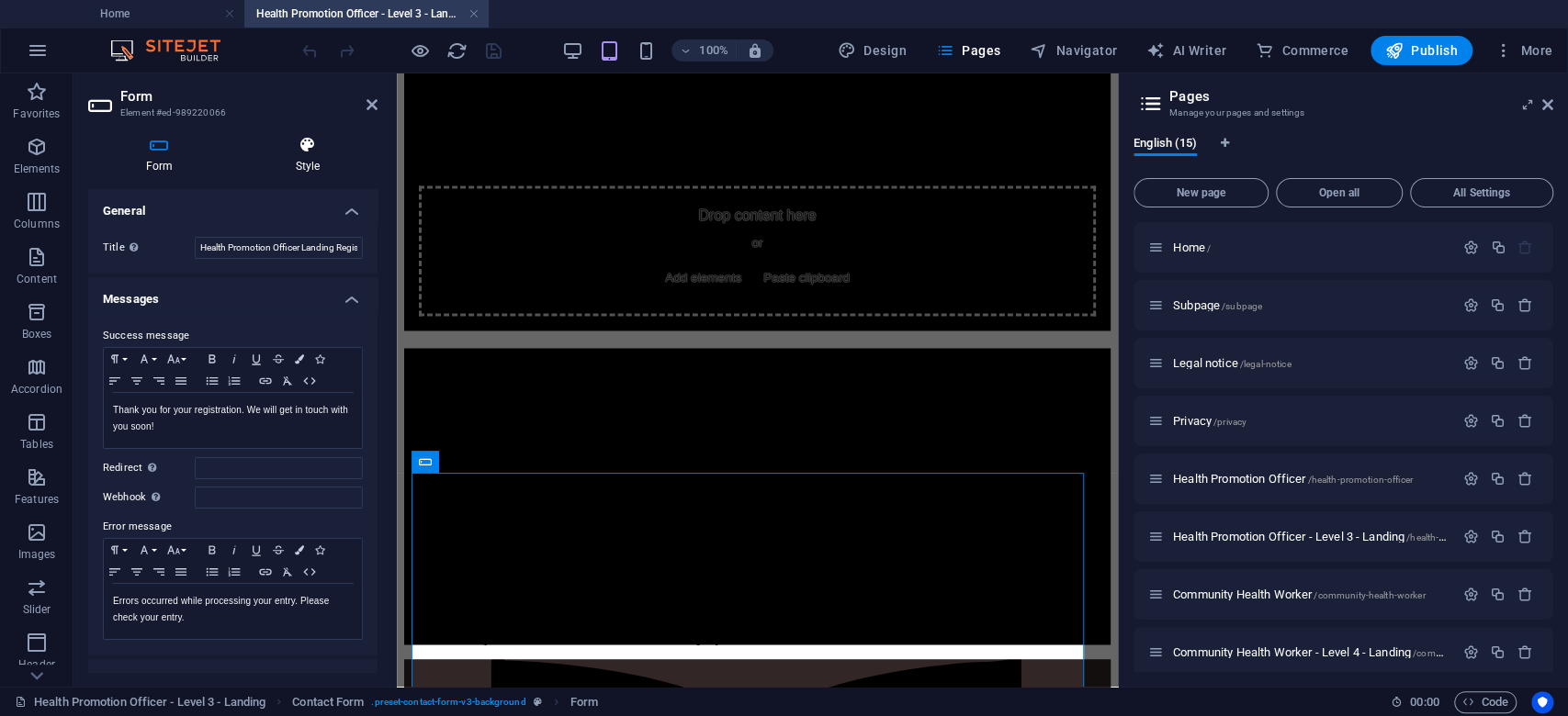
click at [303, 160] on h4 "Style" at bounding box center [308, 155] width 140 height 39
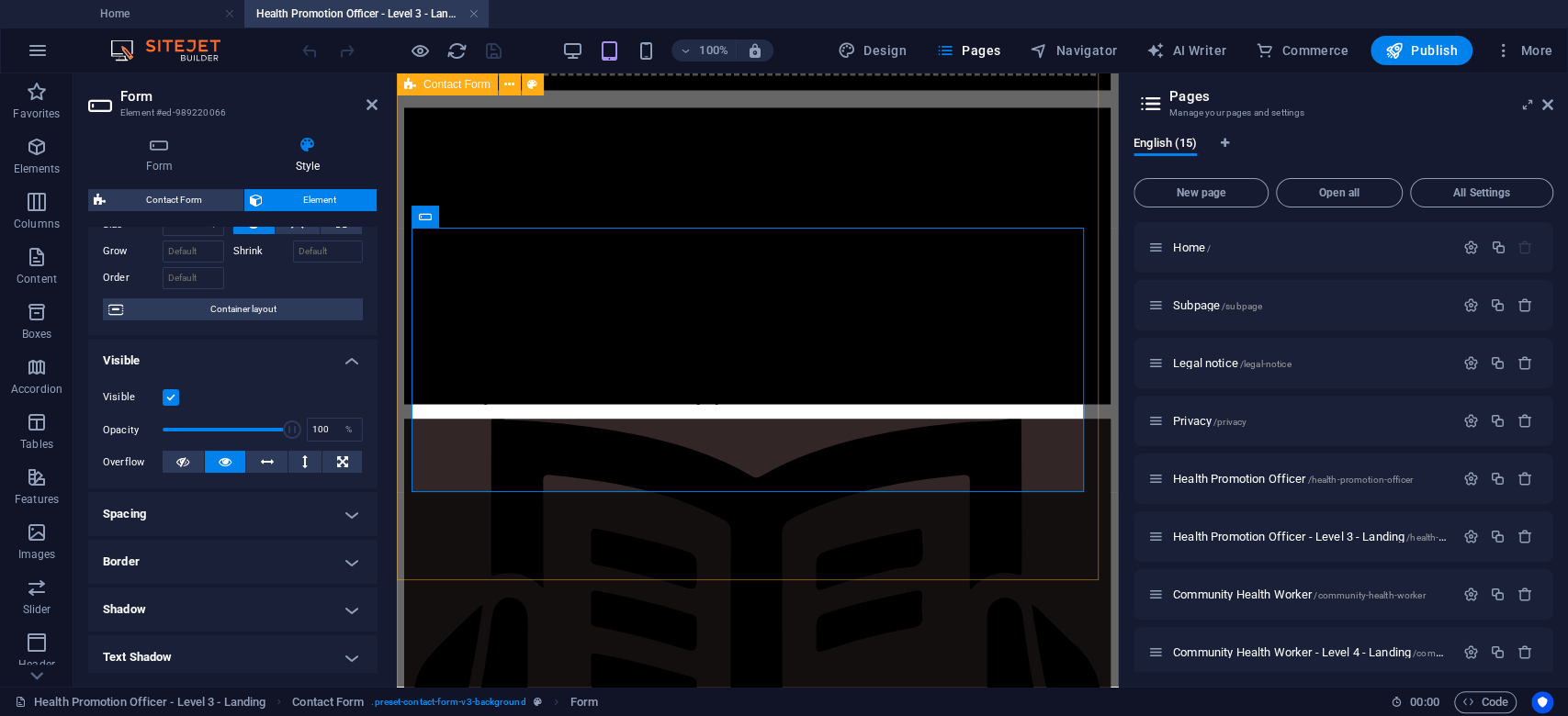
scroll to position [2118, 0]
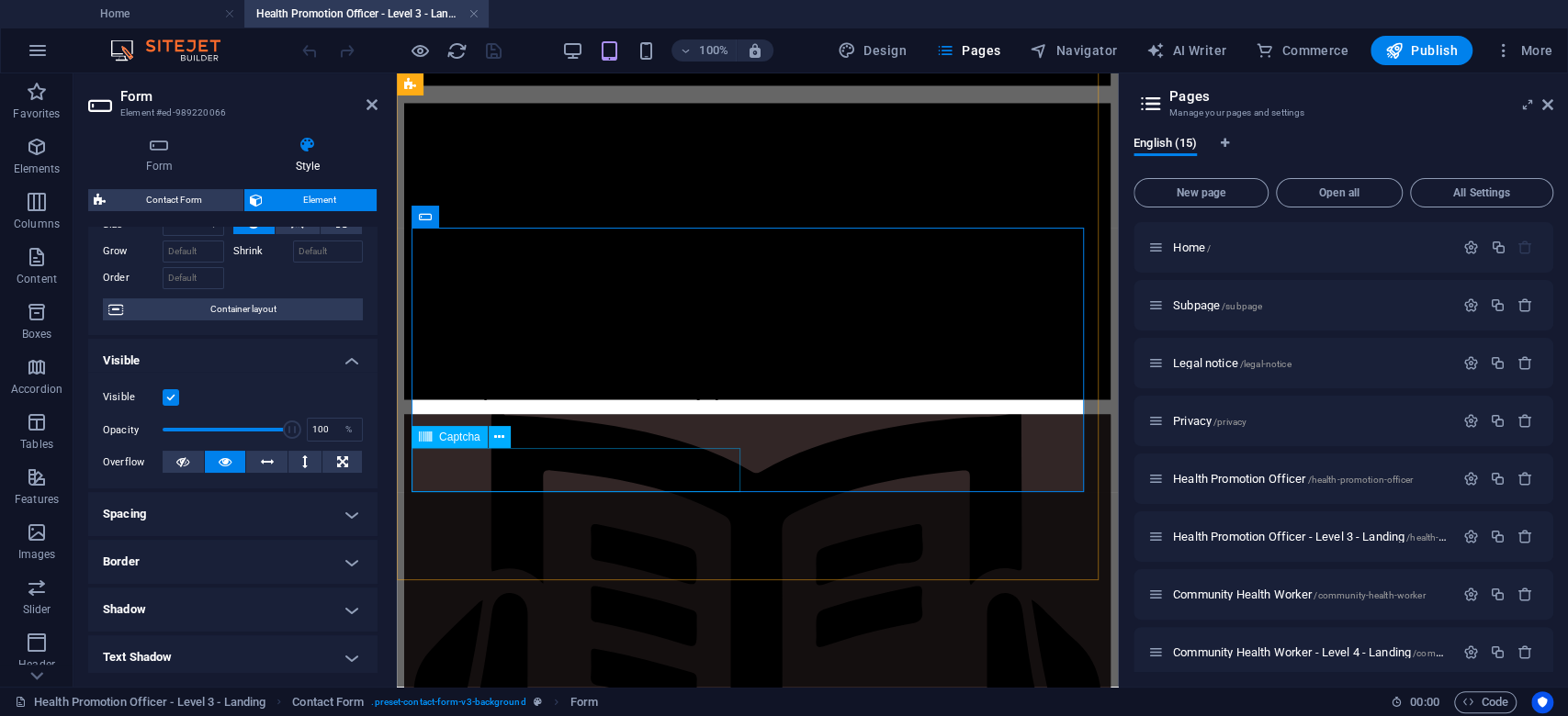
click at [471, 438] on span "Captcha" at bounding box center [459, 437] width 41 height 11
click at [495, 438] on icon at bounding box center [498, 437] width 10 height 19
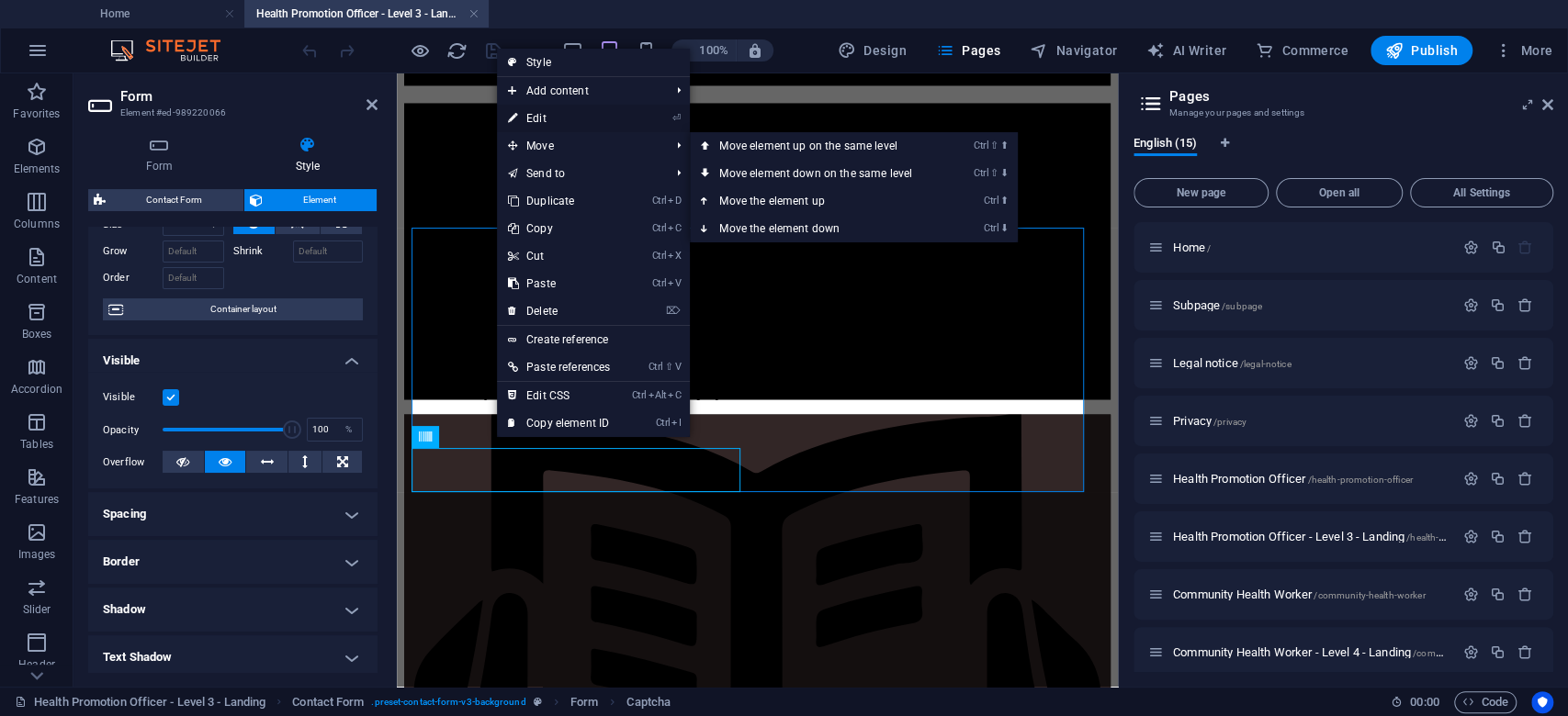
click at [539, 119] on link "⏎ Edit" at bounding box center [558, 119] width 124 height 28
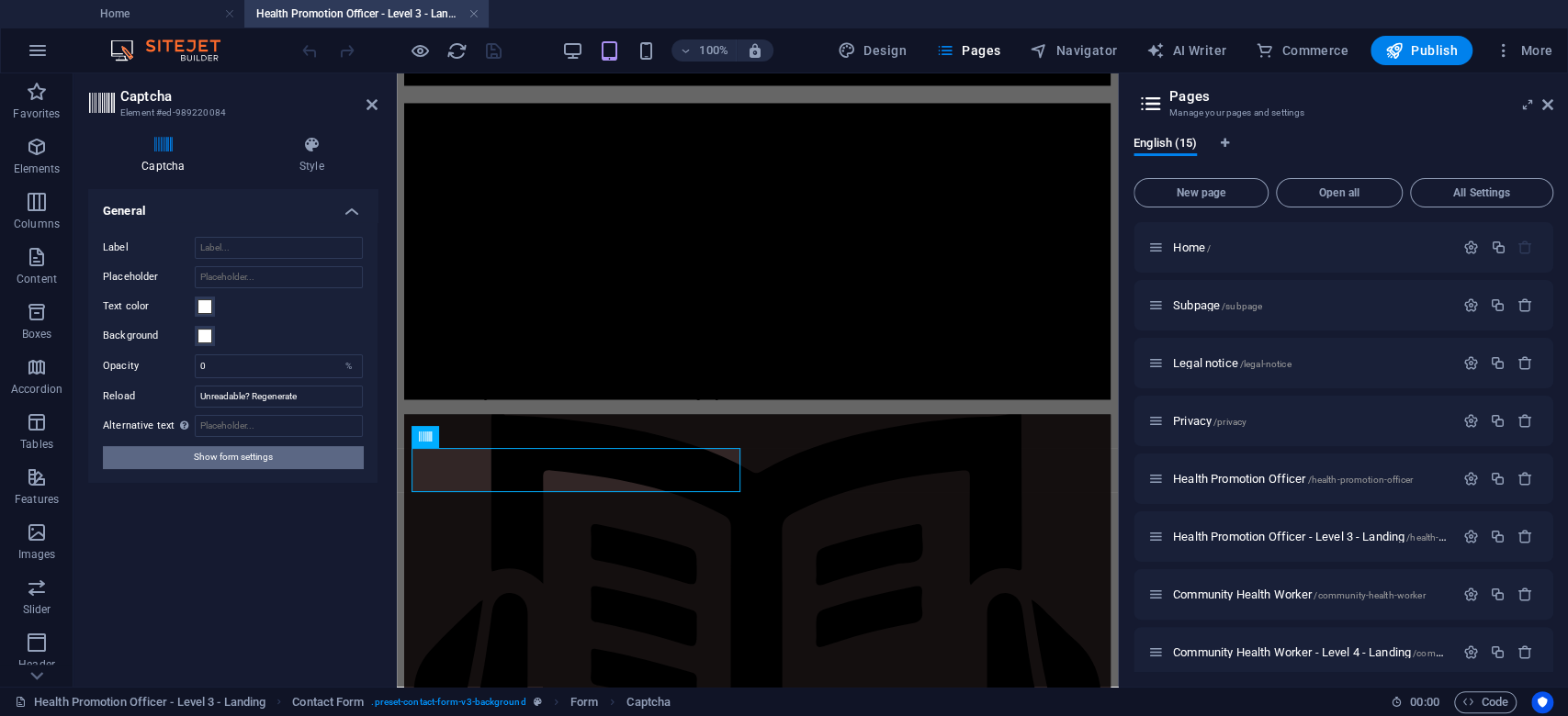
click at [229, 459] on span "Show form settings" at bounding box center [234, 457] width 79 height 22
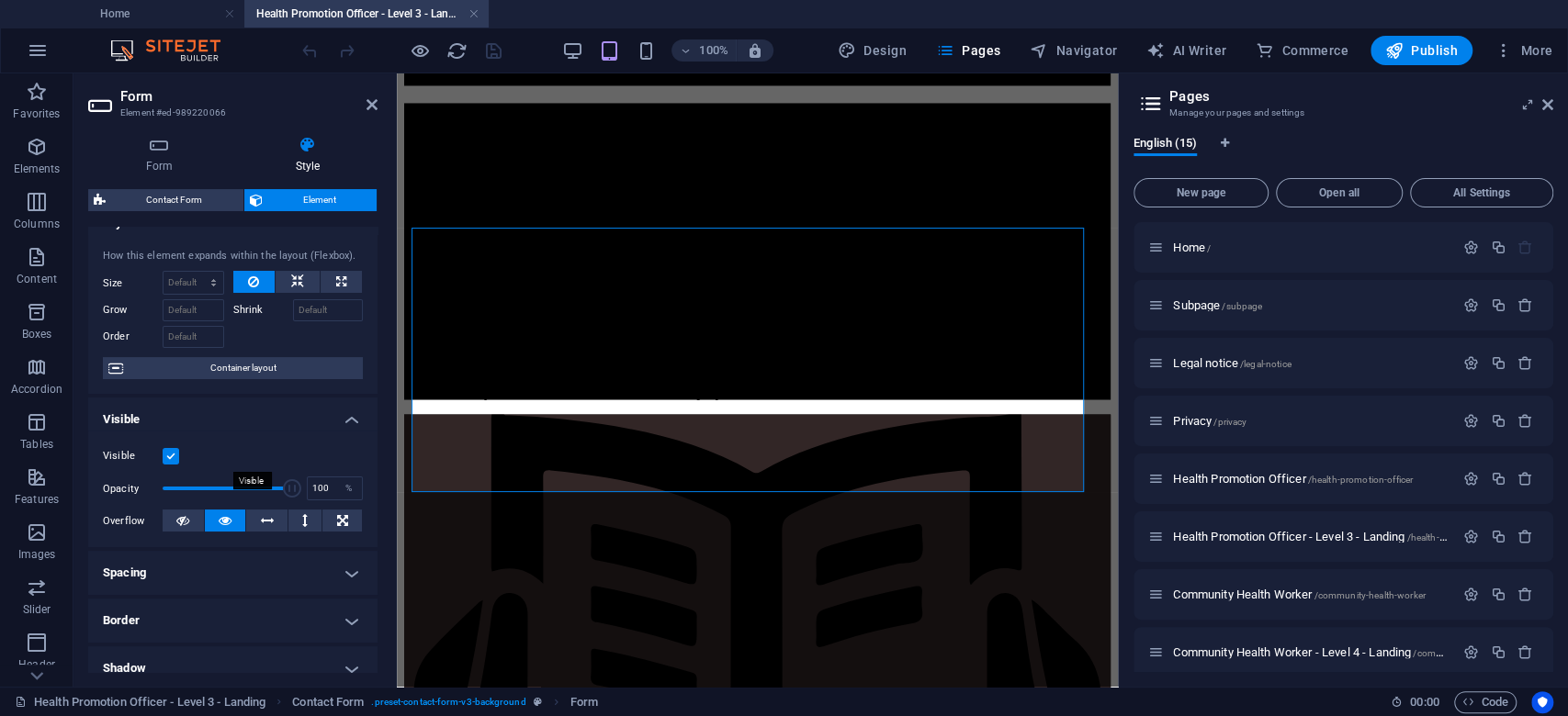
scroll to position [0, 0]
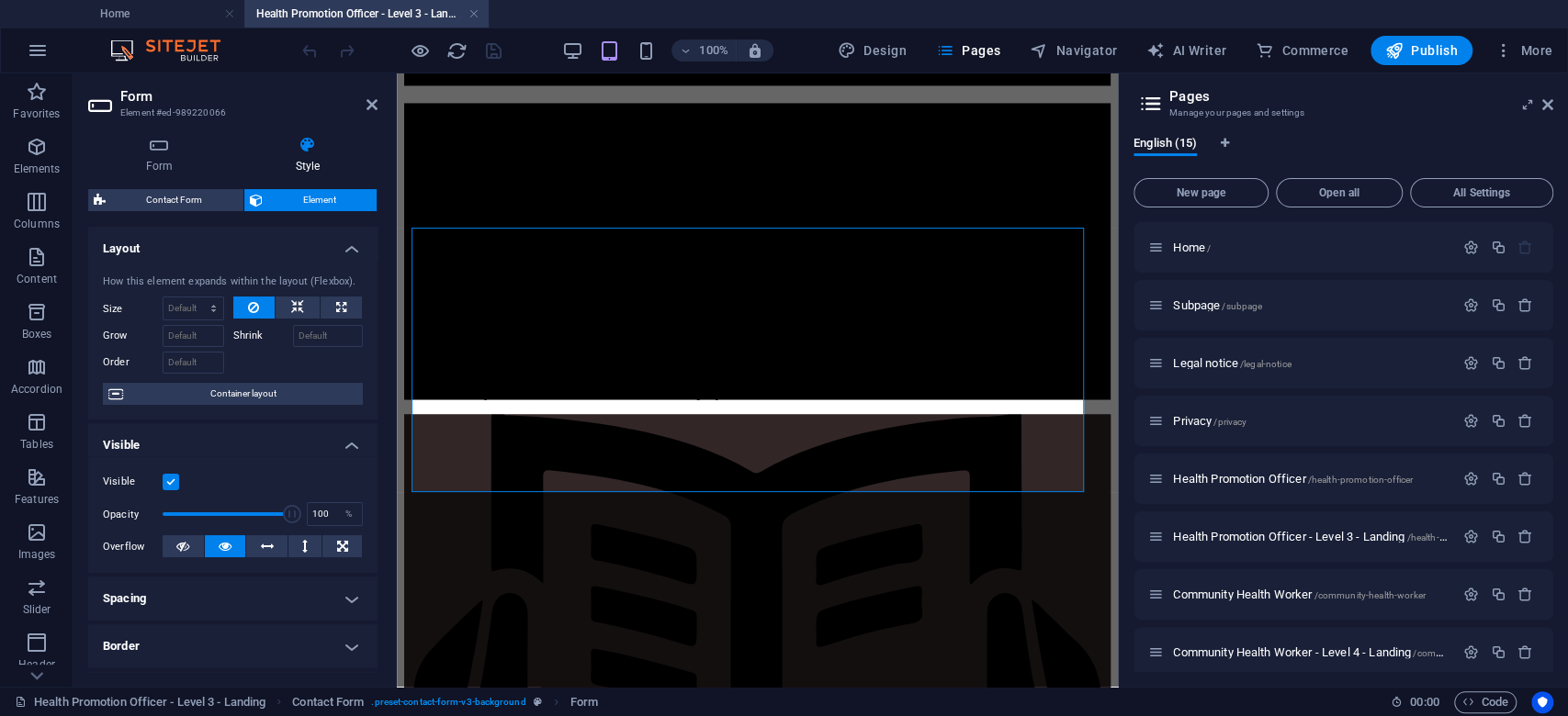
click at [328, 254] on h4 "Layout" at bounding box center [233, 244] width 290 height 33
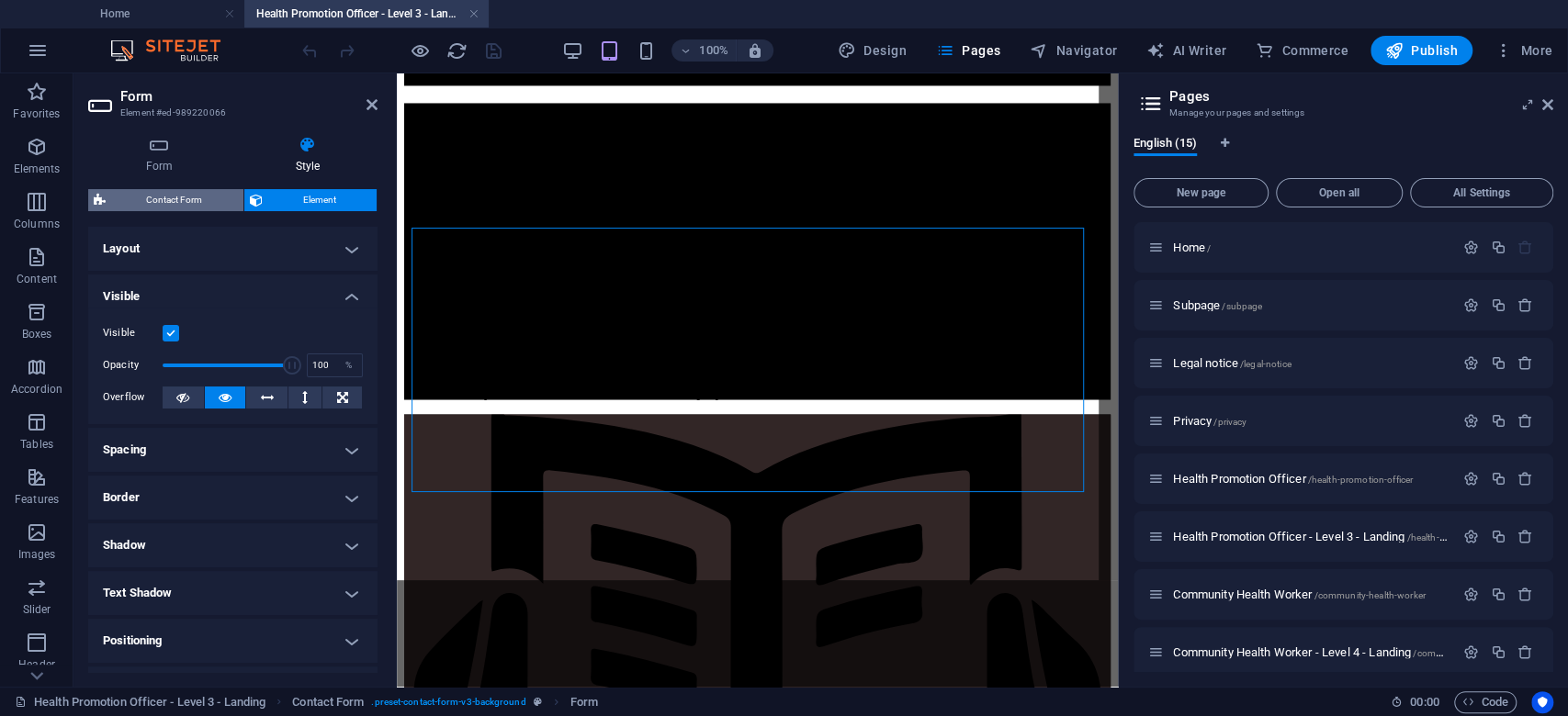
click at [172, 204] on span "Contact Form" at bounding box center [175, 200] width 127 height 22
select select "rem"
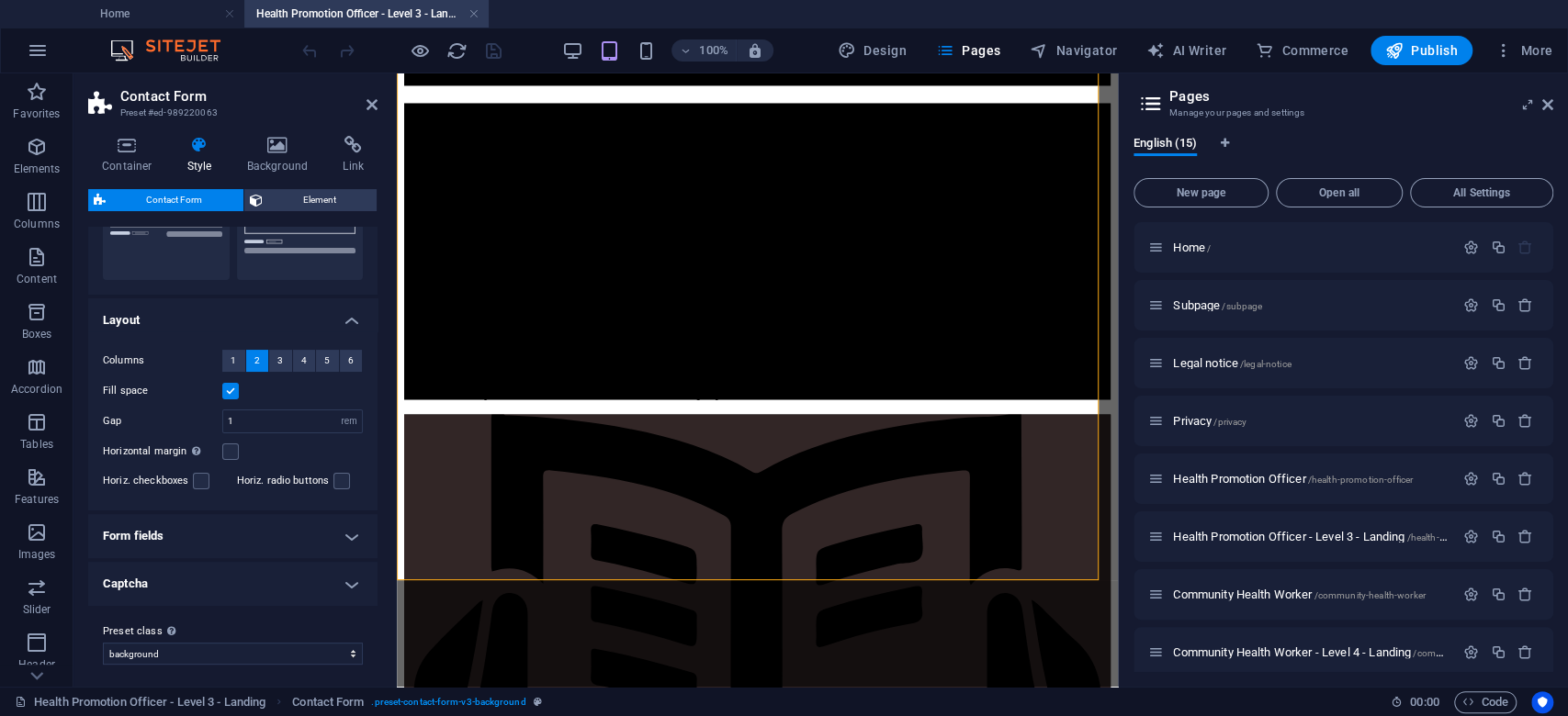
scroll to position [250, 0]
click at [181, 565] on h4 "Captcha" at bounding box center [233, 578] width 290 height 44
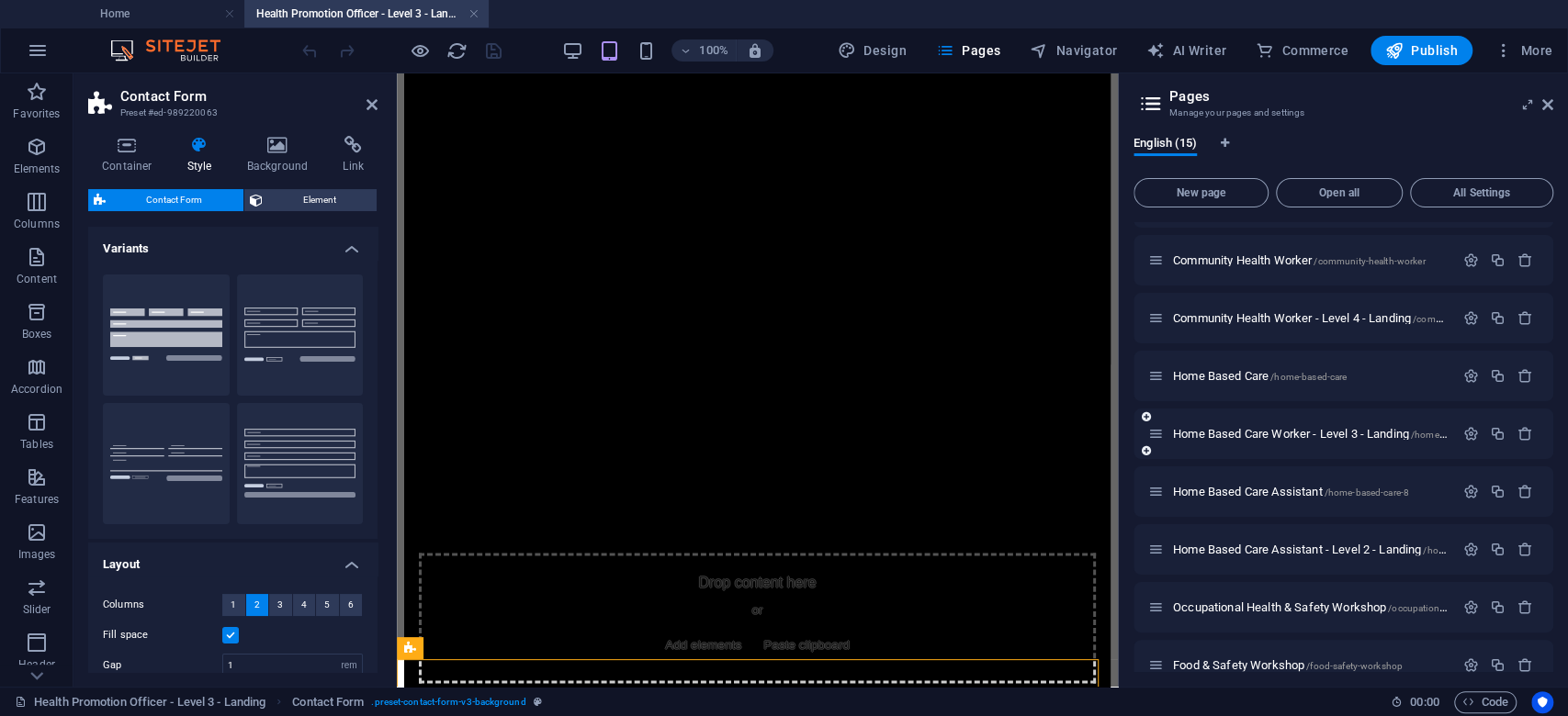
scroll to position [368, 0]
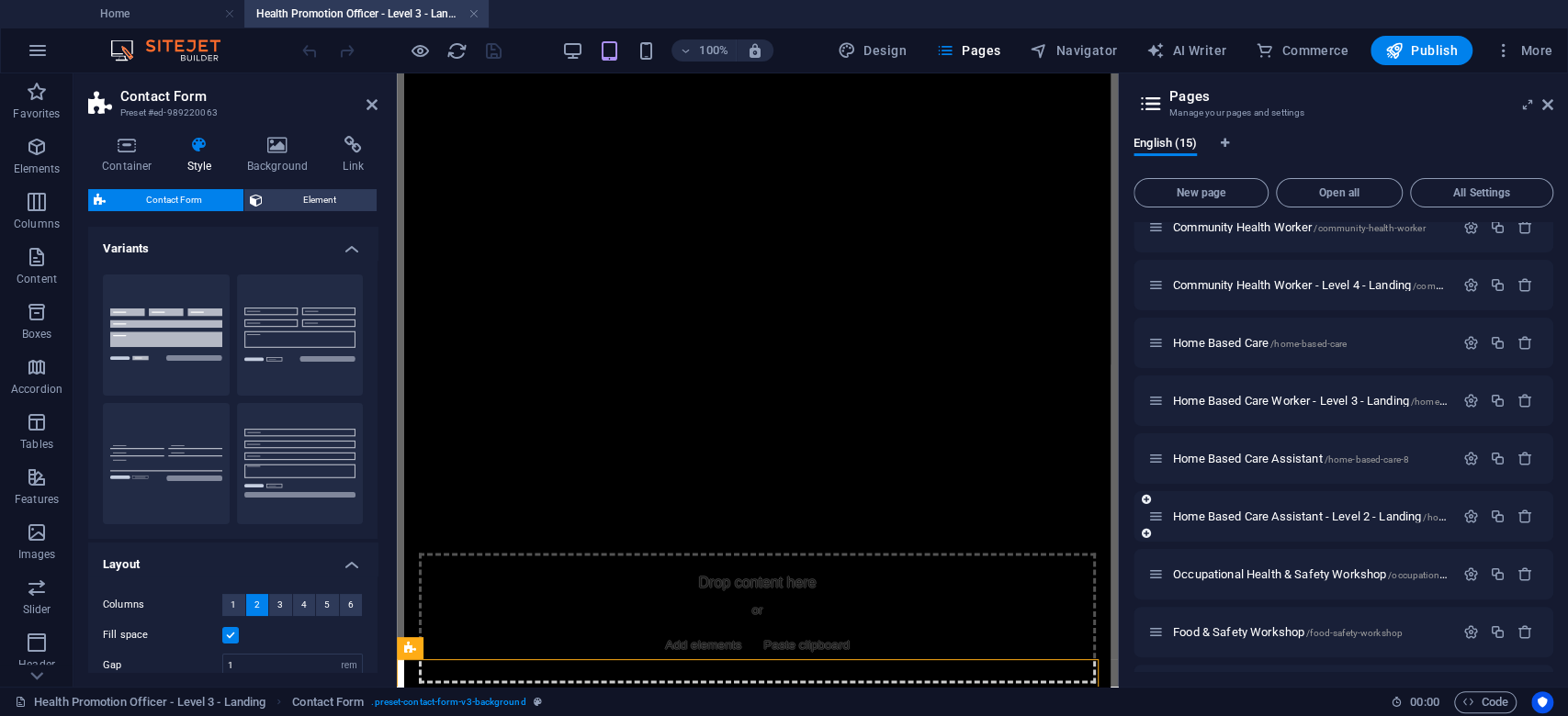
click at [1272, 522] on div "Home Based Care Assistant - Level 2 - Landing /home-based-care-assistant-level-2" at bounding box center [1301, 516] width 306 height 21
click at [1272, 517] on span "Home Based Care Assistant - Level 2 - Landing /home-based-care-assistant-level-2" at bounding box center [1371, 516] width 395 height 14
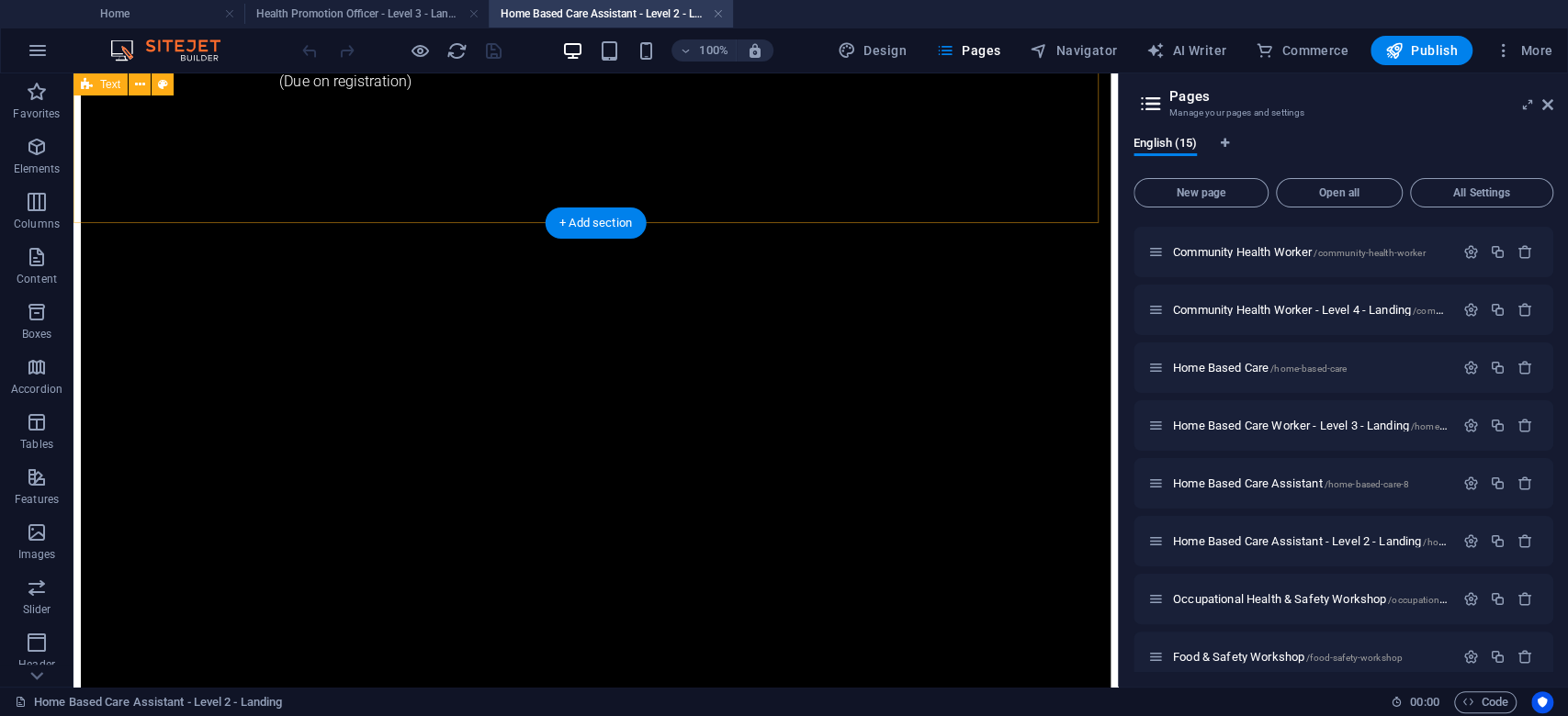
scroll to position [1248, 0]
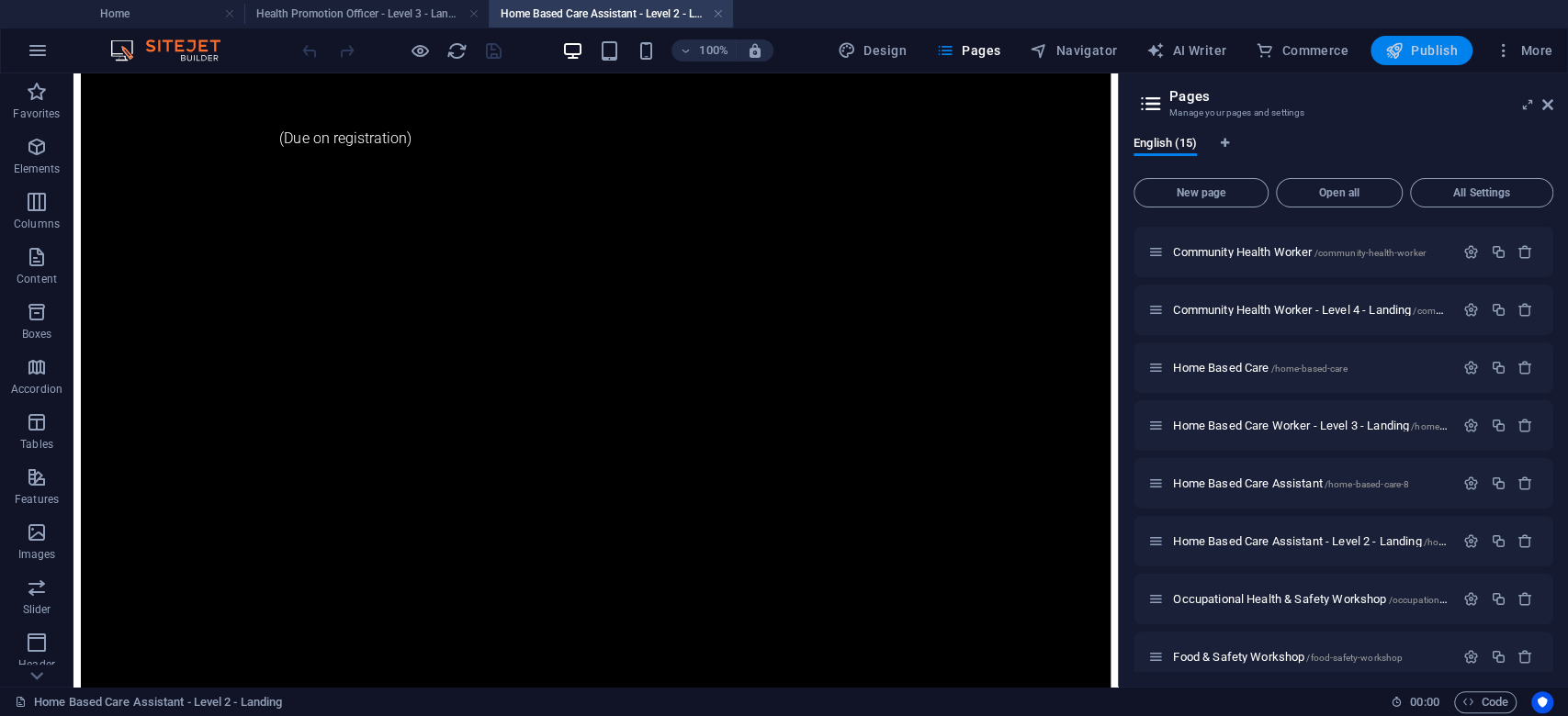
click at [1415, 49] on span "Publish" at bounding box center [1421, 51] width 73 height 18
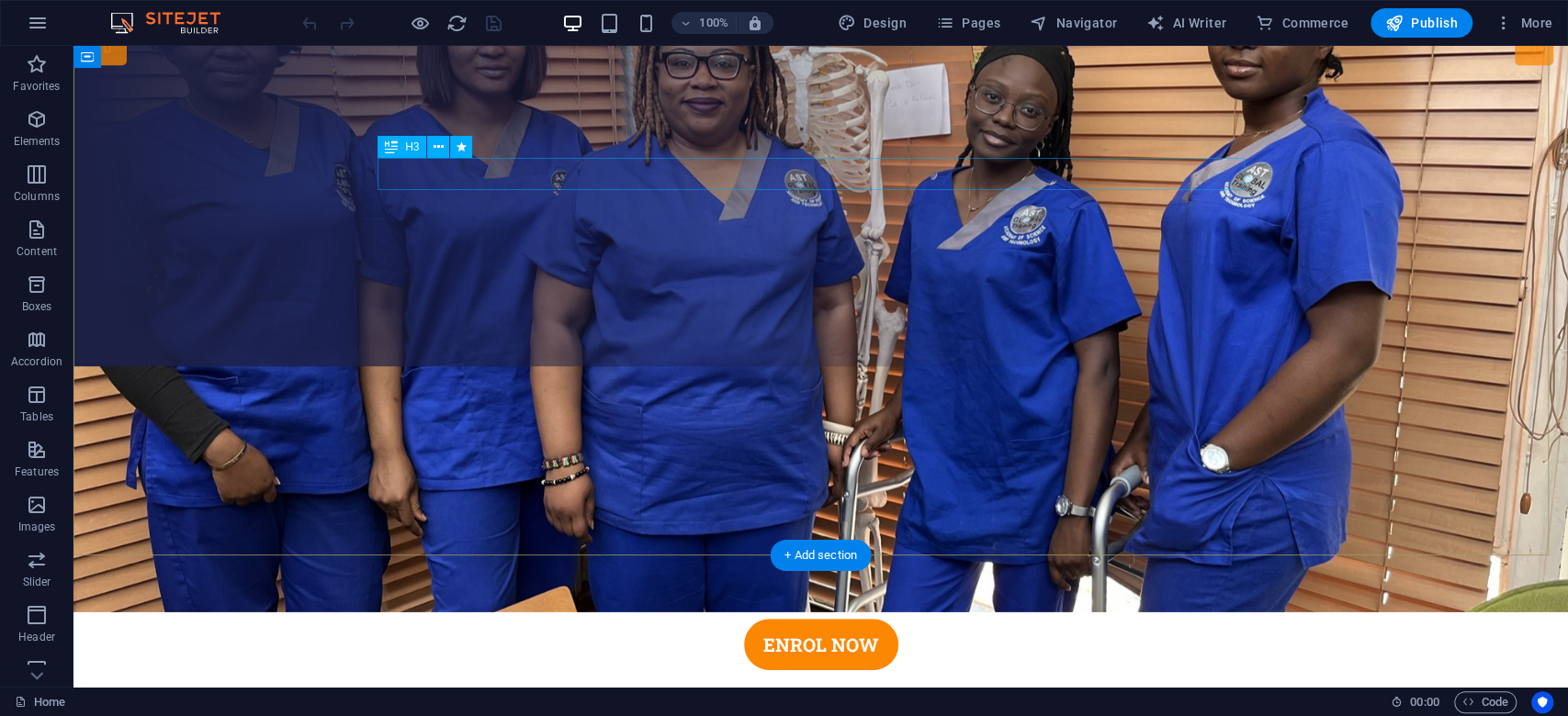
scroll to position [122, 0]
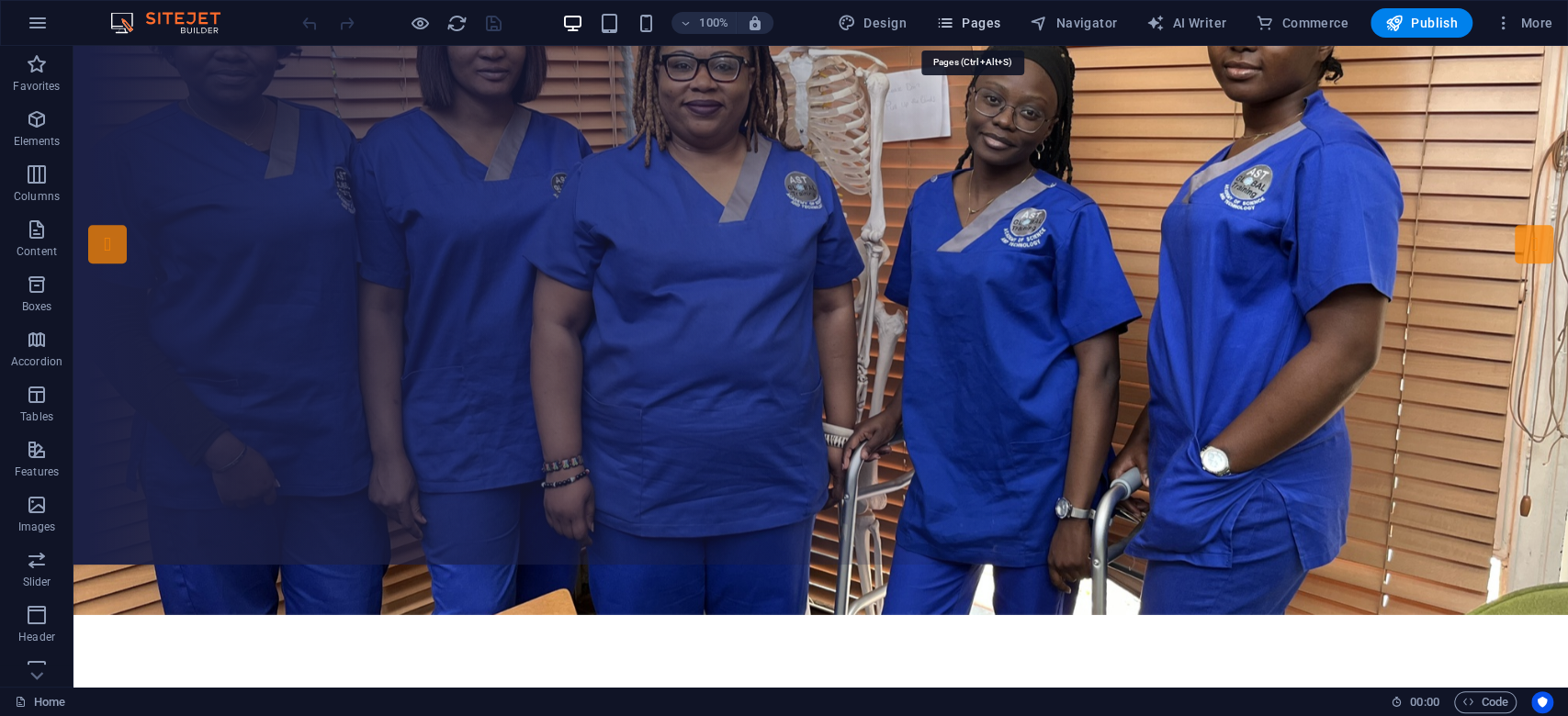
click at [998, 28] on span "Pages" at bounding box center [968, 23] width 64 height 18
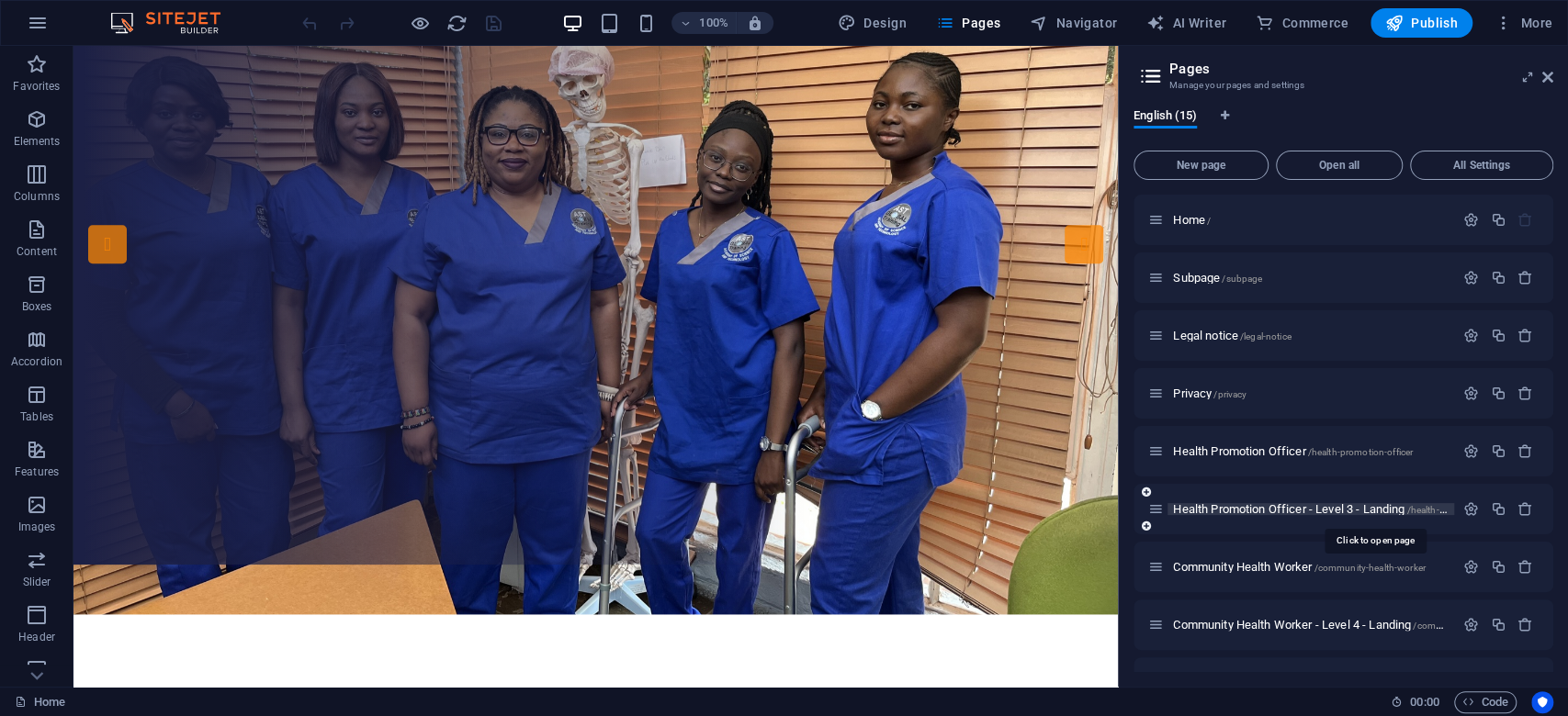
click at [1175, 508] on span "Health Promotion Officer - Level 3 - Landing /health-promotion-officer-level-3-…" at bounding box center [1374, 508] width 402 height 14
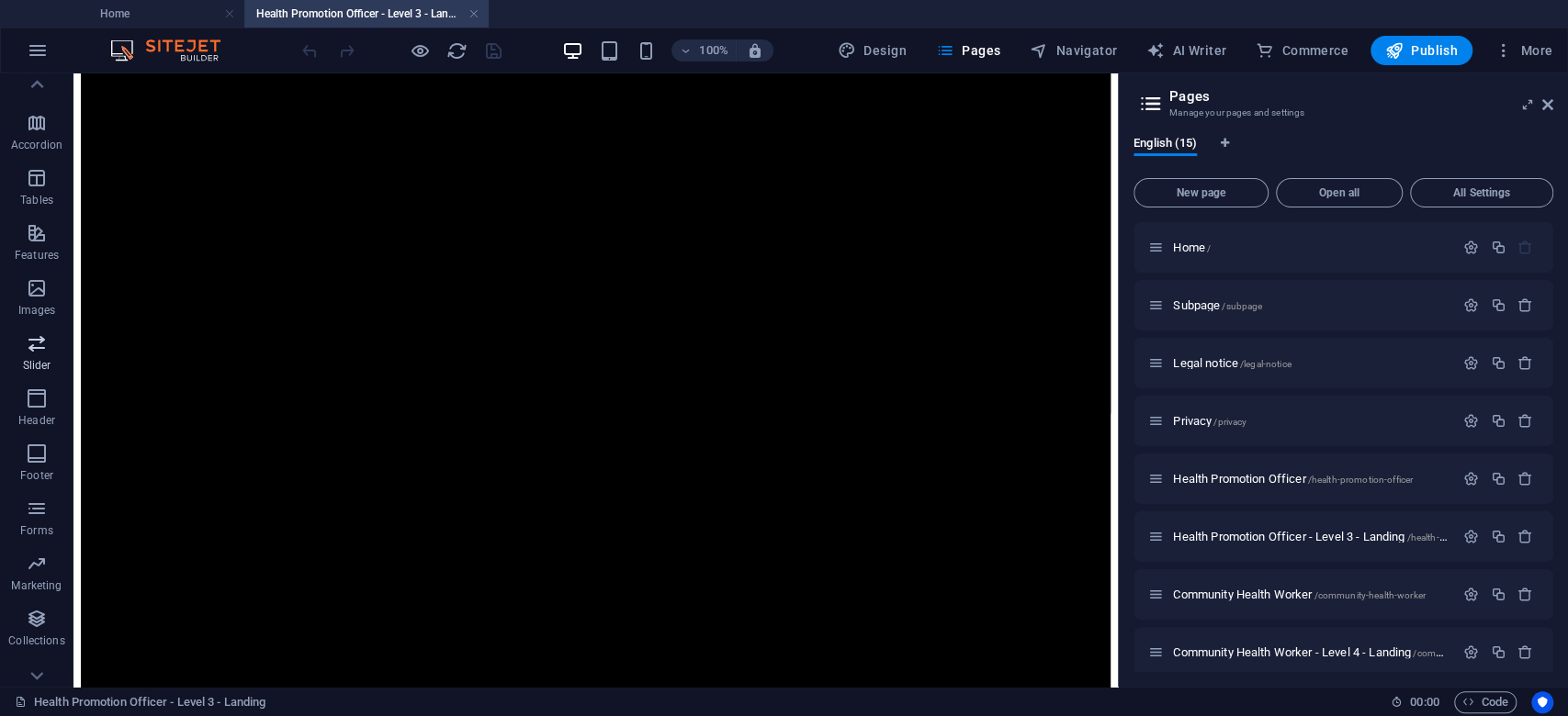
scroll to position [267, 0]
click at [40, 497] on span "Forms" at bounding box center [37, 496] width 74 height 44
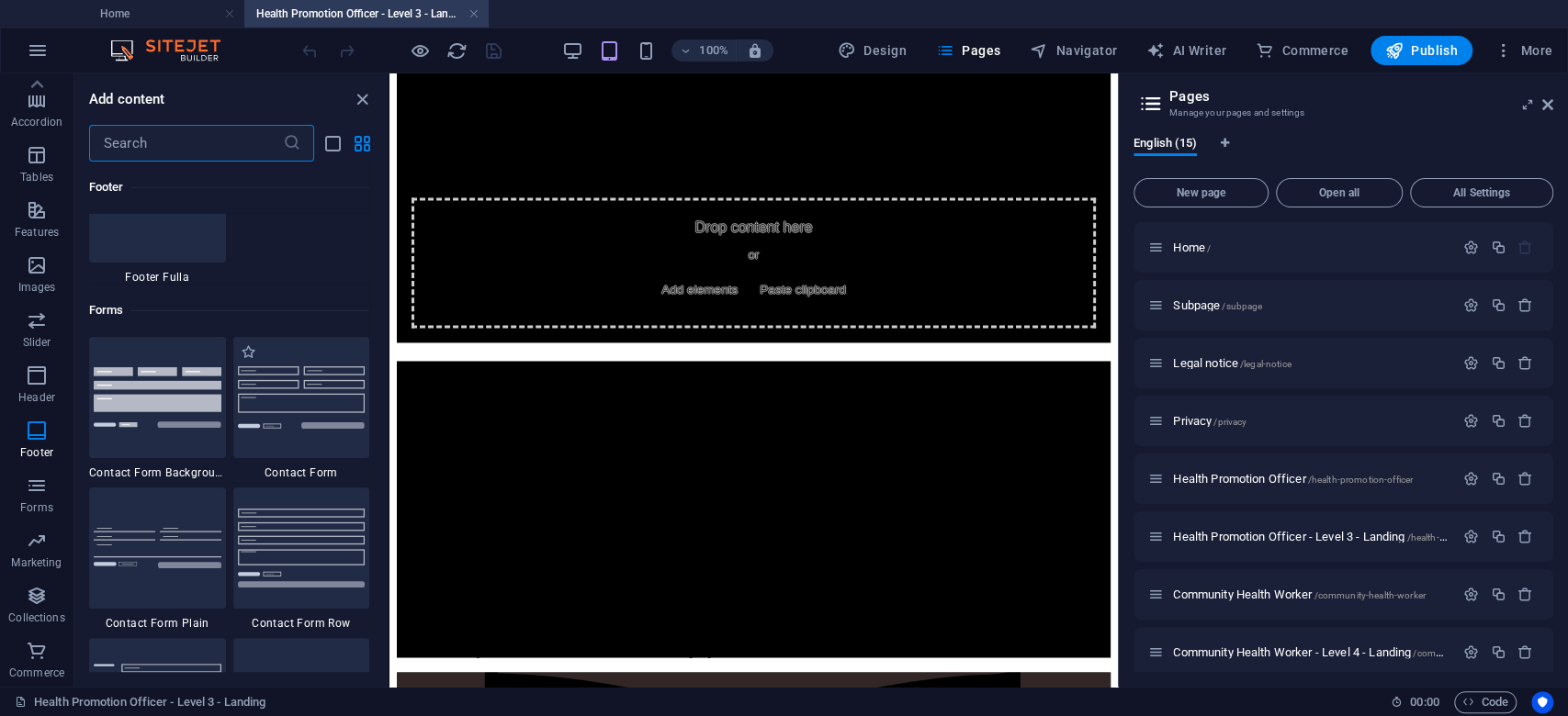
scroll to position [13404, 0]
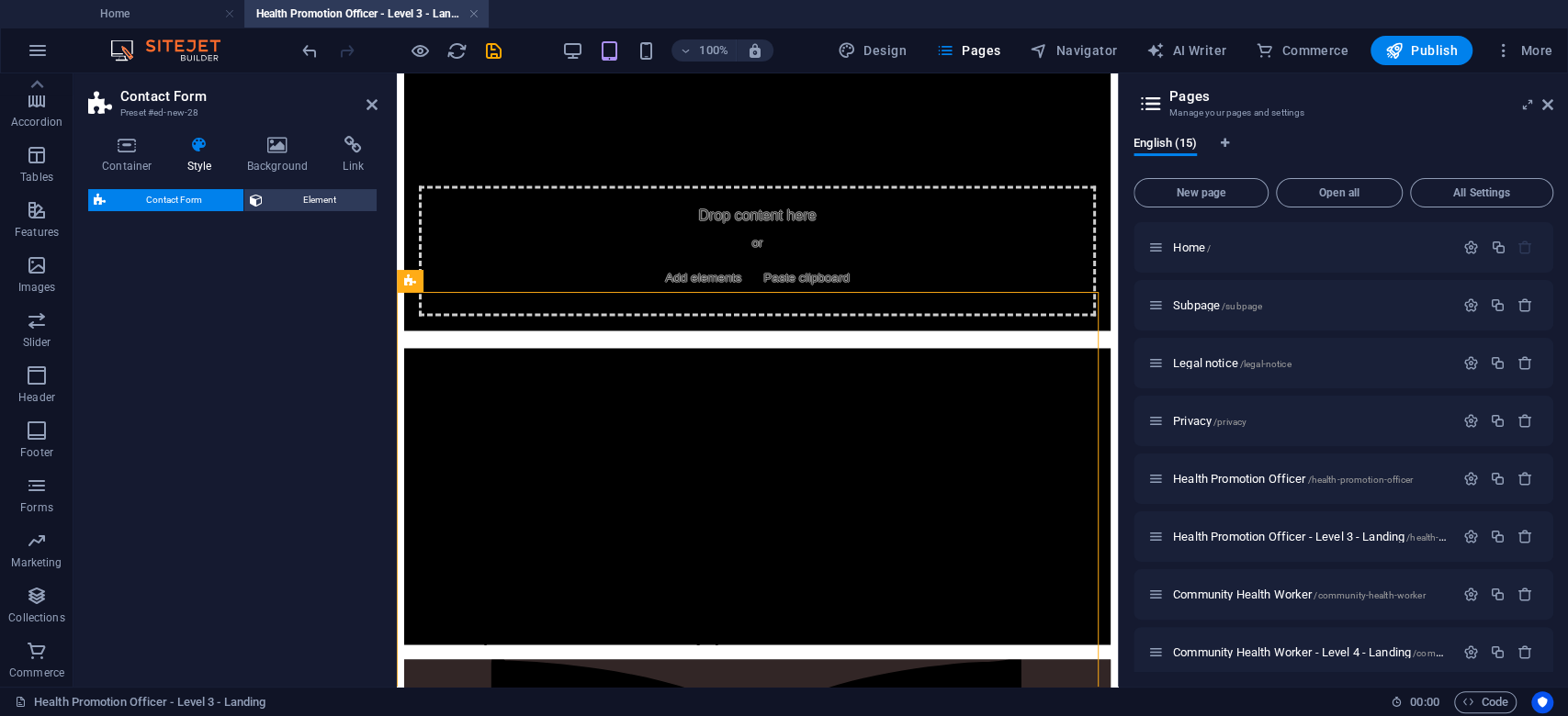
select select "rem"
select select "preset-contact-form-v3-plain"
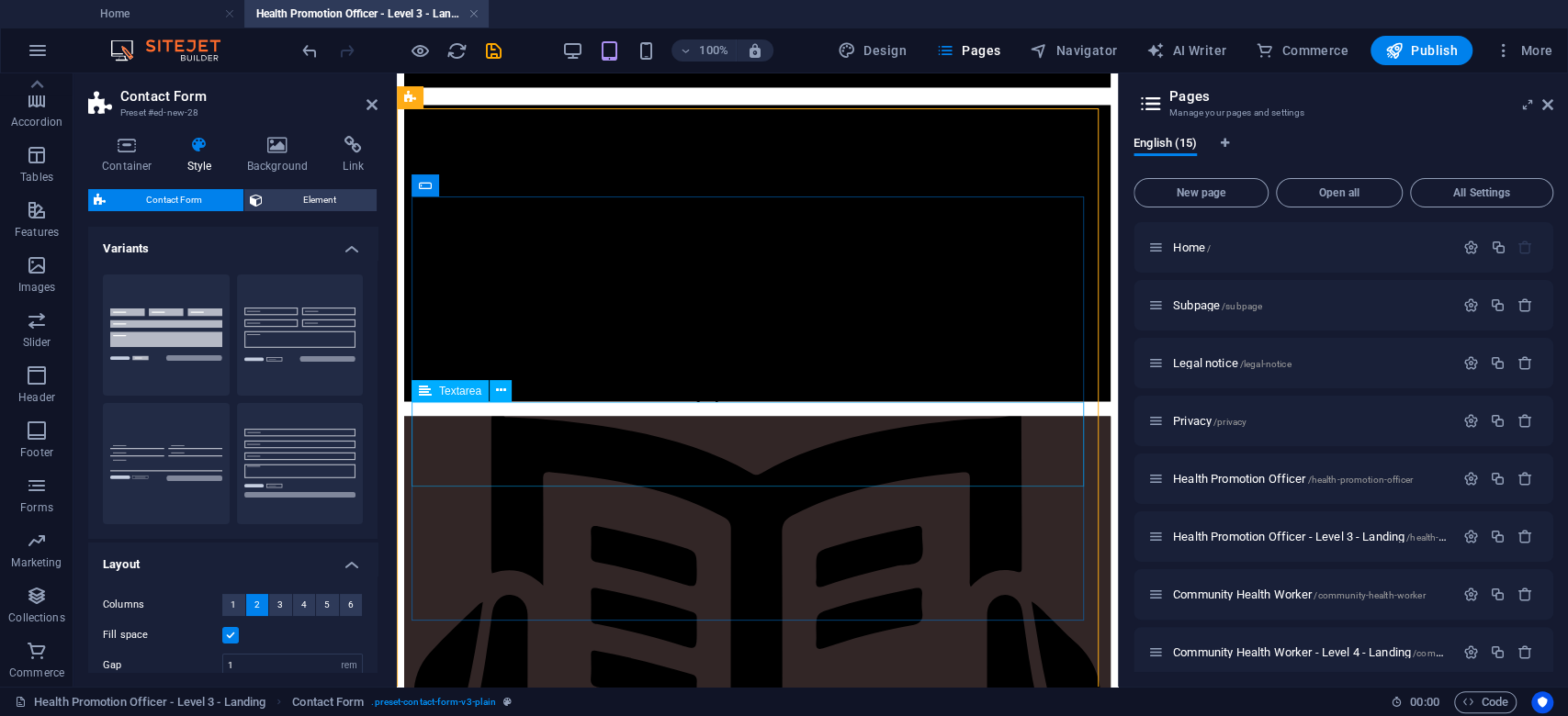
scroll to position [2118, 0]
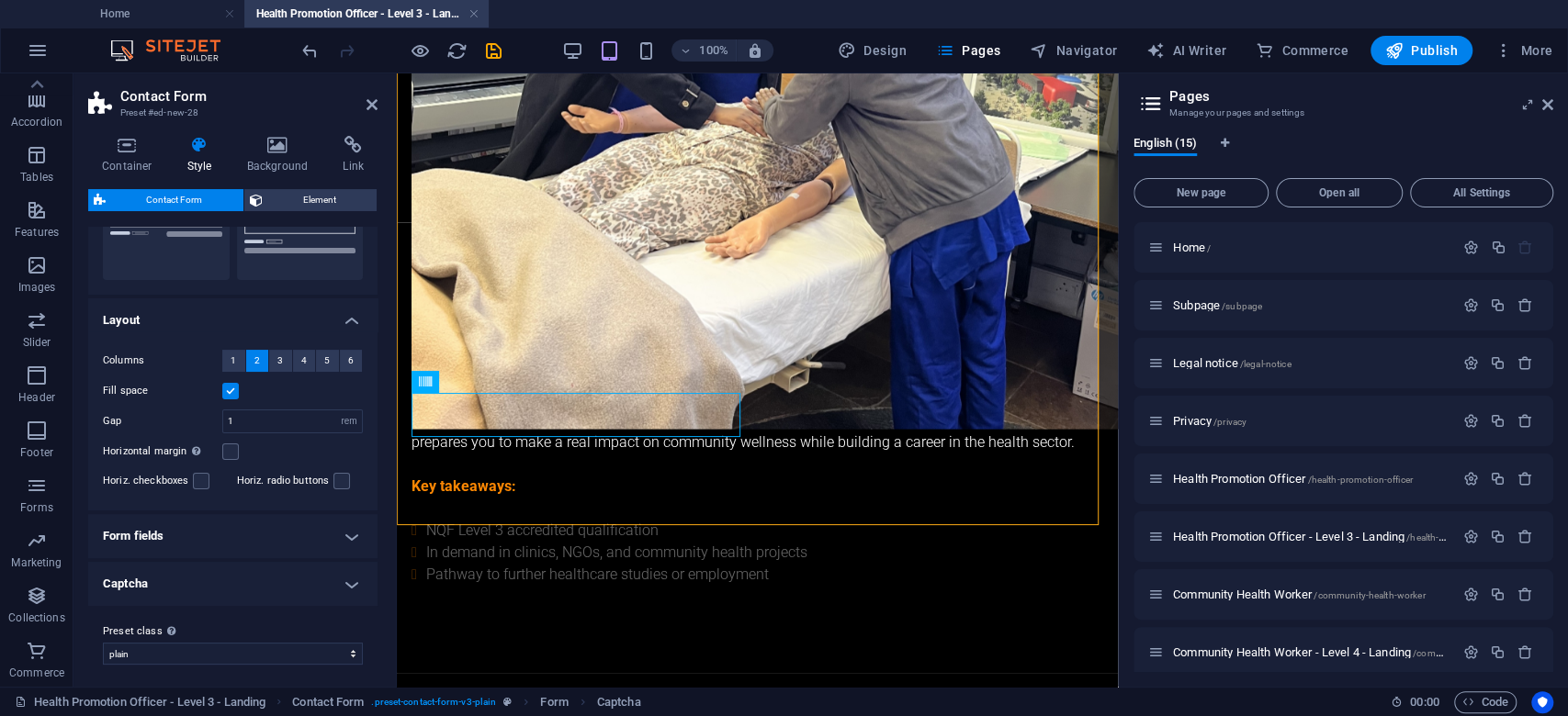
scroll to position [250, 0]
click at [195, 536] on h4 "Captcha" at bounding box center [233, 578] width 290 height 44
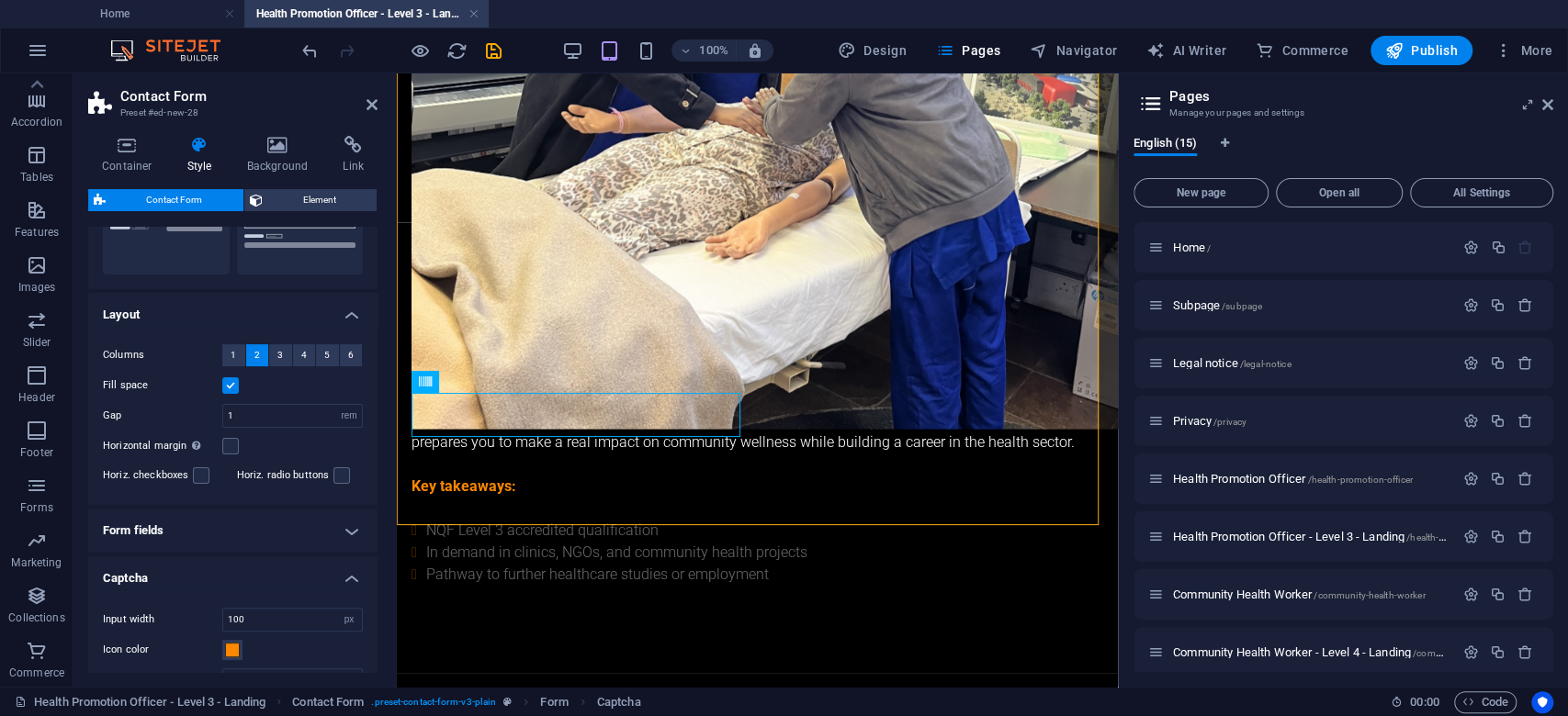
scroll to position [360, 0]
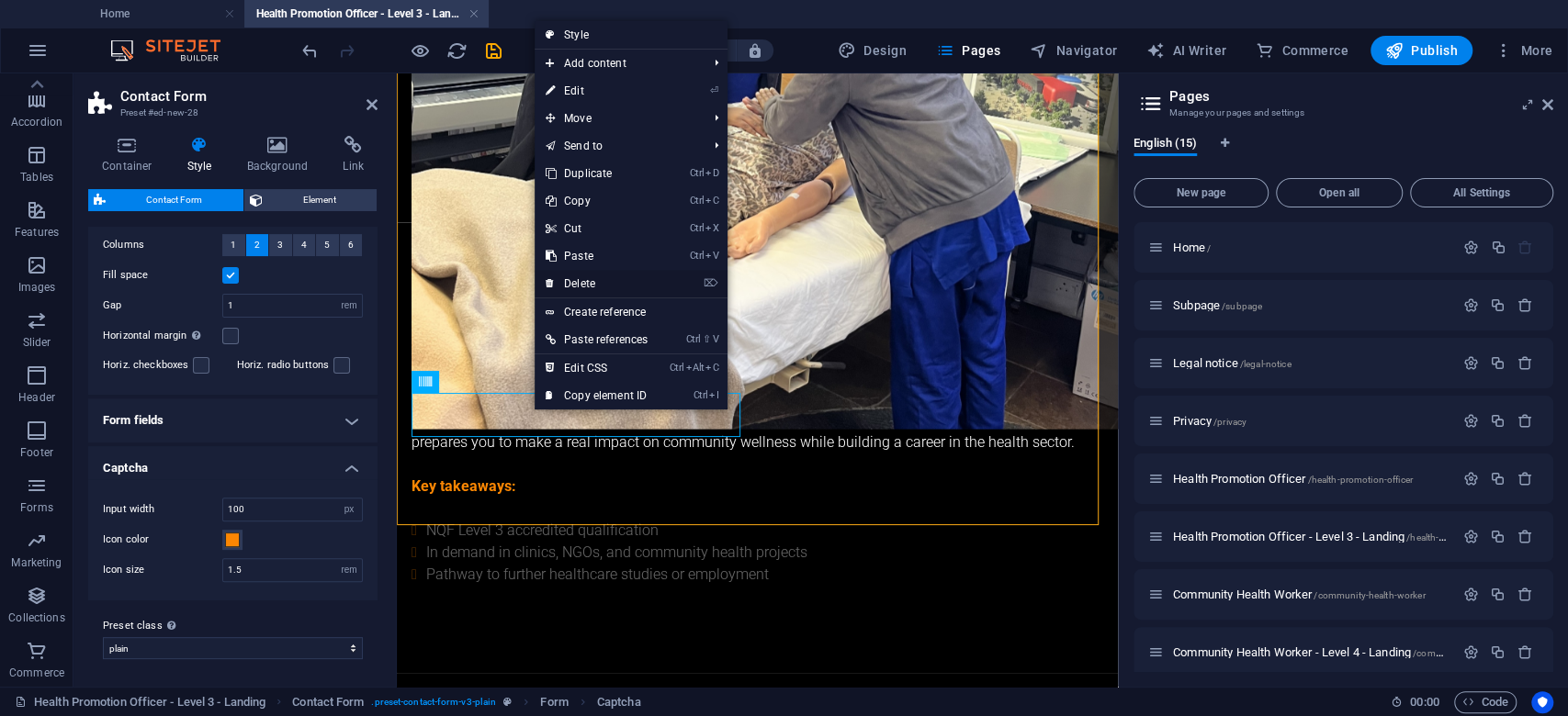
click at [597, 286] on link "⌦ Delete" at bounding box center [596, 284] width 124 height 28
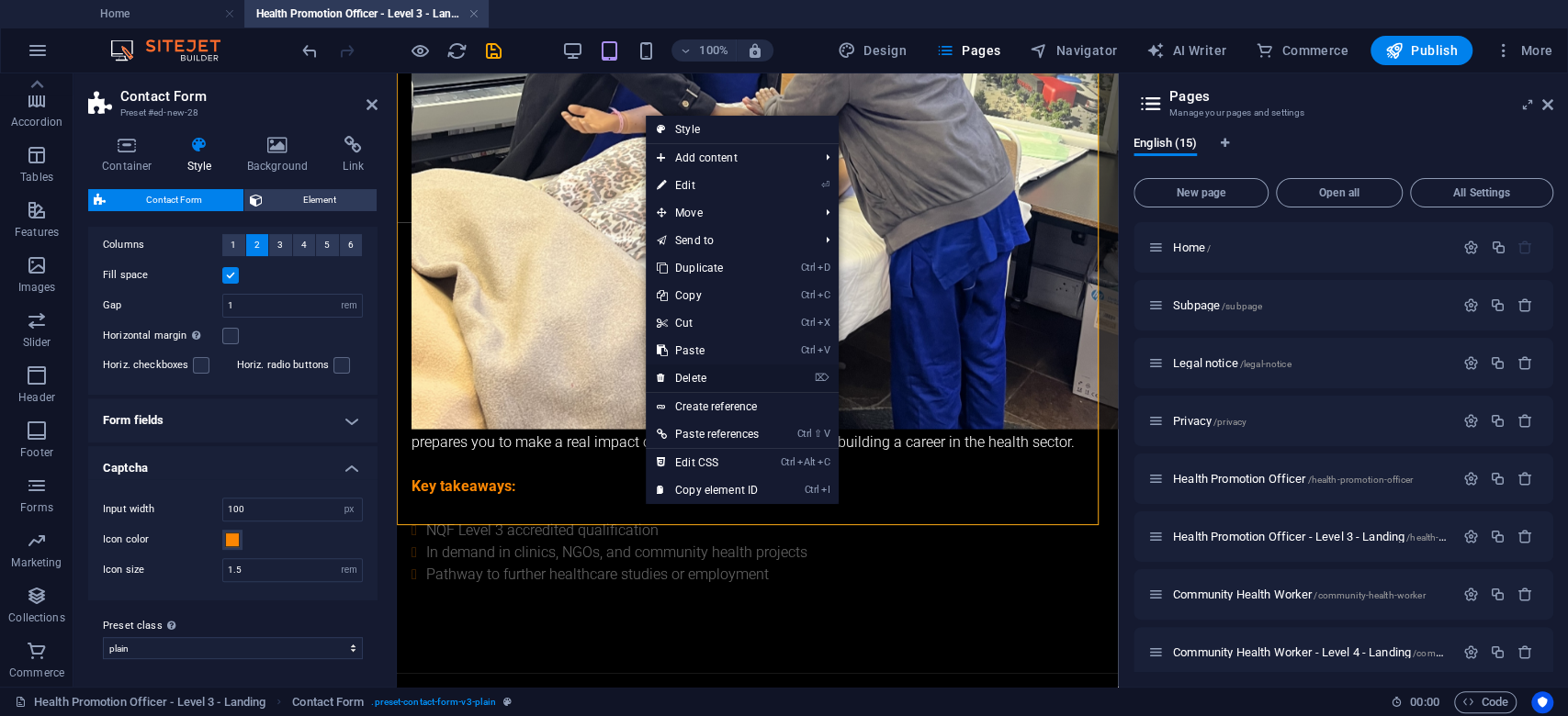
click at [717, 374] on link "⌦ Delete" at bounding box center [707, 379] width 124 height 28
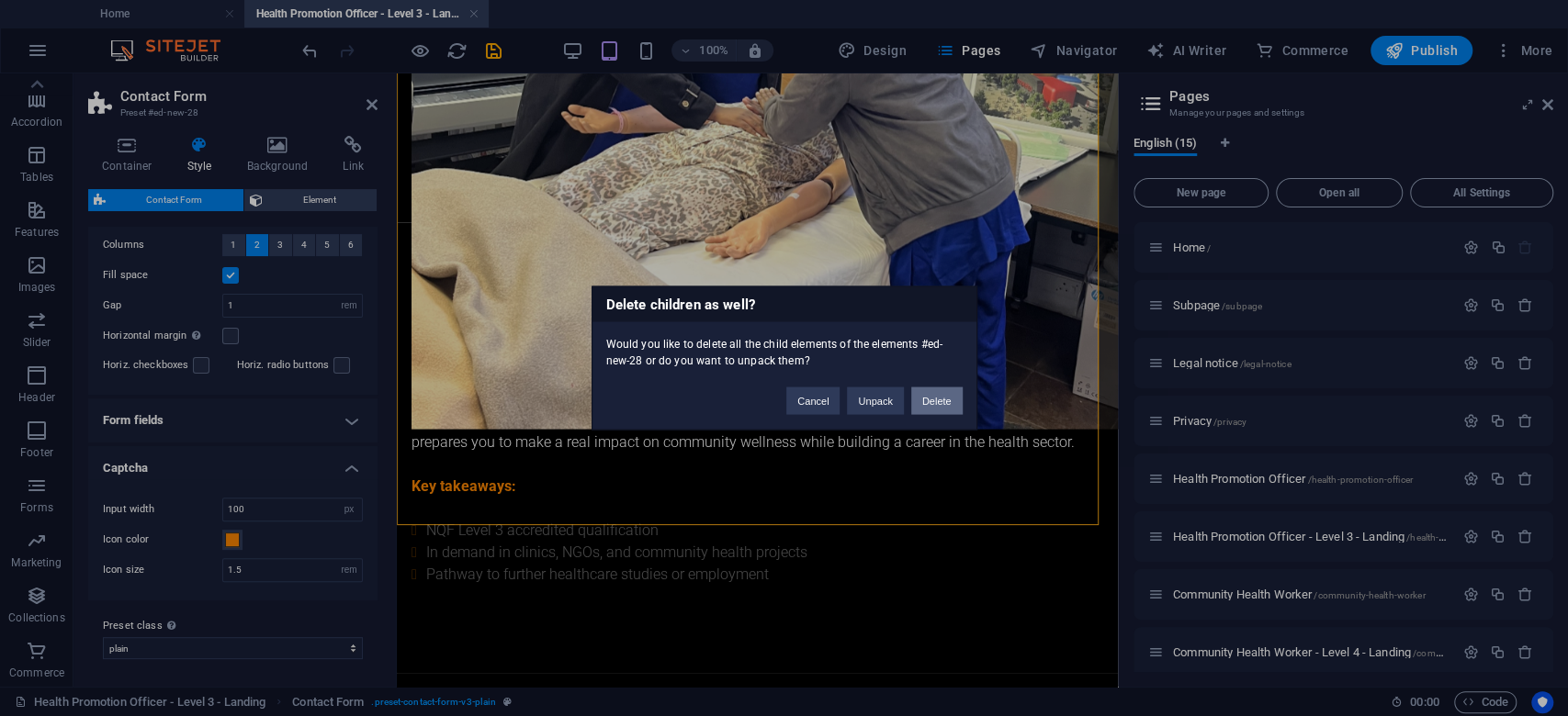
click at [935, 400] on button "Delete" at bounding box center [937, 402] width 52 height 28
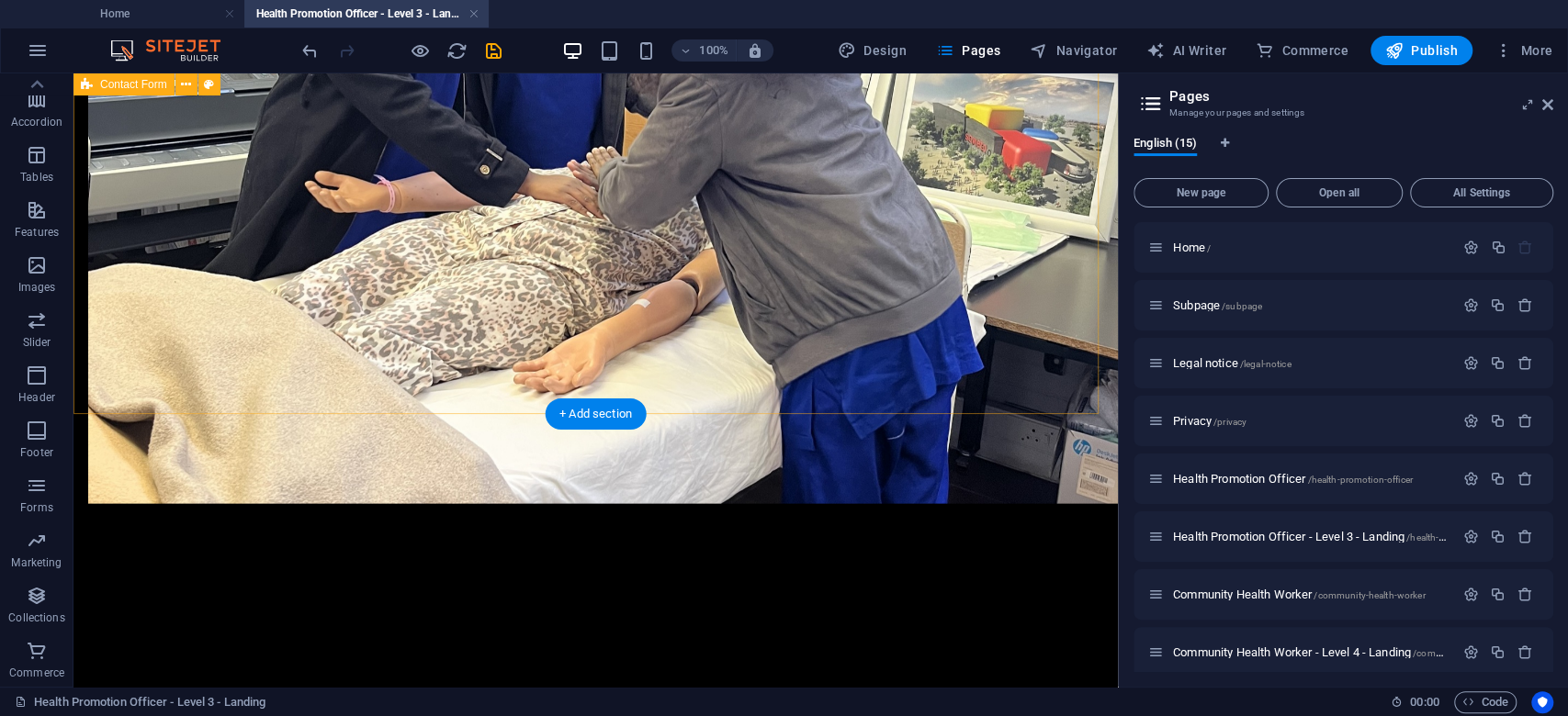
scroll to position [2148, 0]
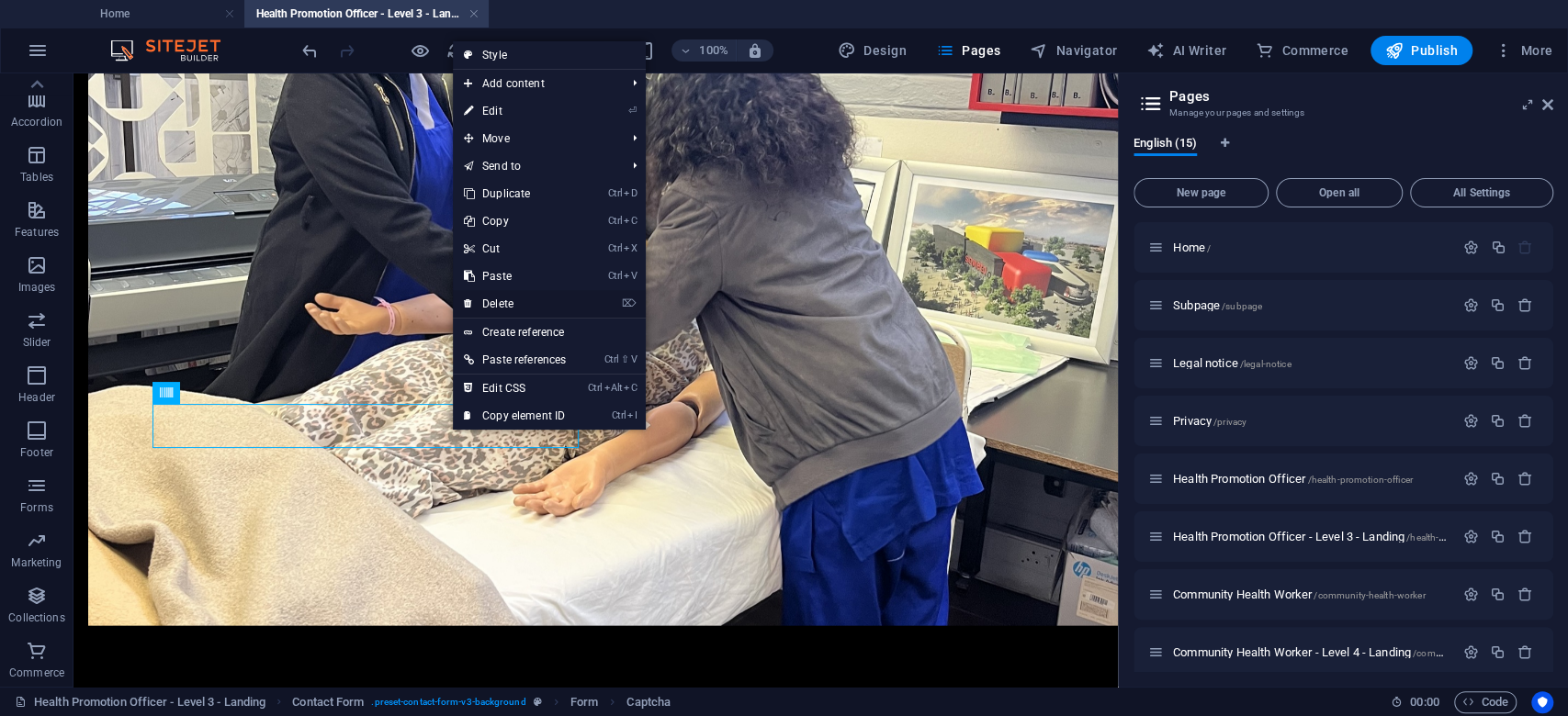
click at [527, 302] on link "⌦ Delete" at bounding box center [514, 304] width 124 height 28
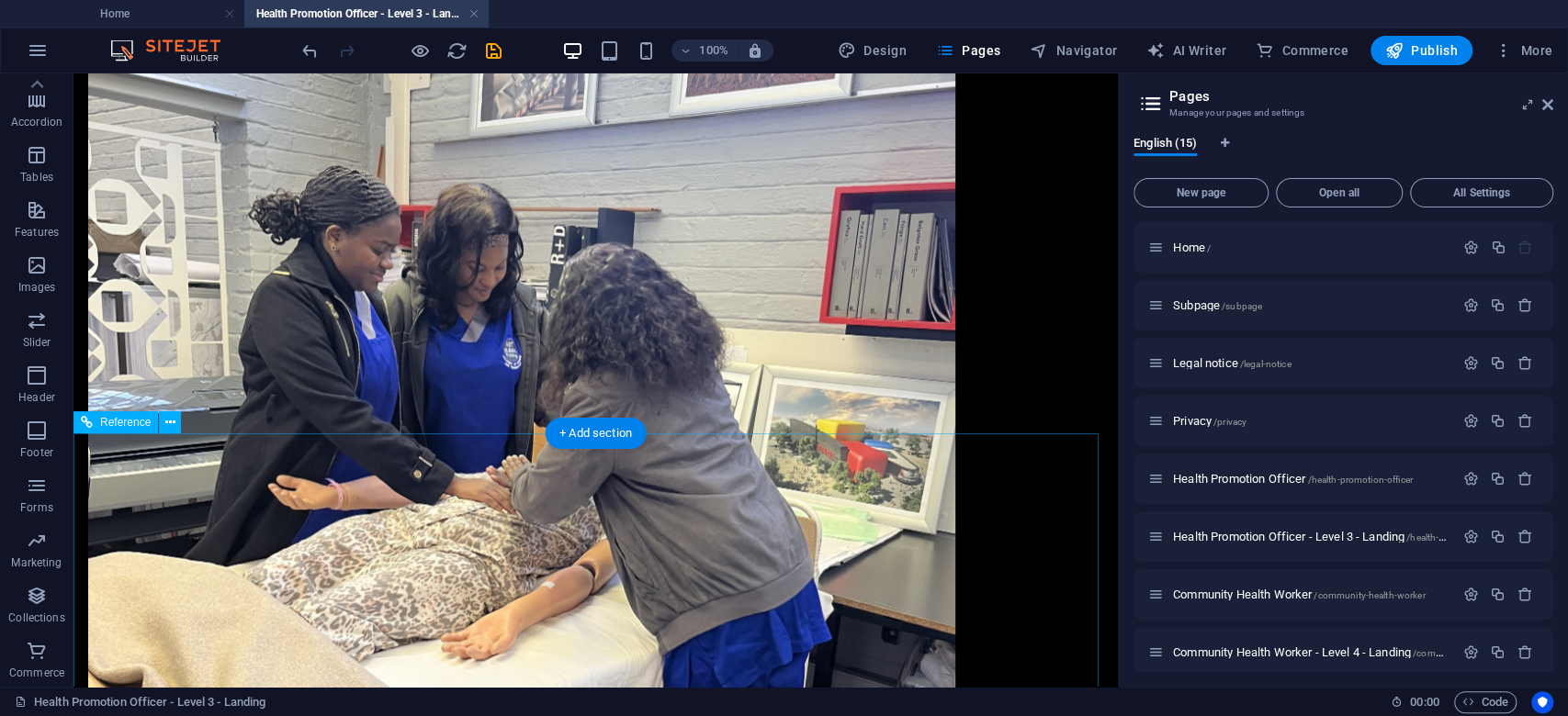
scroll to position [2120, 0]
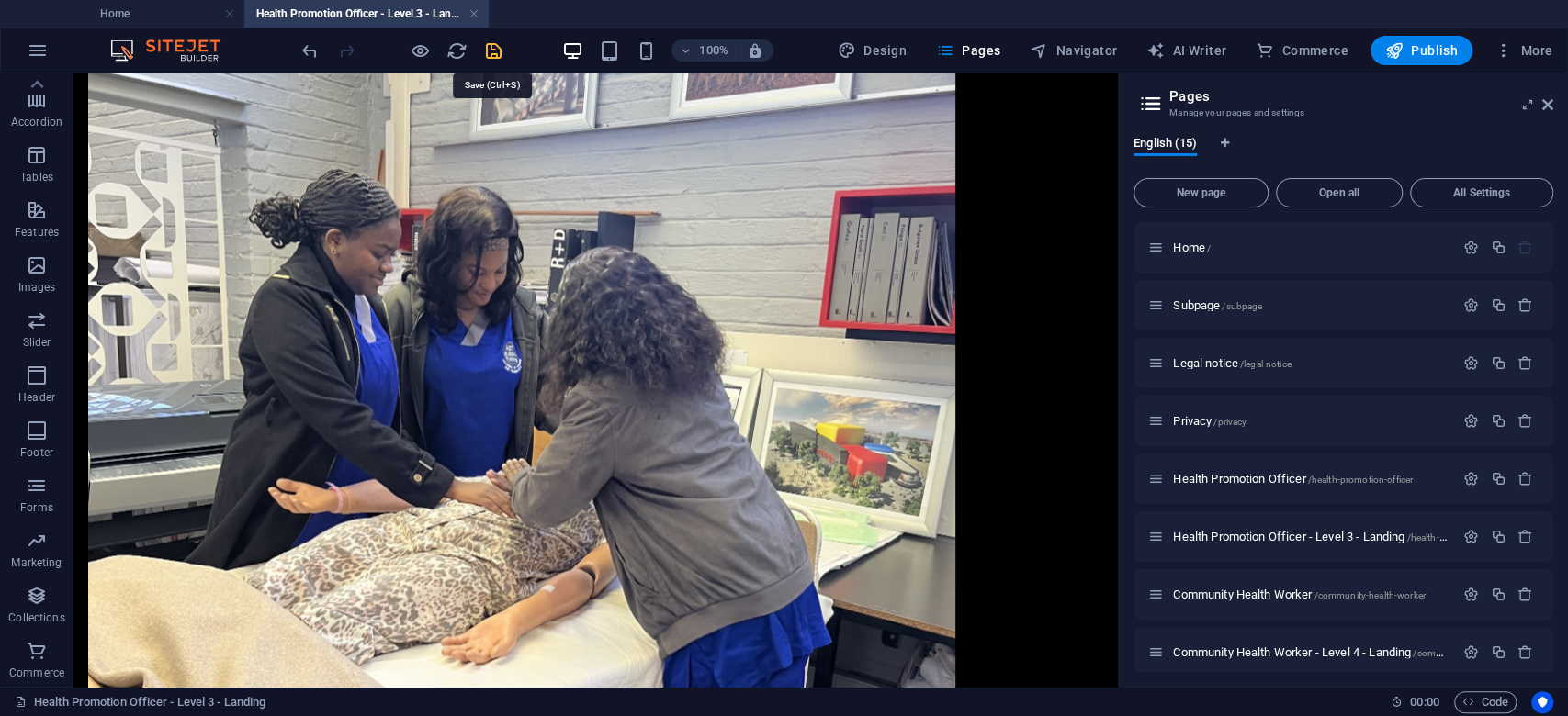
click at [492, 43] on icon "save" at bounding box center [493, 51] width 21 height 21
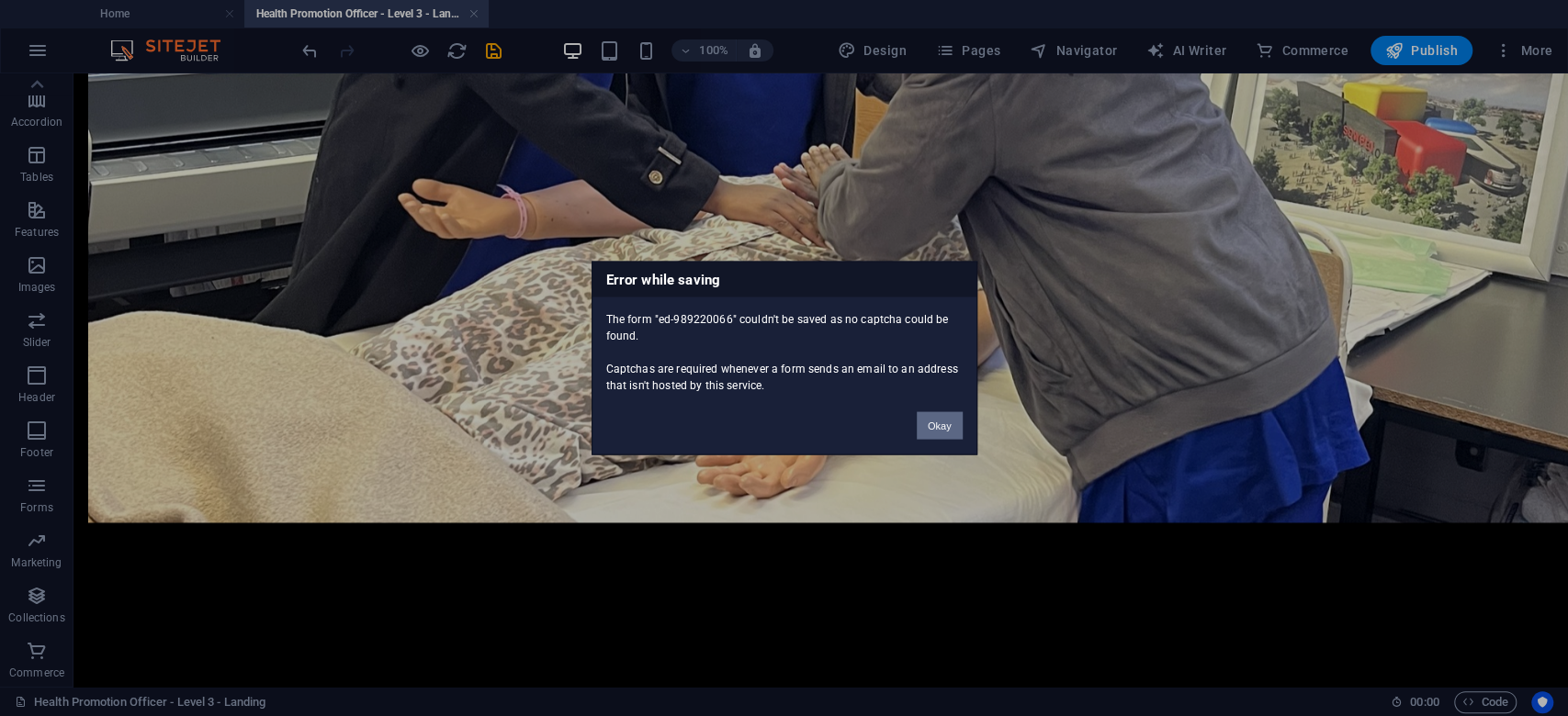
click at [921, 417] on button "Okay" at bounding box center [940, 426] width 46 height 28
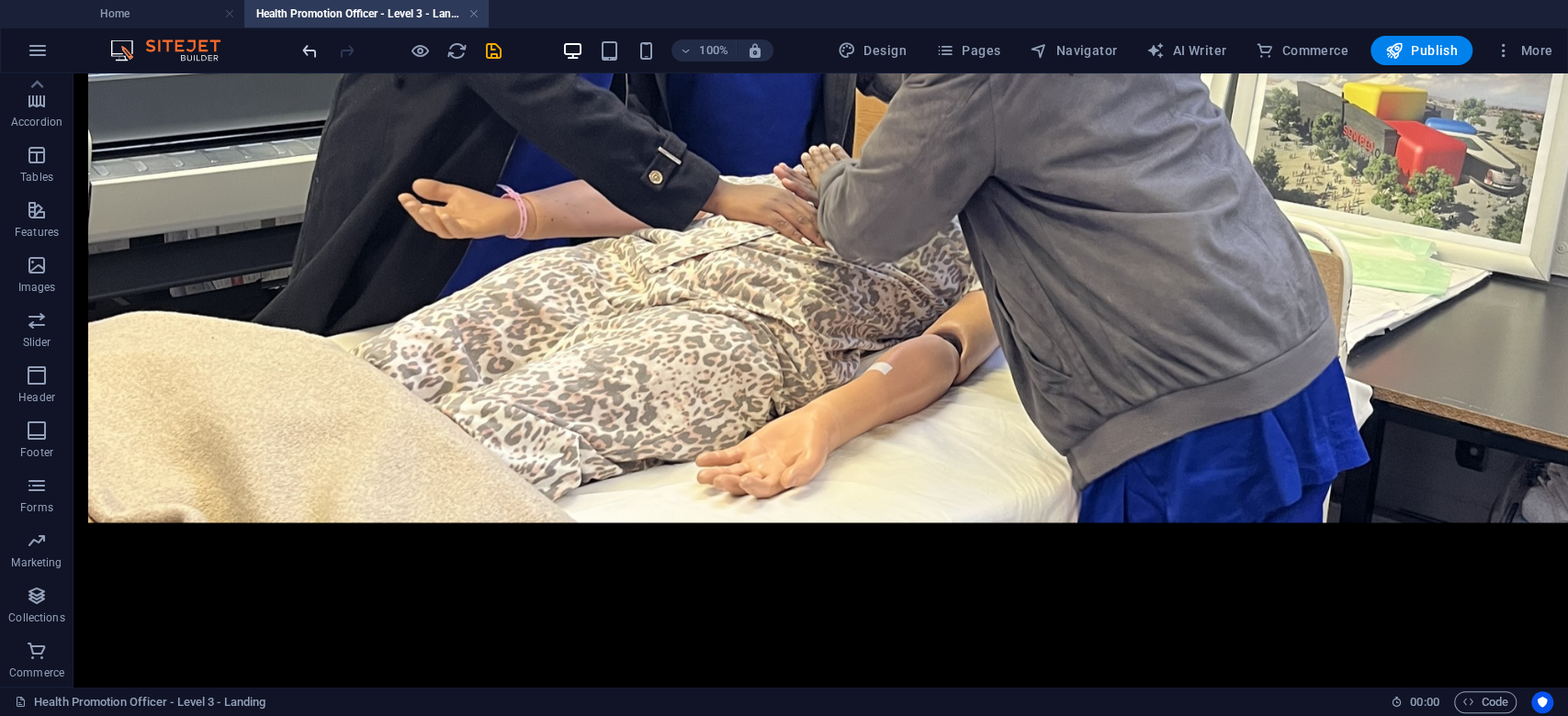
click at [310, 42] on icon "undo" at bounding box center [310, 51] width 21 height 21
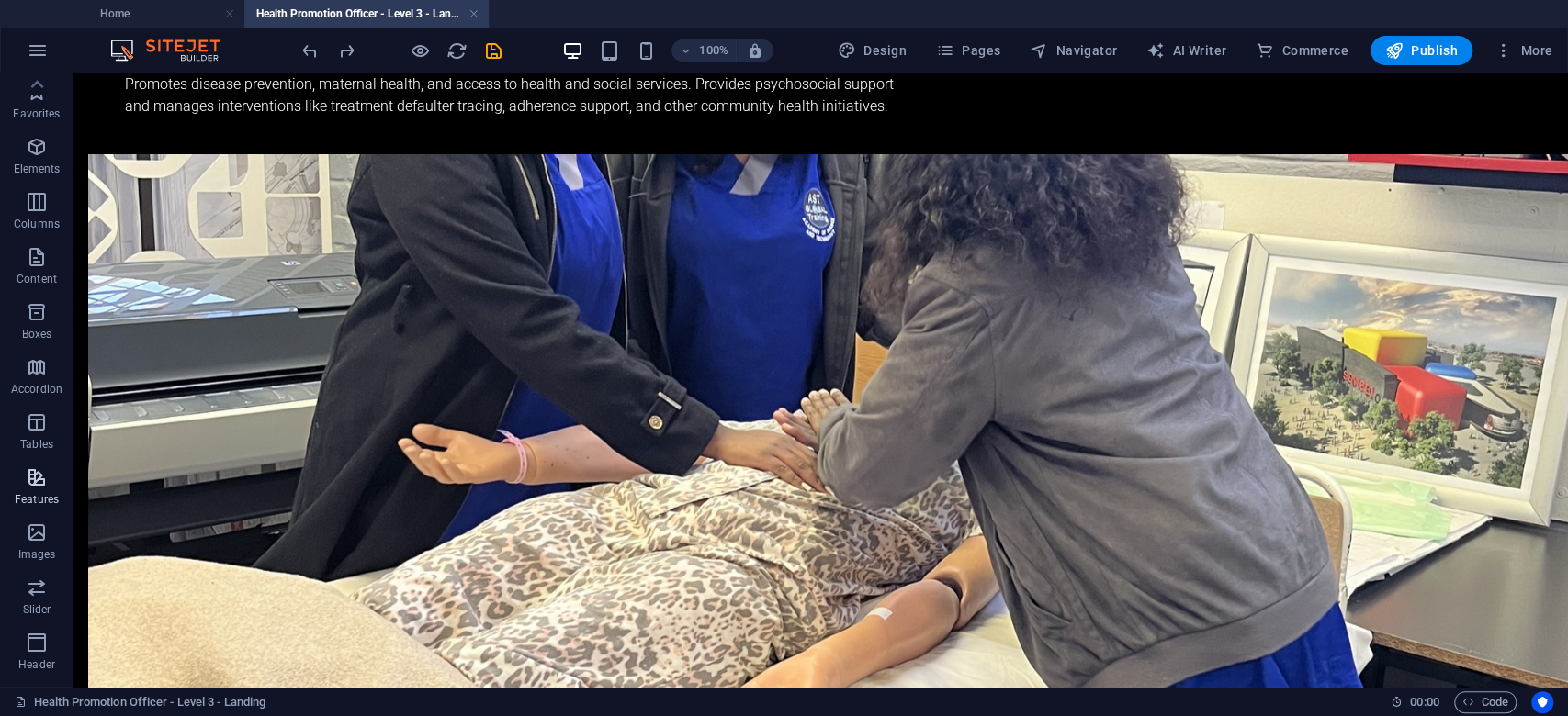
scroll to position [0, 0]
click at [34, 141] on icon "button" at bounding box center [37, 147] width 22 height 22
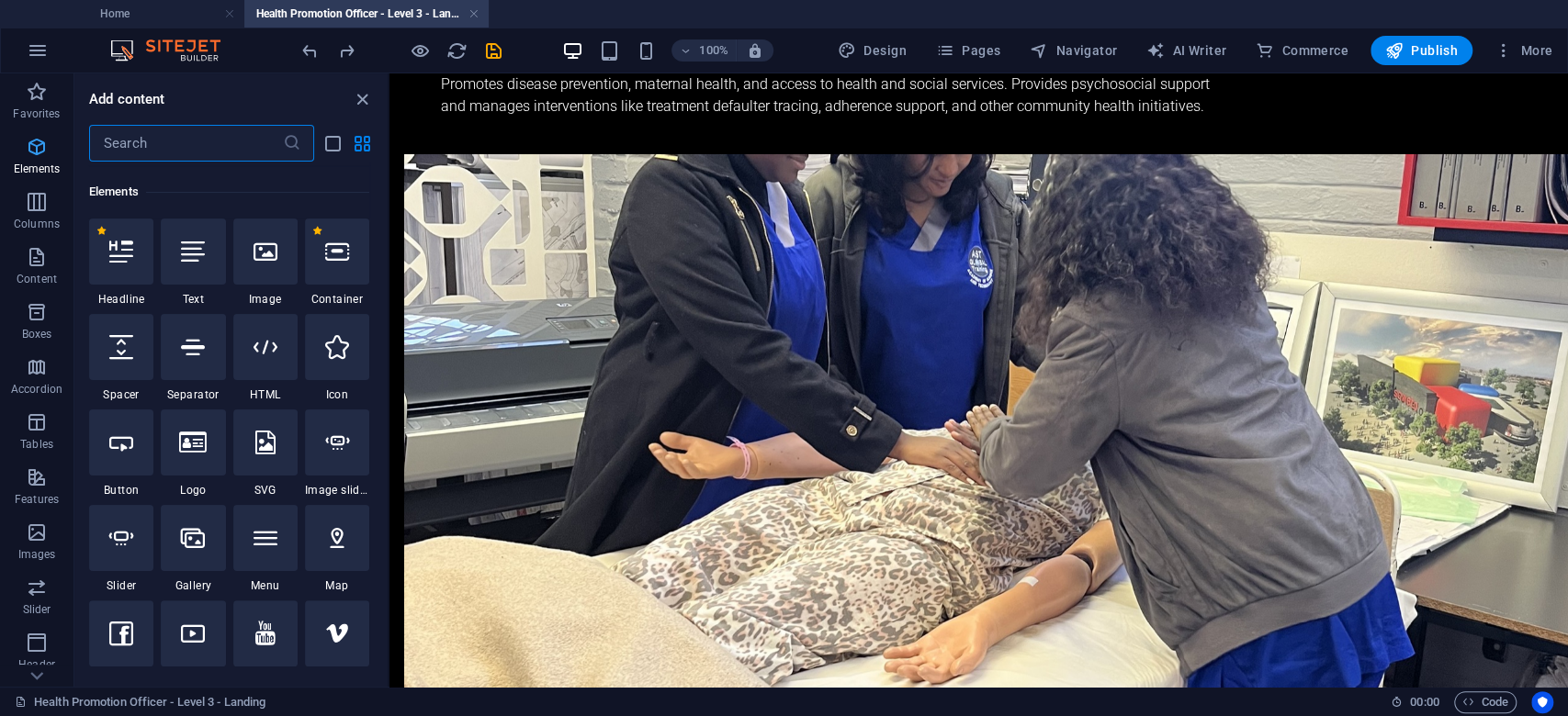
scroll to position [196, 0]
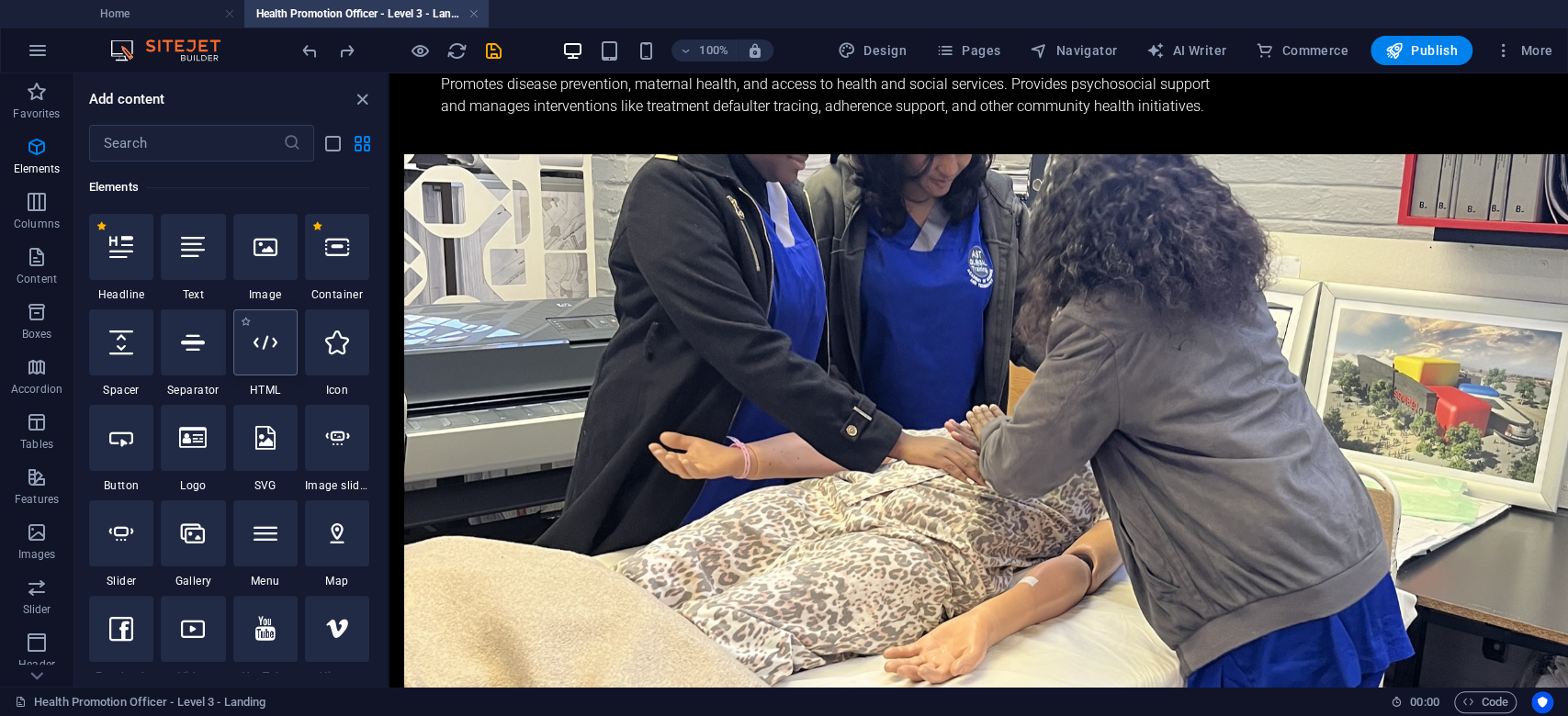
click at [272, 352] on icon at bounding box center [266, 343] width 24 height 24
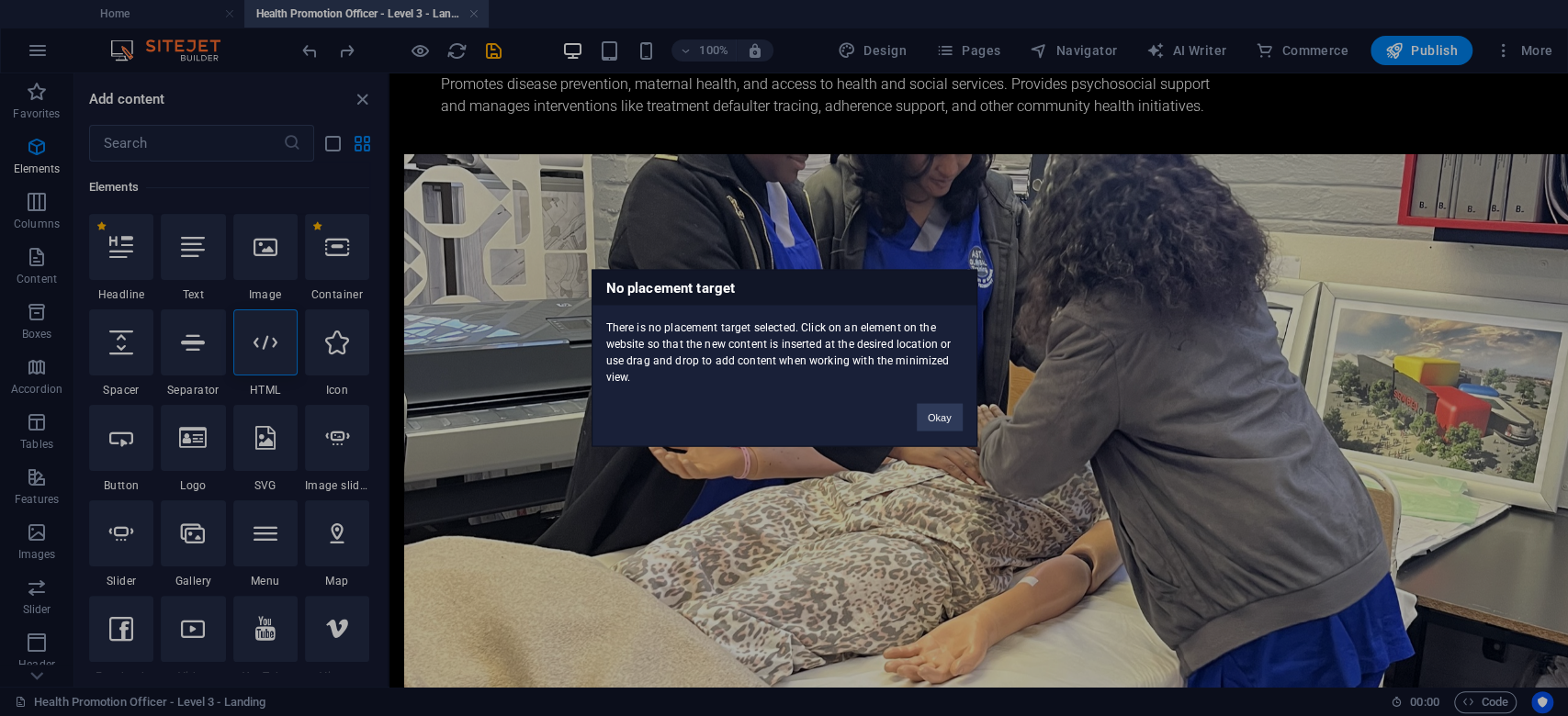
click at [195, 147] on div "No placement target There is no placement target selected. Click on an element …" at bounding box center [784, 358] width 1568 height 716
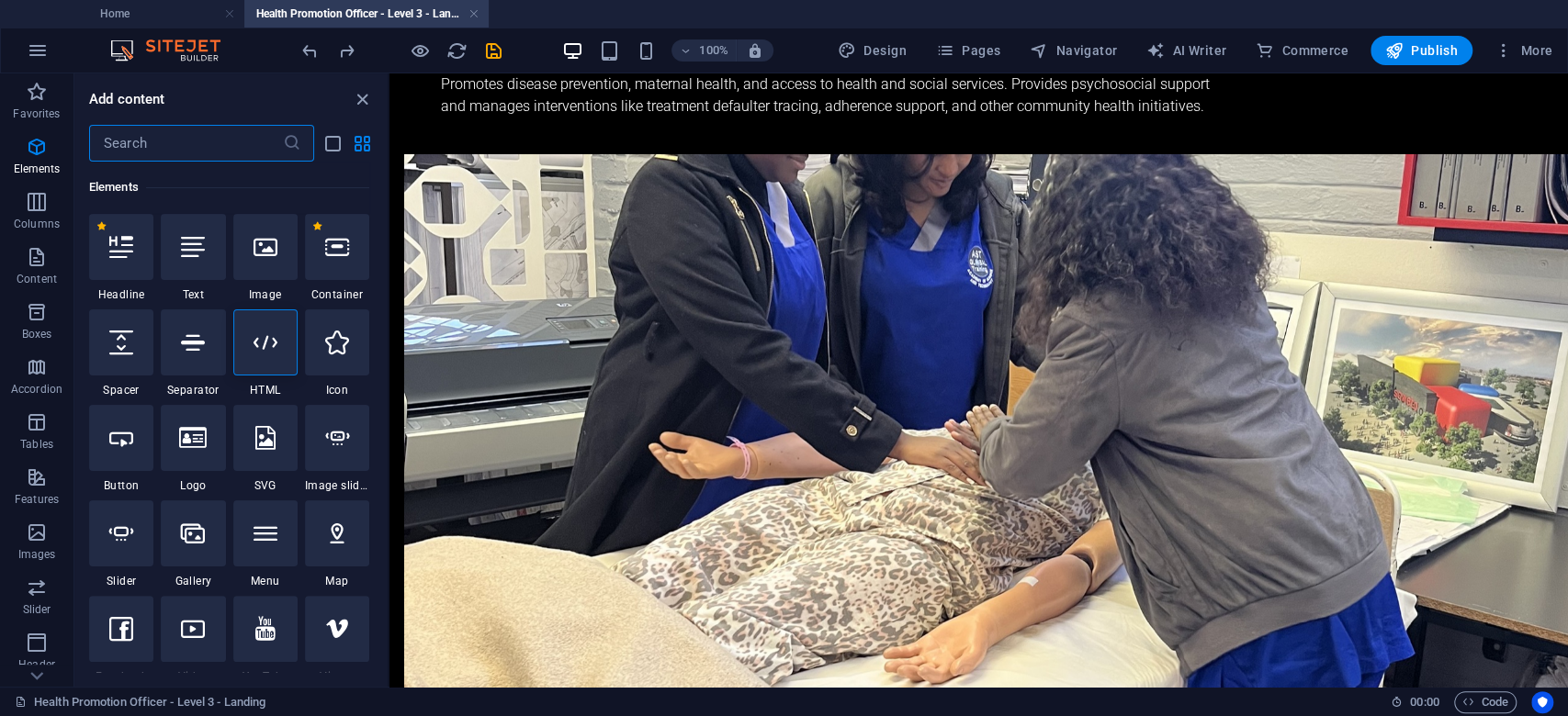
click at [196, 146] on input "text" at bounding box center [186, 143] width 194 height 37
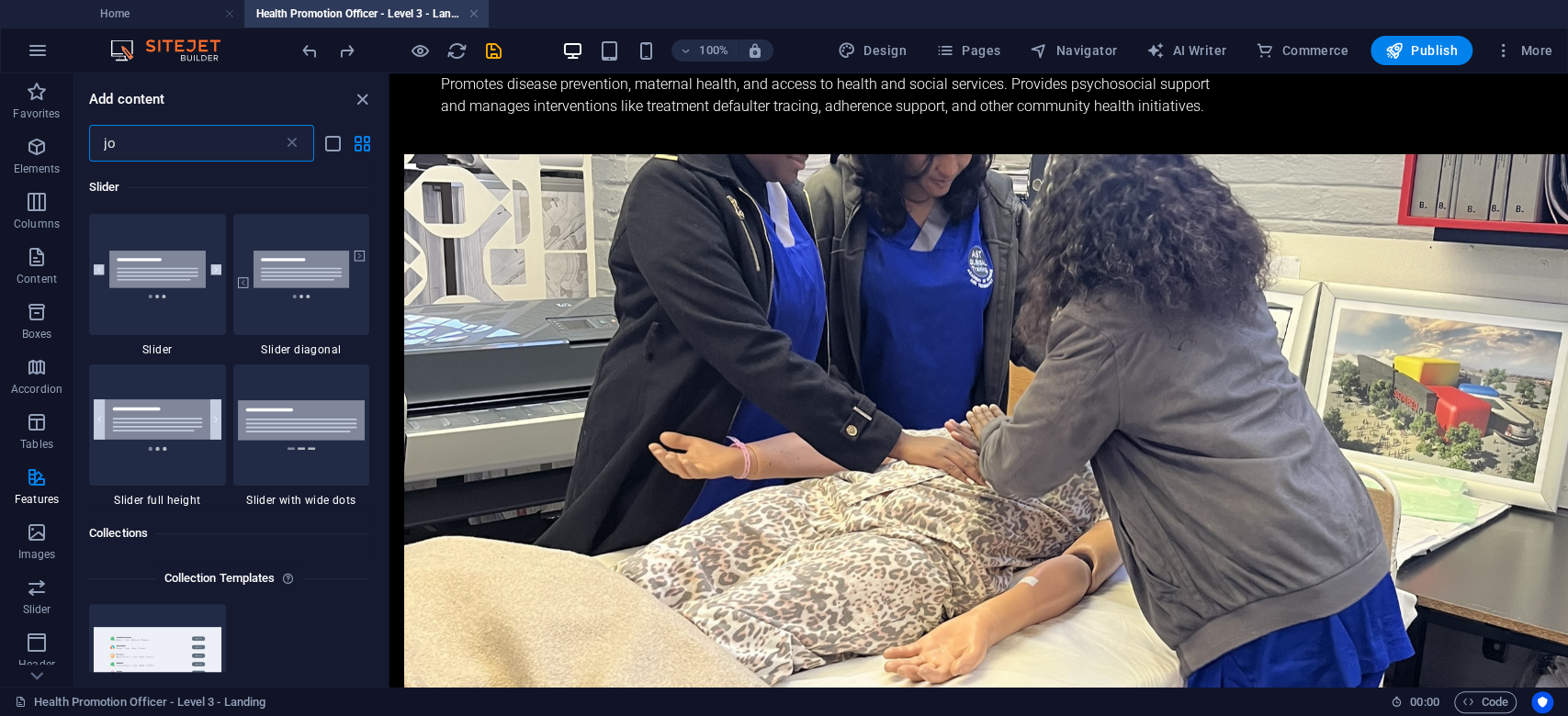
scroll to position [0, 0]
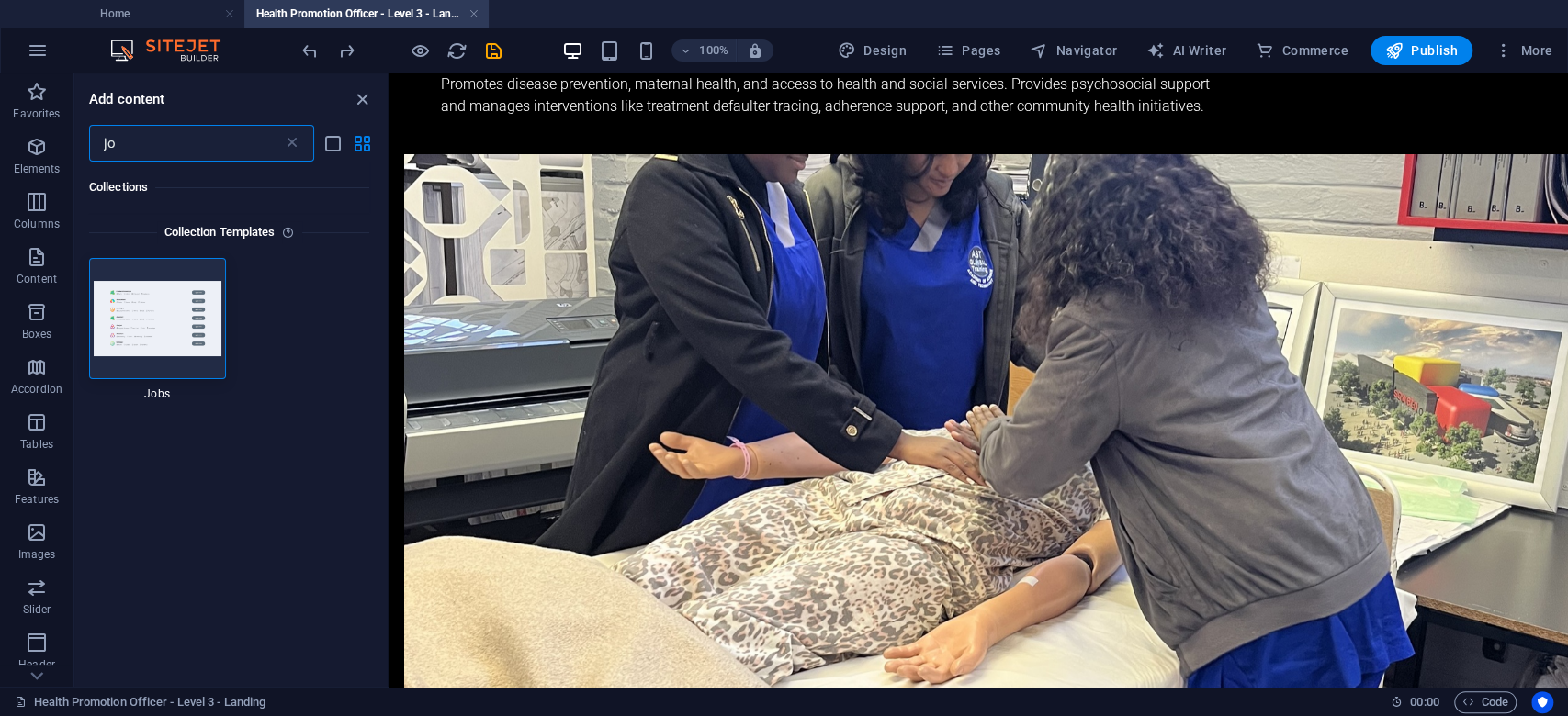
type input "j"
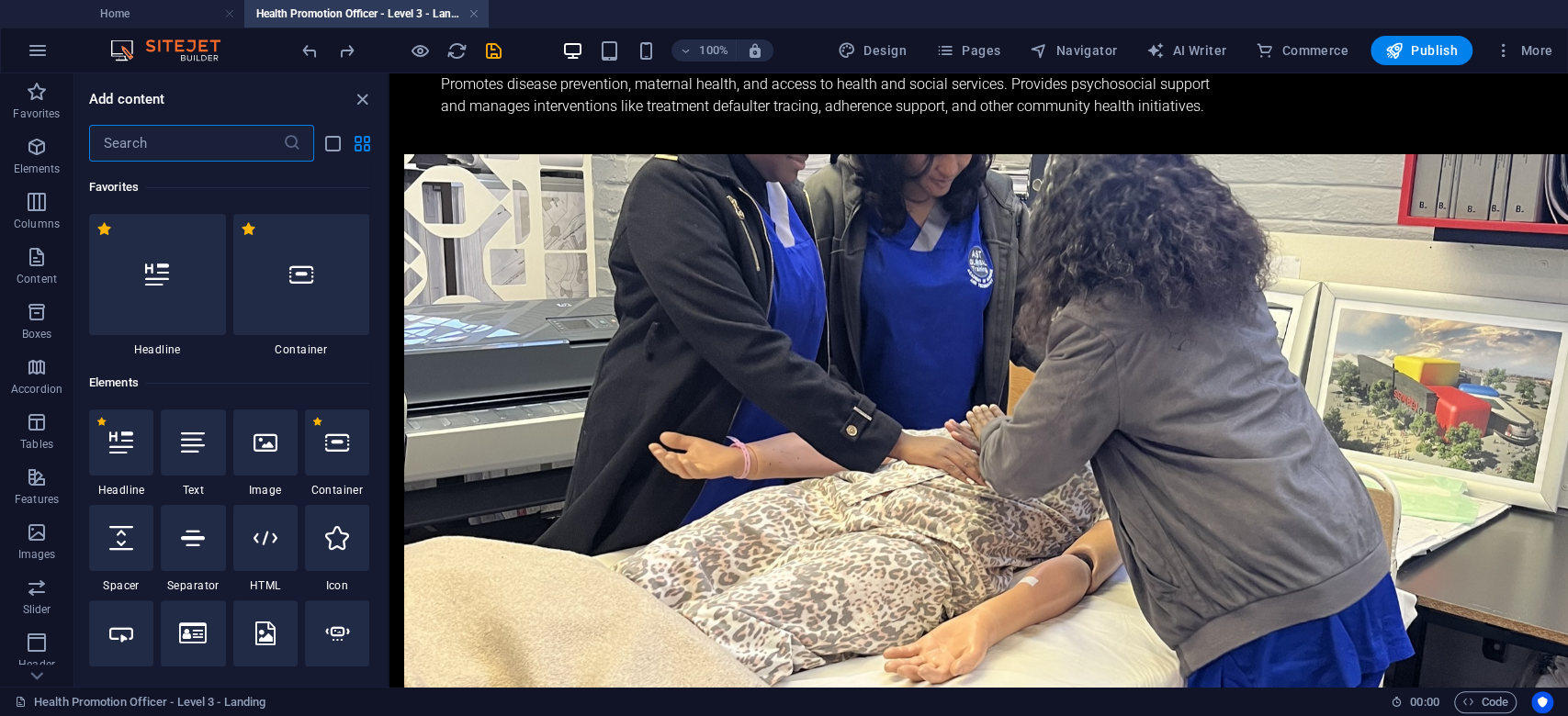
scroll to position [122, 0]
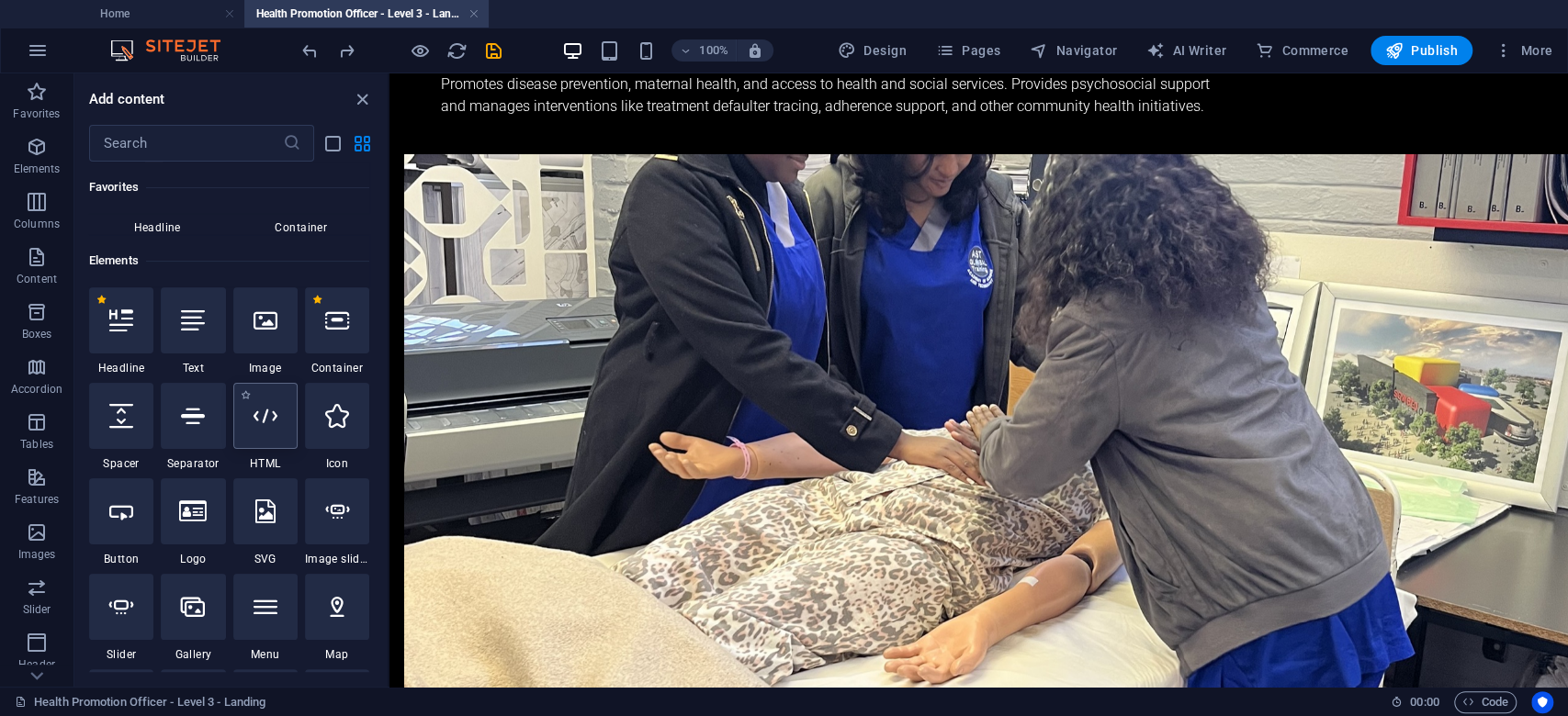
click at [261, 411] on icon at bounding box center [266, 415] width 24 height 24
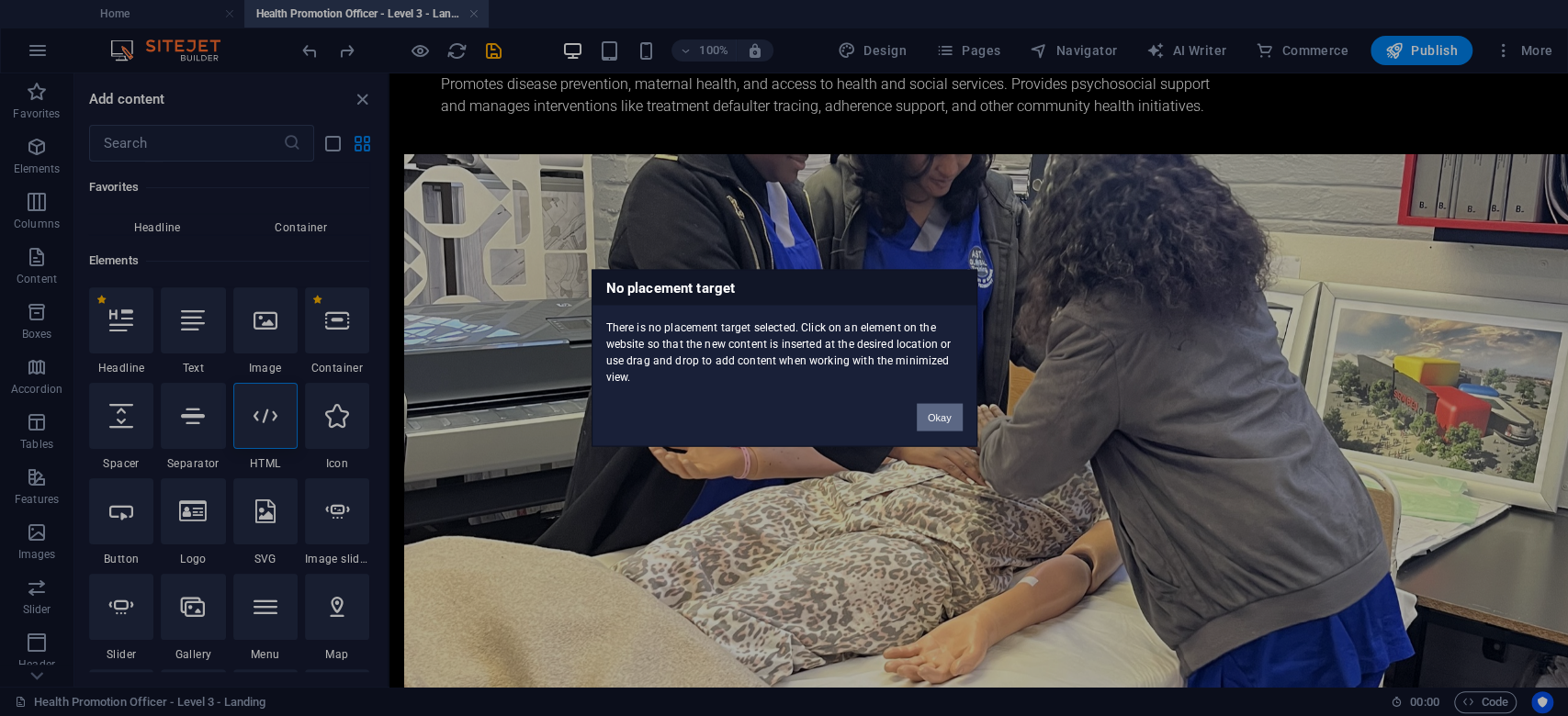
drag, startPoint x: 919, startPoint y: 410, endPoint x: 520, endPoint y: 340, distance: 405.1
click at [919, 410] on button "Okay" at bounding box center [940, 417] width 46 height 28
